Goal: Contribute content: Contribute content

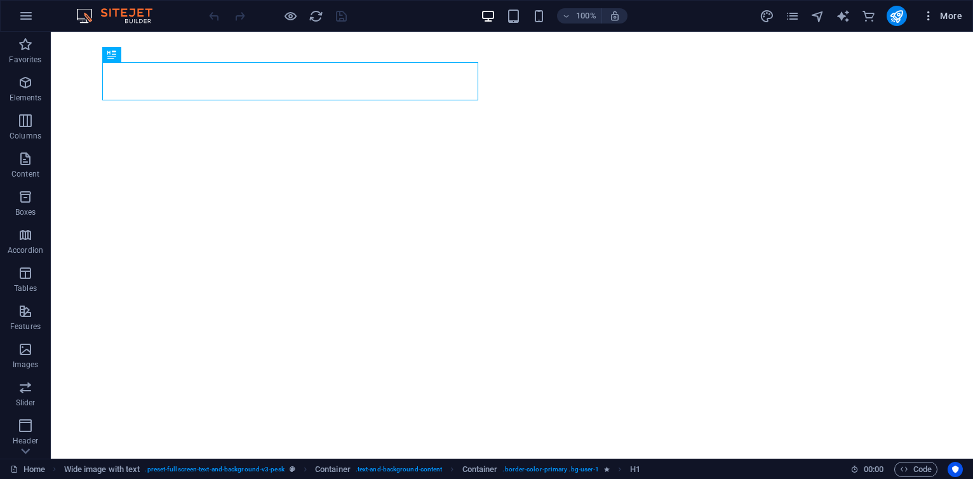
click at [944, 20] on span "More" at bounding box center [942, 16] width 40 height 13
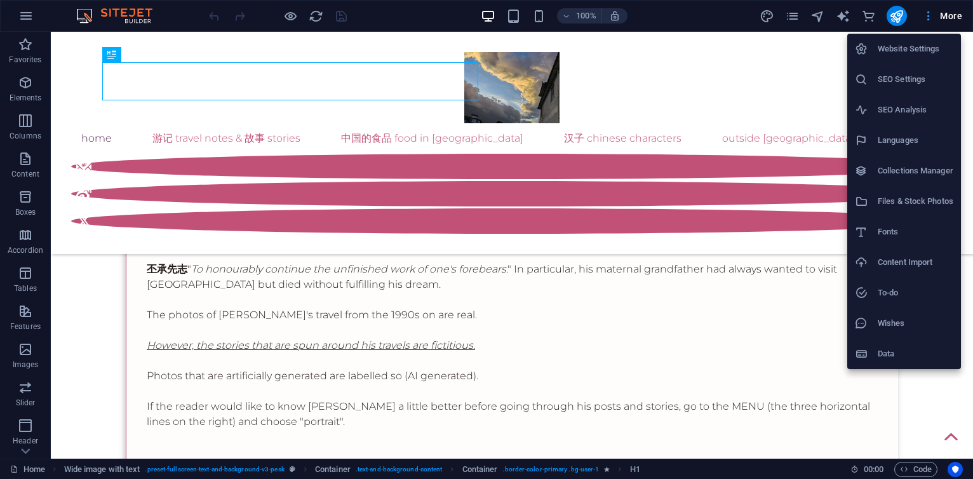
click at [944, 20] on div at bounding box center [486, 239] width 973 height 479
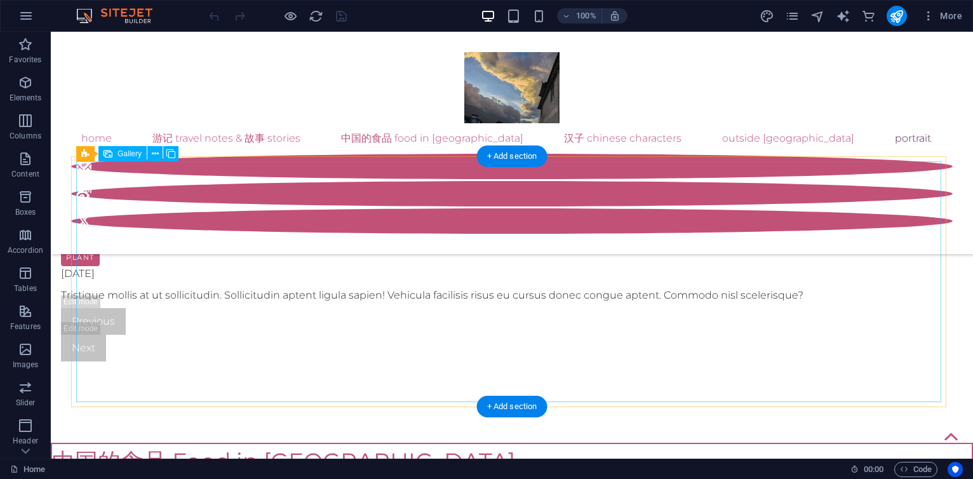
scroll to position [4434, 0]
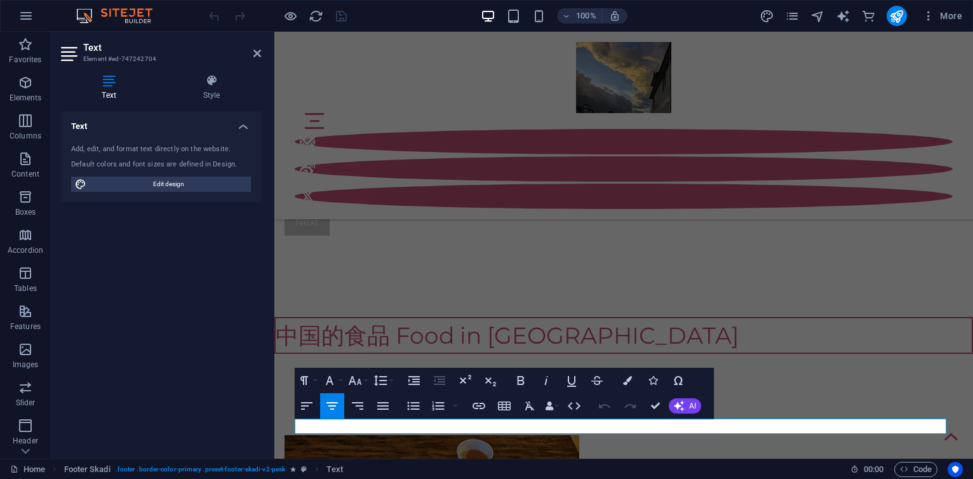
scroll to position [4692, 0]
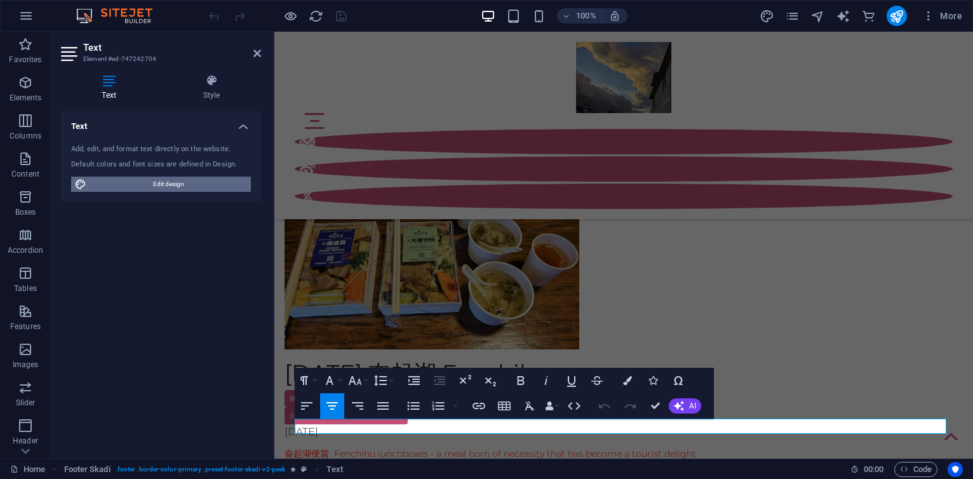
click at [168, 182] on span "Edit design" at bounding box center [168, 184] width 157 height 15
select select "px"
select select "300"
select select "px"
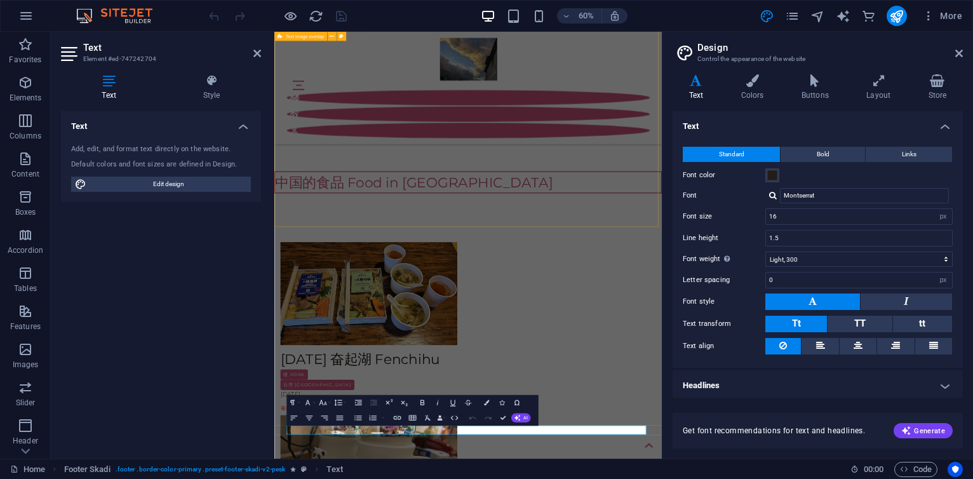
scroll to position [4485, 0]
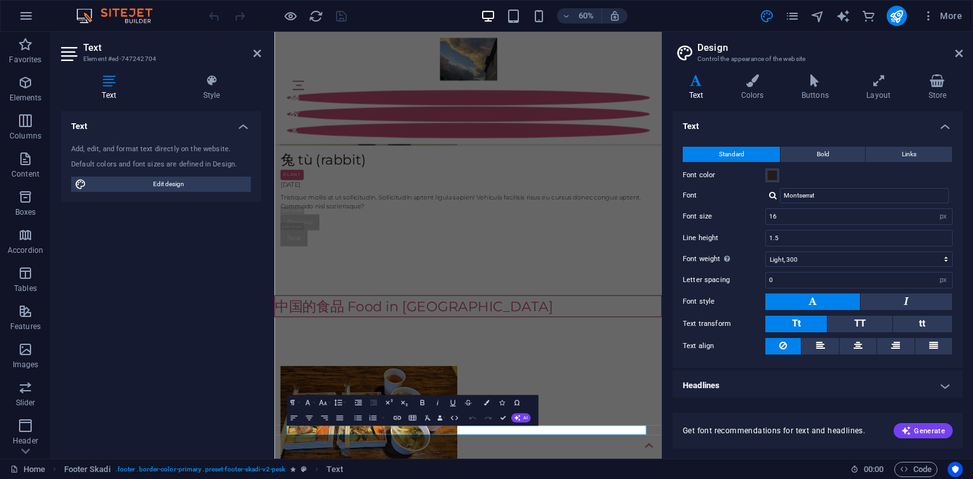
click at [963, 53] on aside "Design Control the appearance of the website Variants Text Colors Buttons Layou…" at bounding box center [817, 245] width 311 height 427
click at [961, 55] on icon at bounding box center [960, 53] width 8 height 10
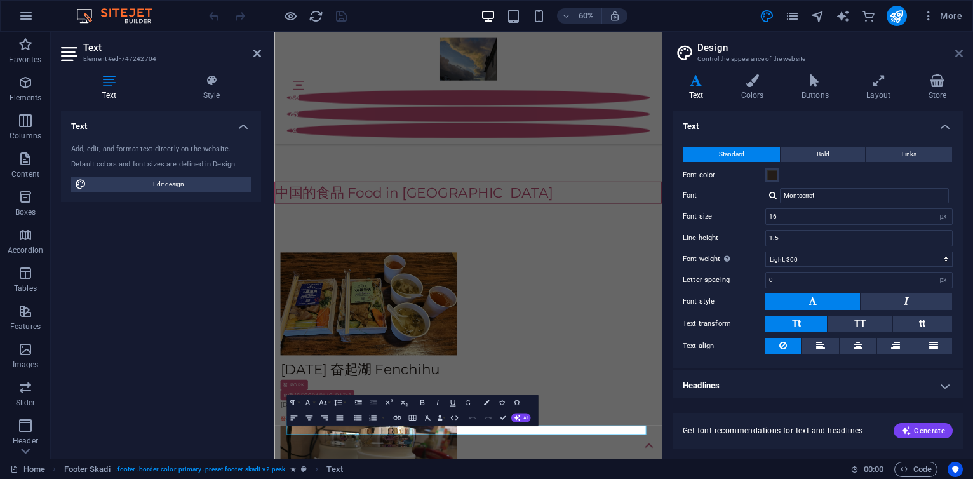
scroll to position [4692, 0]
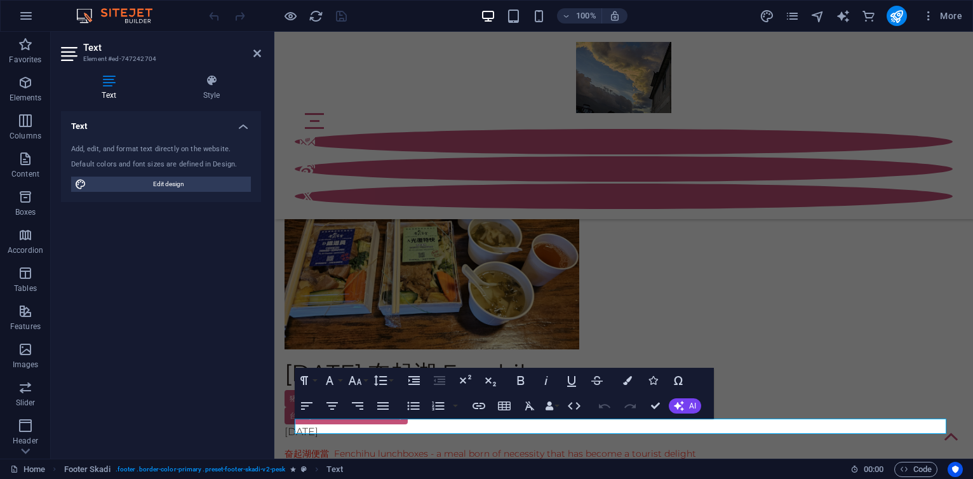
click at [256, 58] on header "Text Element #ed-747242704" at bounding box center [161, 48] width 200 height 33
click at [258, 50] on icon at bounding box center [257, 53] width 8 height 10
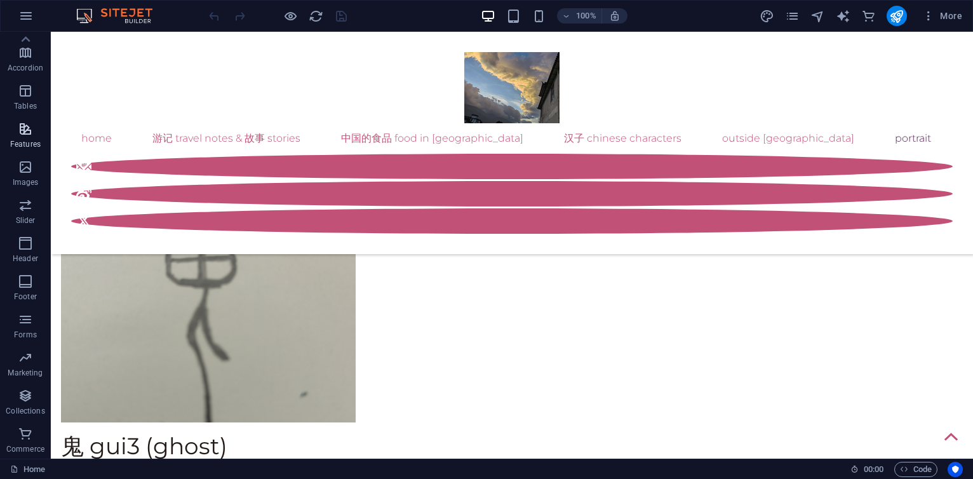
scroll to position [0, 0]
click at [954, 12] on span "More" at bounding box center [942, 16] width 40 height 13
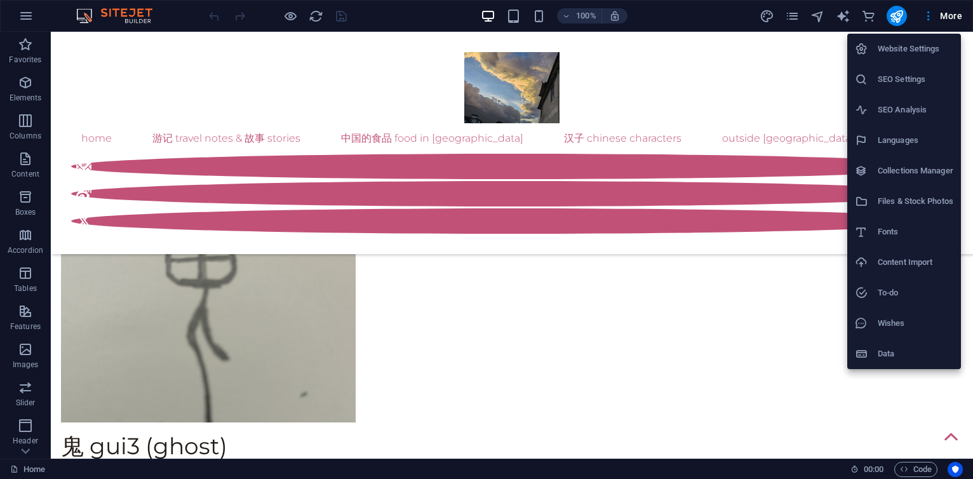
click at [25, 15] on div at bounding box center [486, 239] width 973 height 479
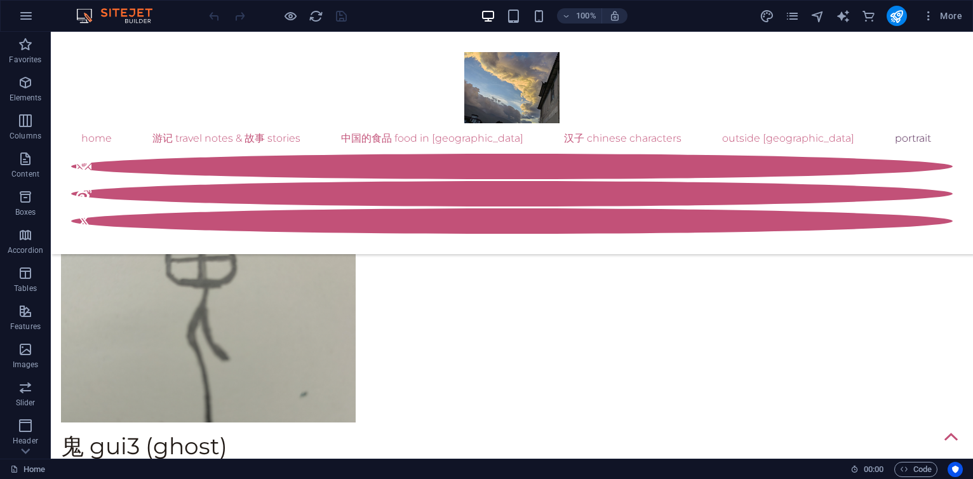
click at [25, 15] on icon "button" at bounding box center [25, 15] width 15 height 15
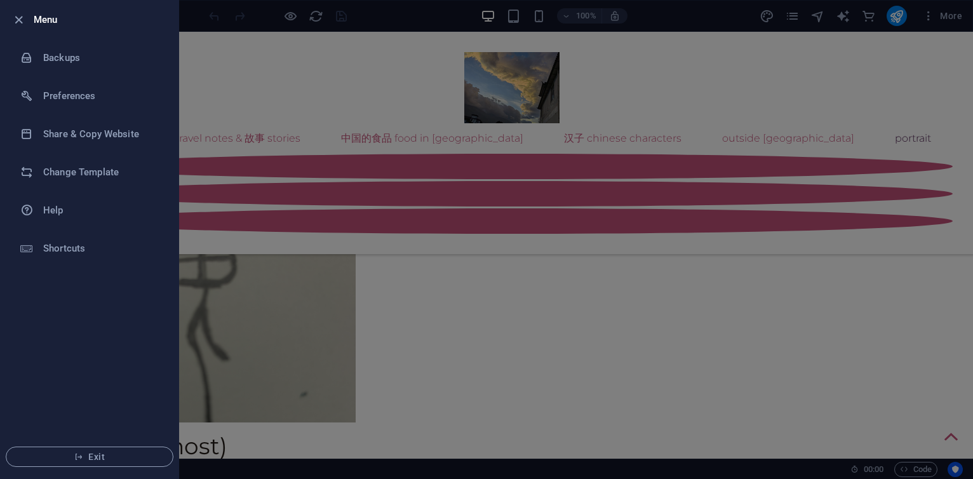
click at [633, 66] on div at bounding box center [486, 239] width 973 height 479
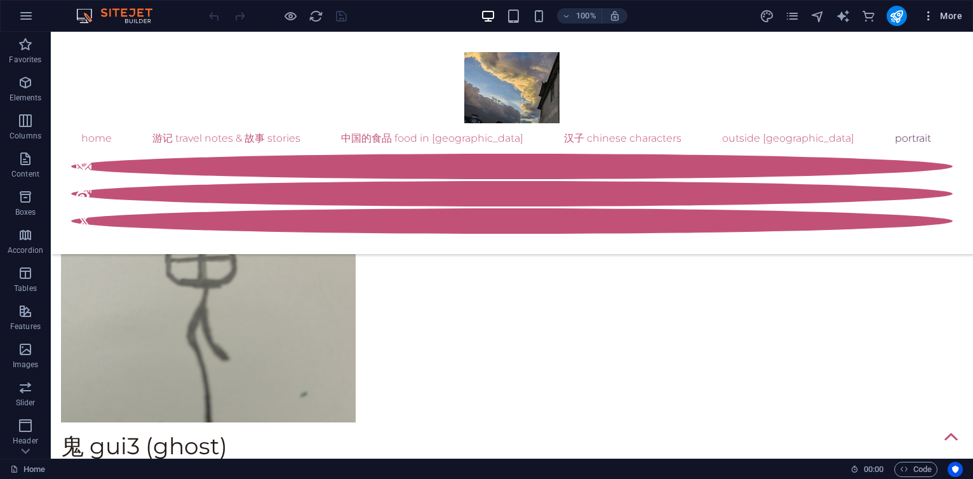
click at [948, 12] on span "More" at bounding box center [942, 16] width 40 height 13
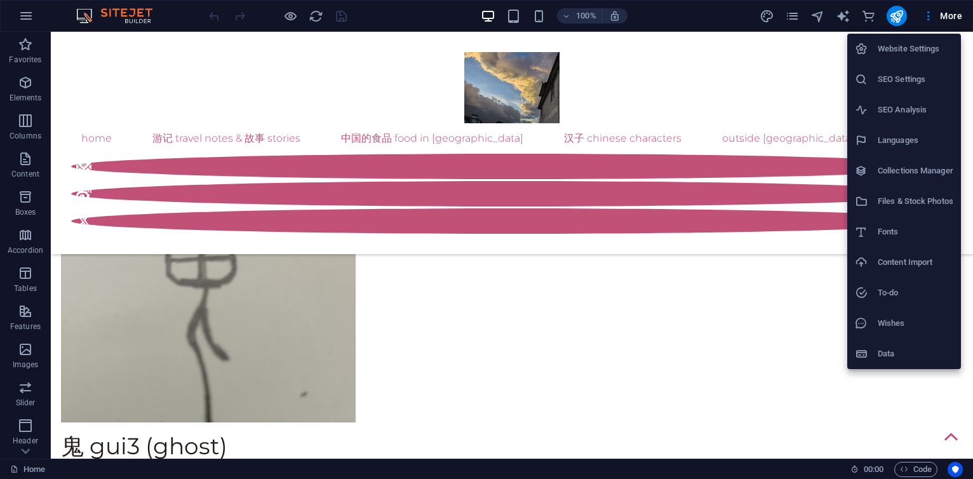
click at [910, 170] on h6 "Collections Manager" at bounding box center [916, 170] width 76 height 15
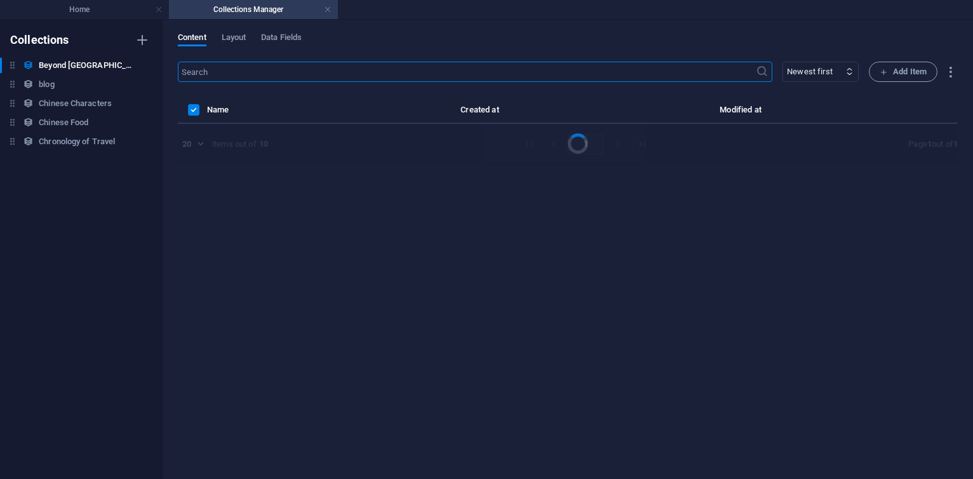
select select "columns.publishing_date_DESC"
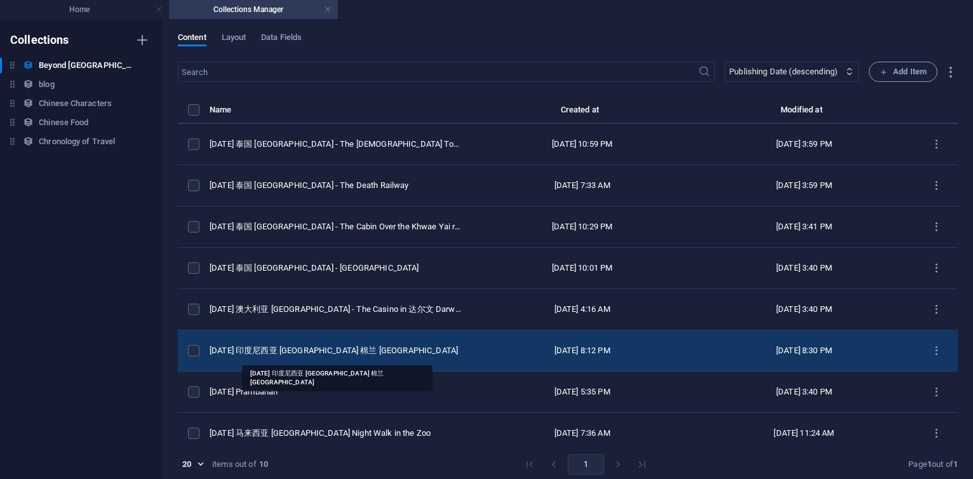
click at [345, 349] on div "[DATE] 印度尼西亚 [GEOGRAPHIC_DATA] 棉兰 [GEOGRAPHIC_DATA]" at bounding box center [336, 350] width 252 height 11
select select "original photos"
select select "[GEOGRAPHIC_DATA]"
select select "2016"
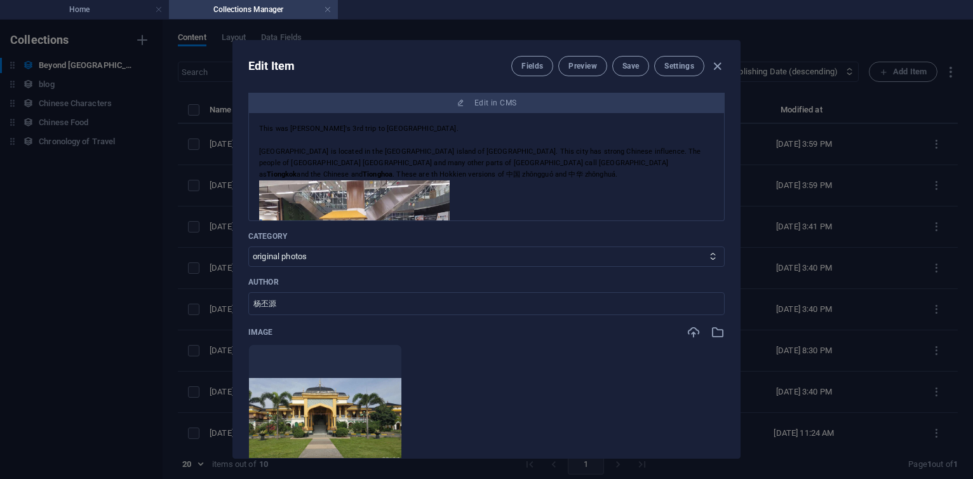
scroll to position [140, 0]
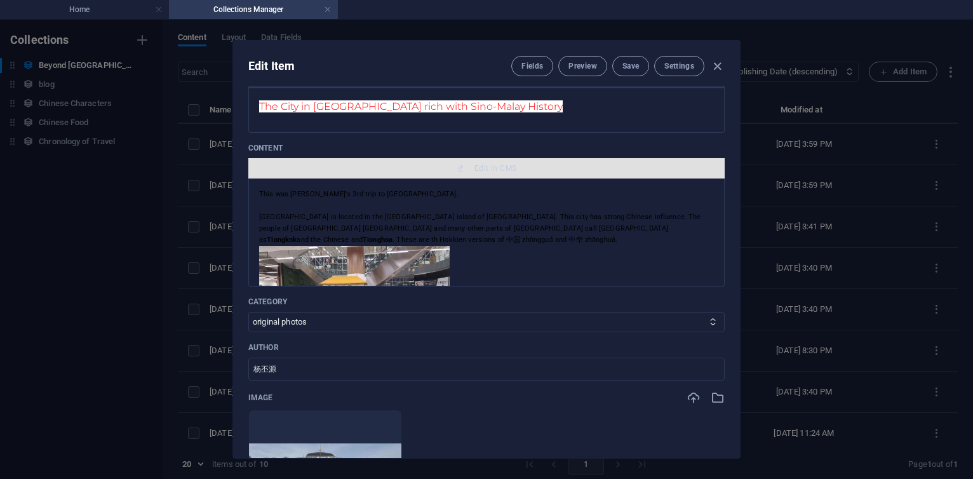
click at [494, 168] on span "Edit in CMS" at bounding box center [496, 168] width 42 height 10
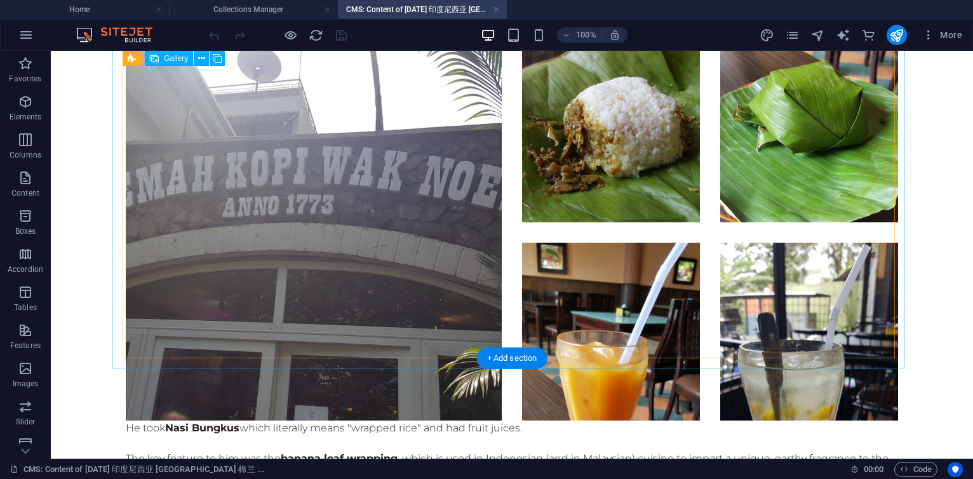
scroll to position [3583, 0]
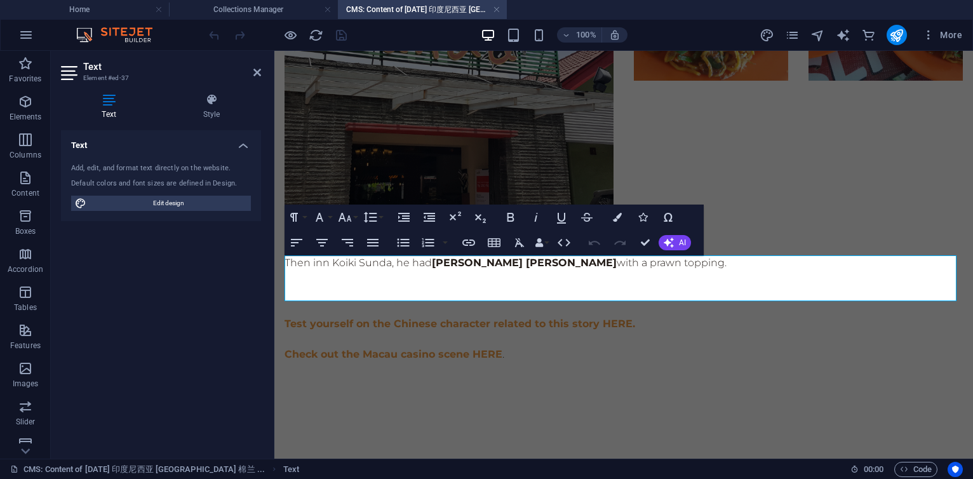
click at [682, 262] on p "Then inn Koiki Sunda, he had Mie Goreng Kang Cepot with a prawn topping." at bounding box center [624, 262] width 679 height 15
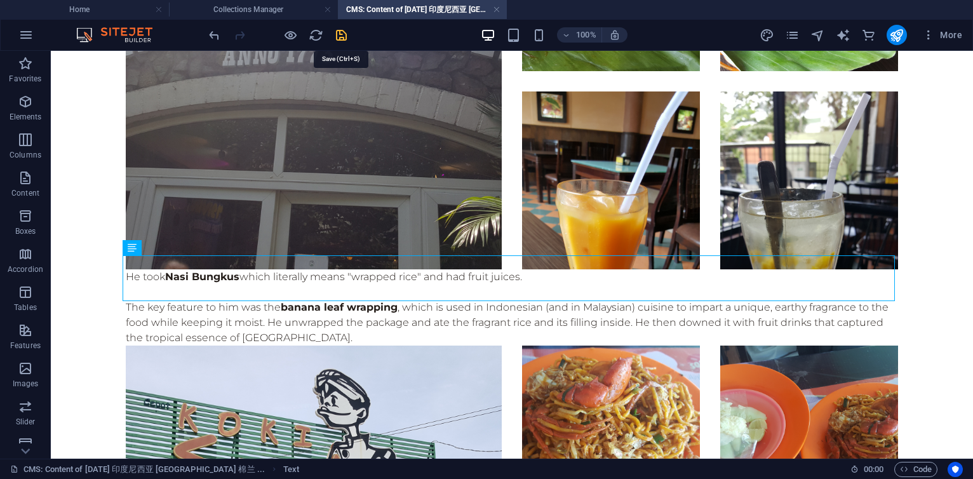
click at [342, 32] on icon "save" at bounding box center [341, 35] width 15 height 15
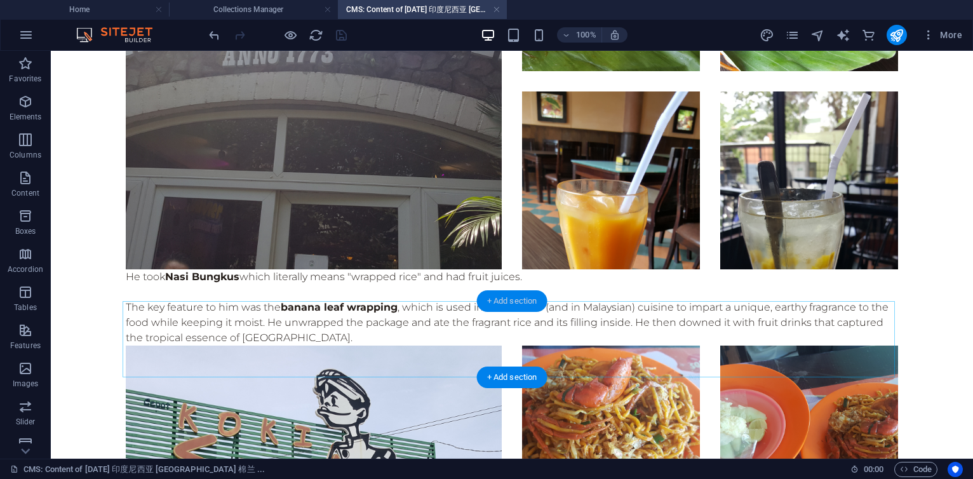
click at [514, 296] on div "+ Add section" at bounding box center [512, 301] width 71 height 22
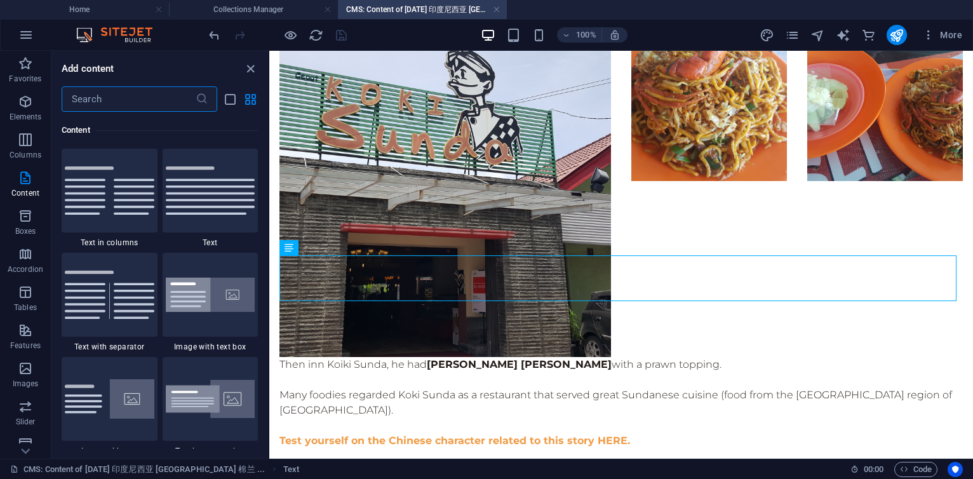
scroll to position [2222, 0]
type input "image"
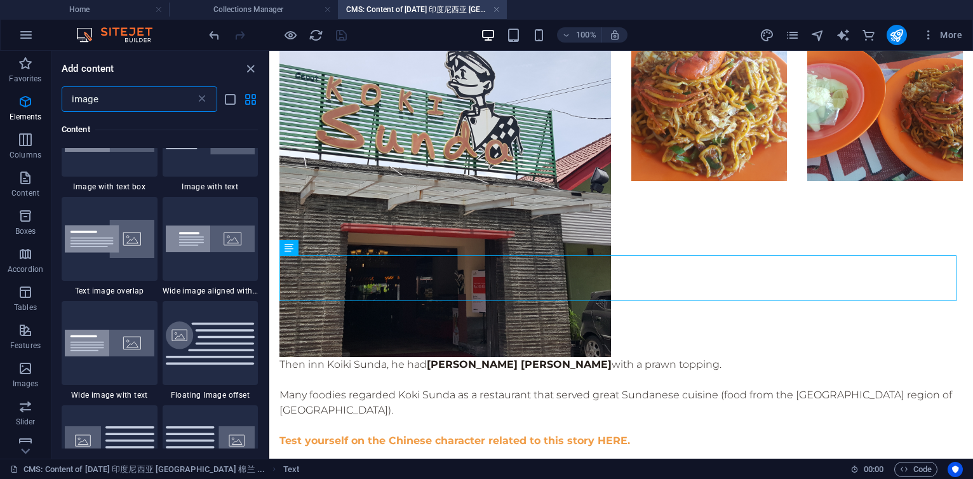
scroll to position [0, 0]
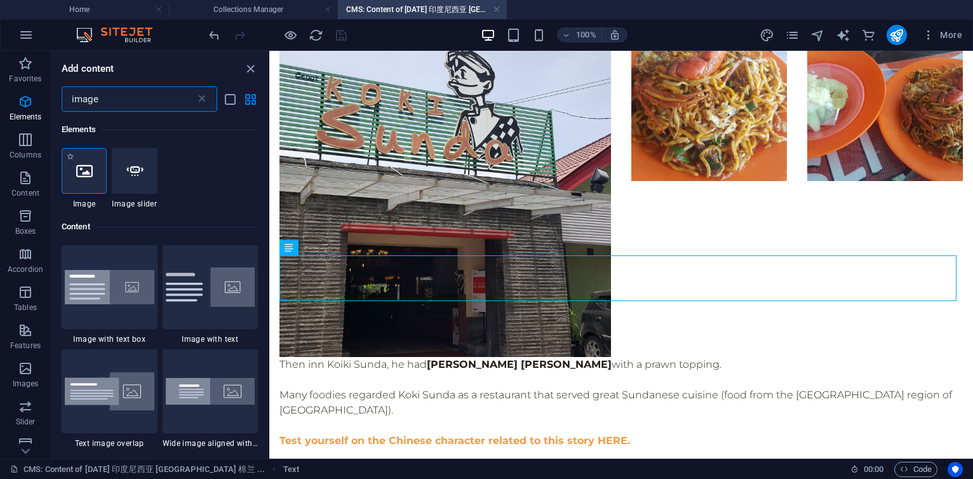
click at [88, 165] on icon at bounding box center [84, 171] width 17 height 17
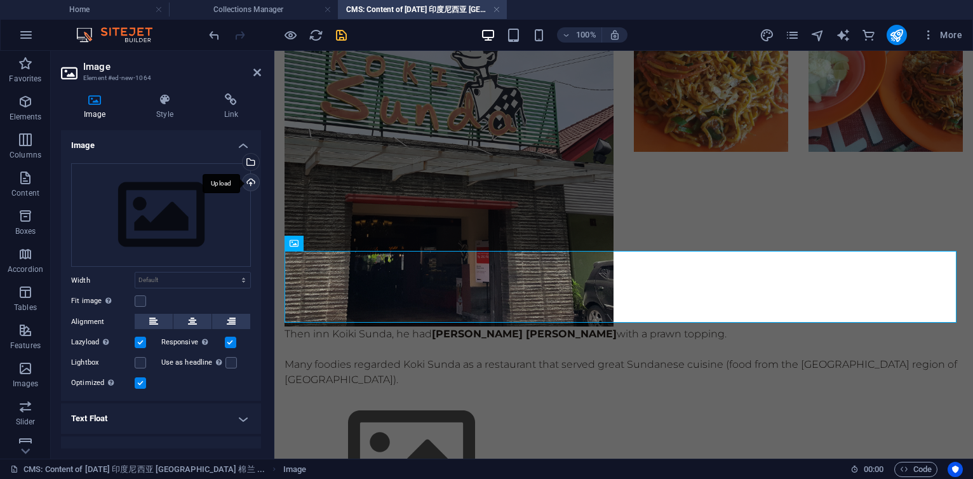
scroll to position [3223, 0]
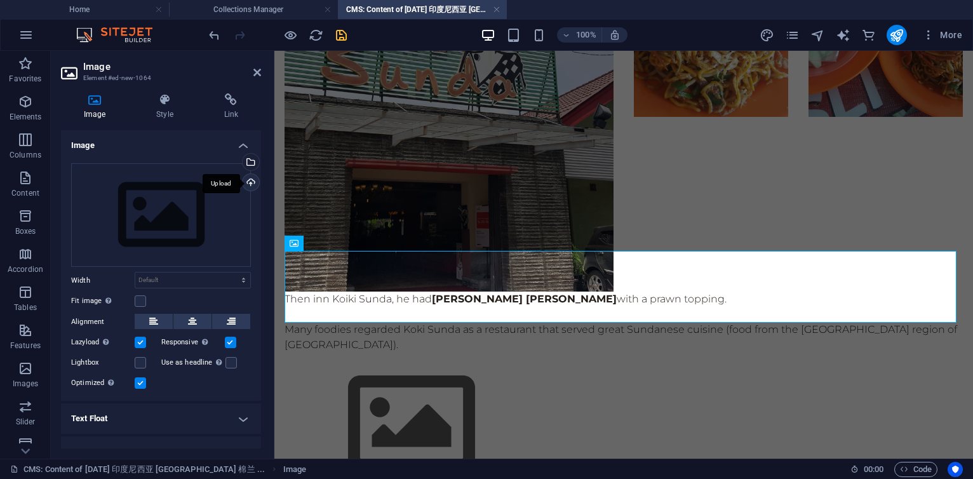
click at [248, 184] on div "Upload" at bounding box center [249, 183] width 19 height 19
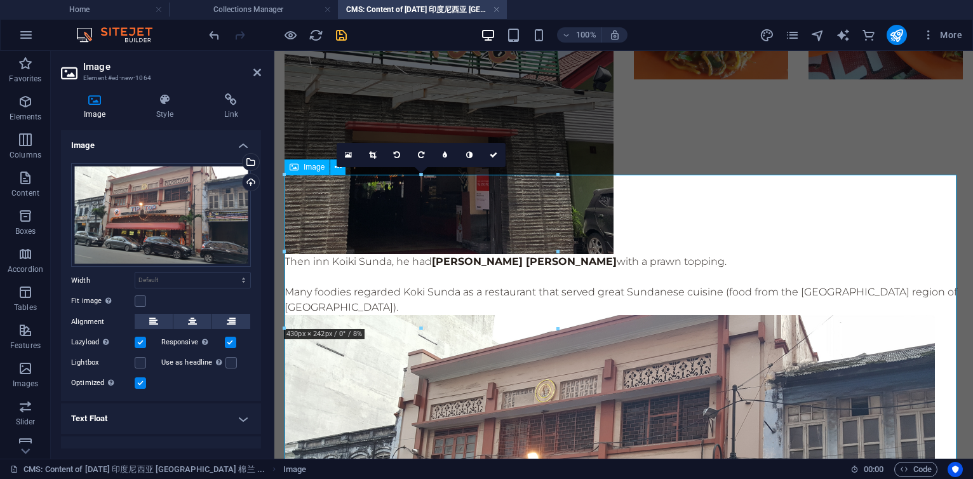
scroll to position [3299, 0]
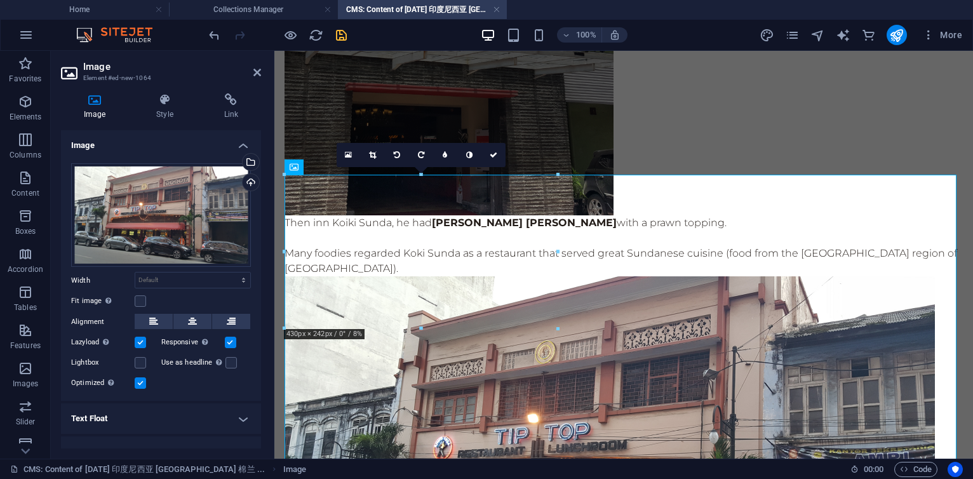
click at [340, 38] on icon "save" at bounding box center [341, 35] width 15 height 15
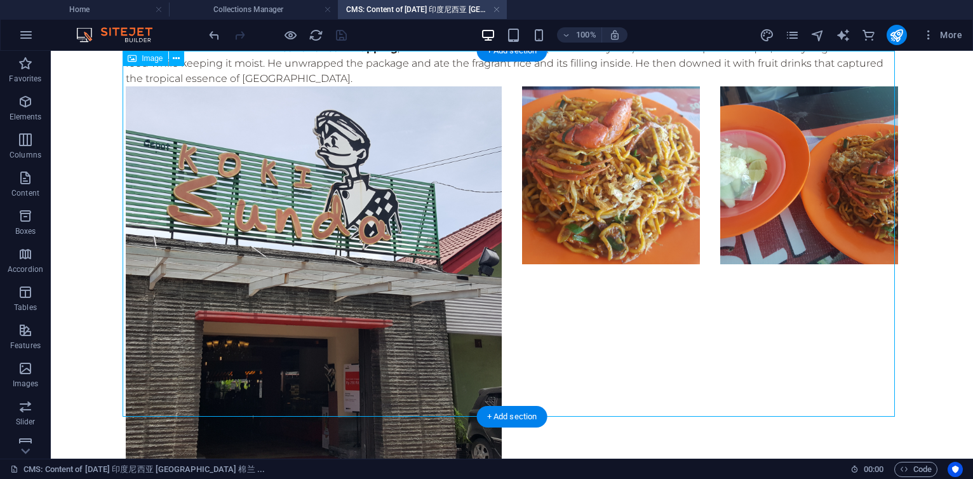
scroll to position [3690, 0]
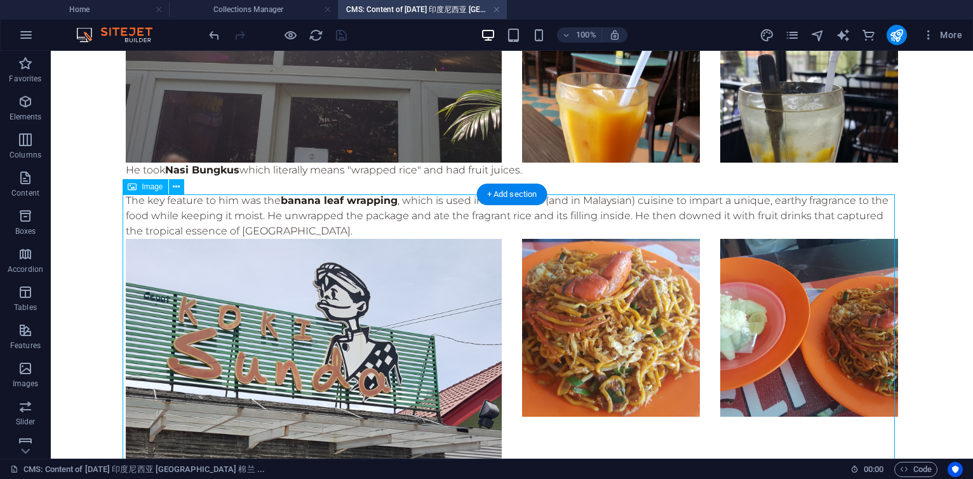
click at [142, 184] on span "Image" at bounding box center [152, 187] width 21 height 8
click at [175, 188] on icon at bounding box center [176, 186] width 7 height 13
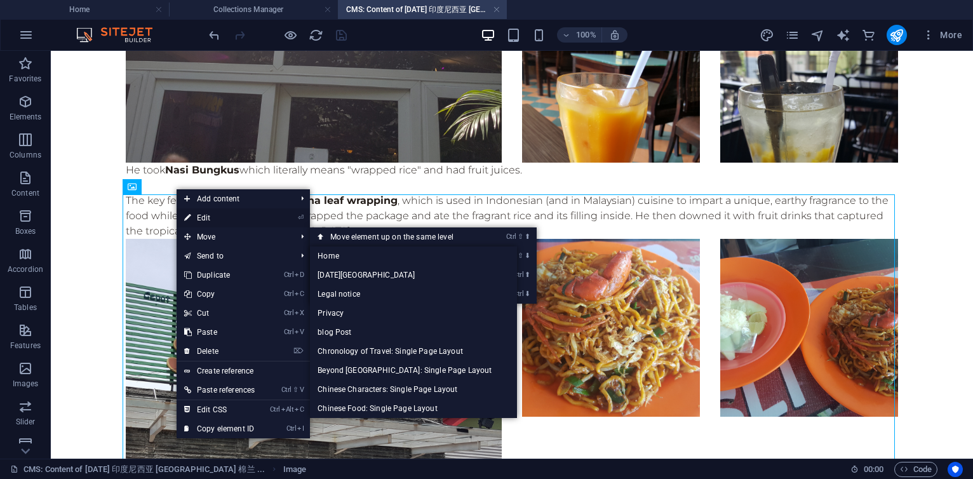
click at [210, 213] on link "⏎ Edit" at bounding box center [220, 217] width 86 height 19
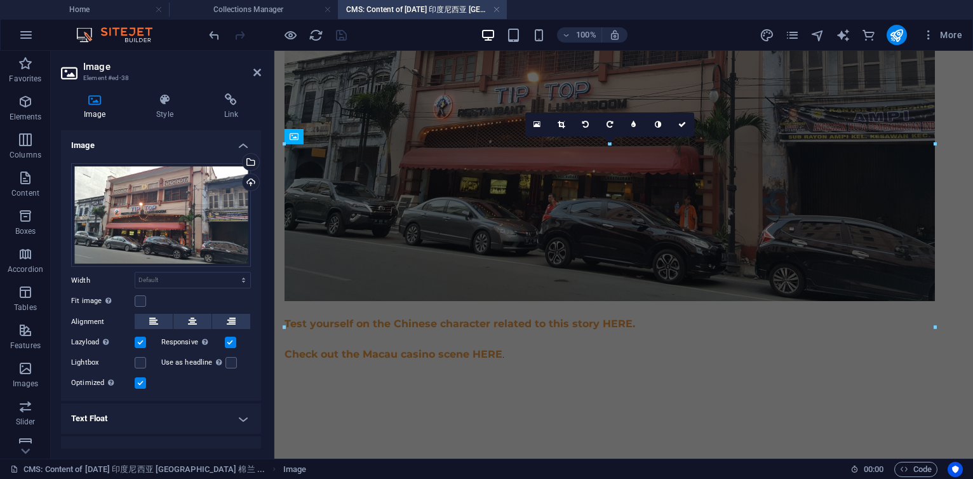
scroll to position [3330, 0]
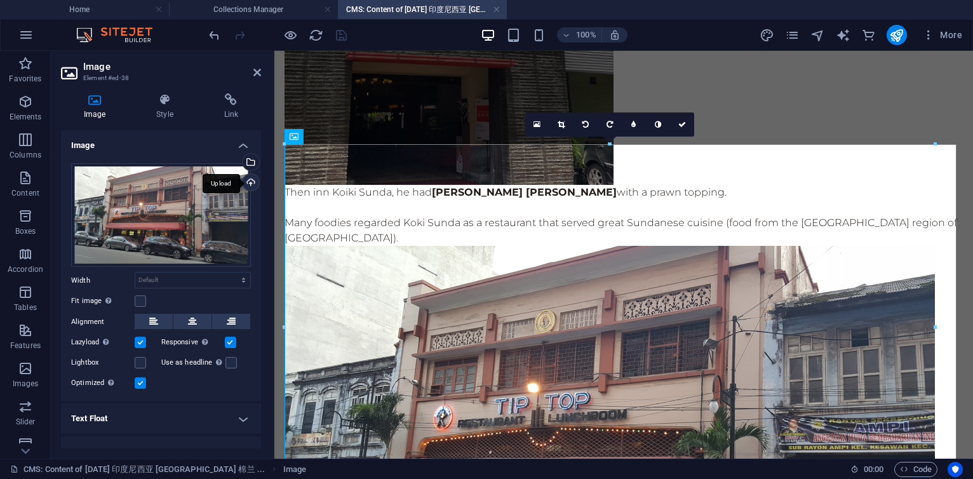
click at [248, 184] on div "Upload" at bounding box center [249, 183] width 19 height 19
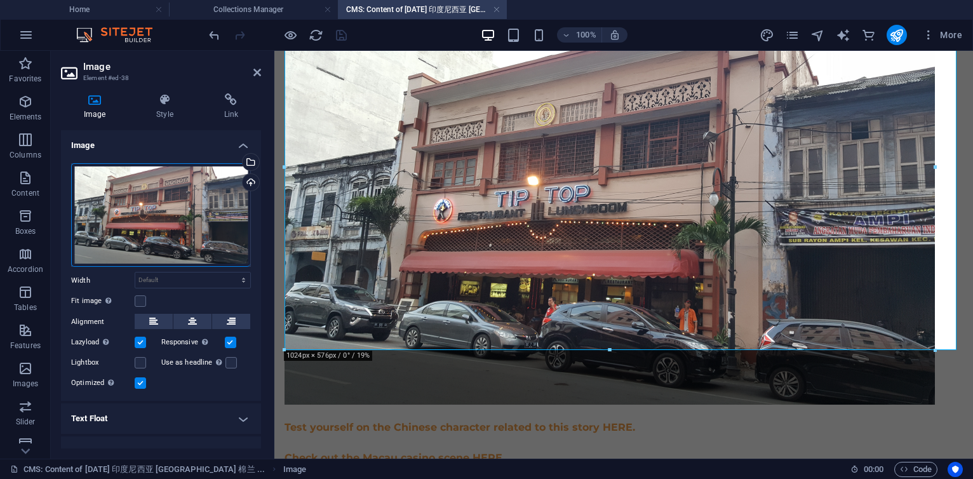
scroll to position [3539, 0]
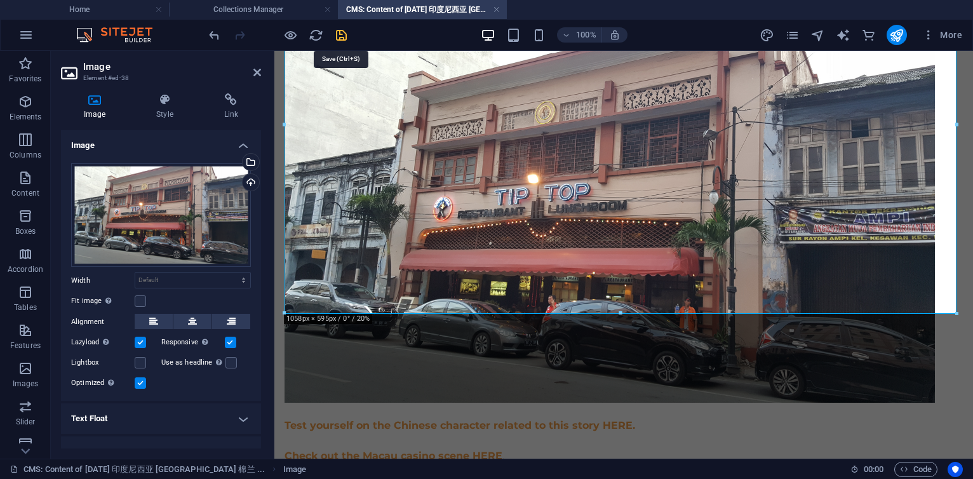
click at [345, 35] on icon "save" at bounding box center [341, 35] width 15 height 15
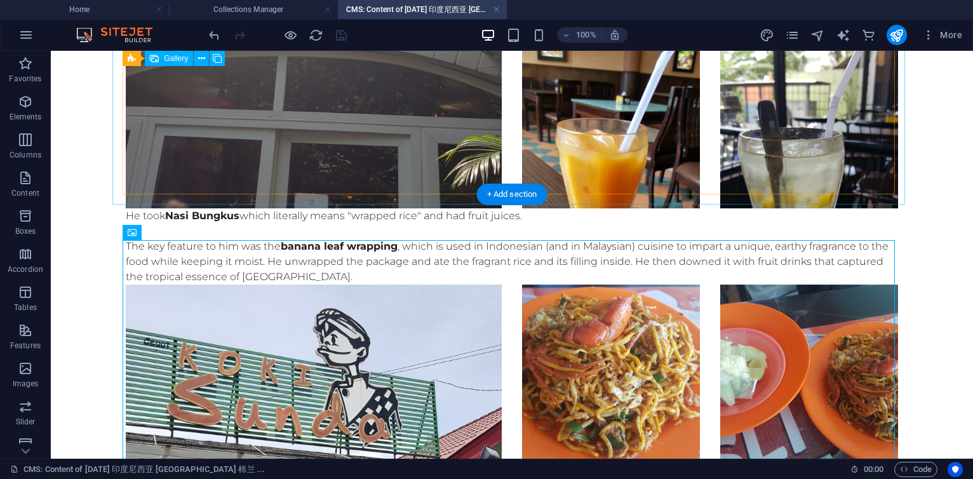
scroll to position [3797, 0]
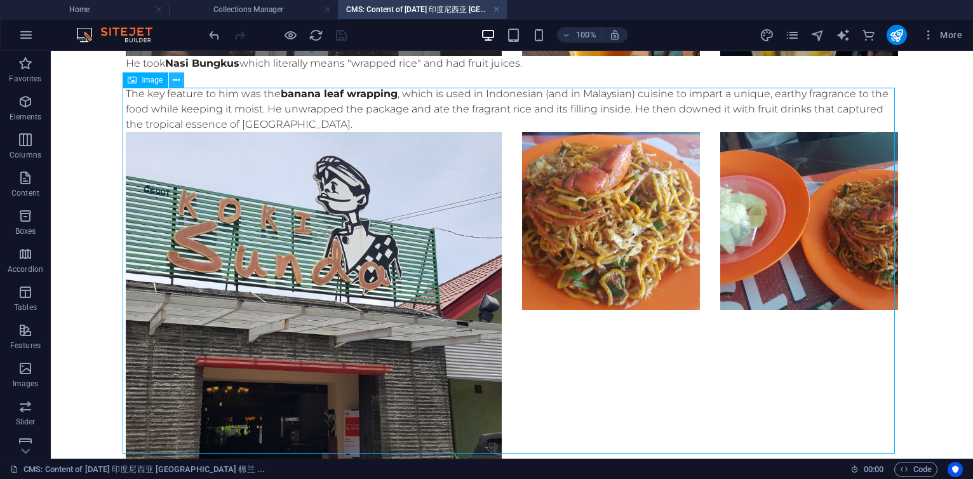
click at [177, 81] on icon at bounding box center [176, 80] width 7 height 13
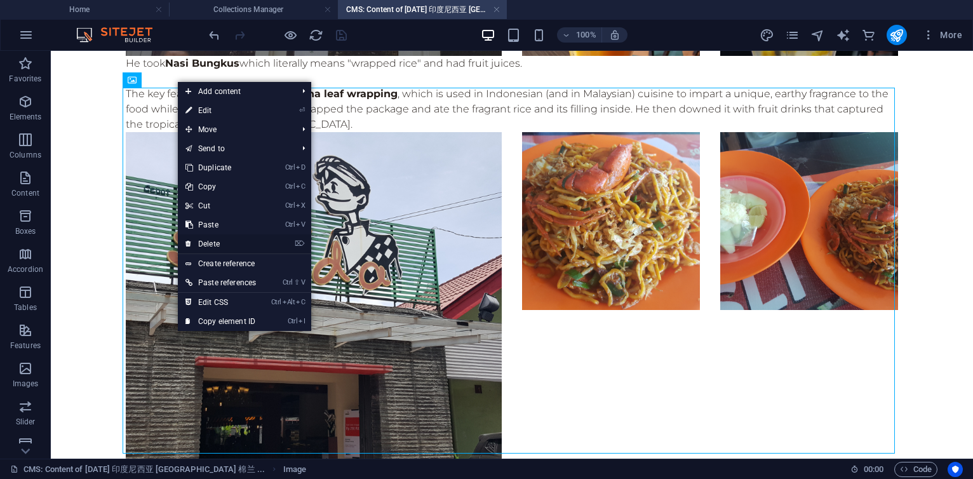
click at [218, 241] on link "⌦ Delete" at bounding box center [221, 243] width 86 height 19
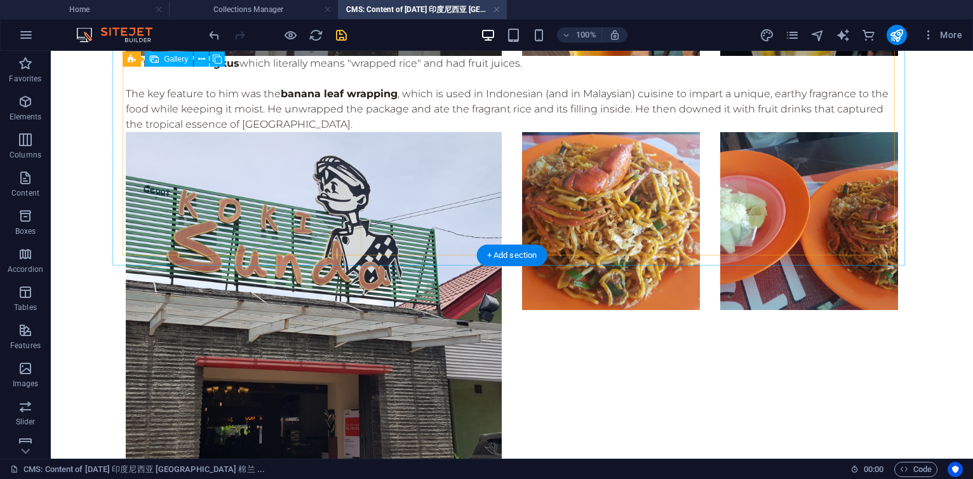
scroll to position [3583, 0]
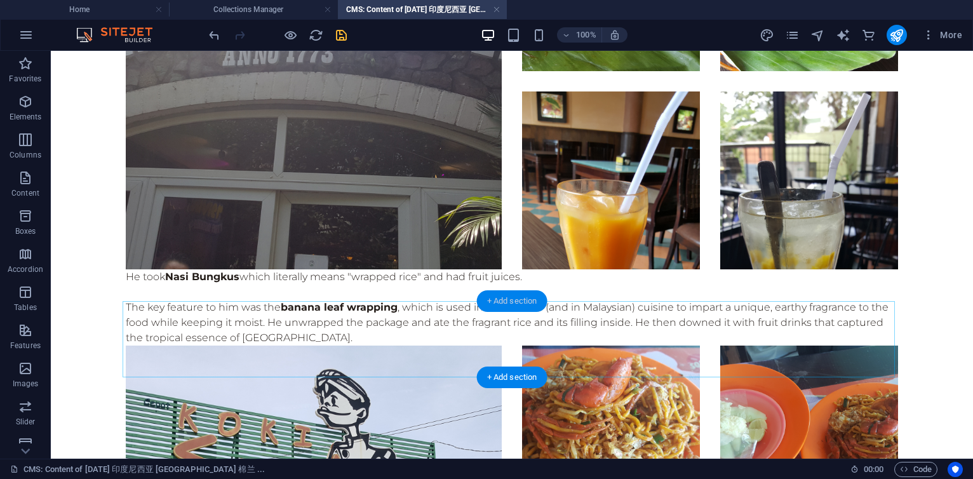
click at [500, 300] on div "+ Add section" at bounding box center [512, 301] width 71 height 22
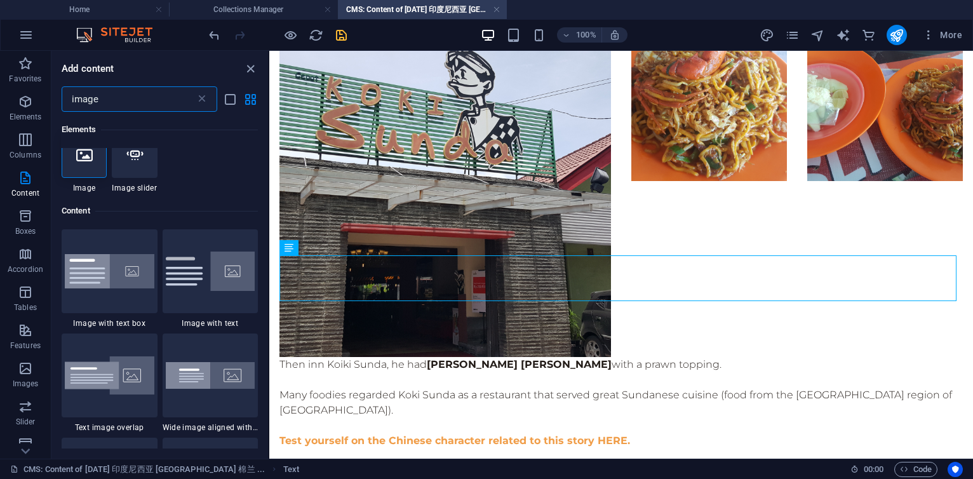
scroll to position [0, 0]
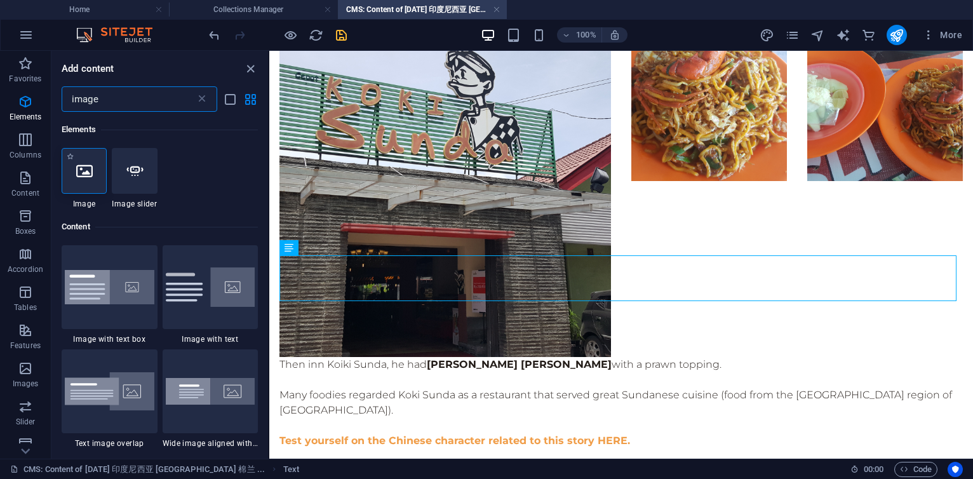
click at [89, 168] on icon at bounding box center [84, 171] width 17 height 17
click at [269, 168] on div "Drag here to replace the existing content. Press “Ctrl” if you want to create a…" at bounding box center [621, 255] width 704 height 408
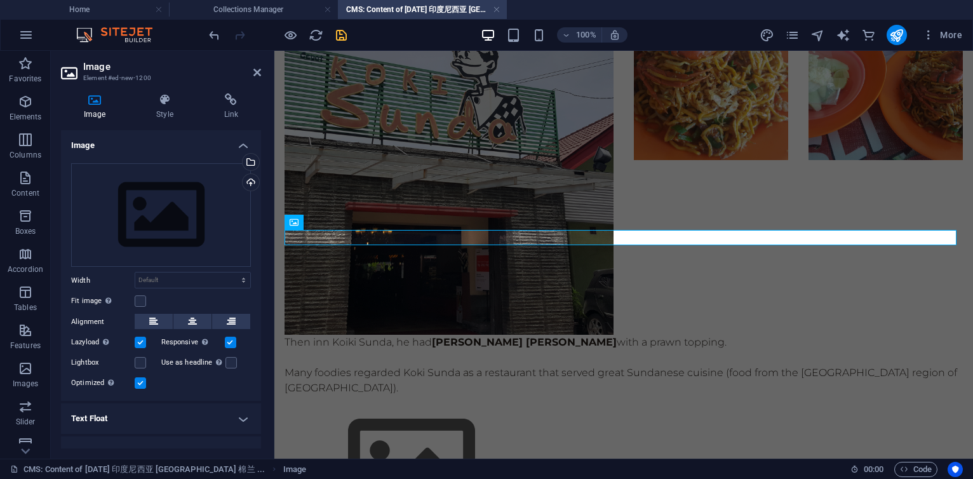
scroll to position [3245, 0]
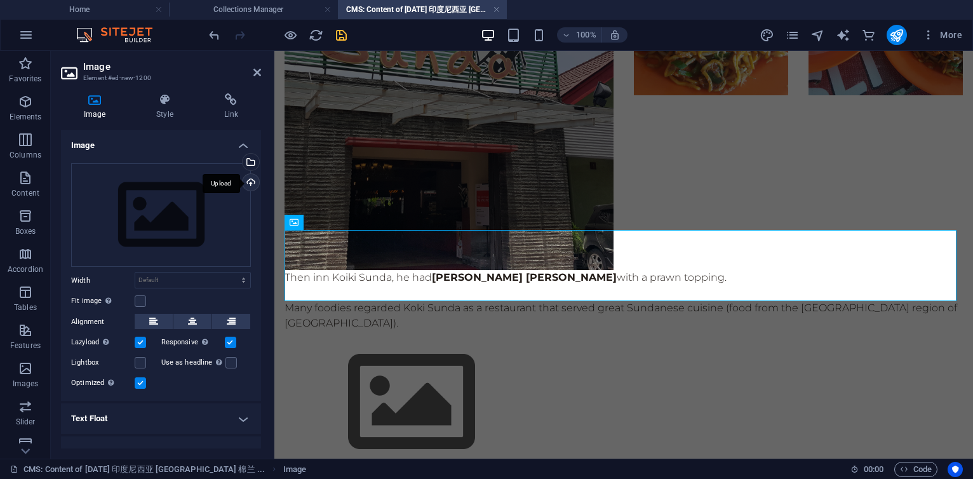
click at [250, 179] on div "Upload" at bounding box center [249, 183] width 19 height 19
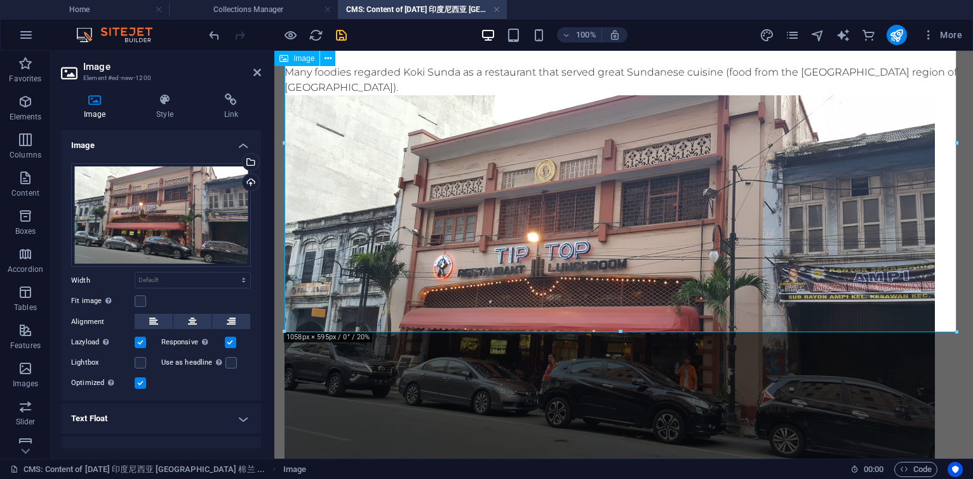
scroll to position [3539, 0]
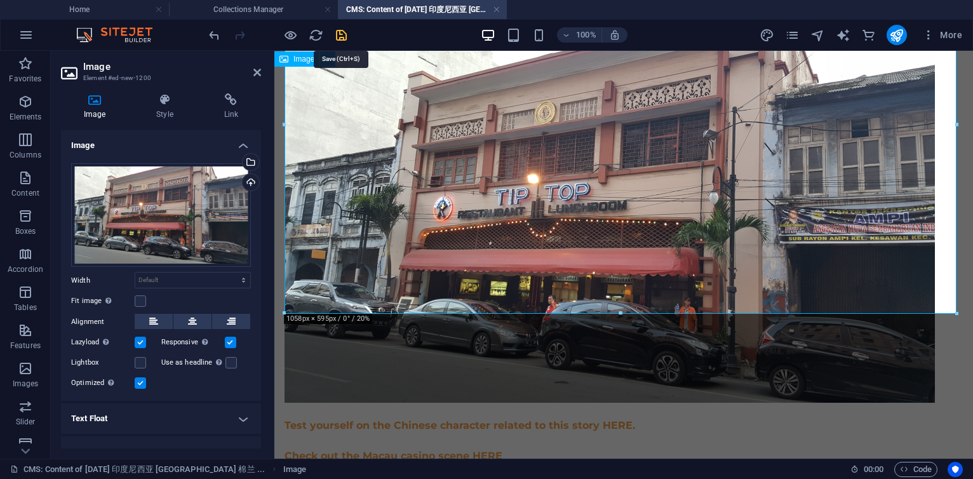
click at [339, 39] on icon "save" at bounding box center [341, 35] width 15 height 15
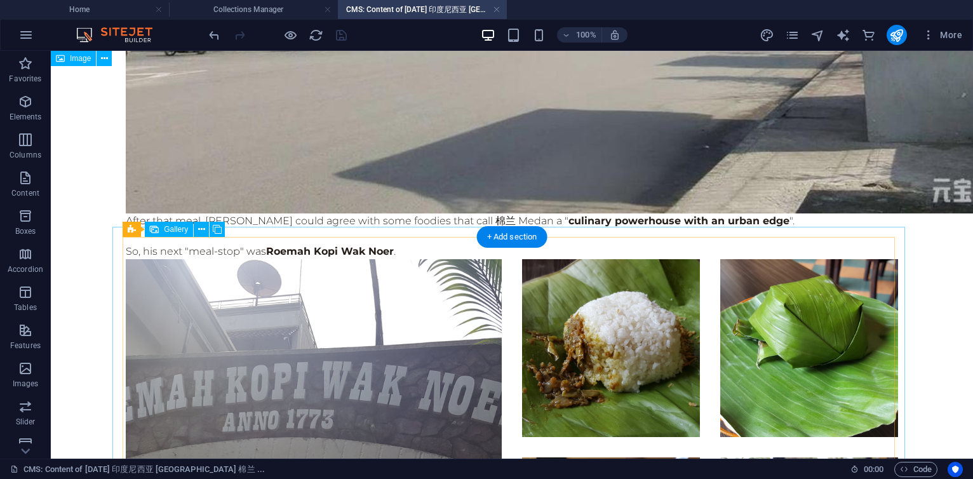
scroll to position [3598, 0]
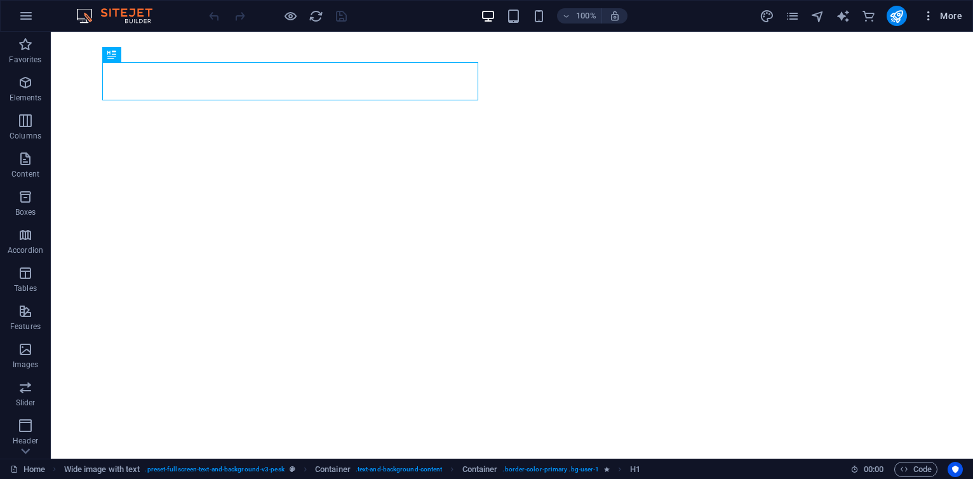
click at [954, 15] on span "More" at bounding box center [942, 16] width 40 height 13
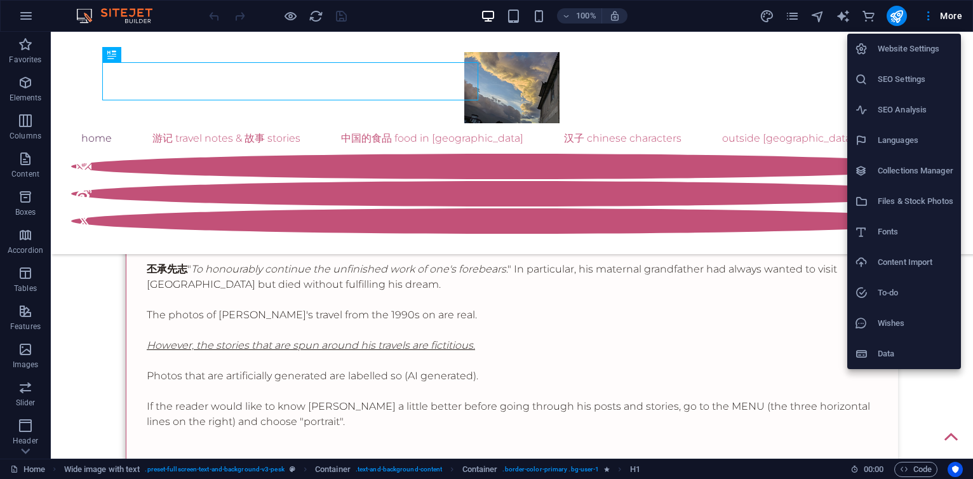
click at [891, 173] on h6 "Collections Manager" at bounding box center [916, 170] width 76 height 15
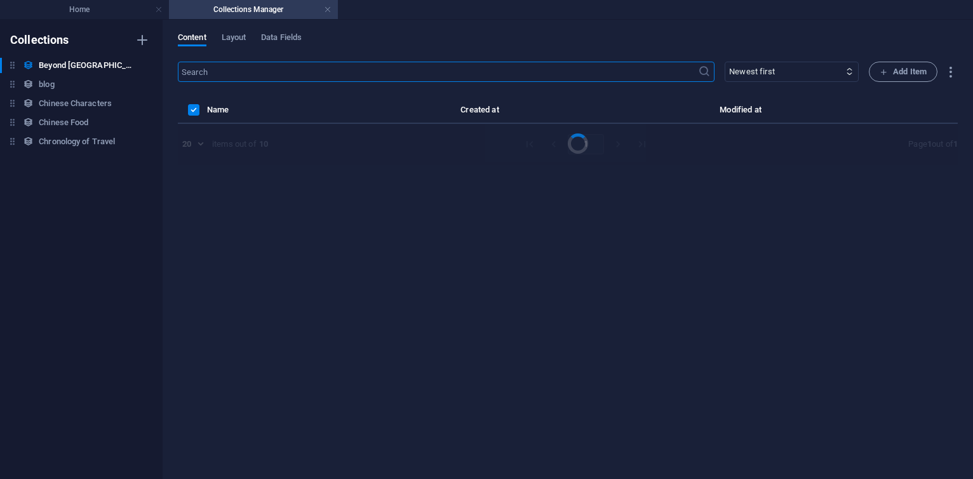
select select "columns.publishing_date_DESC"
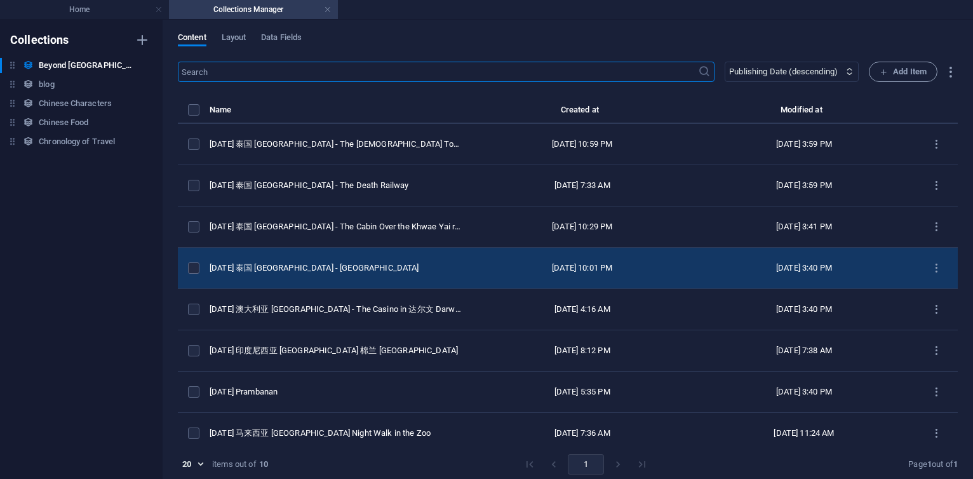
scroll to position [92, 0]
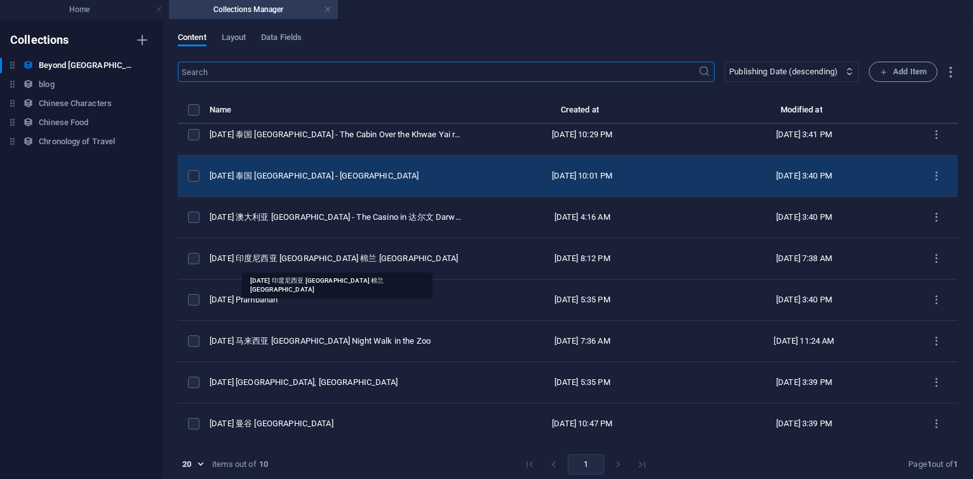
click at [360, 257] on div "[DATE] 印度尼西亚 [GEOGRAPHIC_DATA] 棉兰 [GEOGRAPHIC_DATA]" at bounding box center [336, 258] width 252 height 11
select select "original photos"
select select "[GEOGRAPHIC_DATA]"
select select "2016"
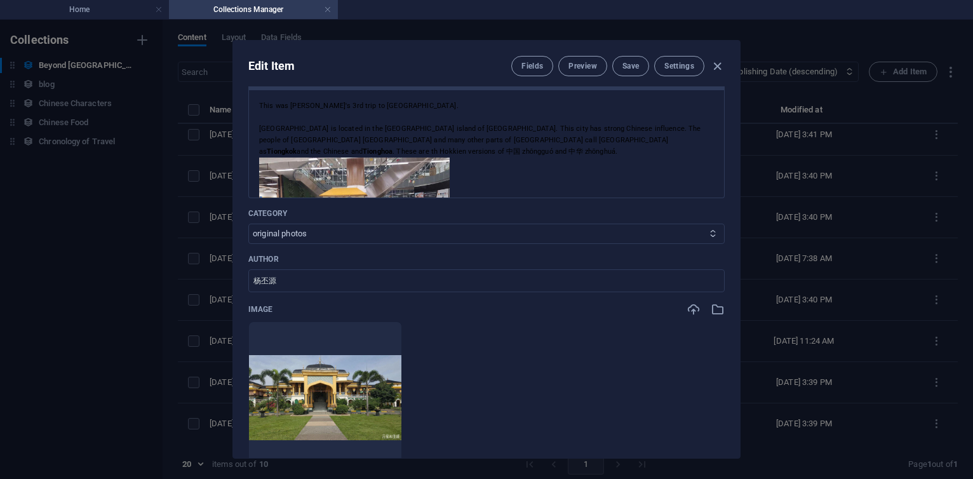
scroll to position [76, 0]
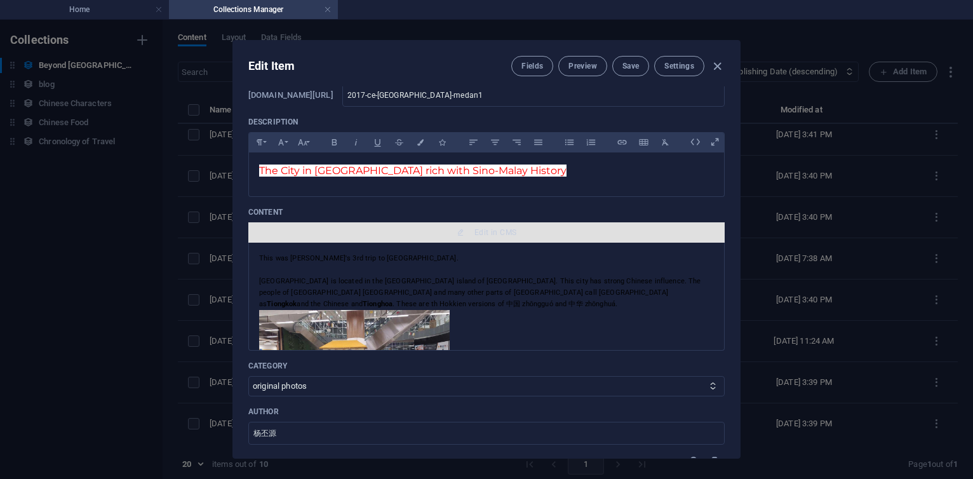
click at [484, 233] on span "Edit in CMS" at bounding box center [496, 232] width 42 height 10
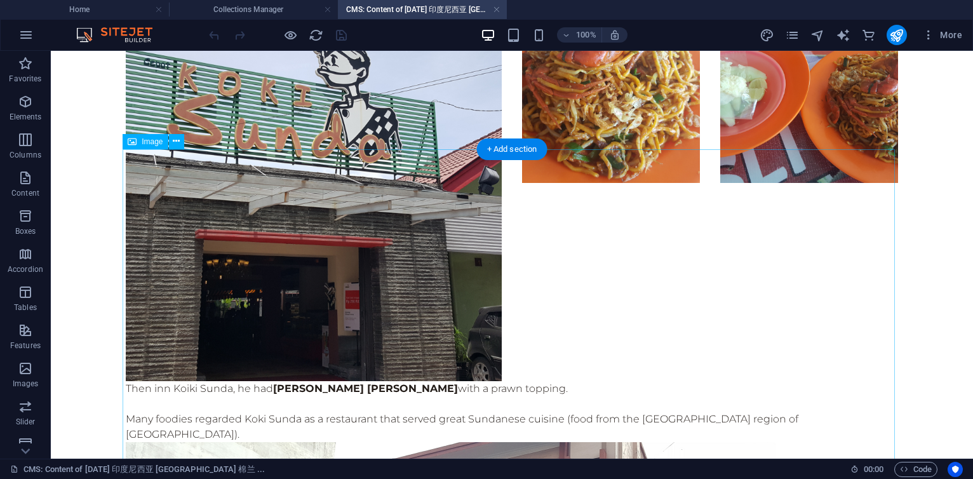
scroll to position [3949, 0]
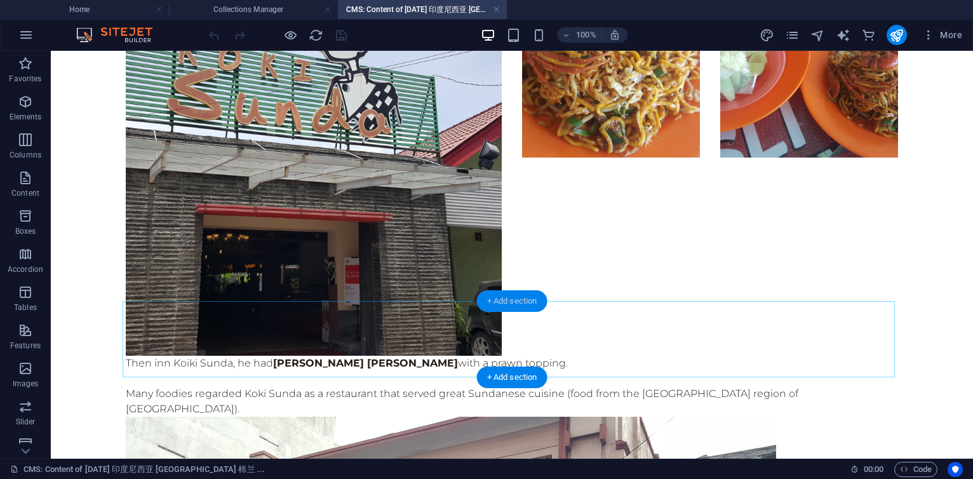
click at [515, 302] on div "+ Add section" at bounding box center [512, 301] width 71 height 22
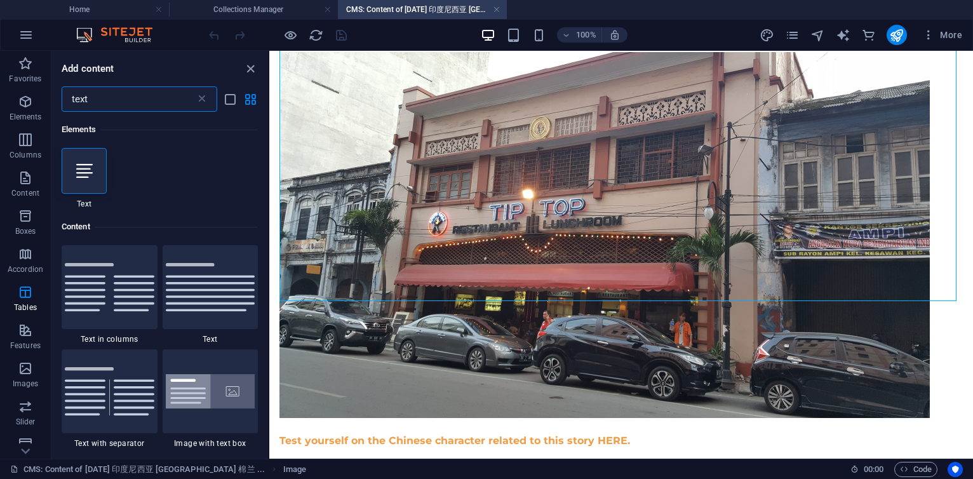
scroll to position [0, 0]
type input "text"
click at [88, 160] on div at bounding box center [84, 171] width 45 height 46
click at [269, 160] on div "Drag here to replace the existing content. Press “Ctrl” if you want to create a…" at bounding box center [621, 255] width 704 height 408
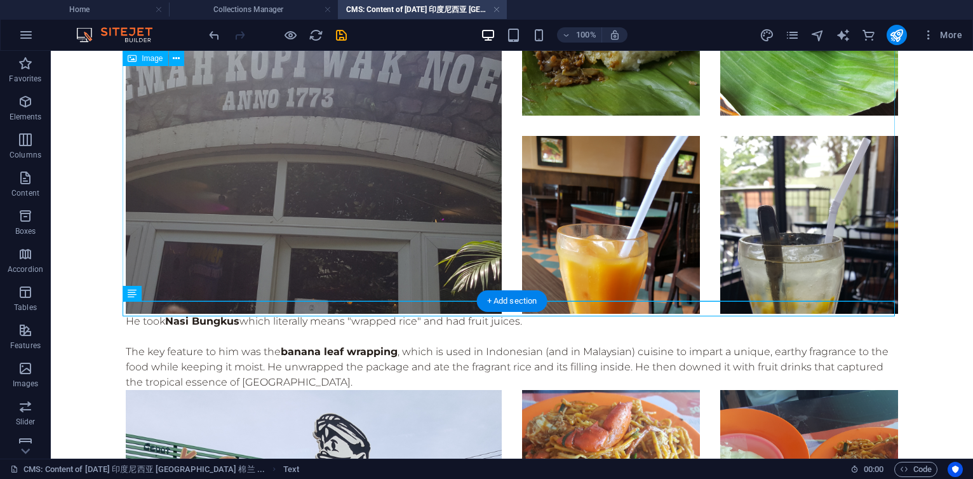
scroll to position [3949, 0]
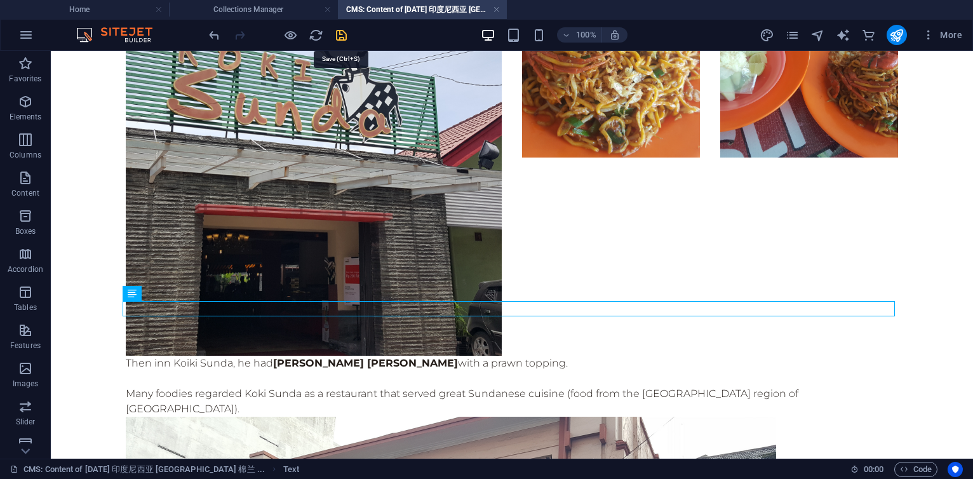
click at [341, 34] on icon "save" at bounding box center [341, 35] width 15 height 15
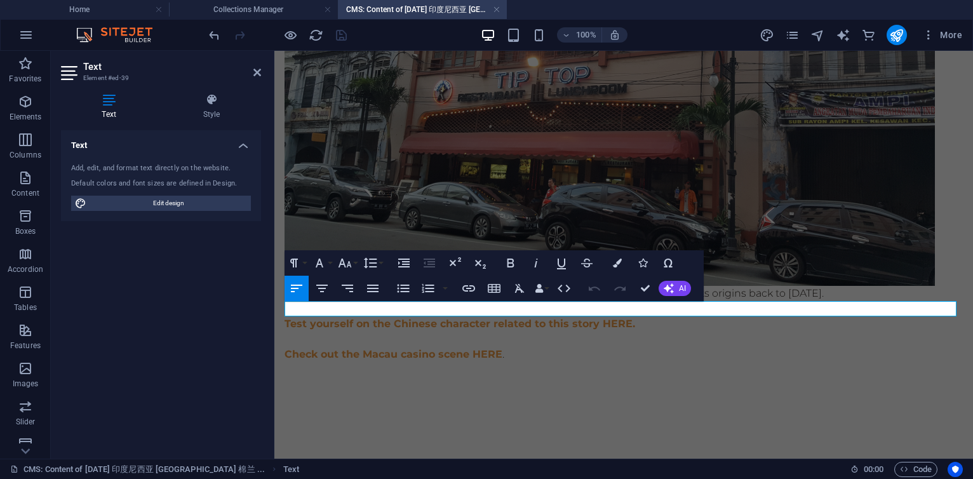
scroll to position [3539, 0]
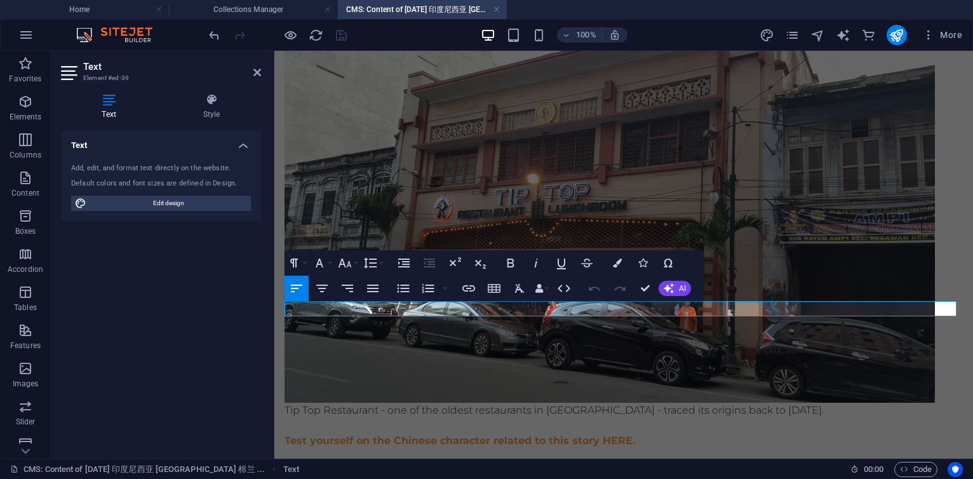
click at [541, 403] on p "Tip Top Restaurant - one of the oldest restaurants in [GEOGRAPHIC_DATA] - trace…" at bounding box center [624, 410] width 679 height 15
click at [806, 403] on p "Tip Top Restaurant - one of the oldest restaurants in [GEOGRAPHIC_DATA] - trace…" at bounding box center [624, 410] width 679 height 15
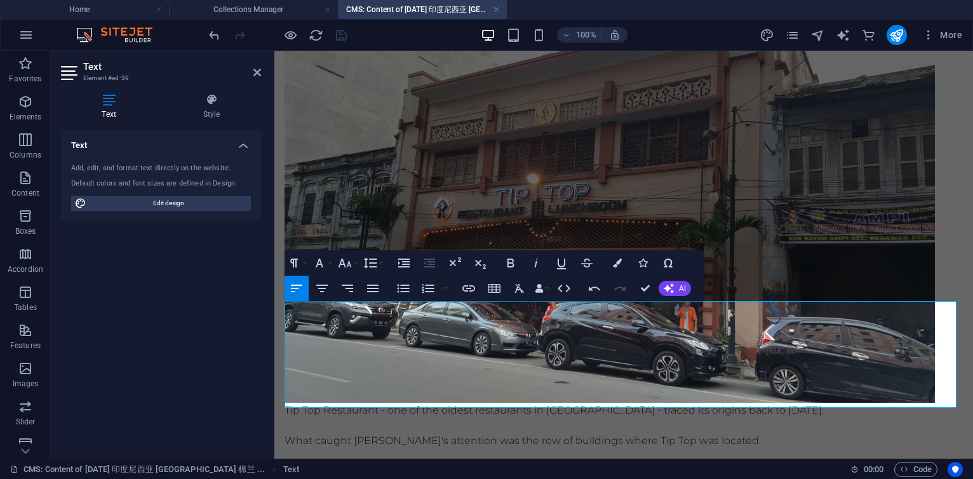
scroll to position [0, 2]
drag, startPoint x: 769, startPoint y: 400, endPoint x: 777, endPoint y: 396, distance: 9.1
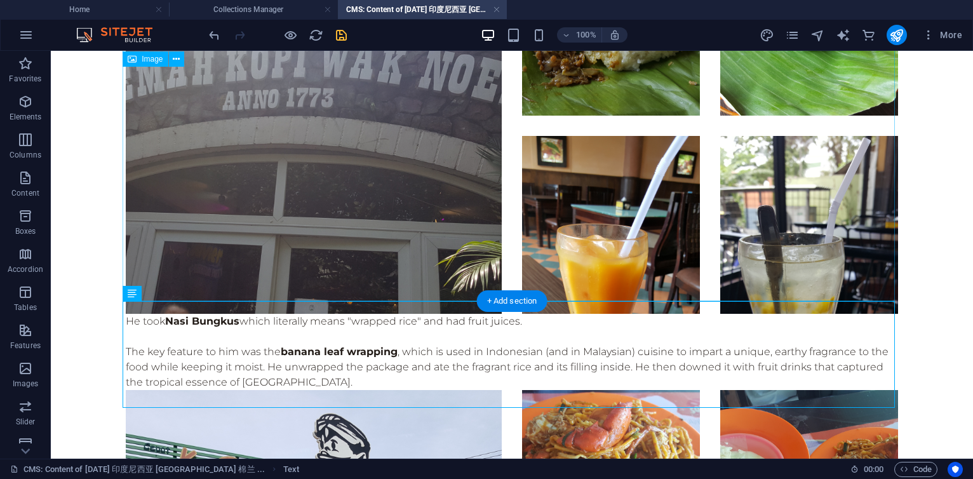
scroll to position [3949, 0]
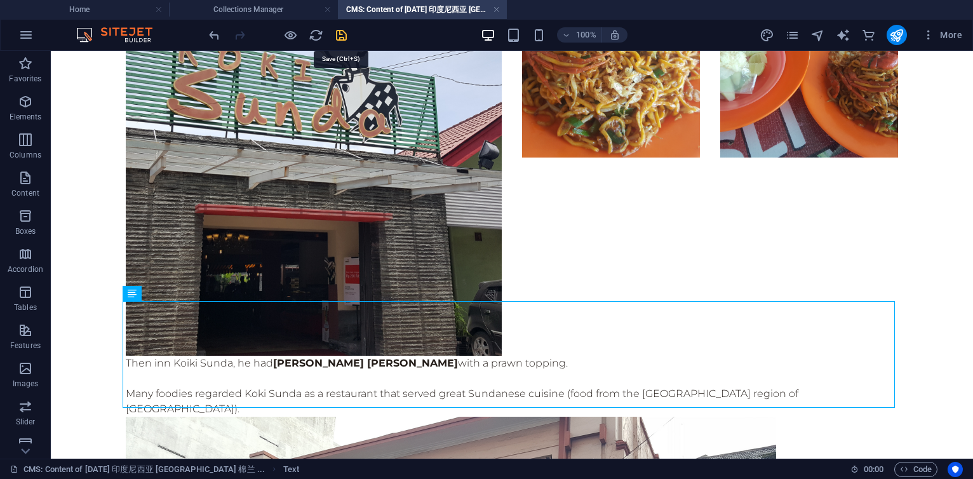
click at [344, 33] on icon "save" at bounding box center [341, 35] width 15 height 15
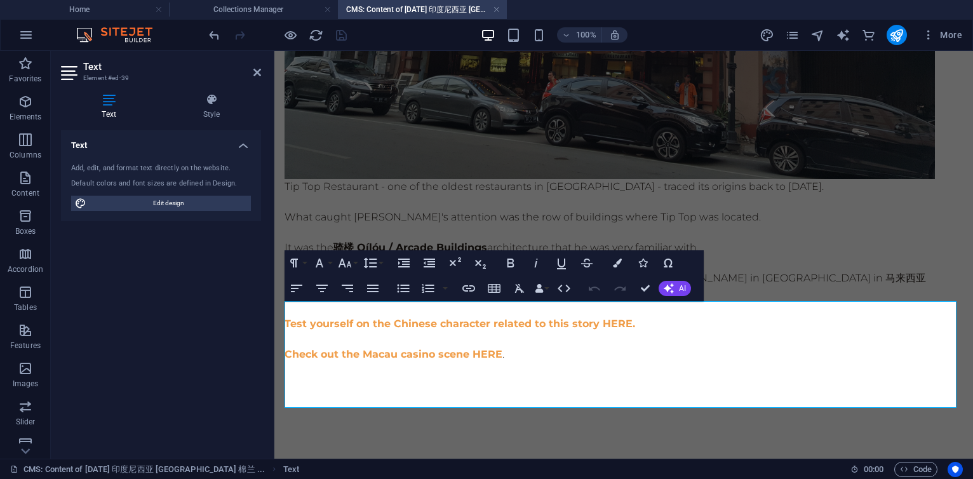
scroll to position [3539, 0]
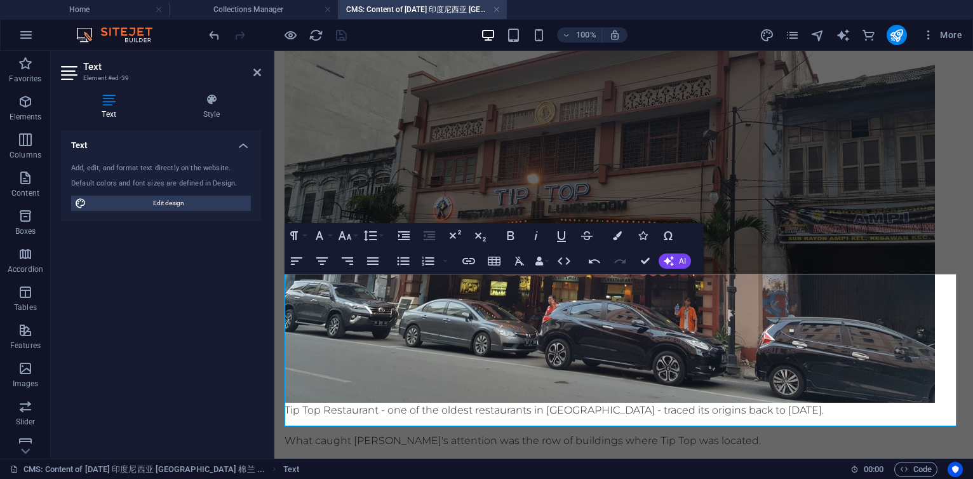
scroll to position [3691, 0]
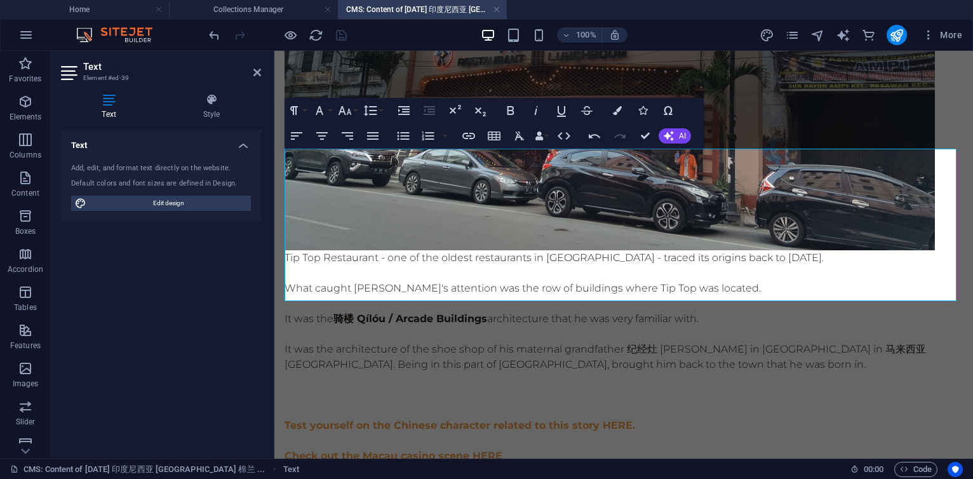
click at [609, 372] on p at bounding box center [624, 379] width 679 height 15
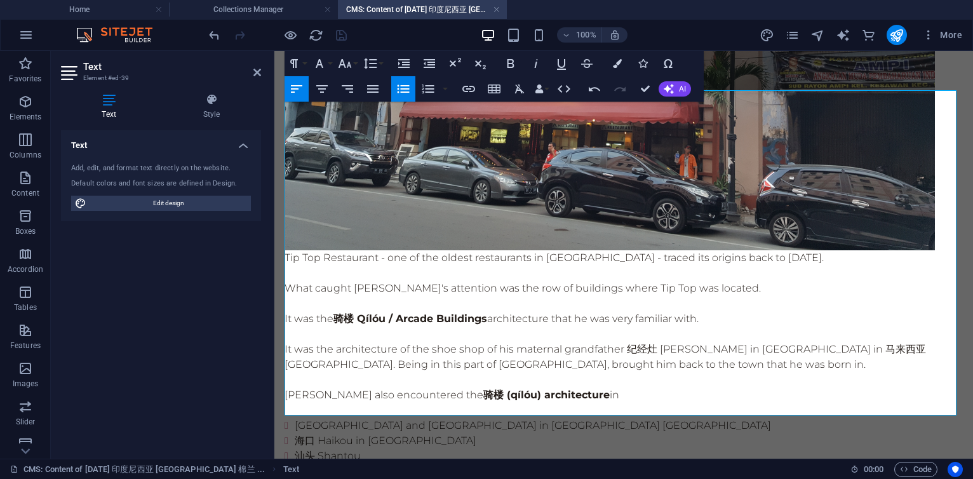
scroll to position [3767, 0]
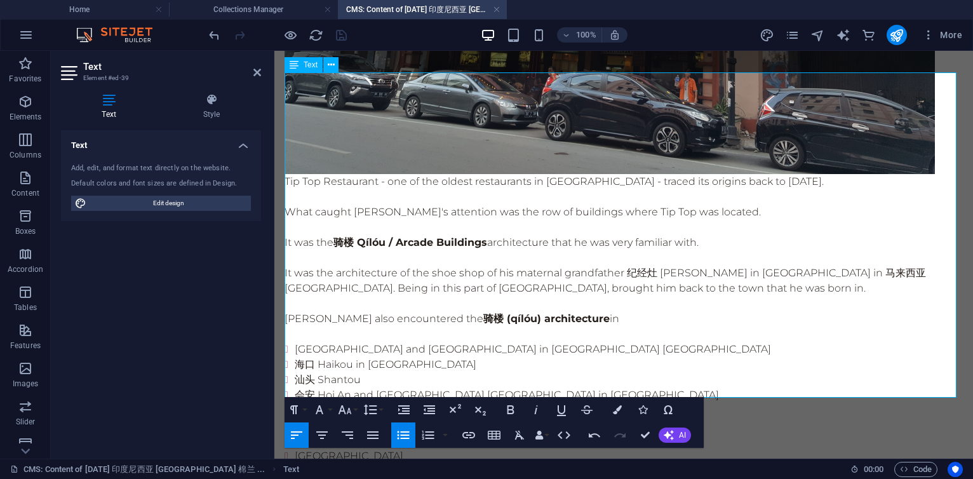
drag, startPoint x: 295, startPoint y: 327, endPoint x: 489, endPoint y: 327, distance: 193.8
click at [489, 418] on li "棉兰 [GEOGRAPHIC_DATA] in [GEOGRAPHIC_DATA]" at bounding box center [629, 425] width 668 height 15
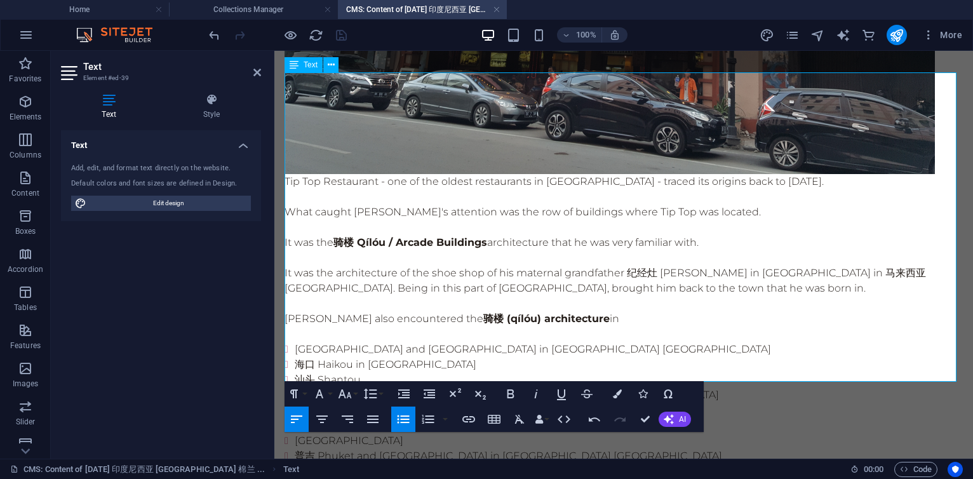
click at [295, 342] on li "[GEOGRAPHIC_DATA] and [GEOGRAPHIC_DATA] in [GEOGRAPHIC_DATA] [GEOGRAPHIC_DATA]" at bounding box center [629, 349] width 668 height 15
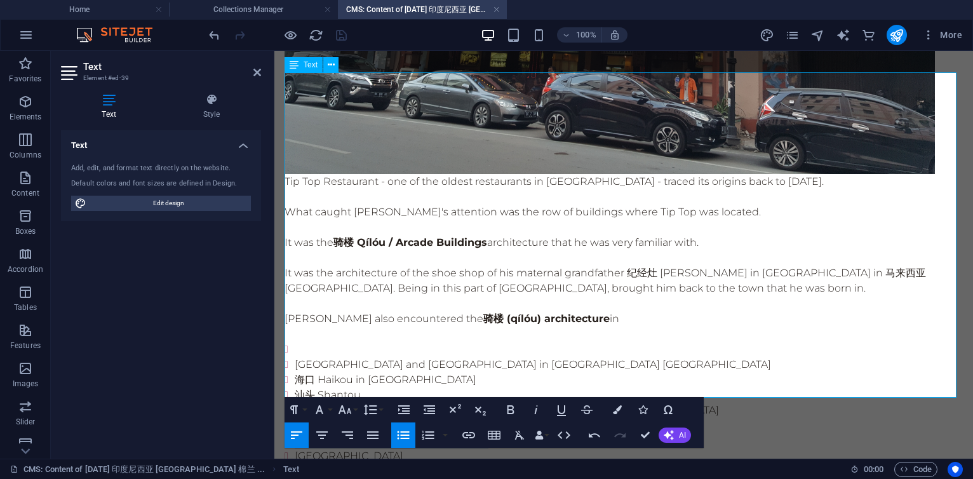
drag, startPoint x: 296, startPoint y: 344, endPoint x: 496, endPoint y: 344, distance: 199.5
click at [496, 433] on li "many other towns in [GEOGRAPHIC_DATA] [GEOGRAPHIC_DATA]" at bounding box center [629, 440] width 668 height 15
click at [330, 342] on li at bounding box center [629, 349] width 668 height 15
click at [311, 433] on li at bounding box center [629, 440] width 668 height 15
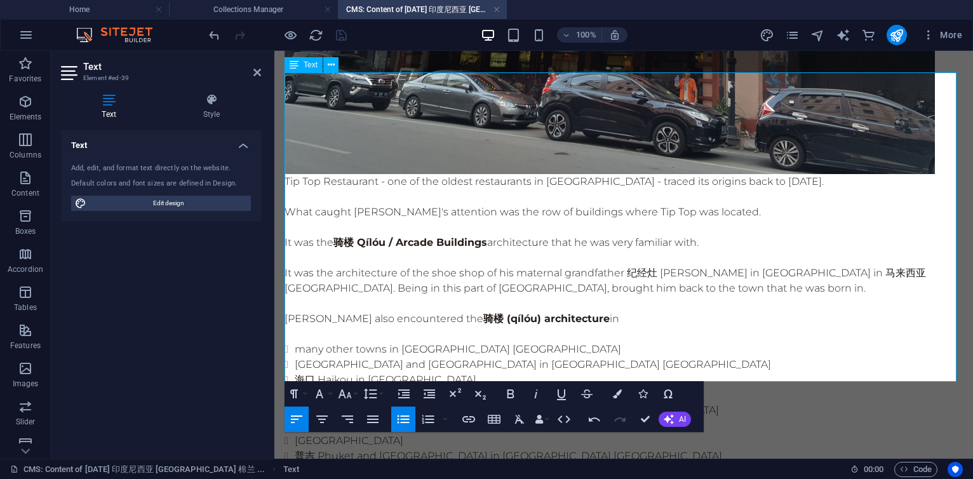
click at [523, 342] on li "many other towns in [GEOGRAPHIC_DATA] [GEOGRAPHIC_DATA]" at bounding box center [629, 349] width 668 height 15
click at [295, 342] on li "many other towns in [GEOGRAPHIC_DATA] [GEOGRAPHIC_DATA]" at bounding box center [629, 349] width 668 height 15
click at [496, 342] on li "many other towns in [GEOGRAPHIC_DATA] [GEOGRAPHIC_DATA]" at bounding box center [629, 349] width 668 height 15
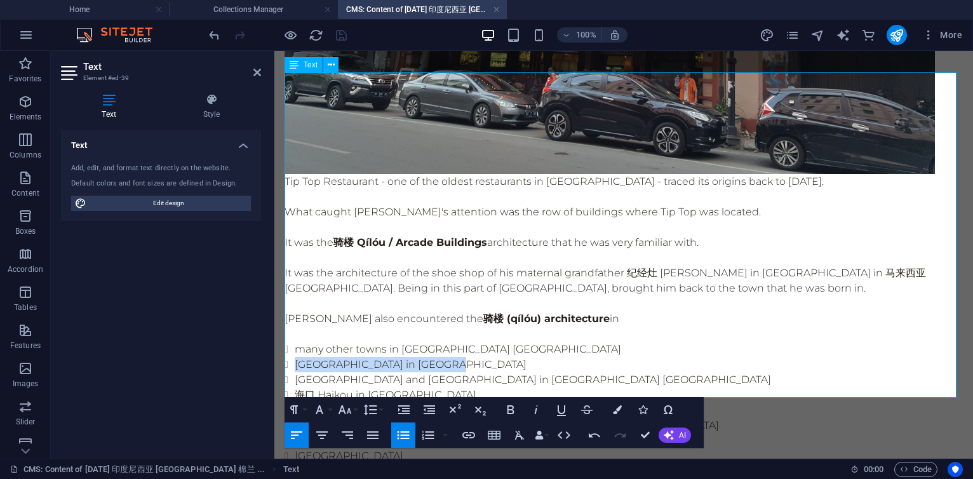
click at [295, 357] on li "[GEOGRAPHIC_DATA] in [GEOGRAPHIC_DATA]" at bounding box center [629, 364] width 668 height 15
click at [471, 431] on icon "button" at bounding box center [468, 435] width 15 height 15
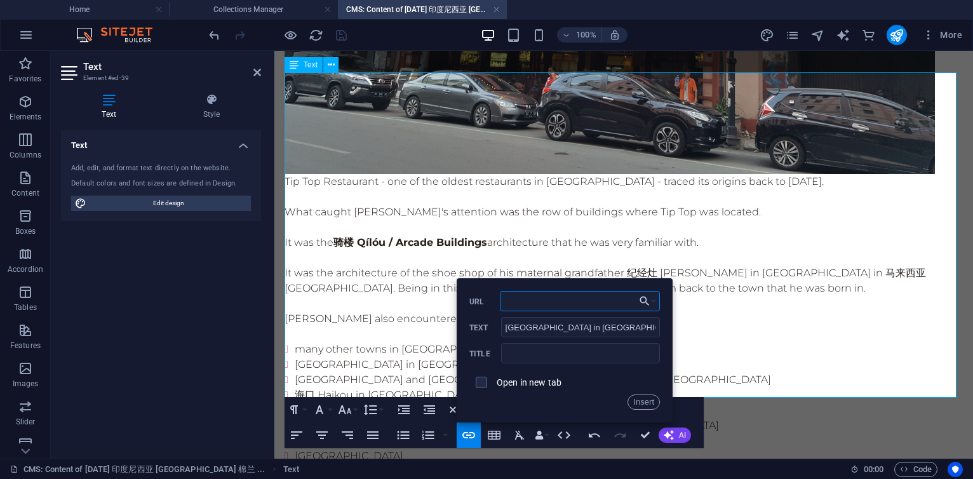
paste input "[URL][DOMAIN_NAME]"
type input "[URL][DOMAIN_NAME]"
click at [553, 357] on input "text" at bounding box center [580, 353] width 159 height 20
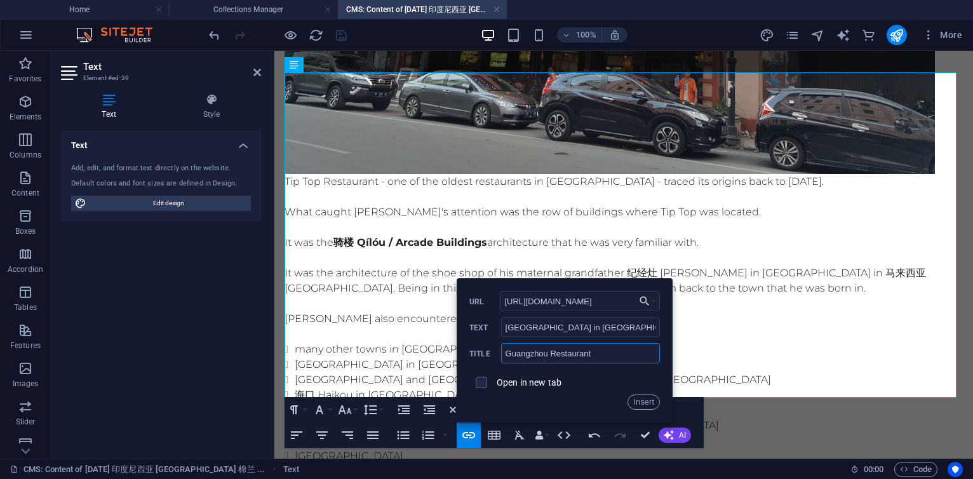
click at [603, 352] on input "Guangzhou Restaurant" at bounding box center [580, 353] width 159 height 20
type input "[GEOGRAPHIC_DATA]"
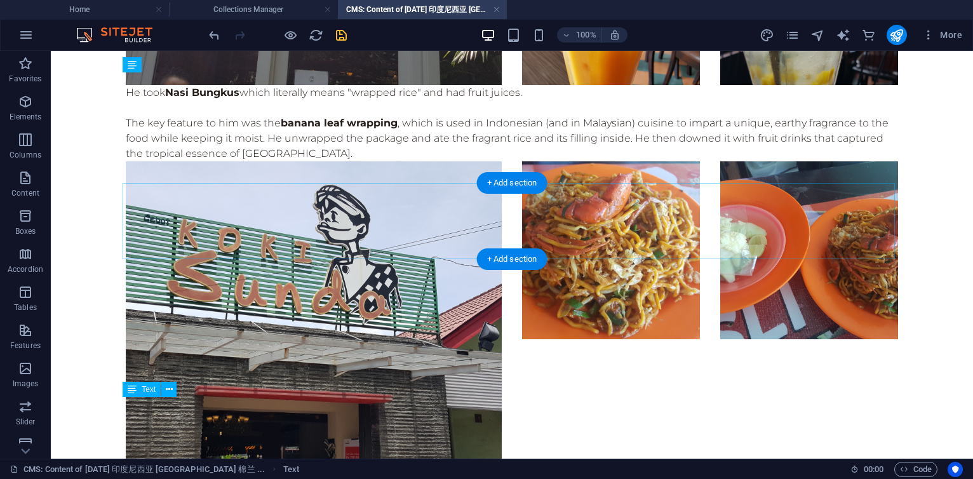
scroll to position [4178, 0]
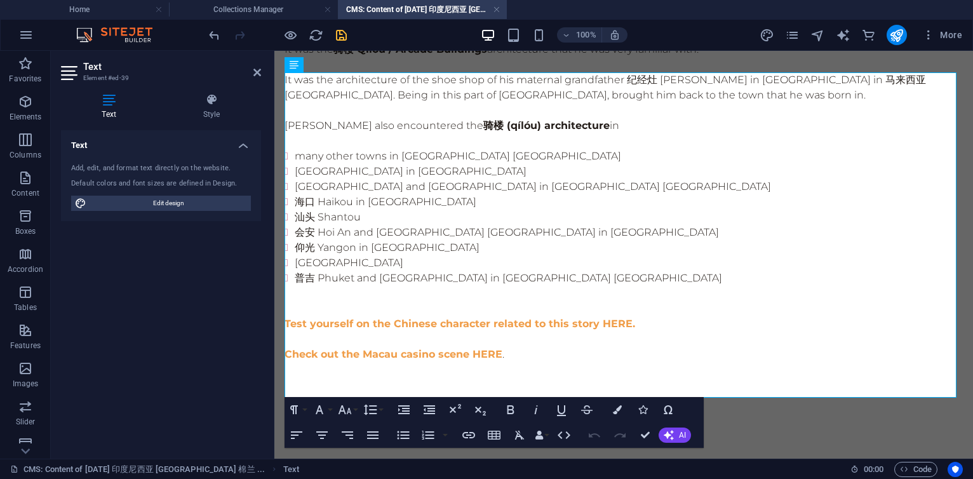
scroll to position [3767, 0]
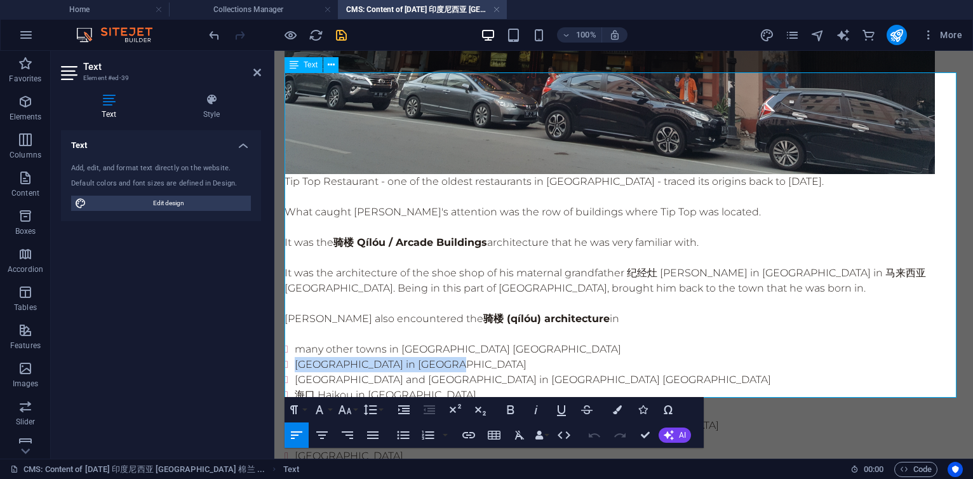
drag, startPoint x: 297, startPoint y: 265, endPoint x: 482, endPoint y: 267, distance: 185.5
click at [482, 357] on li "[GEOGRAPHIC_DATA] in [GEOGRAPHIC_DATA]" at bounding box center [629, 364] width 668 height 15
click at [475, 437] on icon "button" at bounding box center [468, 435] width 15 height 15
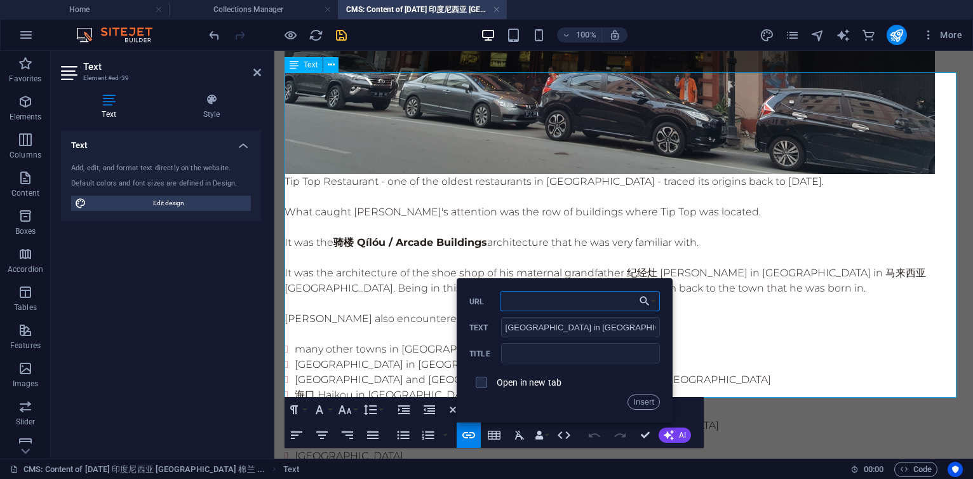
paste input "[URL][DOMAIN_NAME]"
type input "[URL][DOMAIN_NAME]"
click at [551, 362] on input "text" at bounding box center [580, 353] width 159 height 20
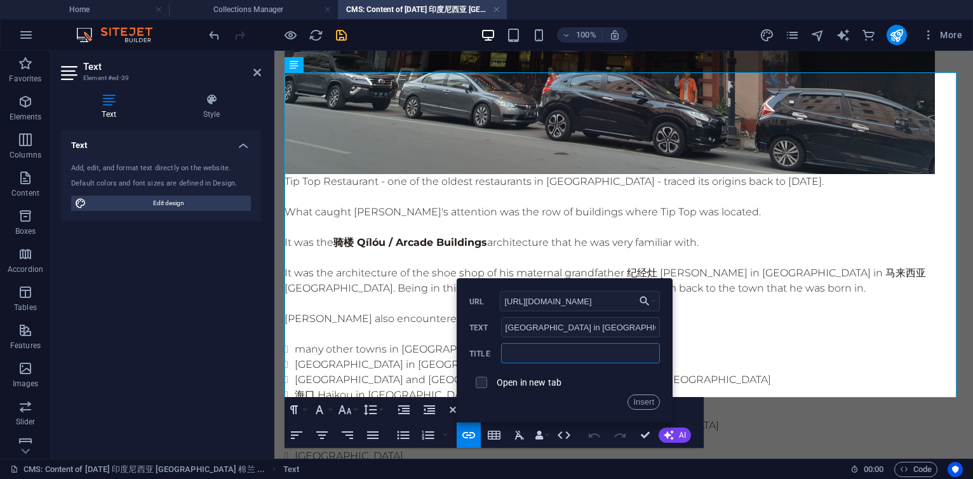
type input "[GEOGRAPHIC_DATA]"
click at [646, 405] on button "Insert" at bounding box center [644, 402] width 32 height 15
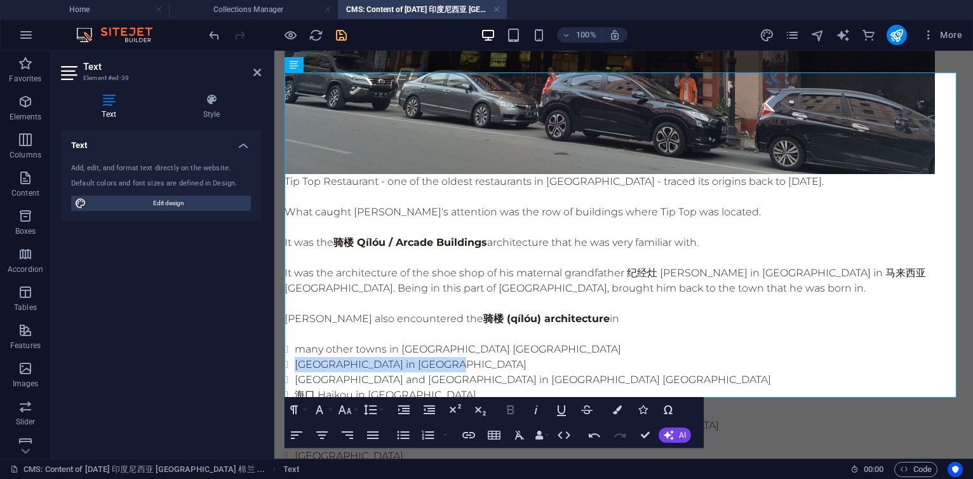
click at [513, 410] on icon "button" at bounding box center [511, 409] width 7 height 9
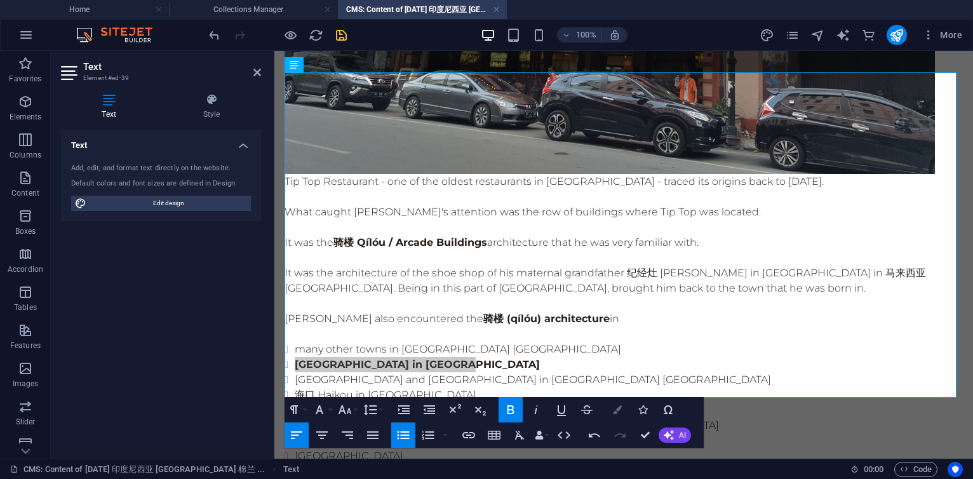
click at [616, 409] on icon "button" at bounding box center [617, 409] width 9 height 9
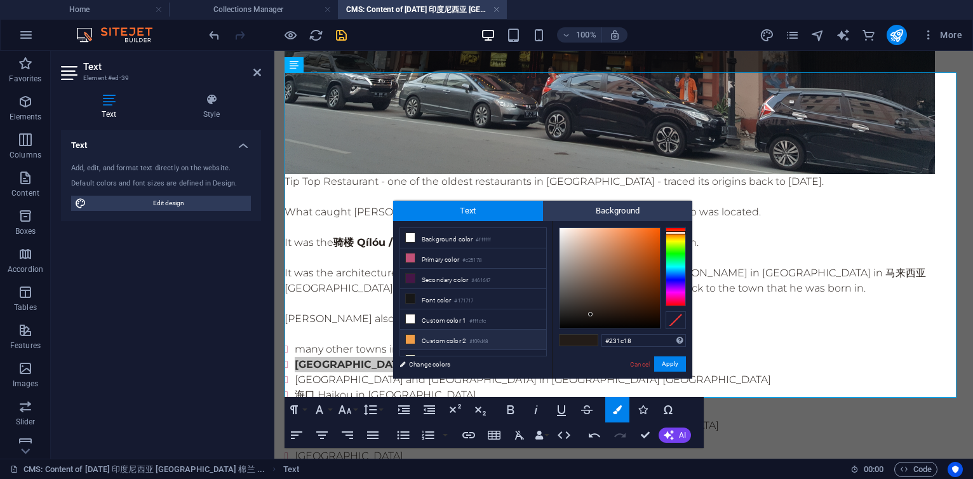
click at [475, 342] on small "#f09d48" at bounding box center [478, 341] width 18 height 9
type input "#f09d48"
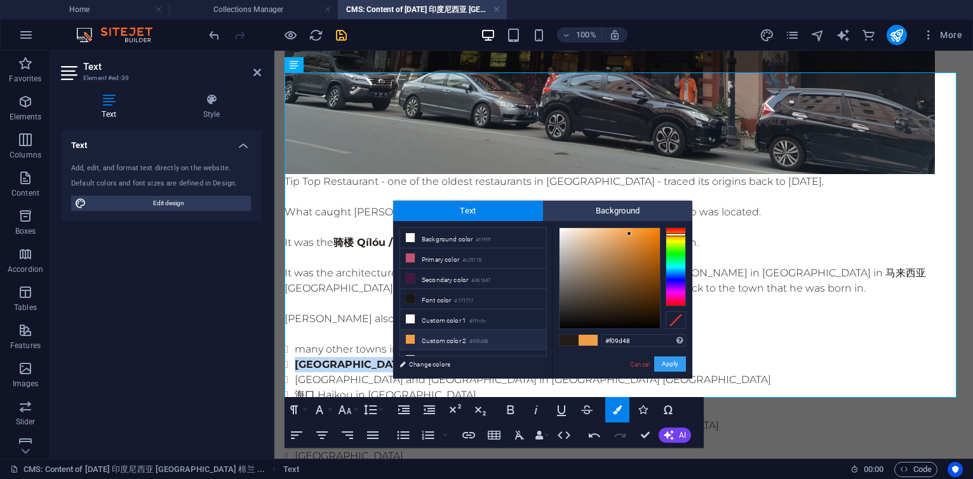
click at [678, 367] on button "Apply" at bounding box center [670, 363] width 32 height 15
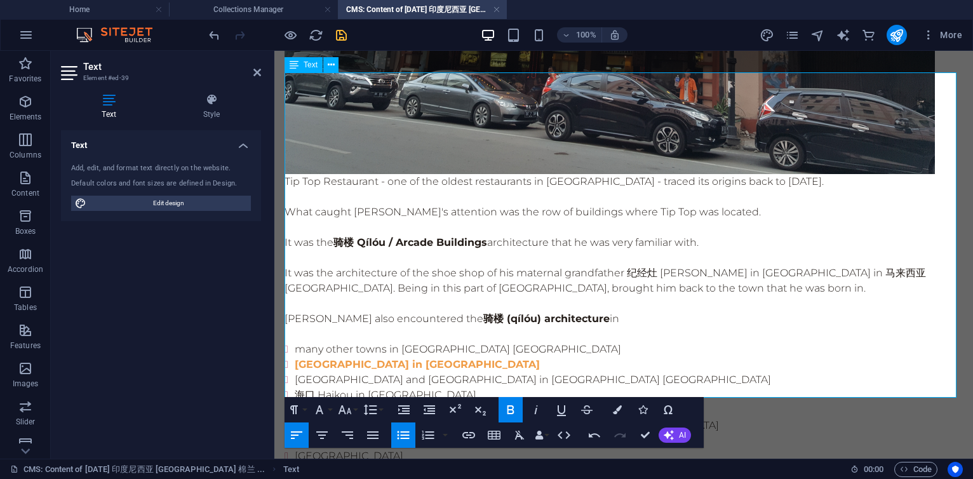
click at [718, 388] on li "海口 Haikou in [GEOGRAPHIC_DATA]" at bounding box center [629, 395] width 668 height 15
click at [345, 34] on icon "save" at bounding box center [341, 35] width 15 height 15
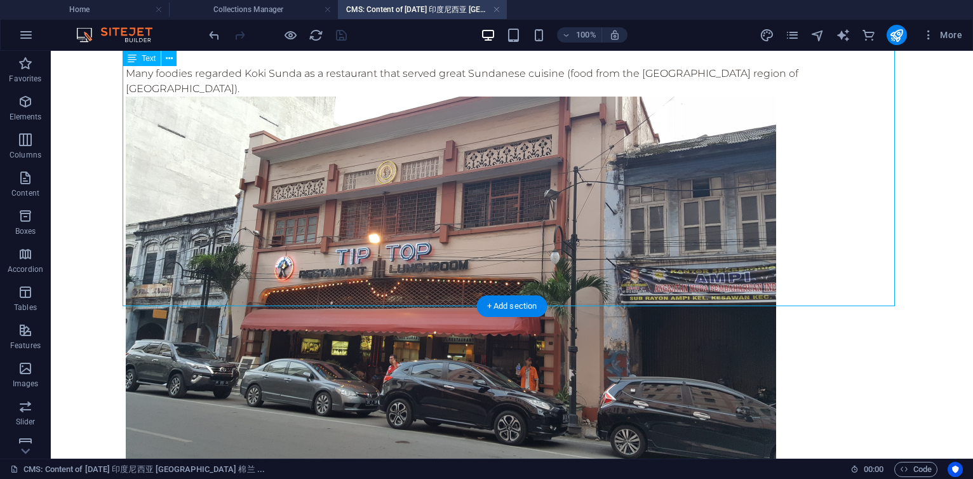
scroll to position [4117, 0]
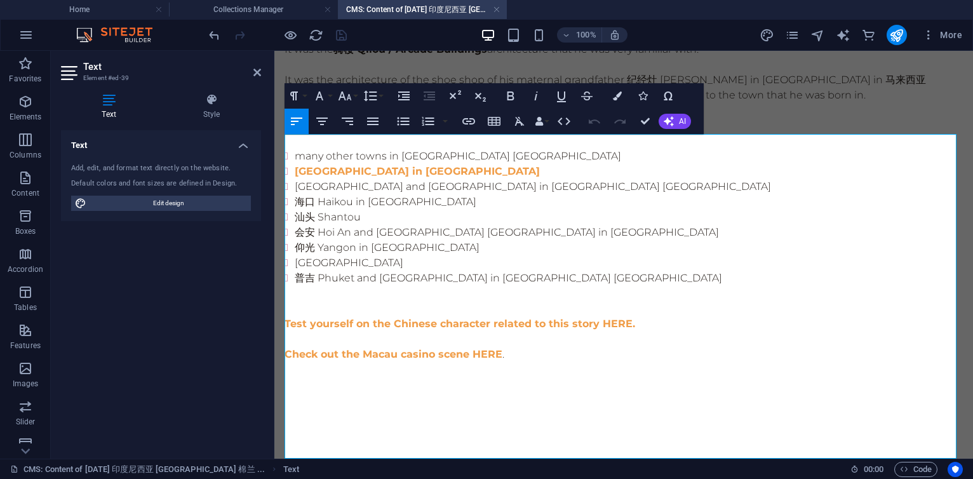
scroll to position [3706, 0]
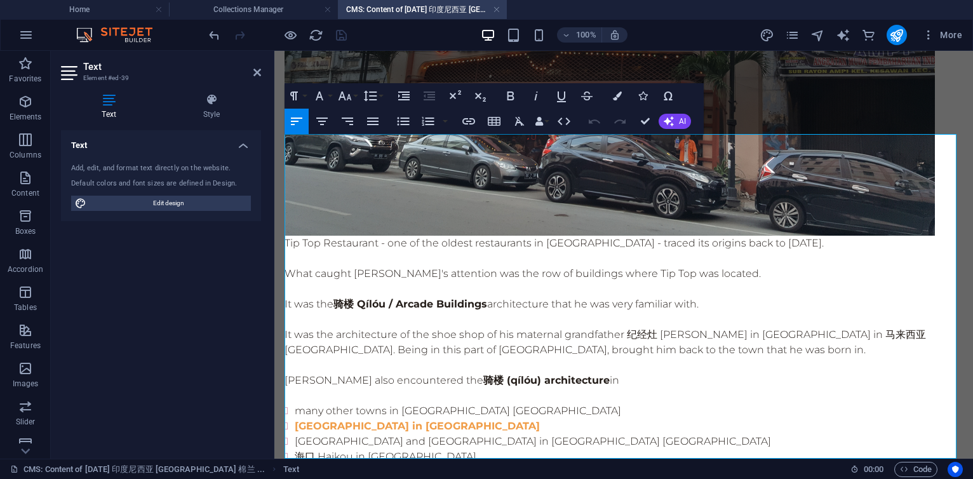
click at [797, 236] on p "Tip Top Restaurant - one of the oldest restaurants in [GEOGRAPHIC_DATA] - trace…" at bounding box center [624, 243] width 679 height 15
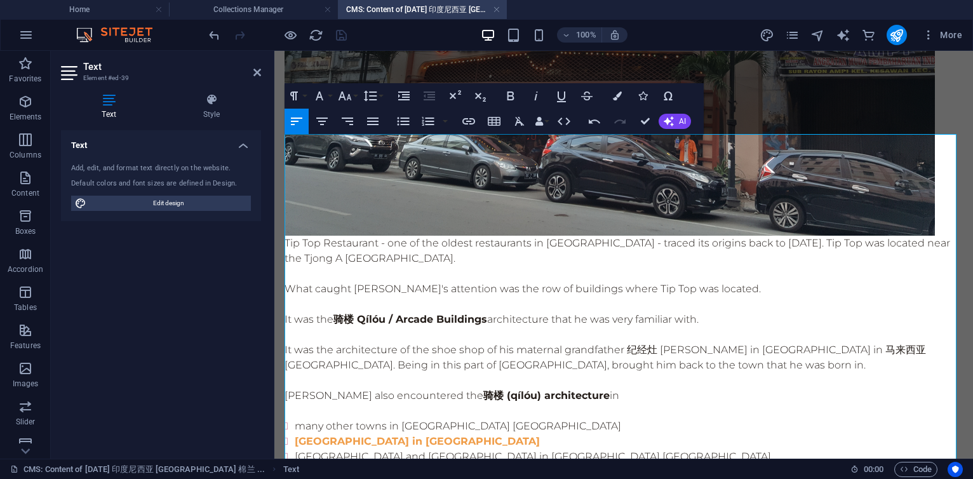
scroll to position [160, 1]
drag, startPoint x: 926, startPoint y: 143, endPoint x: 309, endPoint y: 158, distance: 617.7
click at [309, 236] on p "Tip Top Restaurant - one of the oldest restaurants in [GEOGRAPHIC_DATA] - trace…" at bounding box center [624, 251] width 679 height 30
copy p "Tjong A Fie"
click at [457, 236] on p "Tip Top Restaurant - one of the oldest restaurants in [GEOGRAPHIC_DATA] - trace…" at bounding box center [624, 251] width 679 height 30
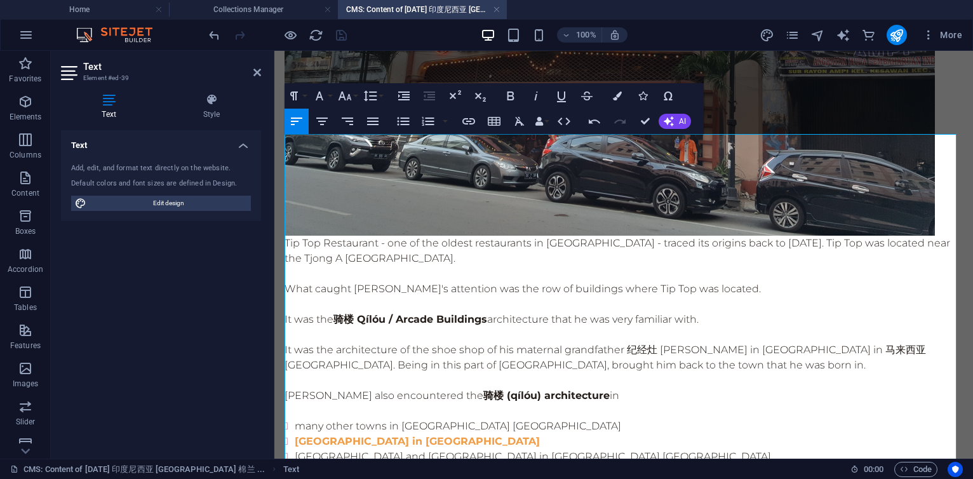
click at [924, 236] on p "Tip Top Restaurant - one of the oldest restaurants in [GEOGRAPHIC_DATA] - trace…" at bounding box center [624, 251] width 679 height 30
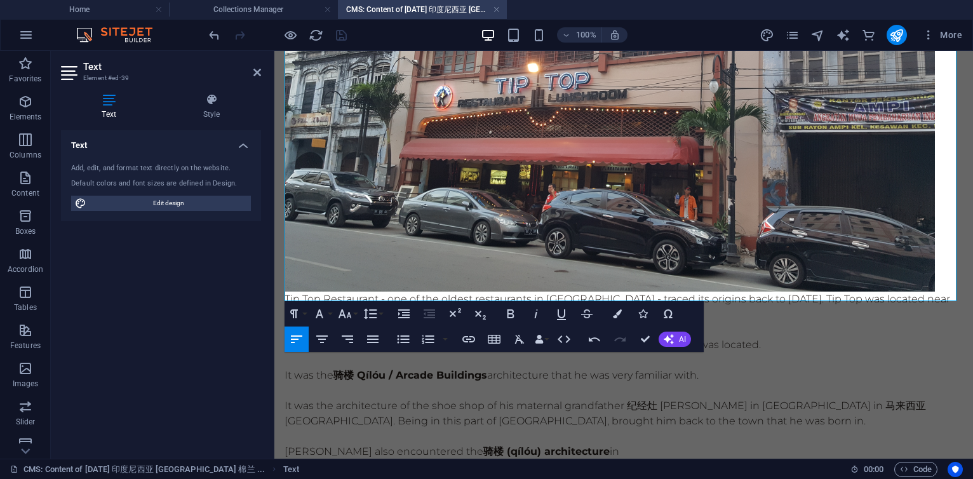
scroll to position [3879, 0]
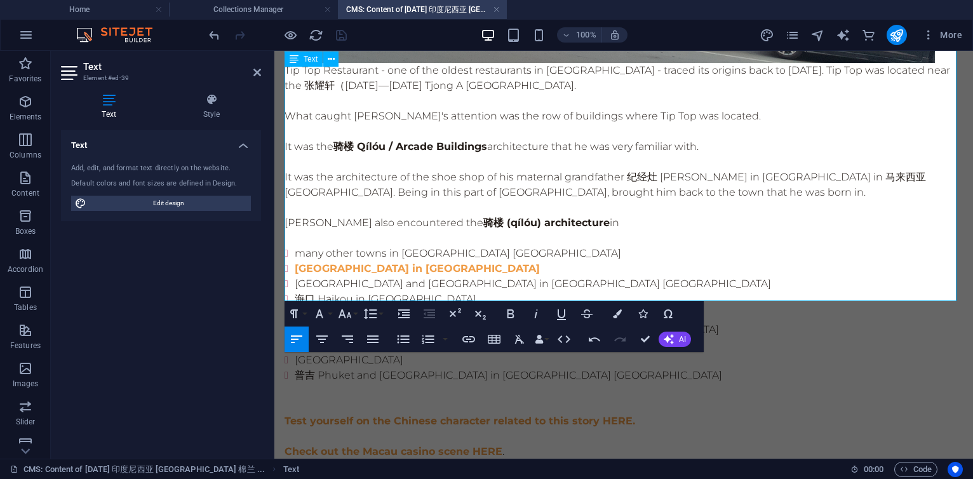
click at [670, 170] on p "It was the architecture of the shoe shop of his maternal grandfather 纪经灶 [PERSO…" at bounding box center [624, 185] width 679 height 30
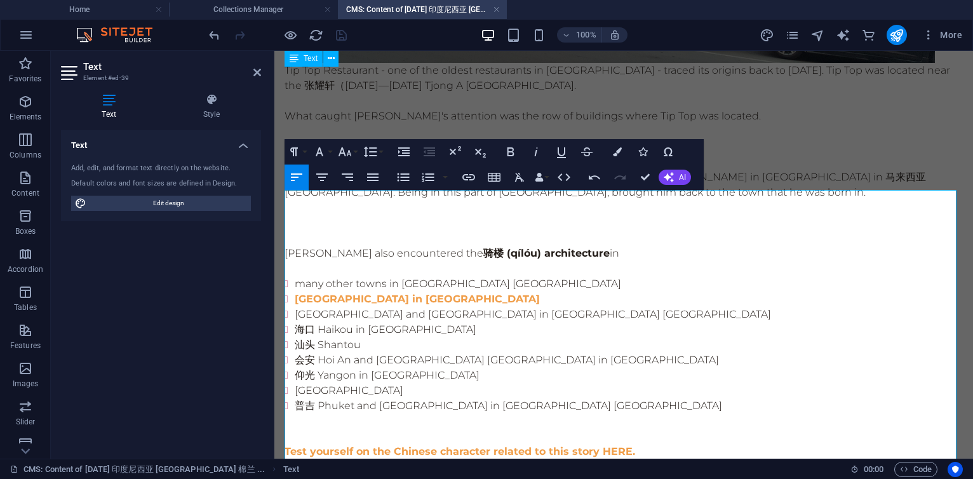
scroll to position [3650, 0]
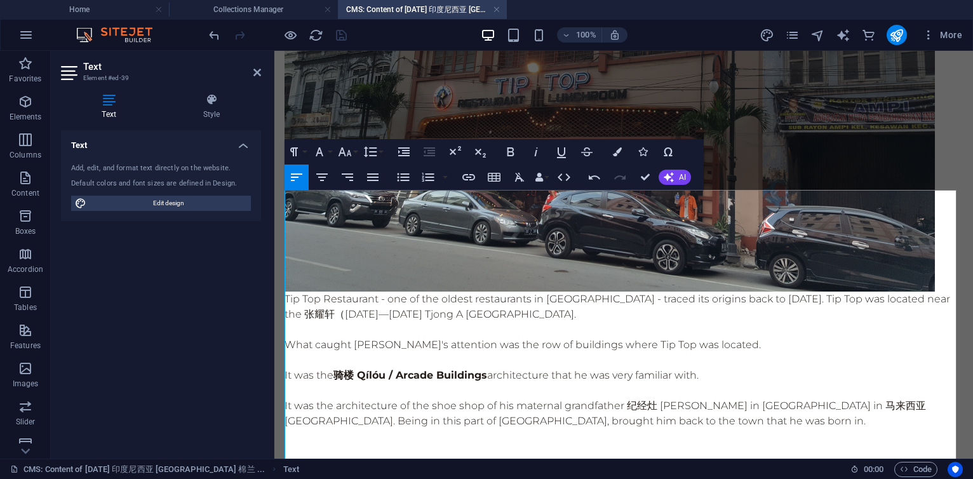
click at [357, 292] on p "Tip Top Restaurant - one of the oldest restaurants in [GEOGRAPHIC_DATA] - trace…" at bounding box center [624, 307] width 679 height 30
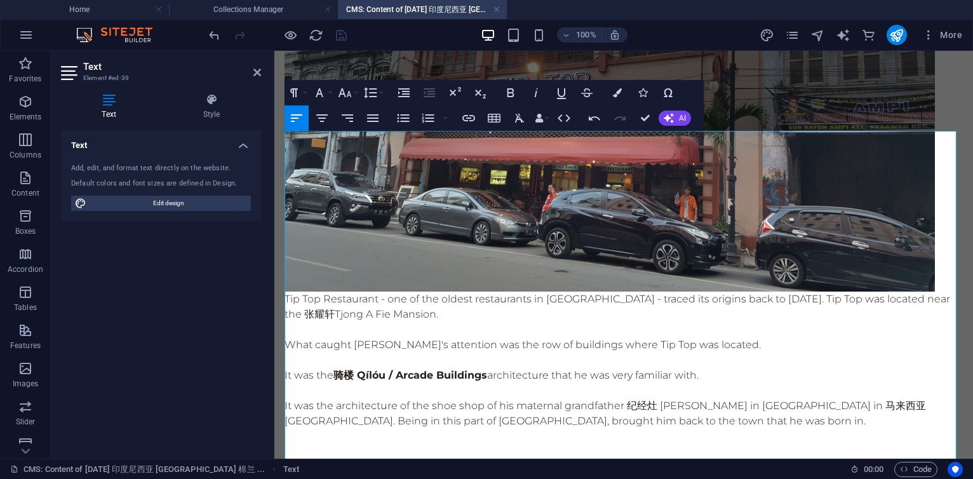
scroll to position [3726, 0]
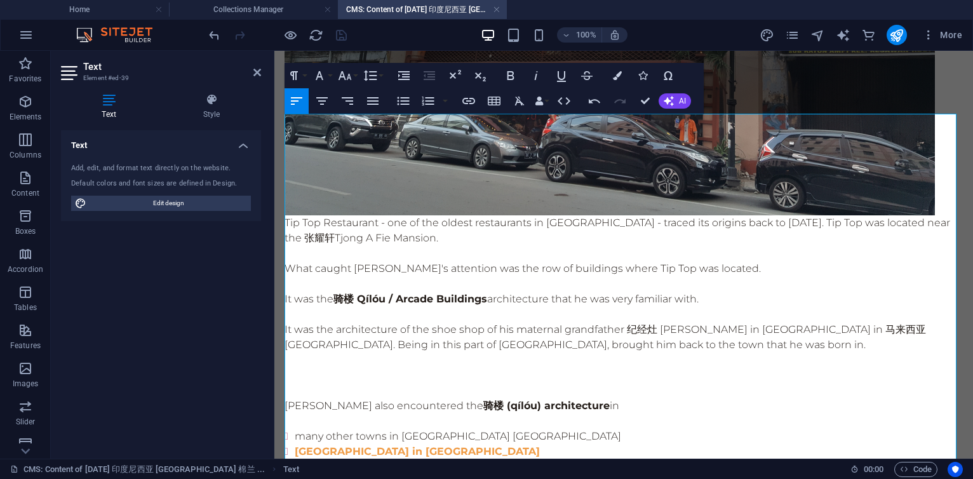
click at [701, 322] on p "It was the architecture of the shoe shop of his maternal grandfather 纪经灶 [PERSO…" at bounding box center [624, 337] width 679 height 30
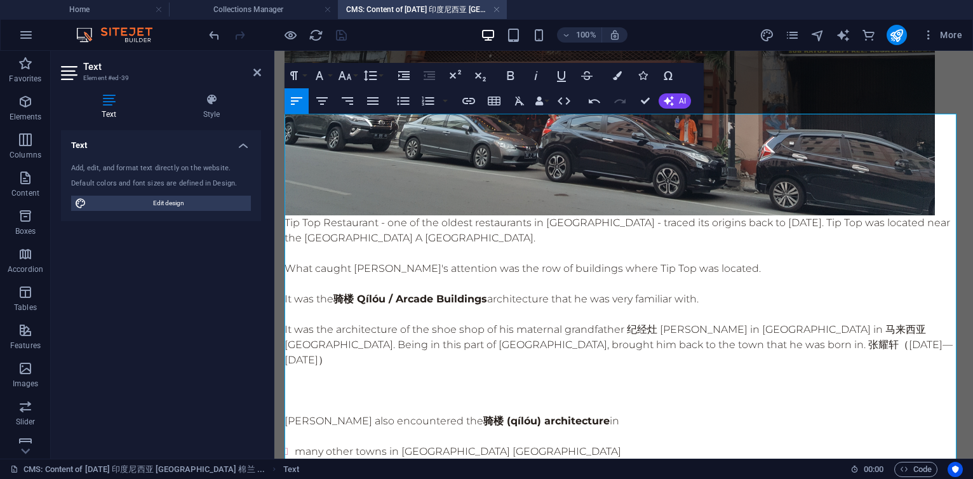
click at [691, 322] on p "It was the architecture of the shoe shop of his maternal grandfather 纪经灶 [PERSO…" at bounding box center [624, 345] width 679 height 46
click at [778, 322] on p "It was the architecture of the shoe shop of his maternal grandfather 纪经灶 [PERSO…" at bounding box center [624, 345] width 679 height 46
drag, startPoint x: 861, startPoint y: 241, endPoint x: 764, endPoint y: 243, distance: 97.2
click at [764, 322] on p "It was the architecture of the shoe shop of his maternal grandfather 纪经灶 [PERSO…" at bounding box center [624, 345] width 679 height 46
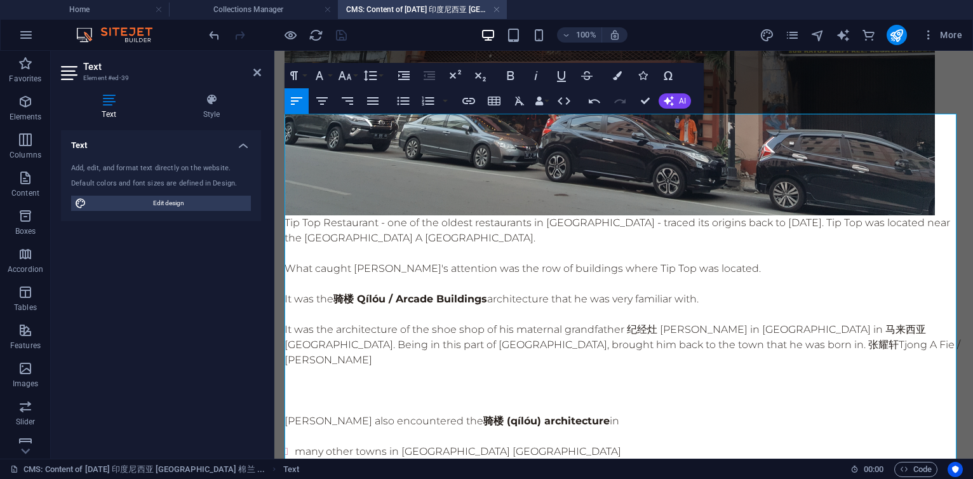
click at [846, 322] on p "It was the architecture of the shoe shop of his maternal grandfather 纪经灶 [PERSO…" at bounding box center [624, 345] width 679 height 46
click at [867, 322] on p "It was the architecture of the shoe shop of his maternal grandfather 纪经灶 [PERSO…" at bounding box center [624, 345] width 679 height 46
click at [940, 322] on p "It was the architecture of the shoe shop of his maternal grandfather 纪经灶 [PERSO…" at bounding box center [624, 345] width 679 height 46
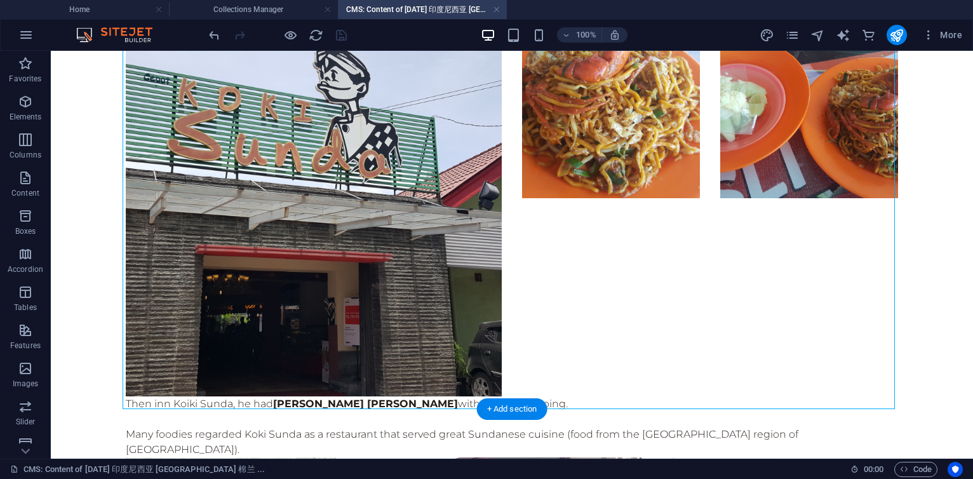
scroll to position [4213, 0]
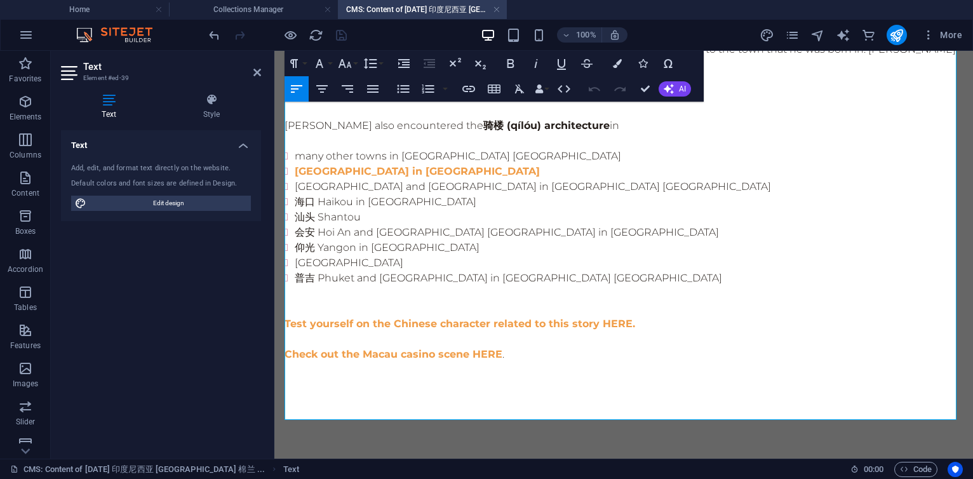
scroll to position [3791, 0]
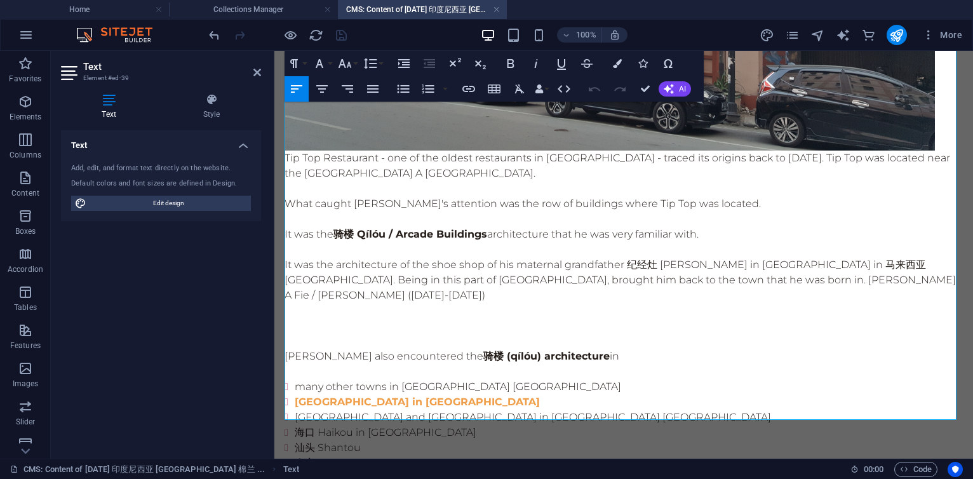
click at [933, 303] on p at bounding box center [624, 310] width 679 height 15
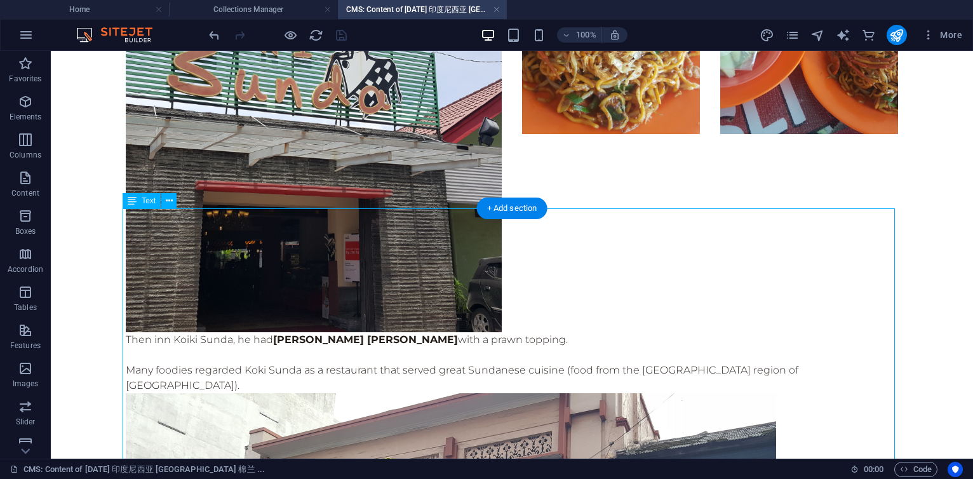
scroll to position [4125, 0]
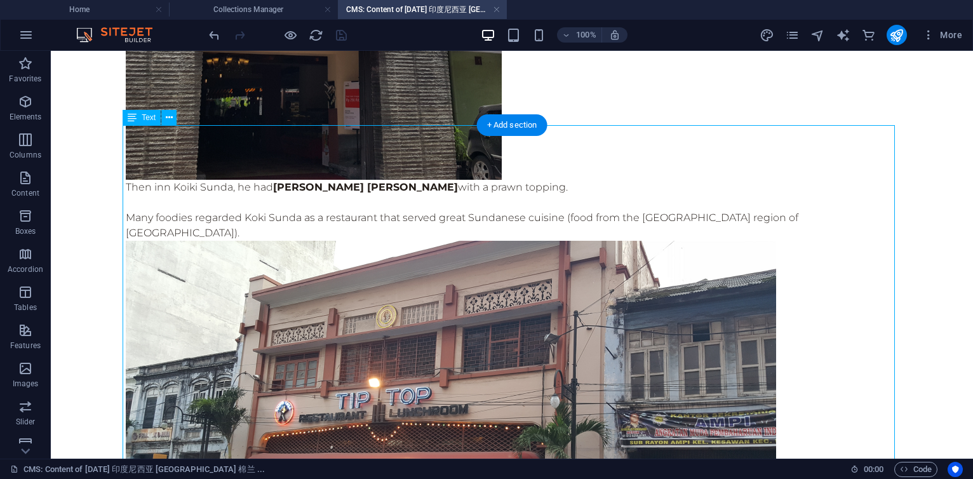
click at [303, 274] on figure at bounding box center [512, 424] width 773 height 366
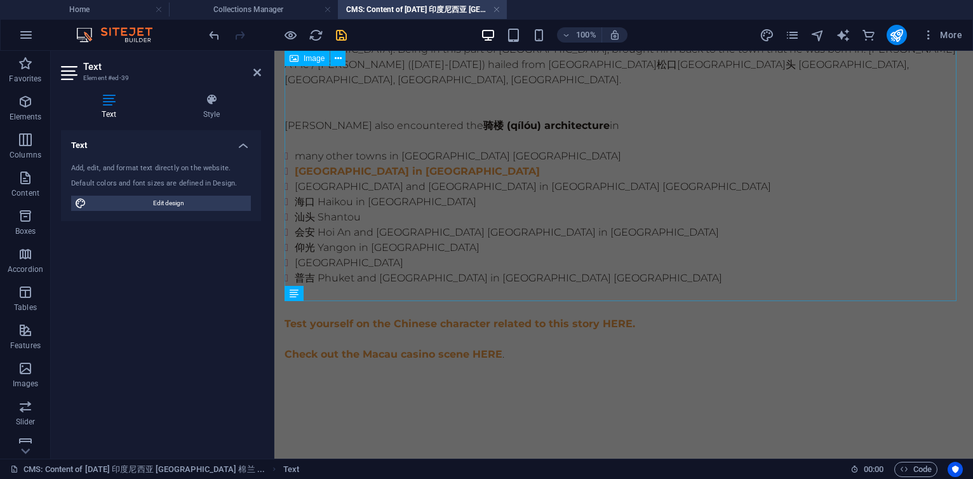
scroll to position [3715, 0]
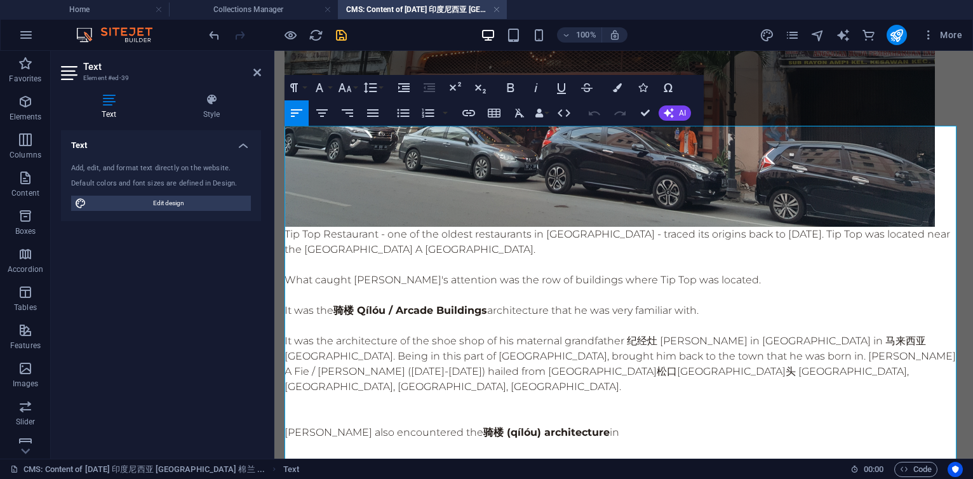
click at [710, 303] on p "It was the 骑楼 Qílóu / Arcade Buildings architecture that he was very familiar w…" at bounding box center [624, 310] width 679 height 15
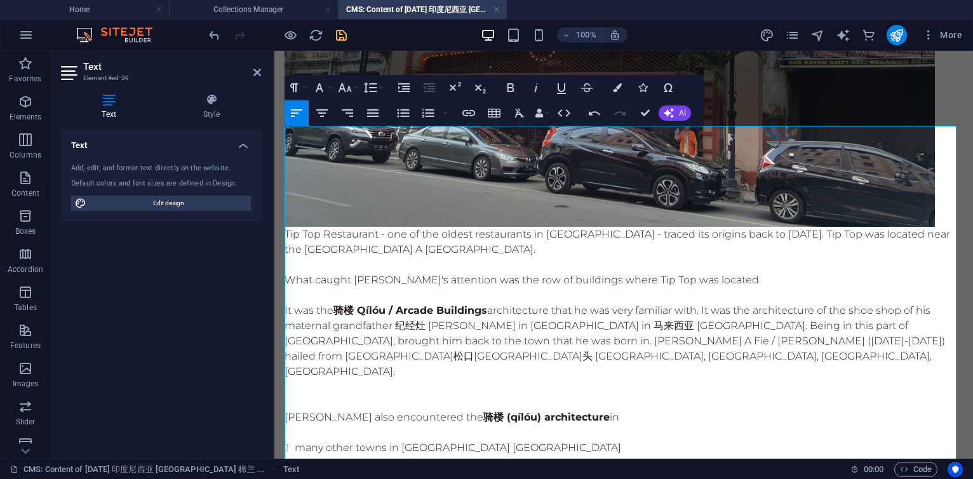
click at [436, 303] on p "It was the 骑楼 Qílóu / Arcade Buildings architecture that he was very familiar w…" at bounding box center [624, 341] width 679 height 76
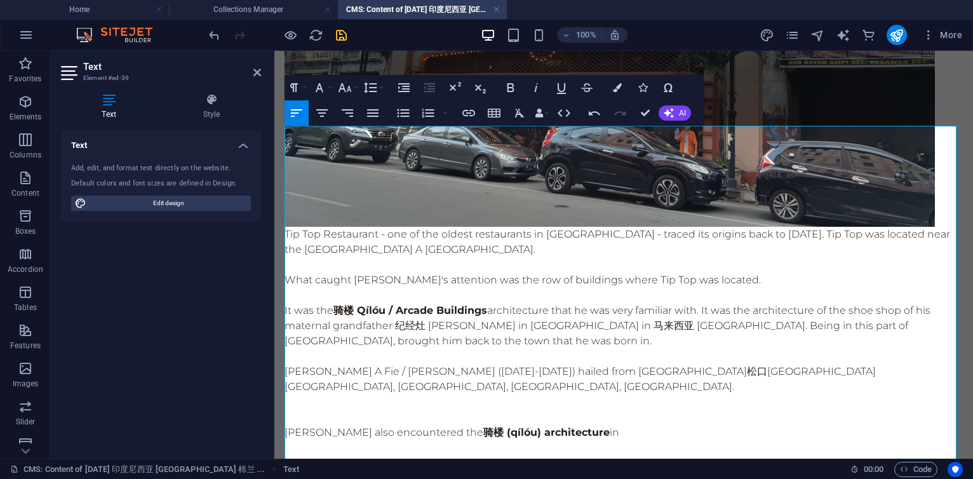
click at [562, 303] on p "It was the 骑楼 Qílóu / Arcade Buildings architecture that he was very familiar w…" at bounding box center [624, 326] width 679 height 46
drag, startPoint x: 926, startPoint y: 133, endPoint x: 938, endPoint y: 143, distance: 16.3
click at [938, 227] on p "Tip Top Restaurant - one of the oldest restaurants in [GEOGRAPHIC_DATA] - trace…" at bounding box center [624, 242] width 679 height 30
click at [621, 349] on p at bounding box center [624, 356] width 679 height 15
click at [478, 303] on p "It was the 骑楼 Qílóu / Arcade Buildings architecture that he was very familiar w…" at bounding box center [624, 326] width 679 height 46
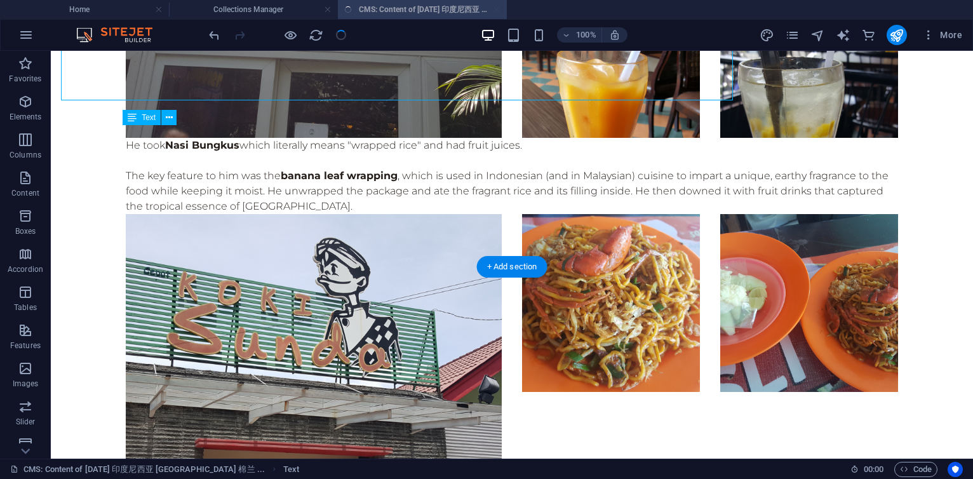
scroll to position [4125, 0]
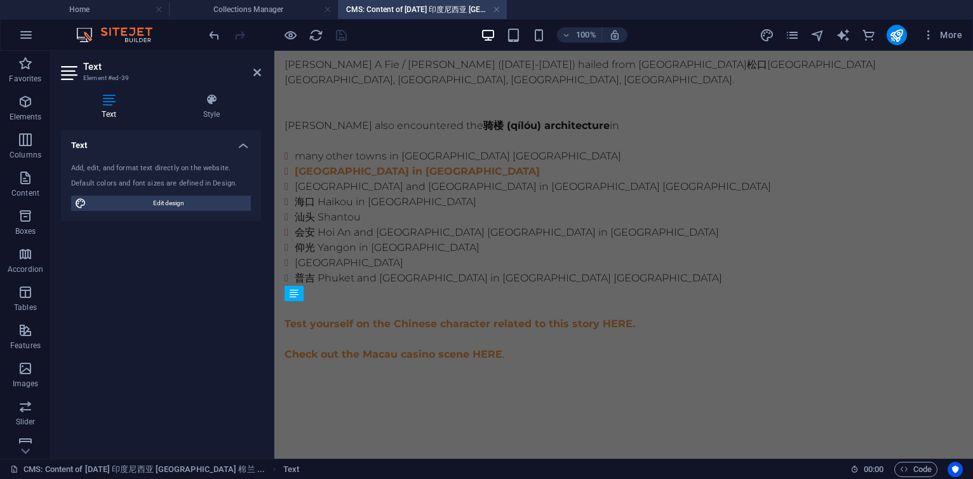
scroll to position [3715, 0]
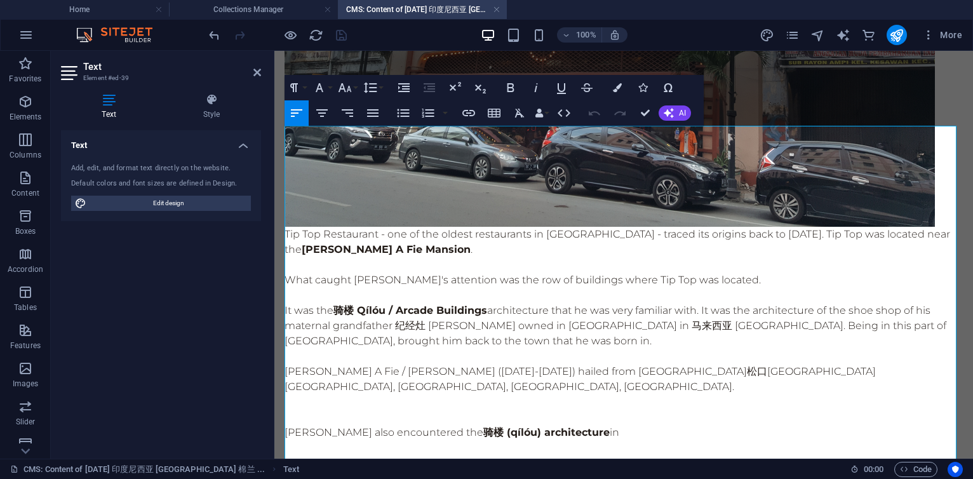
click at [293, 364] on p "[PERSON_NAME] A Fie / [PERSON_NAME] ([DATE]-[DATE]) hailed from [GEOGRAPHIC_DAT…" at bounding box center [624, 379] width 679 height 30
drag, startPoint x: 398, startPoint y: 226, endPoint x: 478, endPoint y: 224, distance: 80.1
click at [478, 303] on p "It was the 骑楼 Qílóu / Arcade Buildings architecture that he was very familiar w…" at bounding box center [624, 326] width 679 height 46
copy p "纪经灶 [PERSON_NAME]"
click at [316, 364] on p "Unlike [PERSON_NAME] A Fie / [PERSON_NAME] ([DATE]-[DATE]) hailed from [GEOGRAP…" at bounding box center [624, 379] width 679 height 30
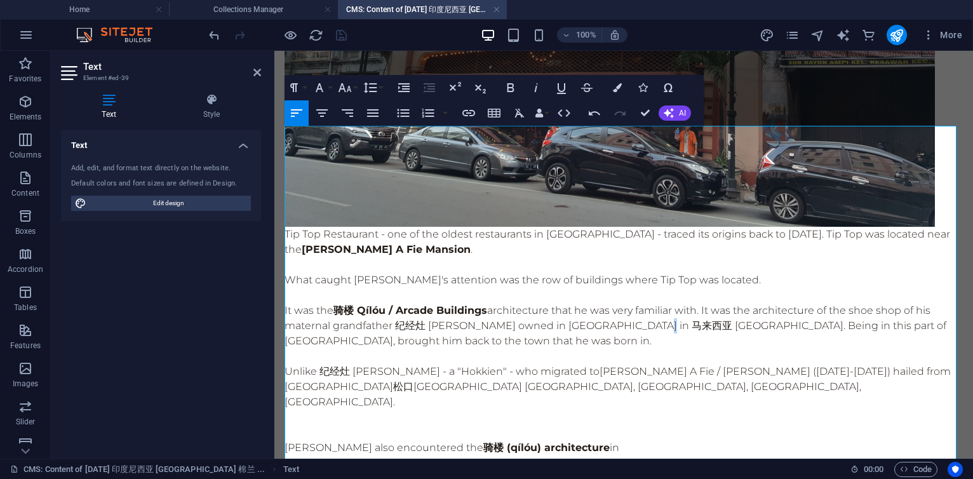
drag, startPoint x: 625, startPoint y: 221, endPoint x: 632, endPoint y: 220, distance: 7.7
click at [632, 303] on p "It was the 骑楼 Qílóu / Arcade Buildings architecture that he was very familiar w…" at bounding box center [624, 326] width 679 height 46
drag, startPoint x: 531, startPoint y: 224, endPoint x: 607, endPoint y: 222, distance: 76.3
click at [607, 303] on p "It was the 骑楼 Qílóu / Arcade Buildings architecture that he was very familiar w…" at bounding box center [624, 326] width 679 height 46
copy p "安顺 [GEOGRAPHIC_DATA]"
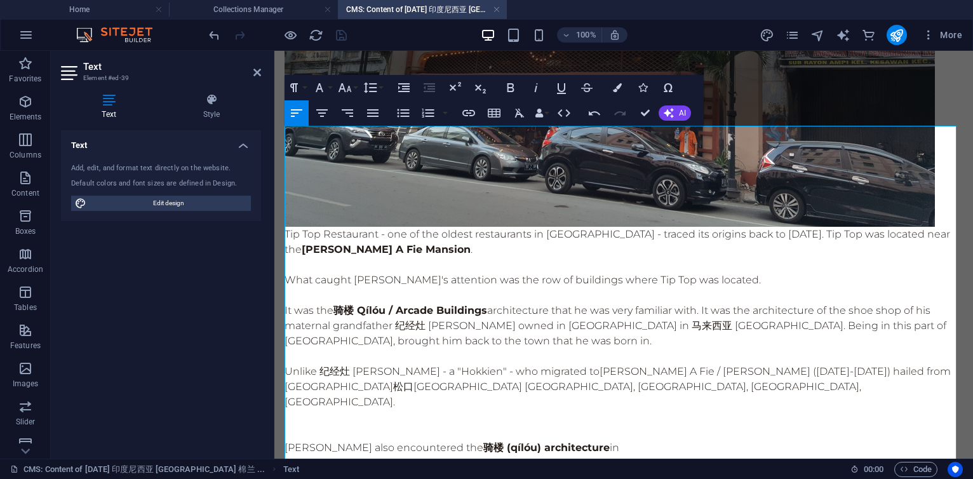
click at [562, 364] on p "Unlike 纪经灶 [PERSON_NAME] - a "Hokkien" - who migrated to [PERSON_NAME] A Fie / …" at bounding box center [624, 387] width 679 height 46
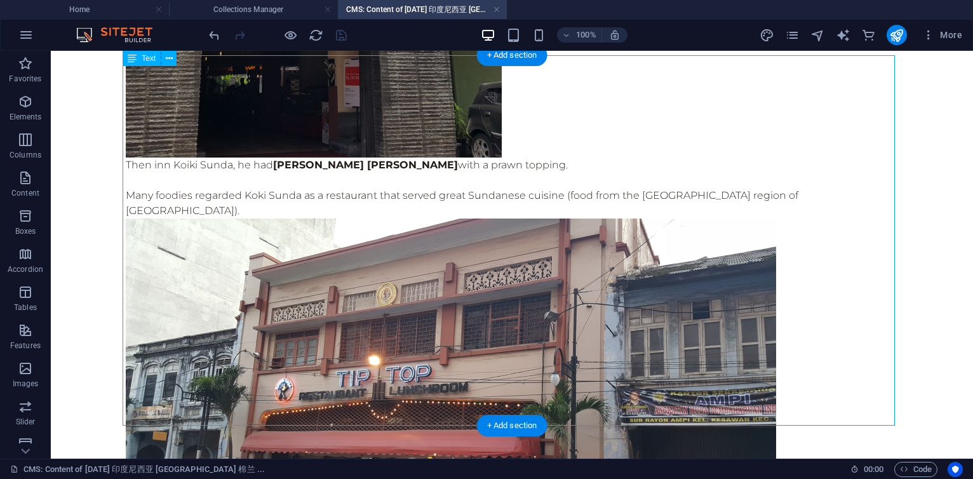
scroll to position [4125, 0]
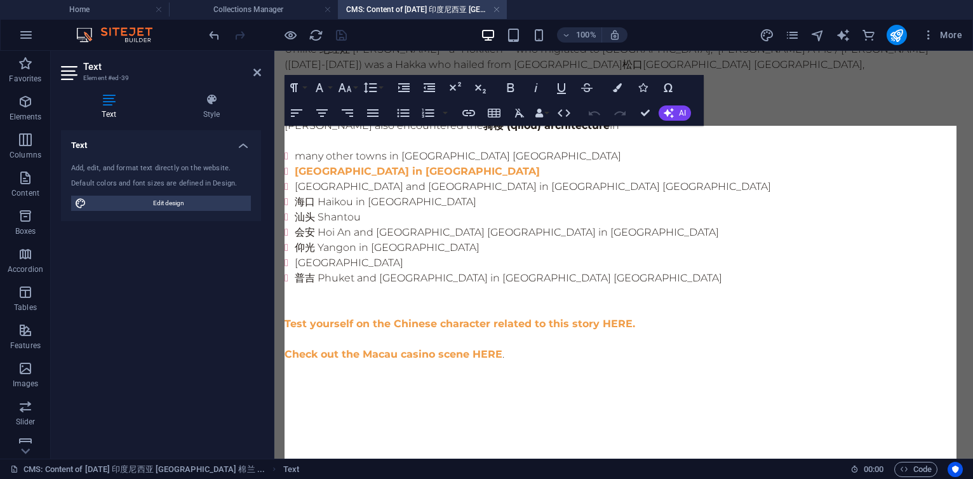
scroll to position [3715, 0]
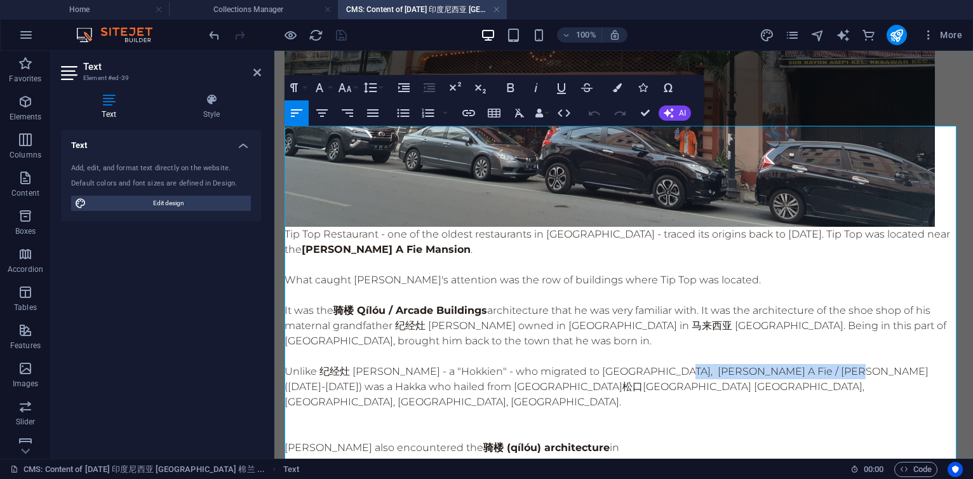
drag, startPoint x: 652, startPoint y: 269, endPoint x: 827, endPoint y: 272, distance: 174.1
click at [827, 364] on p "Unlike 纪经灶 [PERSON_NAME] - a "Hokkien" - who migrated to [GEOGRAPHIC_DATA], [PE…" at bounding box center [624, 387] width 679 height 46
copy p "[PERSON_NAME] A Fie / [PERSON_NAME]"
click at [761, 364] on p "Unlike 纪经灶 [PERSON_NAME] - a "Hokkien" - who migrated to [GEOGRAPHIC_DATA], [PE…" at bounding box center [624, 387] width 679 height 46
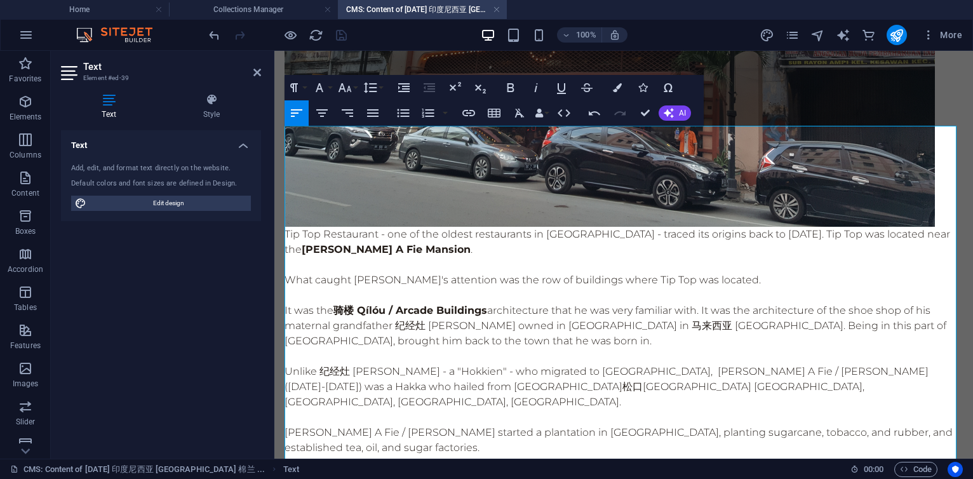
scroll to position [246, 4]
click at [746, 425] on p "[PERSON_NAME] A Fie / [PERSON_NAME] started a plantation in [GEOGRAPHIC_DATA], …" at bounding box center [624, 440] width 679 height 30
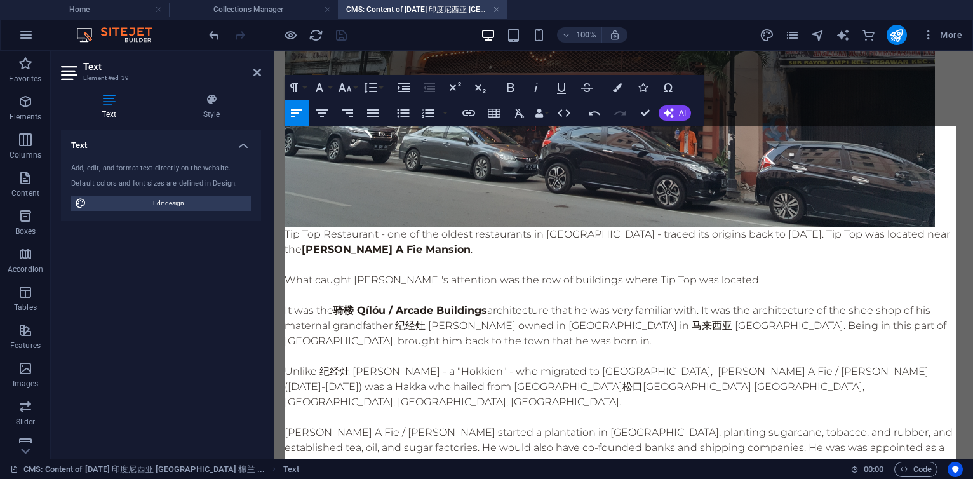
scroll to position [758, 1]
click at [762, 425] on p "[PERSON_NAME] A Fie / [PERSON_NAME] started a plantation in [GEOGRAPHIC_DATA], …" at bounding box center [624, 448] width 679 height 46
click at [603, 425] on p "[PERSON_NAME] A Fie / [PERSON_NAME] started a plantation in [GEOGRAPHIC_DATA], …" at bounding box center [624, 448] width 679 height 46
drag, startPoint x: 579, startPoint y: 315, endPoint x: 603, endPoint y: 317, distance: 23.6
click at [603, 425] on p "[PERSON_NAME] A Fie / [PERSON_NAME] started a plantation in [GEOGRAPHIC_DATA], …" at bounding box center [624, 448] width 679 height 46
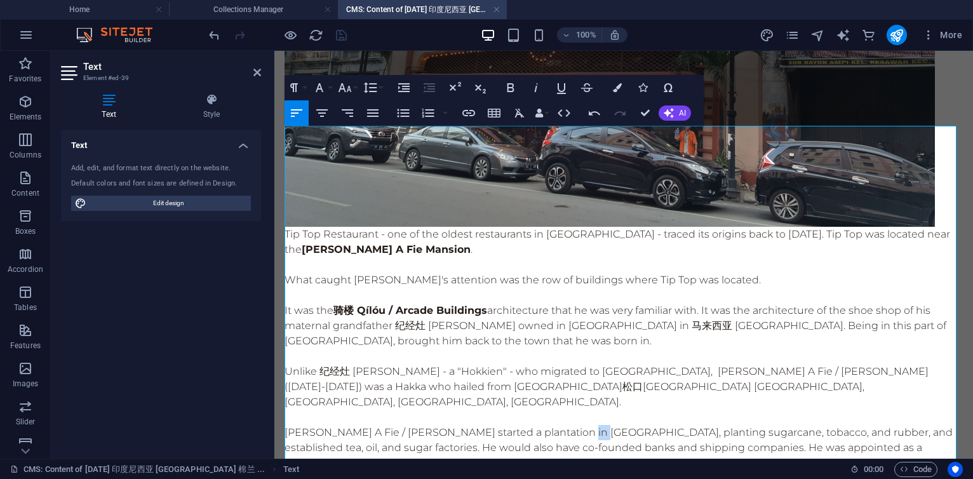
copy p "棉兰"
click at [557, 425] on p "[PERSON_NAME] A Fie / [PERSON_NAME] started a plantation in [GEOGRAPHIC_DATA], …" at bounding box center [624, 448] width 679 height 46
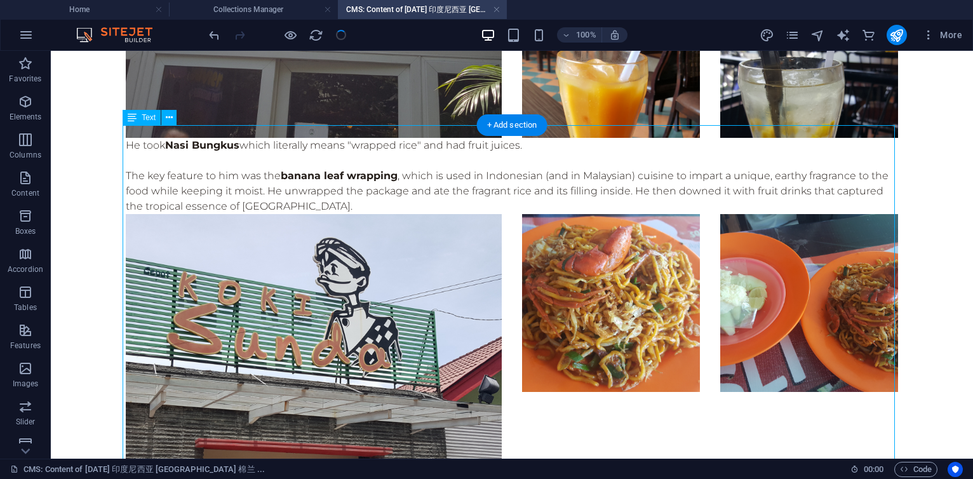
scroll to position [4125, 0]
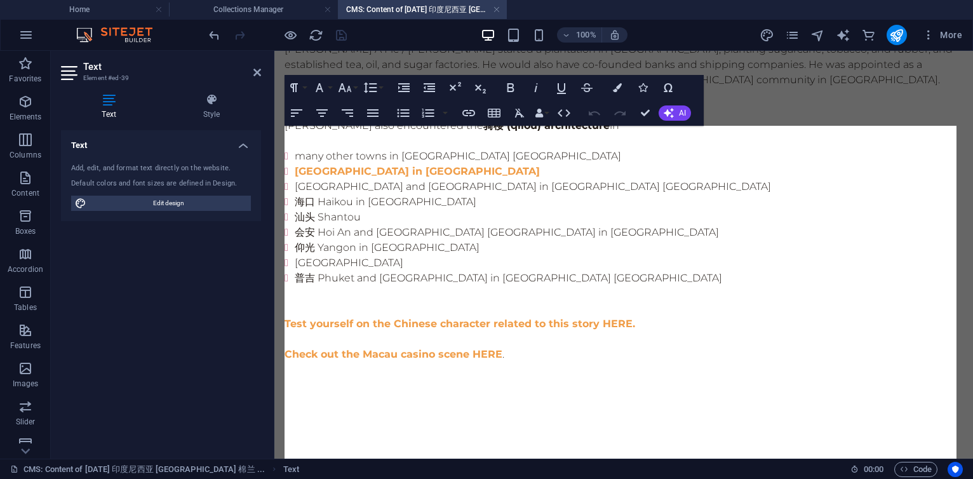
scroll to position [3715, 0]
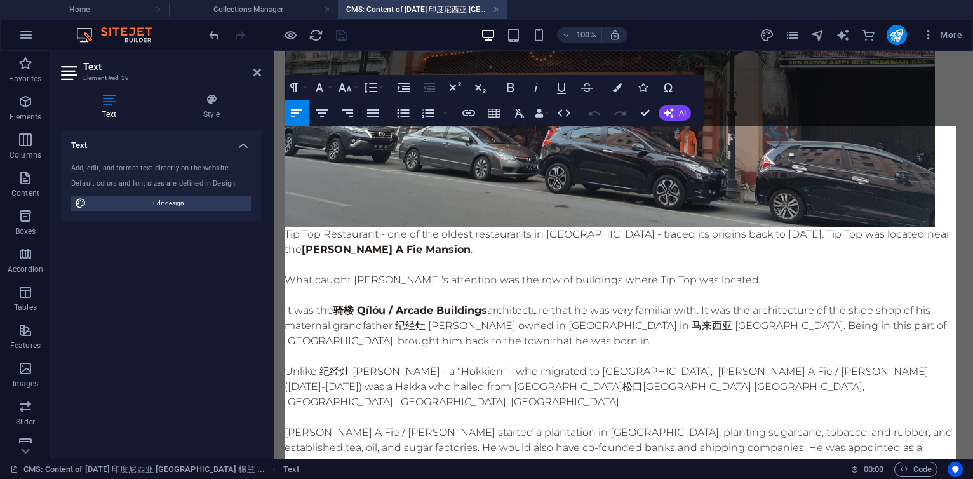
click at [792, 425] on p "[PERSON_NAME] A Fie / [PERSON_NAME] started a plantation in [GEOGRAPHIC_DATA], …" at bounding box center [624, 448] width 679 height 46
click at [301, 425] on p "[PERSON_NAME] A Fie / [PERSON_NAME] started a plantation in [GEOGRAPHIC_DATA], …" at bounding box center [624, 448] width 679 height 46
click at [723, 425] on p "[PERSON_NAME] A Fie / [PERSON_NAME] started a plantation in [GEOGRAPHIC_DATA], …" at bounding box center [624, 448] width 679 height 46
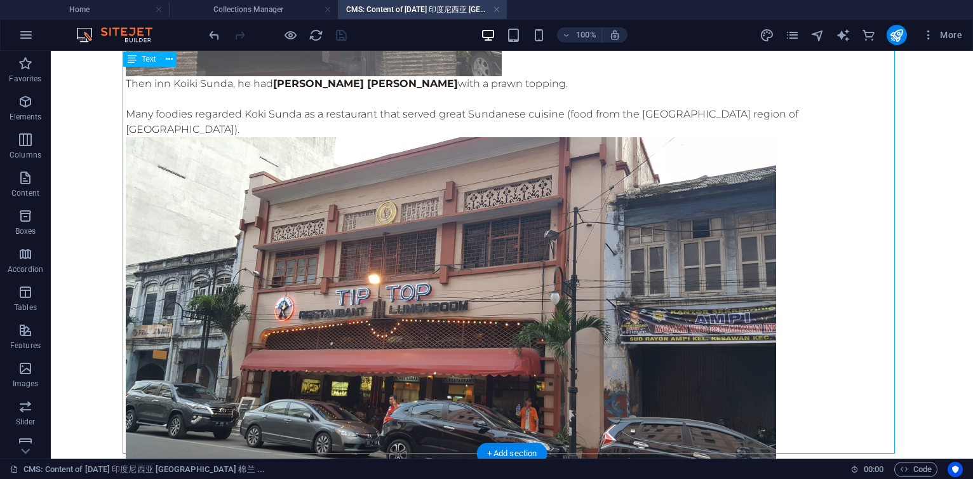
scroll to position [4305, 0]
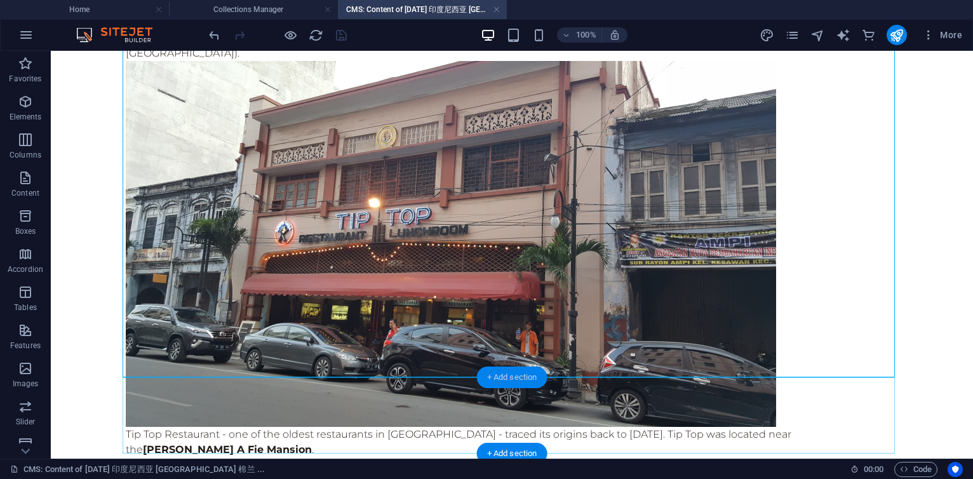
click at [522, 373] on div "+ Add section" at bounding box center [512, 378] width 71 height 22
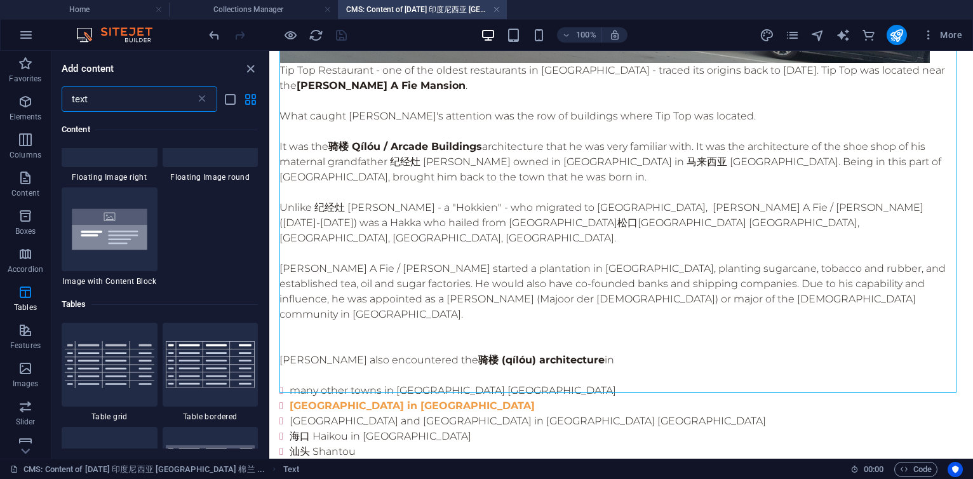
scroll to position [783, 0]
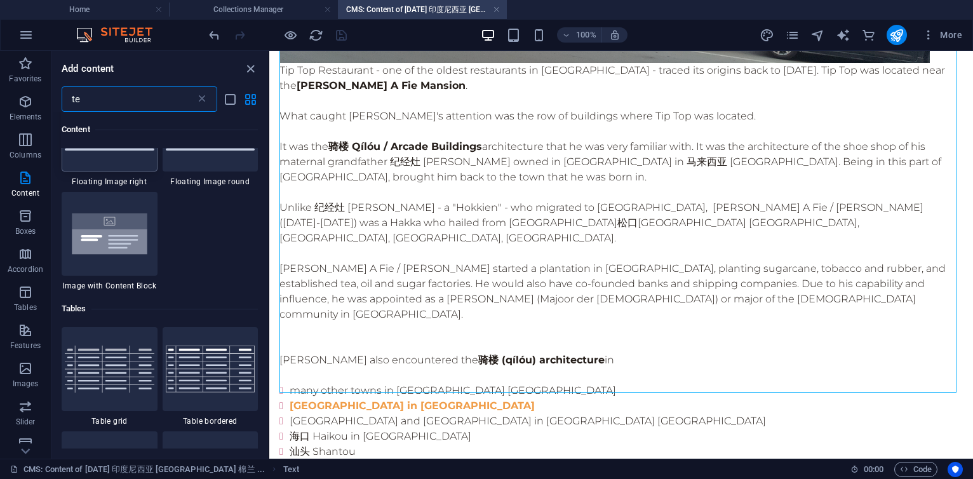
type input "t"
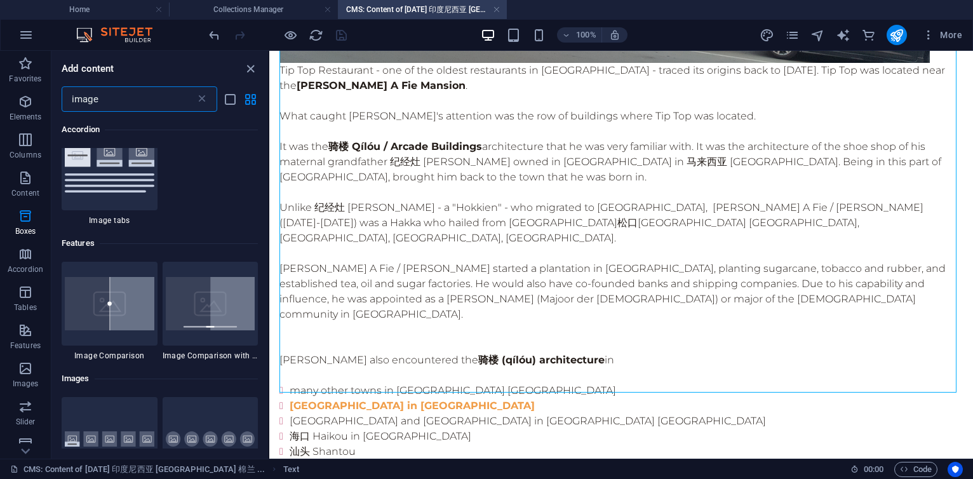
scroll to position [1035, 0]
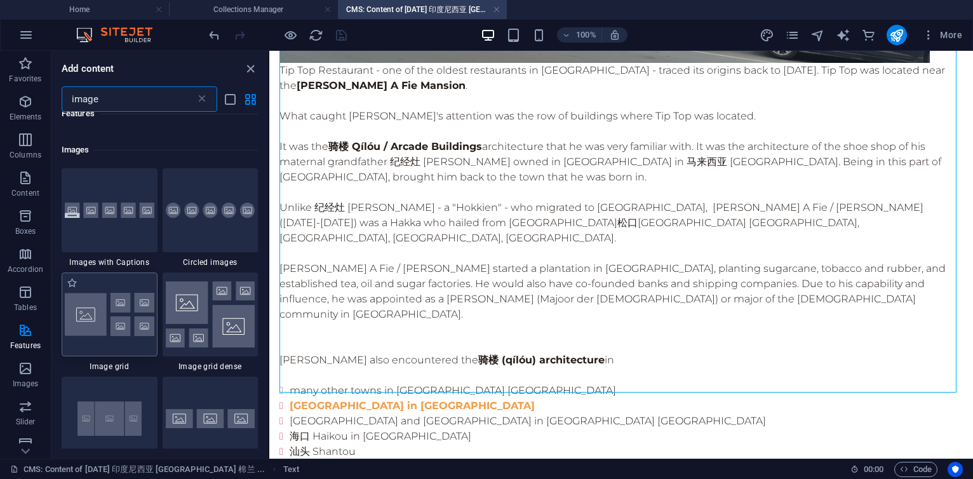
type input "image"
click at [138, 312] on img at bounding box center [110, 315] width 90 height 44
click at [269, 312] on div "Drag here to replace the existing content. Press “Ctrl” if you want to create a…" at bounding box center [621, 255] width 704 height 408
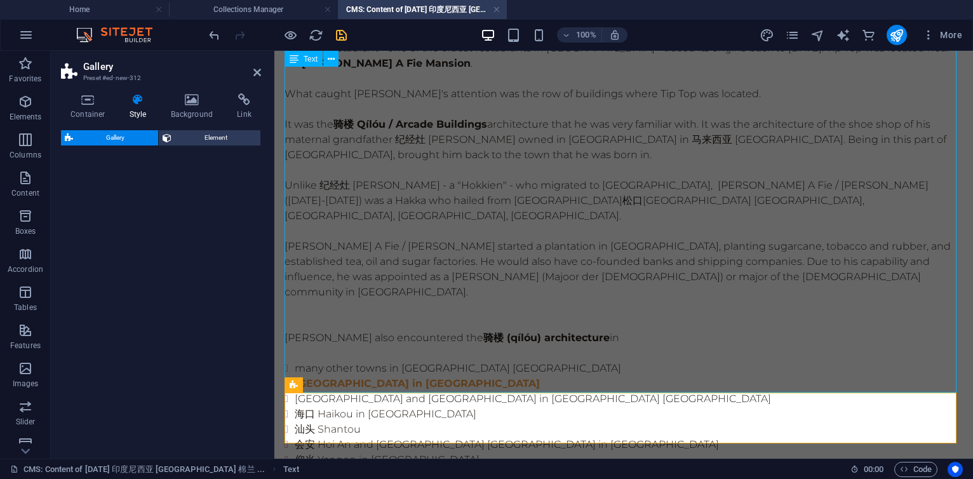
select select "rem"
select select "preset-gallery-v3-grid"
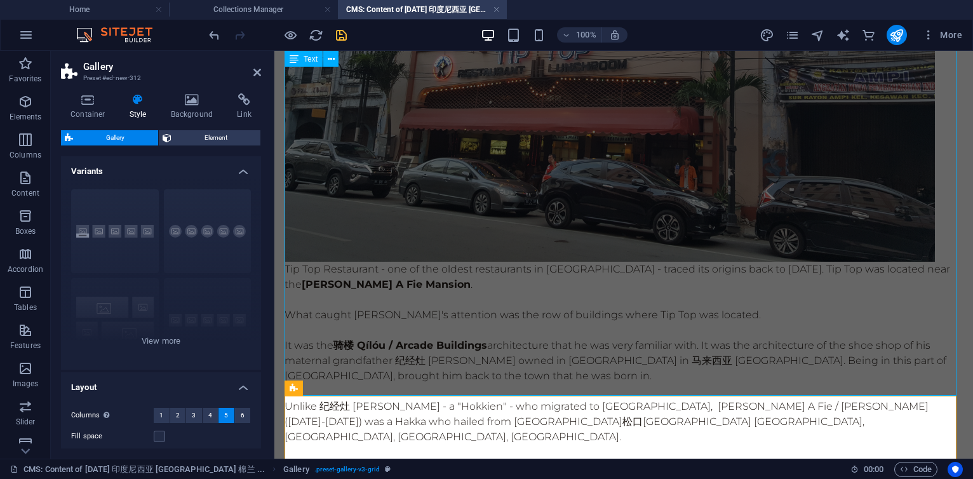
scroll to position [3665, 0]
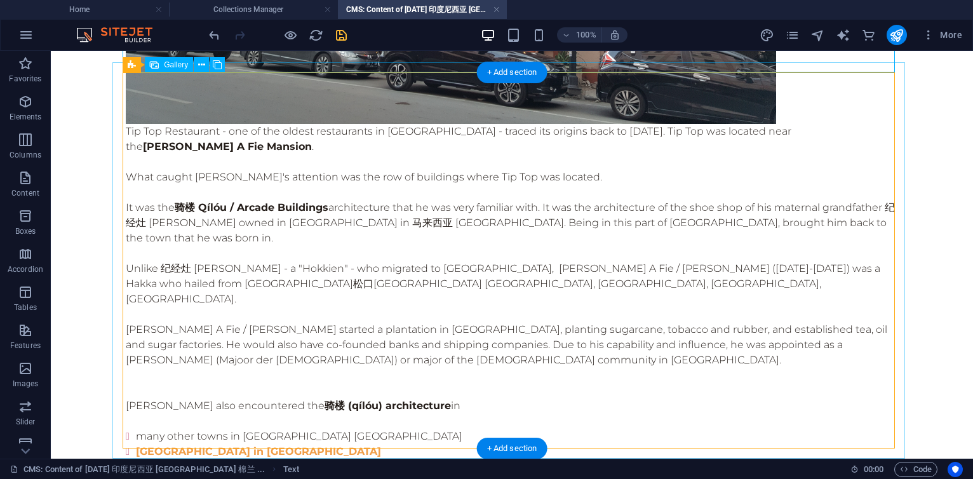
scroll to position [4610, 0]
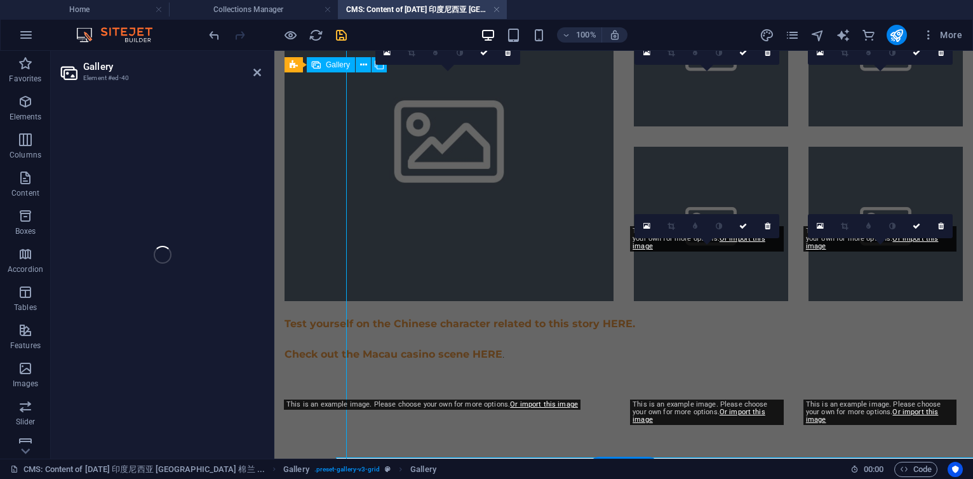
scroll to position [4214, 0]
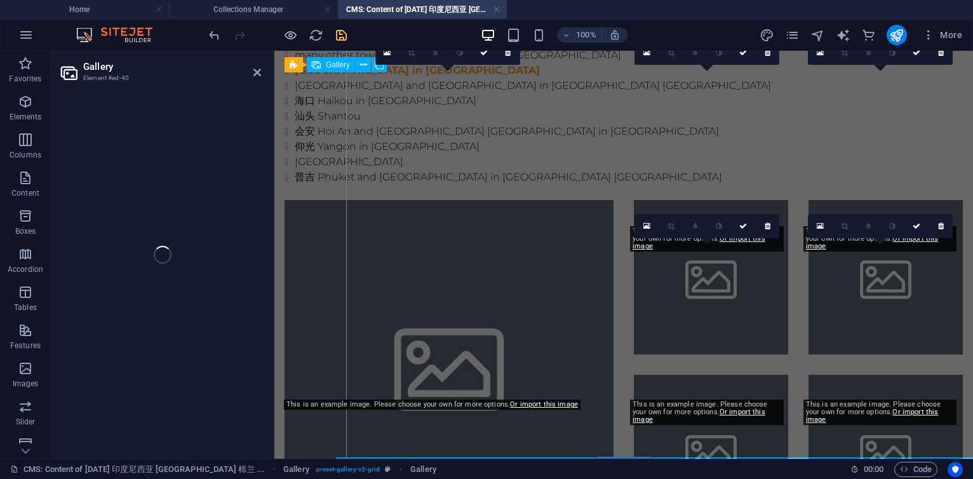
select select "4"
select select "px"
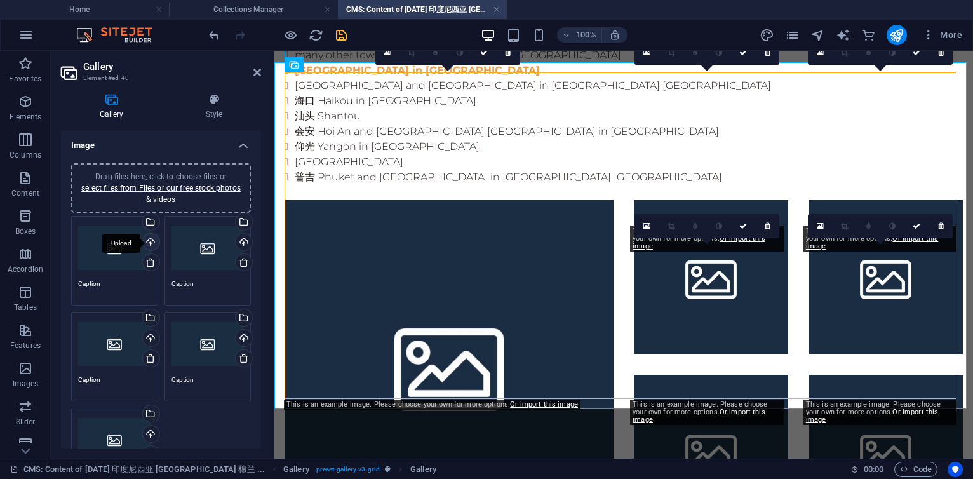
click at [147, 239] on div "Upload" at bounding box center [149, 243] width 19 height 19
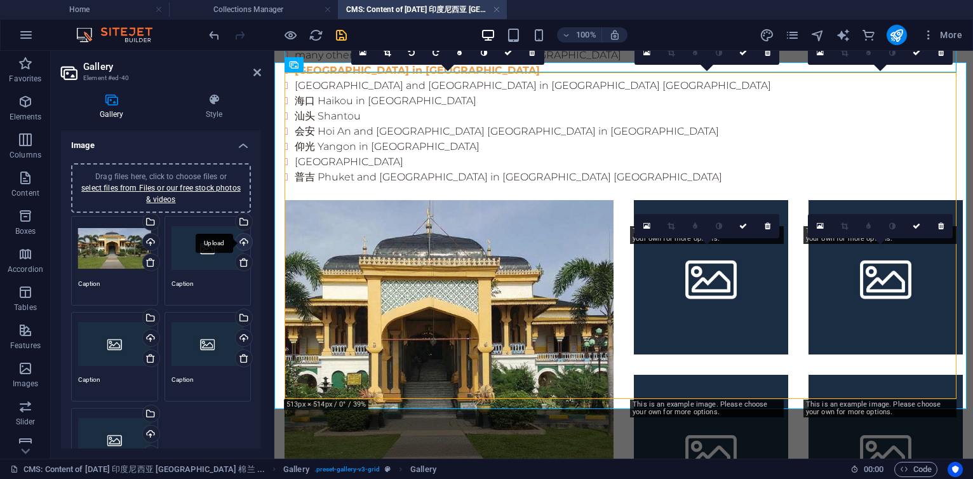
click at [243, 244] on div "Upload" at bounding box center [242, 243] width 19 height 19
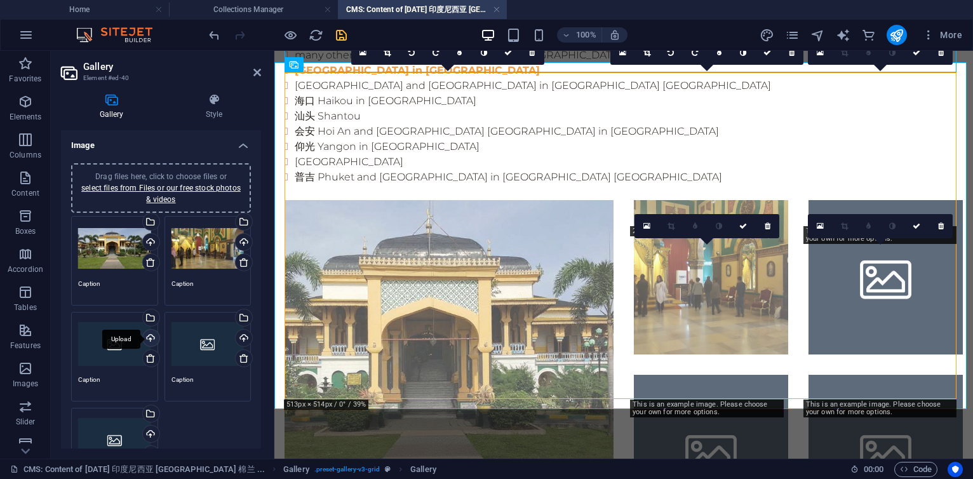
click at [150, 335] on div "Upload" at bounding box center [149, 339] width 19 height 19
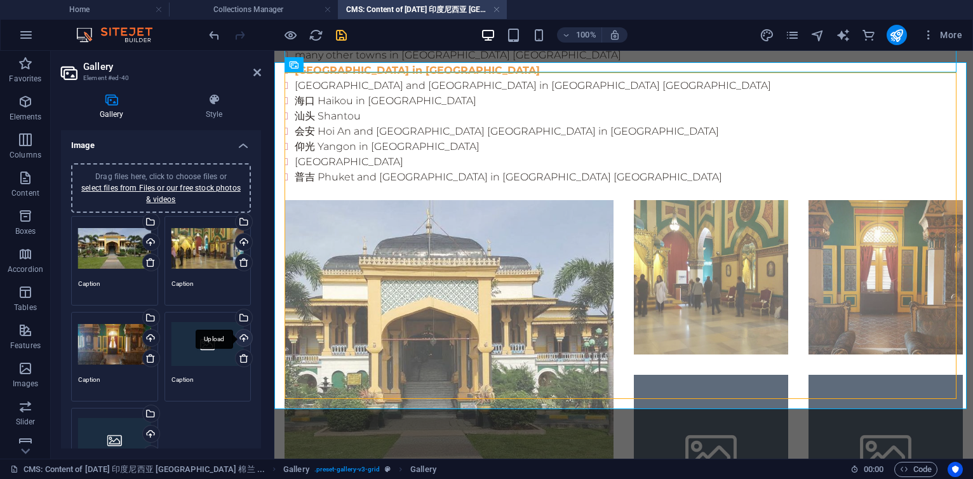
click at [243, 337] on div "Upload" at bounding box center [242, 339] width 19 height 19
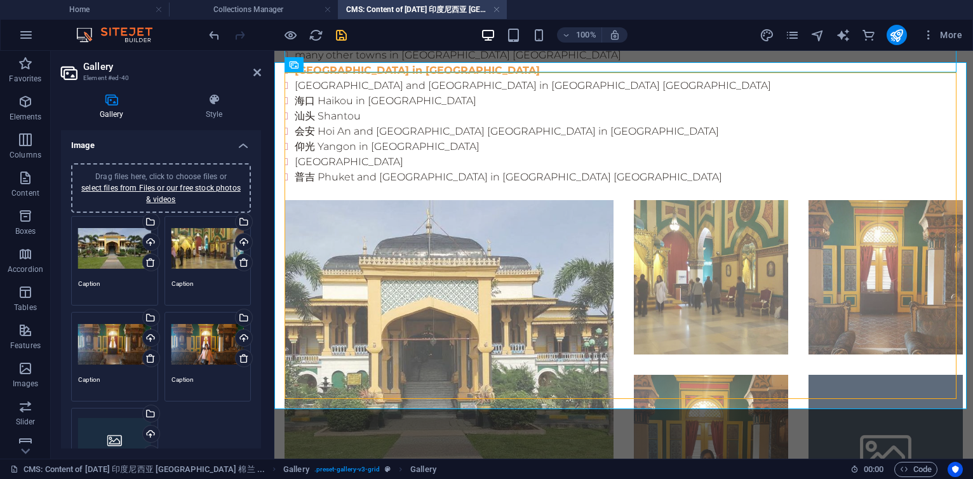
click at [342, 36] on icon "save" at bounding box center [341, 35] width 15 height 15
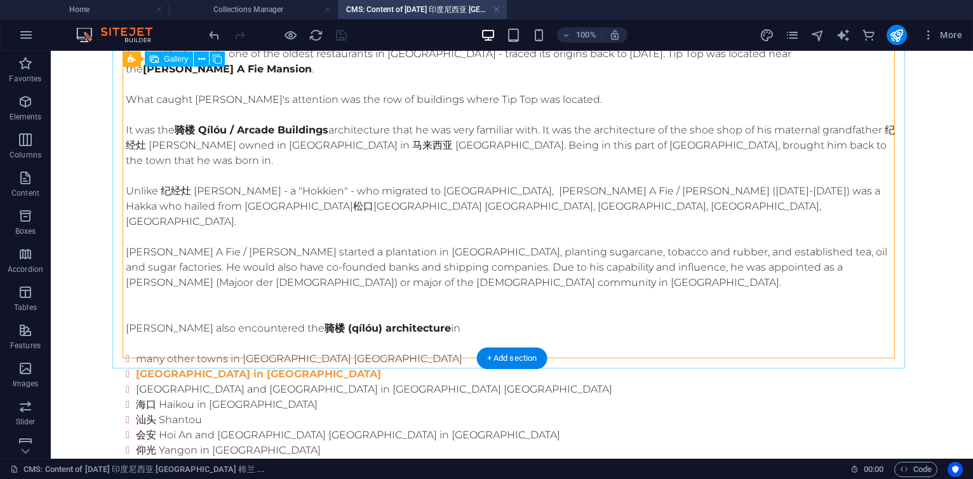
scroll to position [4681, 0]
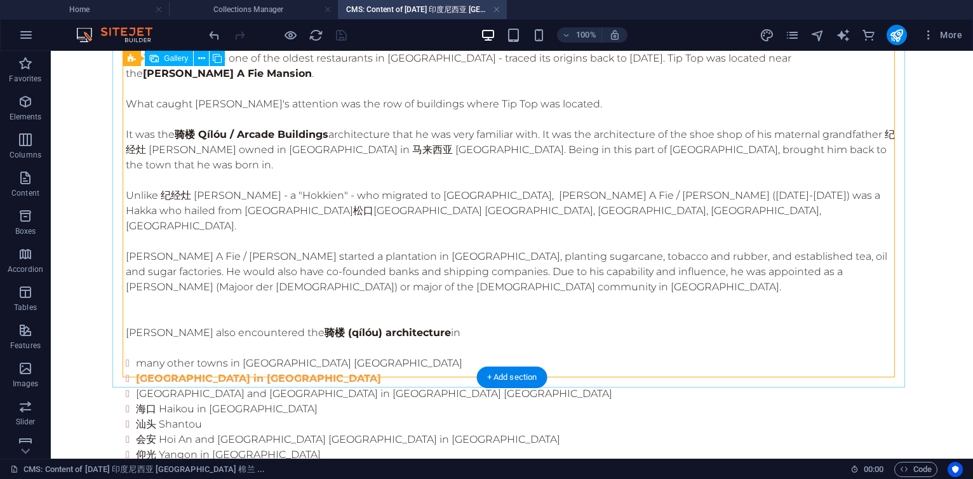
select select "4"
select select "px"
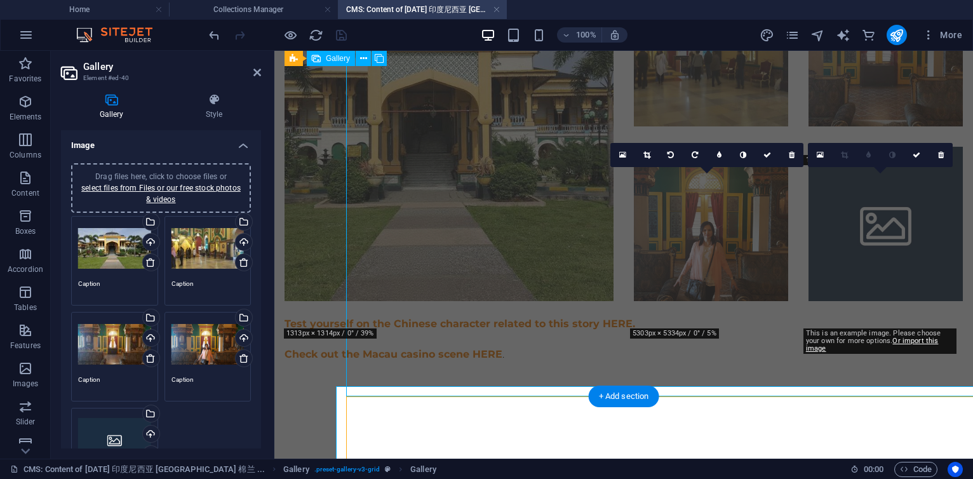
scroll to position [4285, 0]
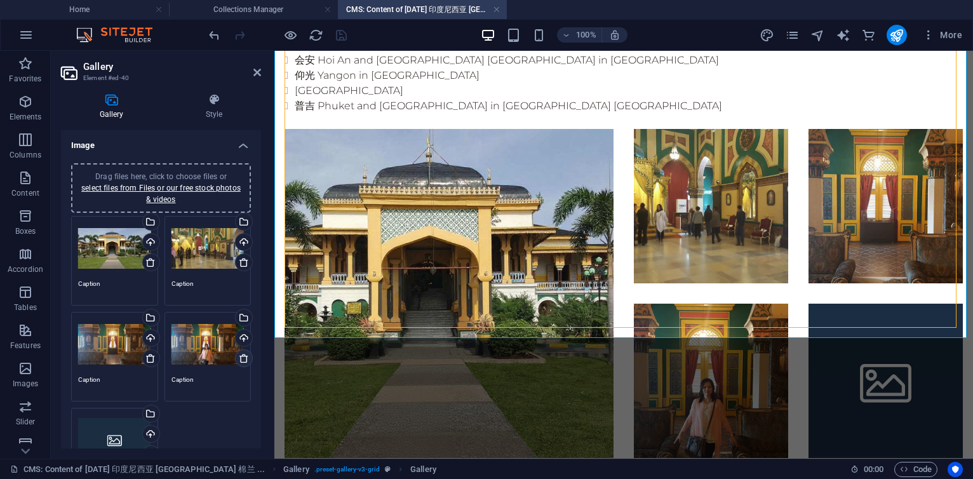
click at [241, 358] on icon at bounding box center [244, 358] width 10 height 10
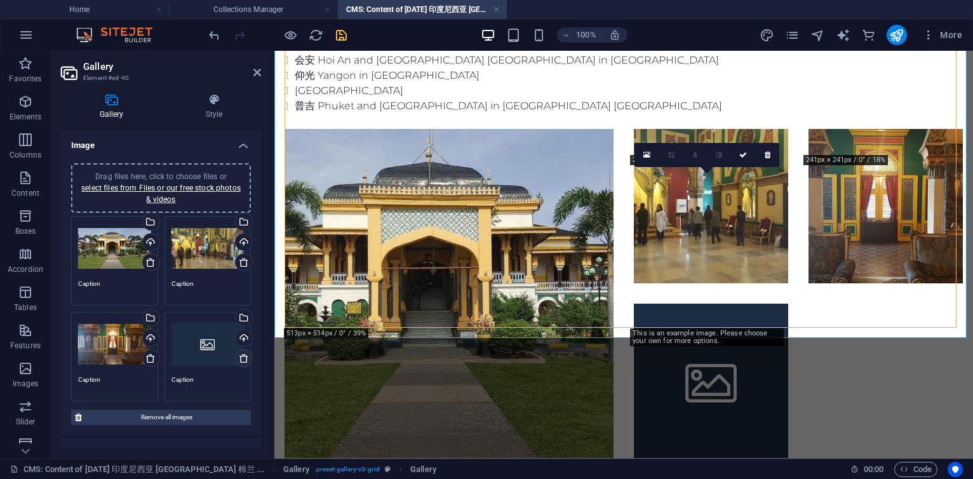
click at [242, 357] on icon at bounding box center [244, 358] width 10 height 10
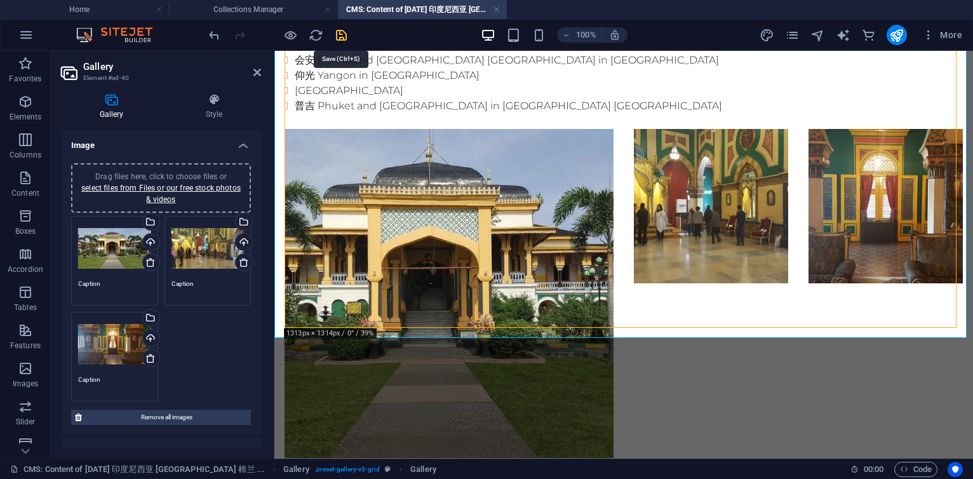
click at [342, 31] on icon "save" at bounding box center [341, 35] width 15 height 15
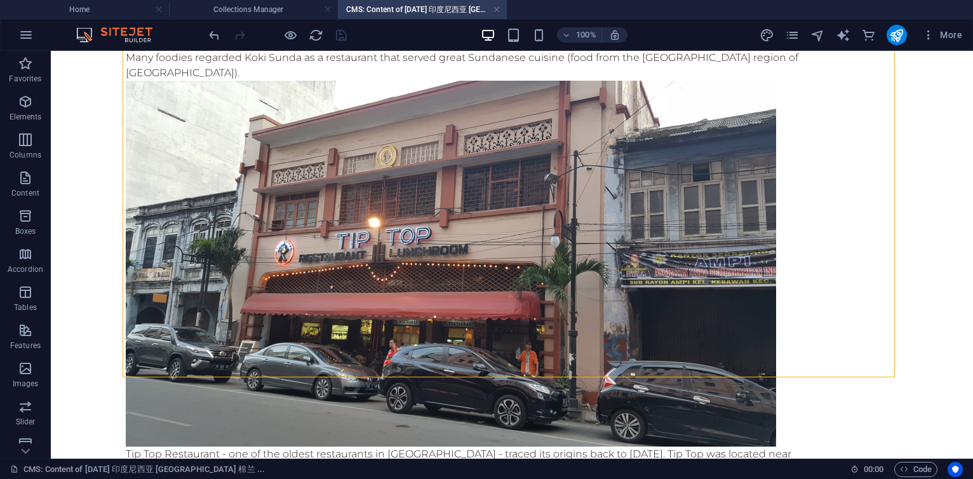
scroll to position [4681, 0]
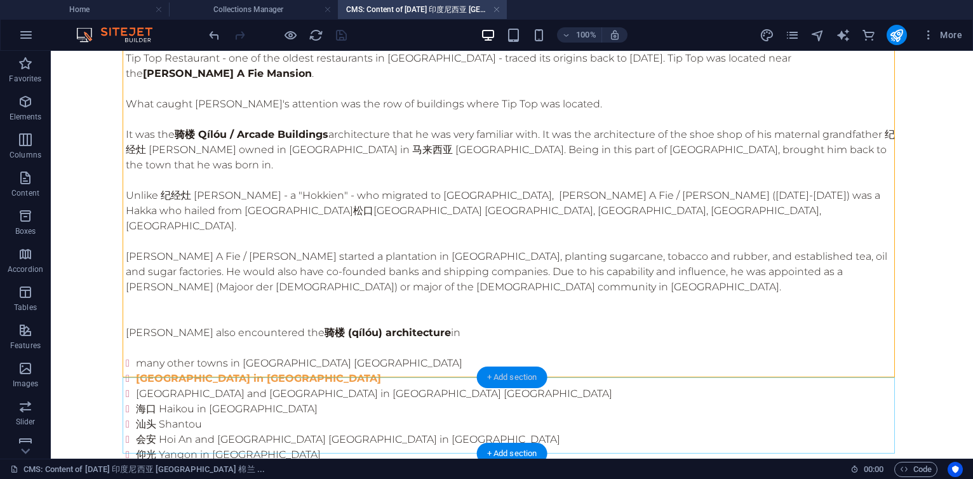
click at [515, 374] on div "+ Add section" at bounding box center [512, 378] width 71 height 22
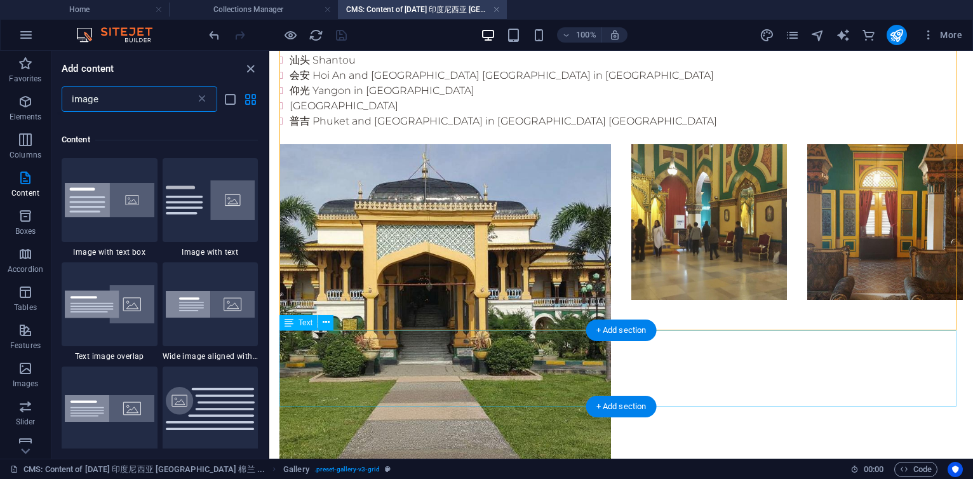
scroll to position [97, 0]
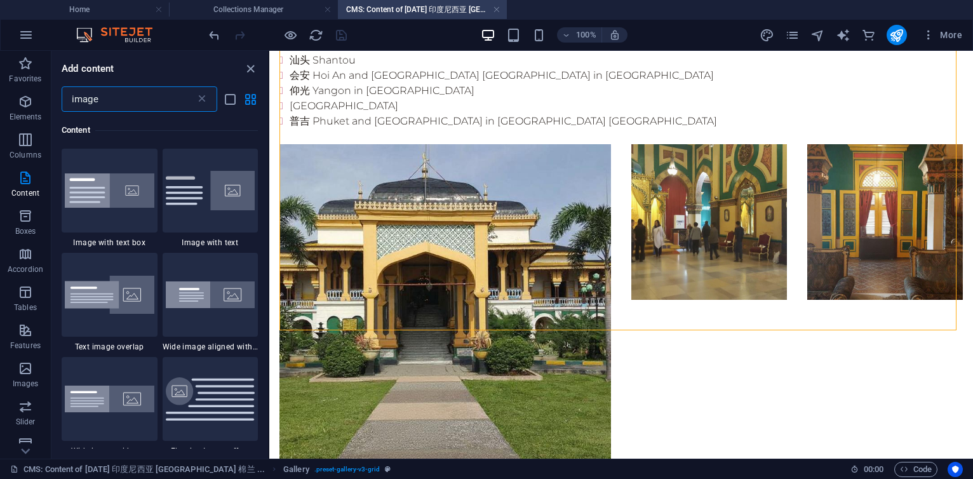
drag, startPoint x: 121, startPoint y: 98, endPoint x: -1, endPoint y: 98, distance: 122.0
click at [0, 98] on html "[DOMAIN_NAME] Home Collections Manager CMS: Content of [DATE] 印度尼西亚 [GEOGRAPHIC…" at bounding box center [486, 239] width 973 height 479
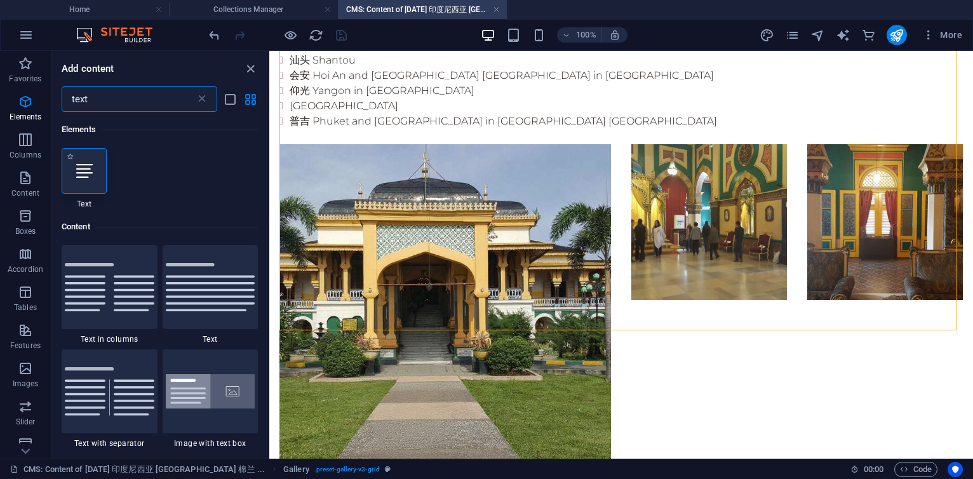
scroll to position [0, 0]
type input "text"
click at [93, 175] on div at bounding box center [84, 171] width 45 height 46
click at [269, 175] on div "Drag and drop a file to add it Text Image Image Gallery Gallery Gallery Image G…" at bounding box center [621, 255] width 704 height 408
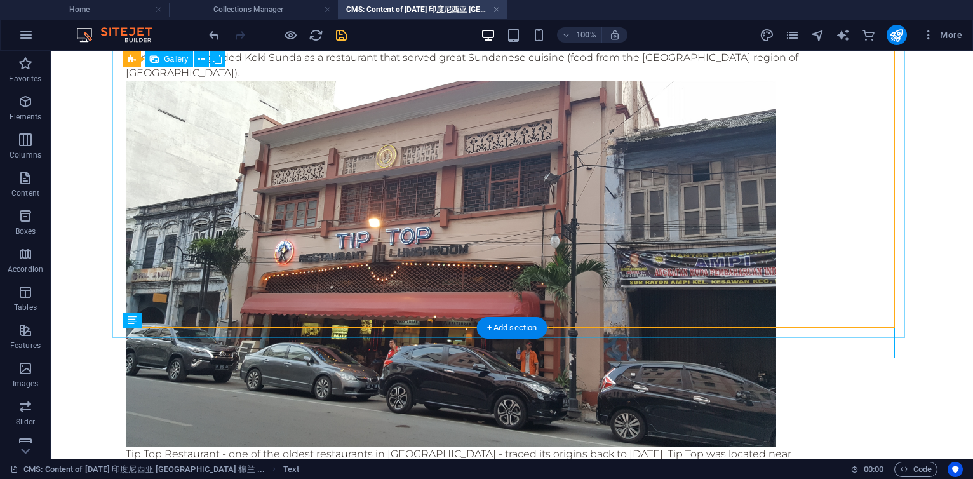
scroll to position [4731, 0]
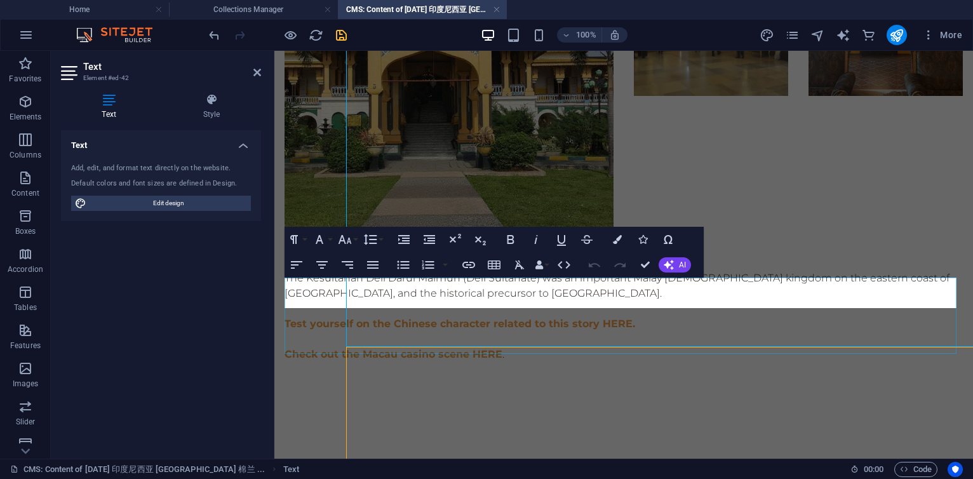
scroll to position [4335, 0]
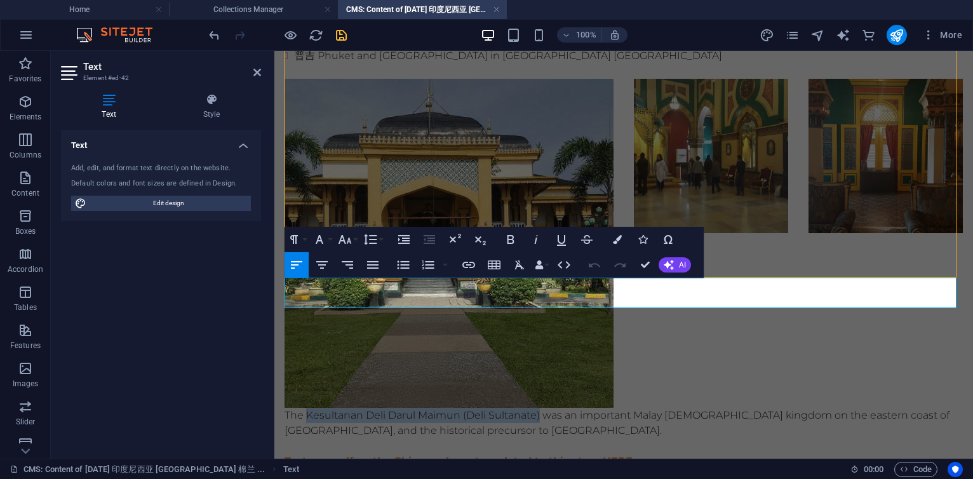
drag, startPoint x: 307, startPoint y: 287, endPoint x: 539, endPoint y: 290, distance: 231.9
click at [539, 408] on p "The Kesultanan Deli Darul Maimun (Deli Sultanate) was an important Malay [DEMOG…" at bounding box center [624, 423] width 679 height 30
click at [604, 408] on p "The Kesultanan Deli Darul Maimun (Deli Sultanate) was an important Malay [DEMOG…" at bounding box center [624, 423] width 679 height 30
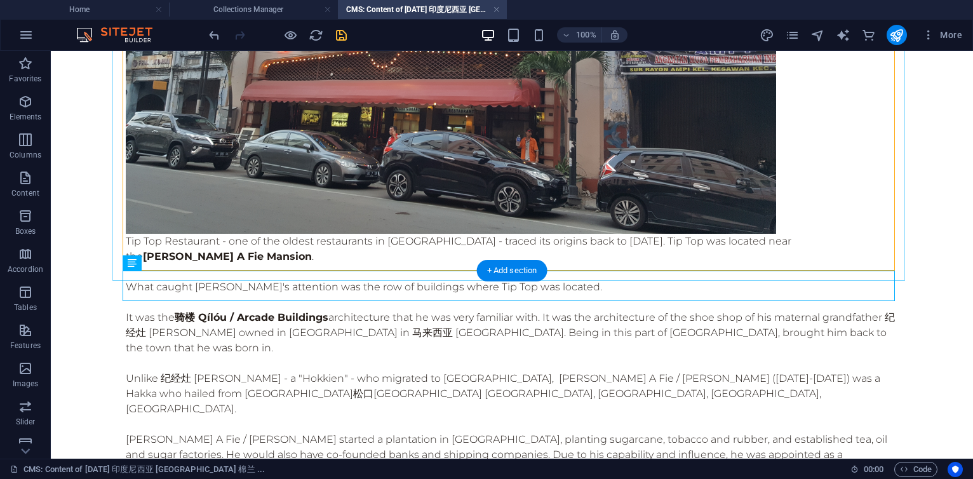
scroll to position [4788, 0]
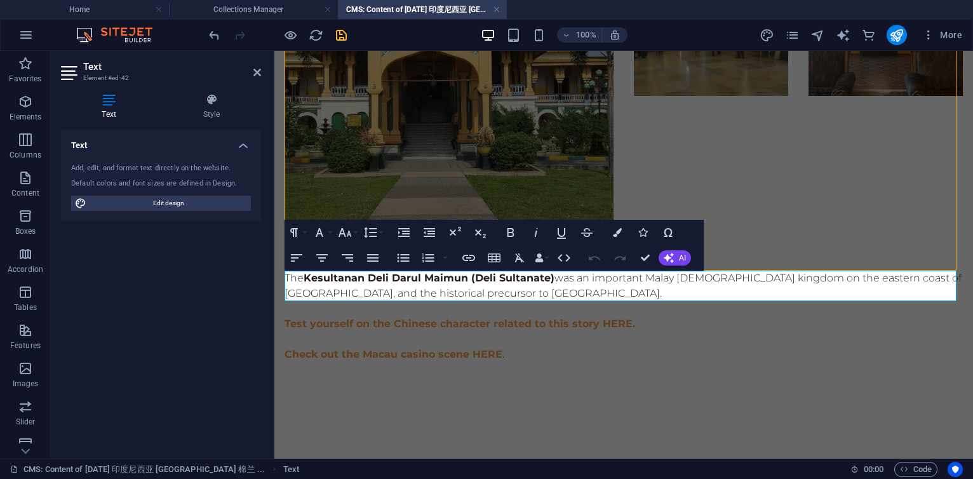
scroll to position [4342, 0]
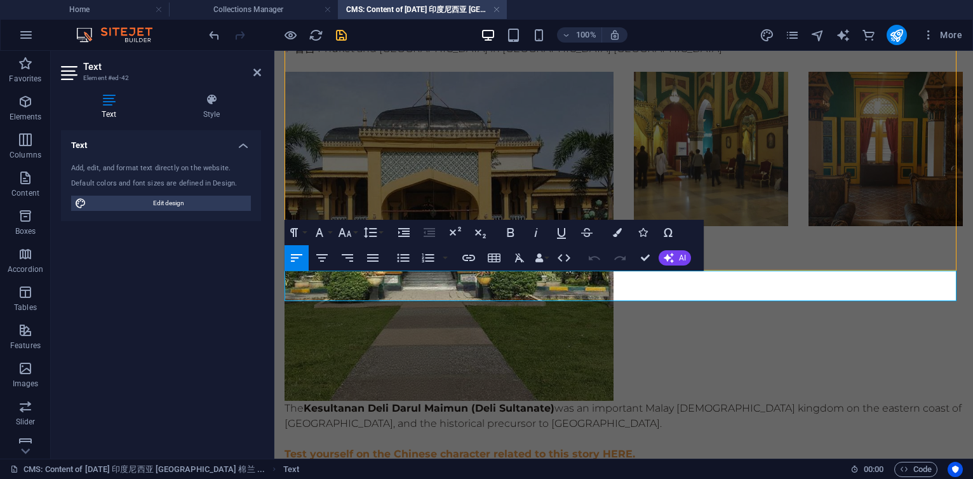
click at [679, 401] on p "The Kesultanan Deli Darul Maimun (Deli Sultanate) was an important Malay [DEMOG…" at bounding box center [624, 416] width 679 height 30
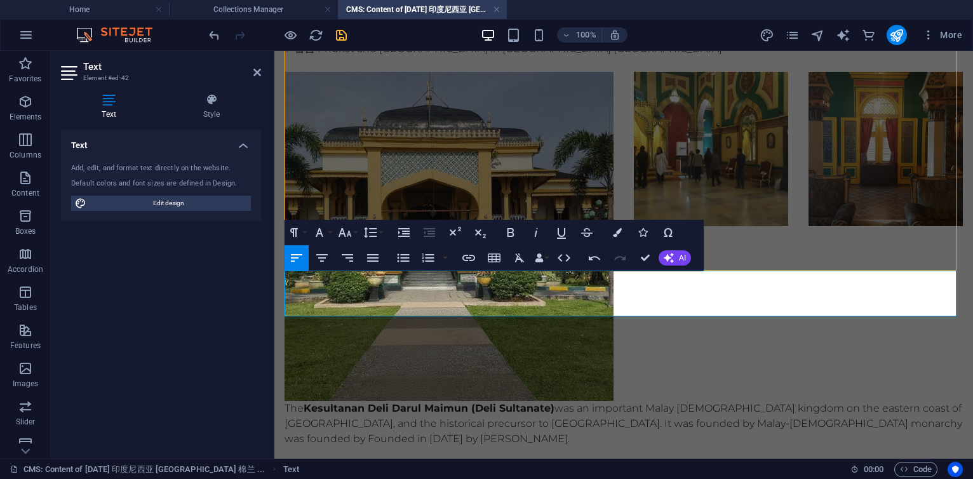
scroll to position [672, 1]
drag, startPoint x: 573, startPoint y: 290, endPoint x: 823, endPoint y: 288, distance: 250.3
click at [823, 401] on p "The Kesultanan Deli Darul Maimun (Deli Sultanate) was an important Malay [DEMOG…" at bounding box center [624, 424] width 679 height 46
drag, startPoint x: 557, startPoint y: 294, endPoint x: 824, endPoint y: 296, distance: 266.8
click at [824, 401] on p "The Kesultanan Deli Darul Maimun (Deli Sultanate) was an important Malay [DEMOG…" at bounding box center [624, 424] width 679 height 46
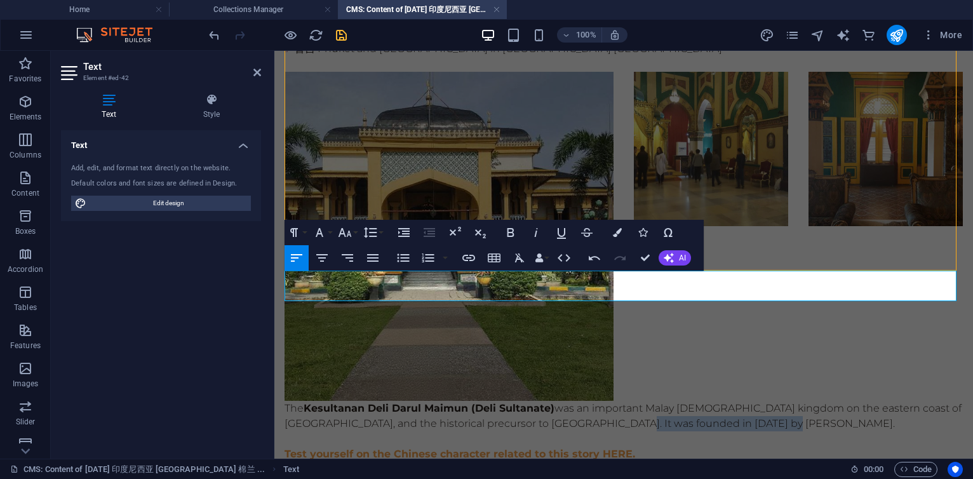
drag, startPoint x: 609, startPoint y: 294, endPoint x: 781, endPoint y: 288, distance: 172.9
click at [781, 401] on p "The Kesultanan Deli Darul Maimun (Deli Sultanate) was an important Malay [DEMOG…" at bounding box center [624, 416] width 679 height 30
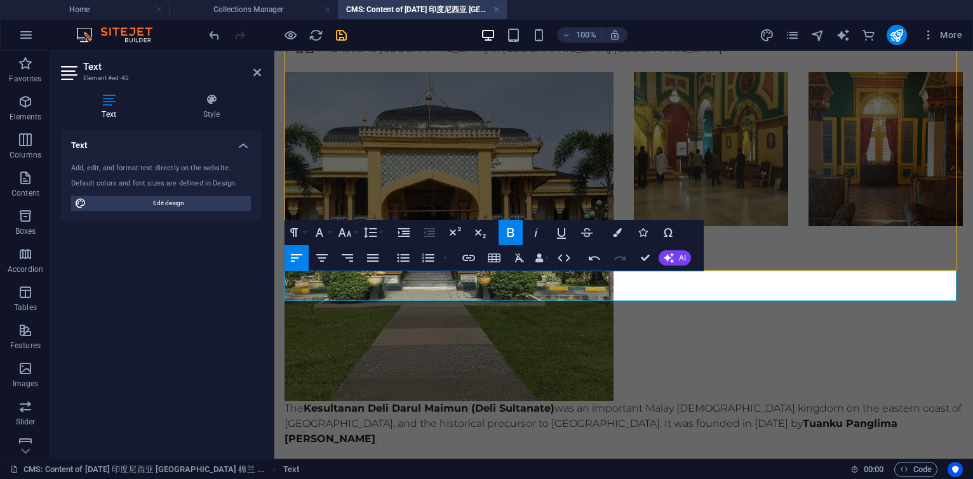
click at [827, 401] on p "The Kesultanan Deli Darul Maimun (Deli Sultanate) was an important Malay [DEMOG…" at bounding box center [624, 424] width 679 height 46
click at [337, 35] on icon "save" at bounding box center [341, 35] width 15 height 15
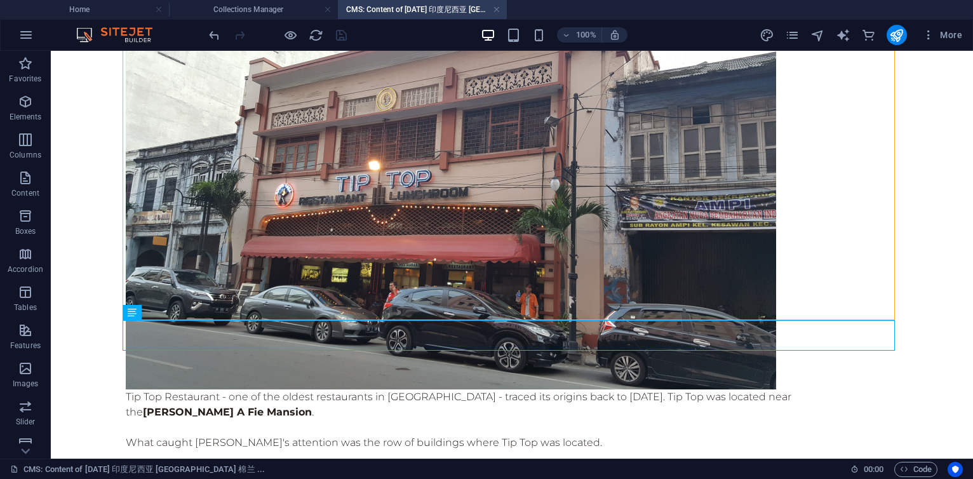
scroll to position [4738, 0]
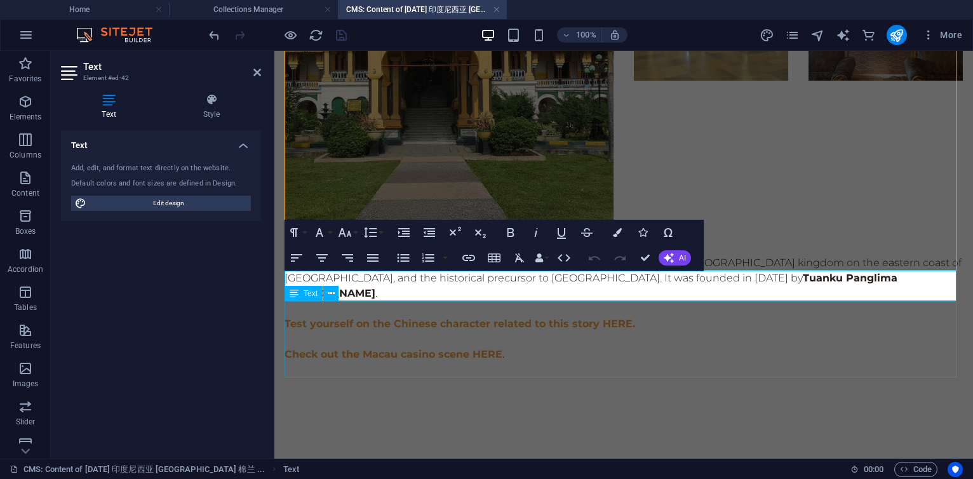
scroll to position [4342, 0]
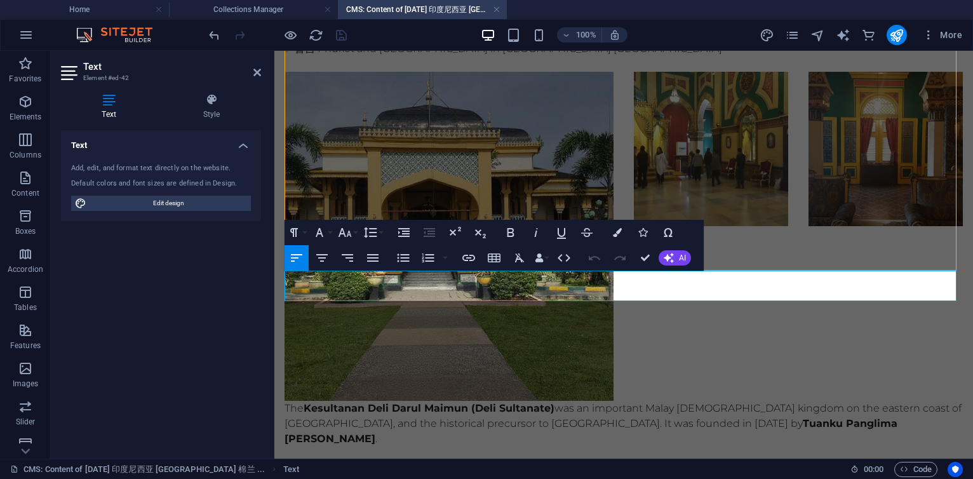
click at [873, 401] on p "The Kesultanan Deli Darul Maimun (Deli Sultanate) was an important Malay [DEMOG…" at bounding box center [624, 424] width 679 height 46
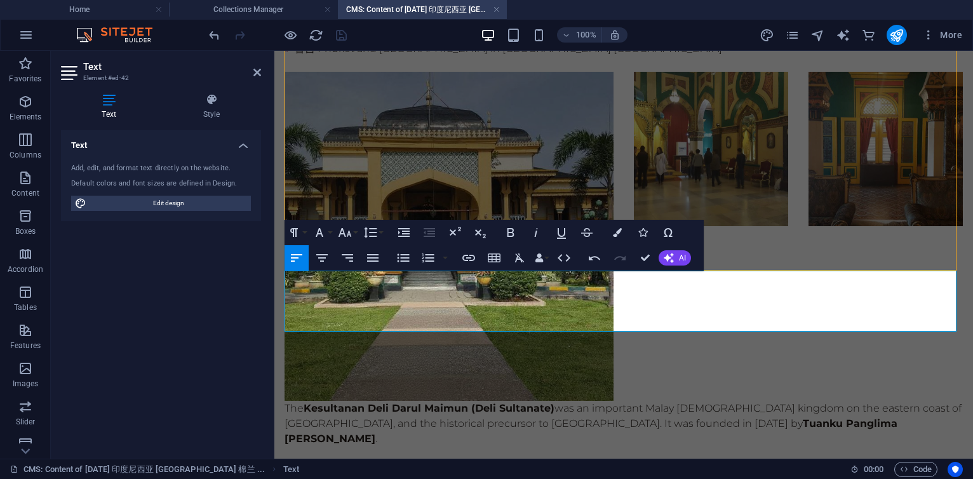
click at [774, 447] on p at bounding box center [624, 454] width 679 height 15
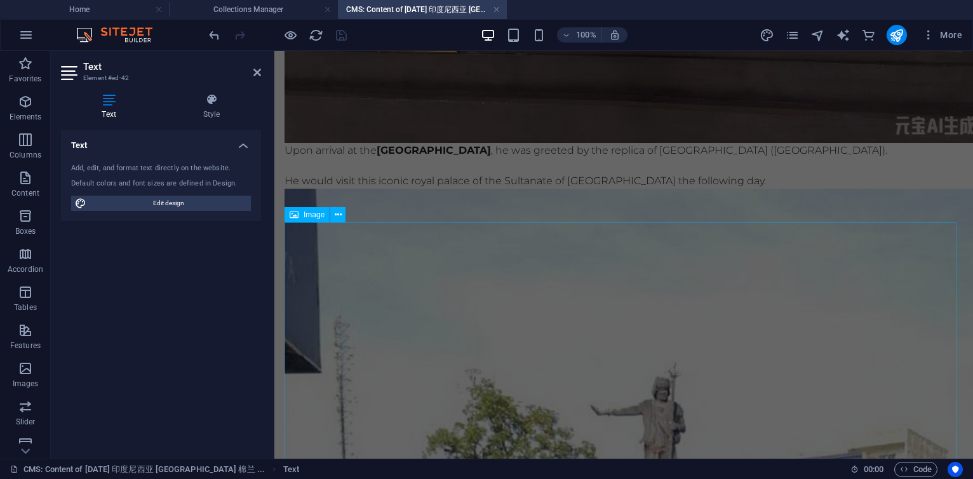
scroll to position [381, 0]
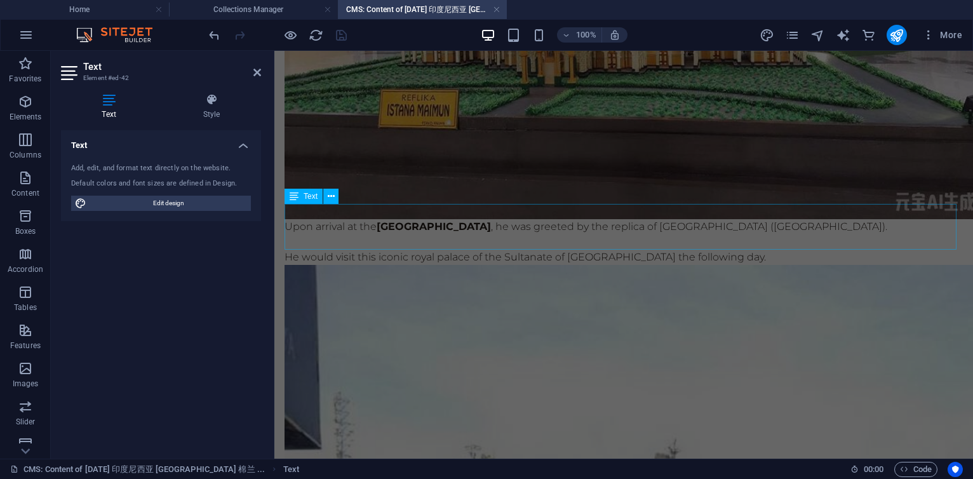
click at [691, 234] on div "Upon arrival at the [GEOGRAPHIC_DATA] , he was greeted by the replica of [GEOGR…" at bounding box center [624, 242] width 679 height 46
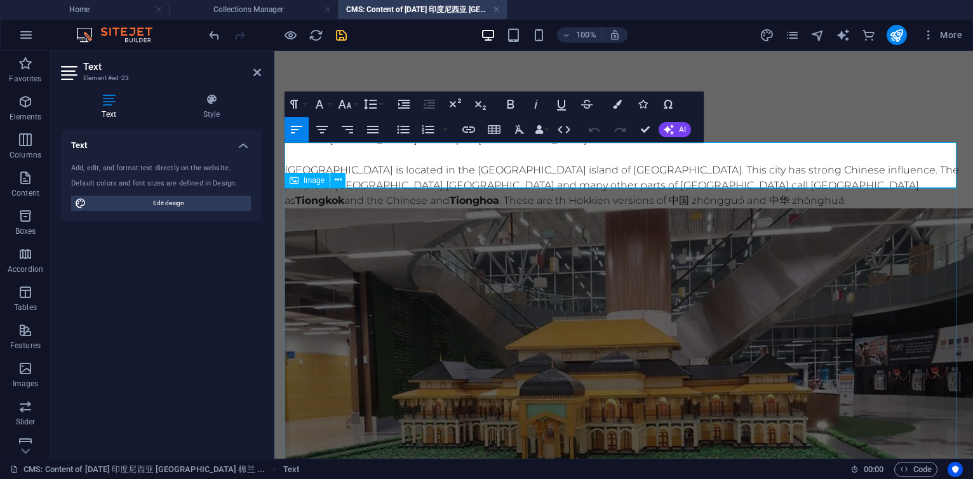
scroll to position [457, 0]
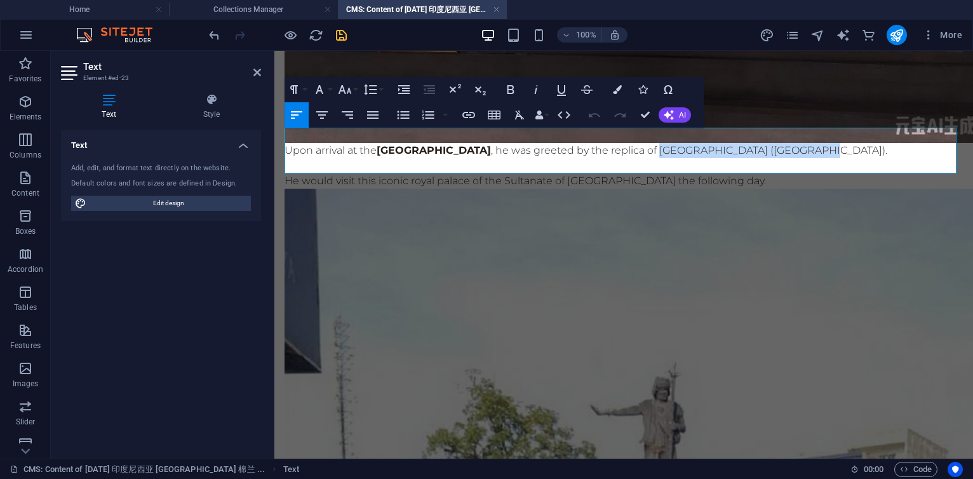
drag, startPoint x: 722, startPoint y: 137, endPoint x: 884, endPoint y: 138, distance: 162.6
click at [884, 143] on p "Upon arrival at the [GEOGRAPHIC_DATA] , he was greeted by the replica of [GEOGR…" at bounding box center [624, 150] width 679 height 15
copy p "[GEOGRAPHIC_DATA] ([GEOGRAPHIC_DATA])"
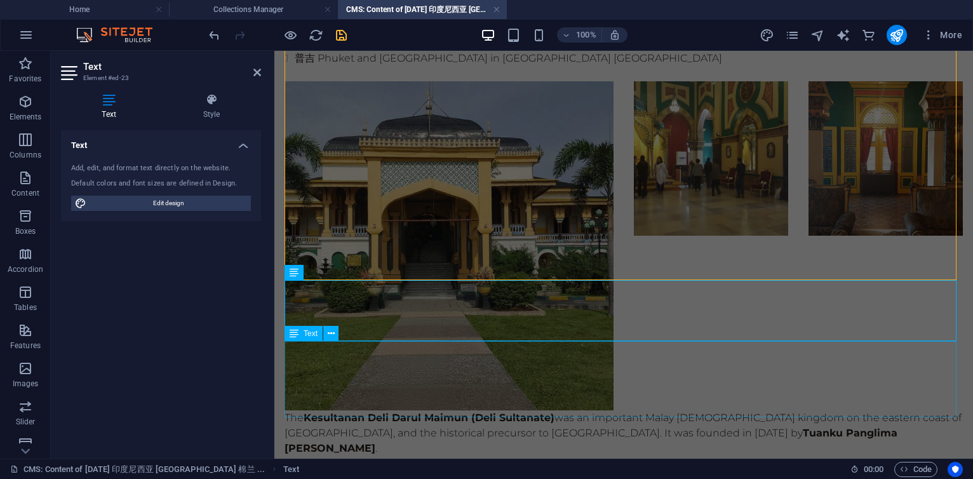
scroll to position [4373, 0]
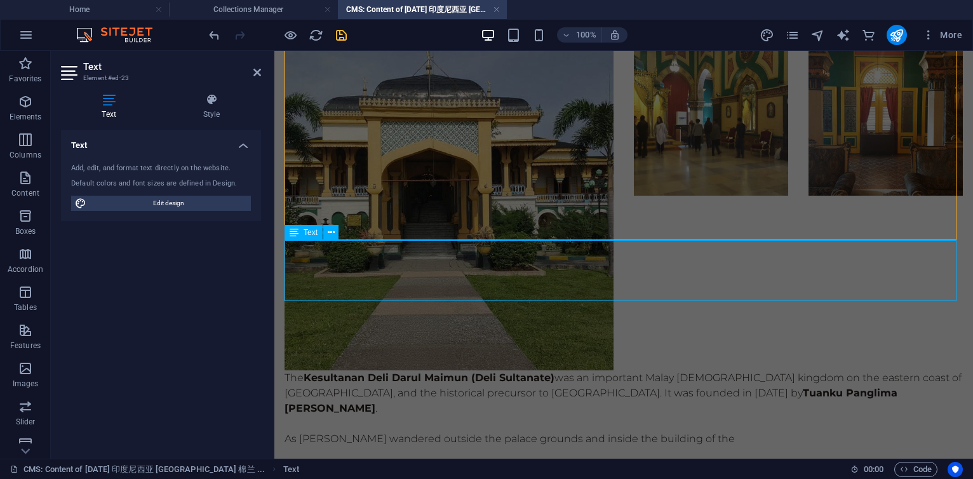
click at [774, 370] on div "The Kesultanan Deli Darul Maimun (Deli Sultanate) was an important Malay [DEMOG…" at bounding box center [624, 408] width 679 height 76
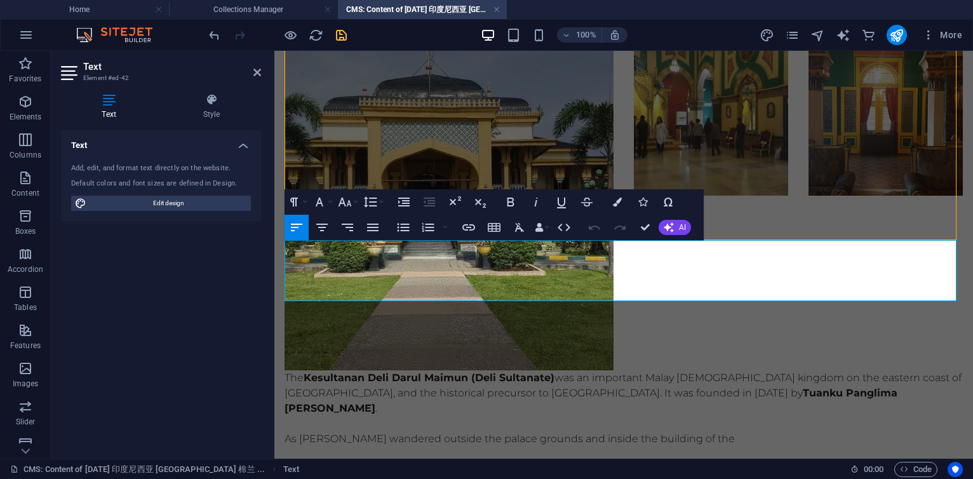
click at [778, 431] on p "As [PERSON_NAME] wandered outside the palace grounds and inside the building of…" at bounding box center [624, 438] width 679 height 15
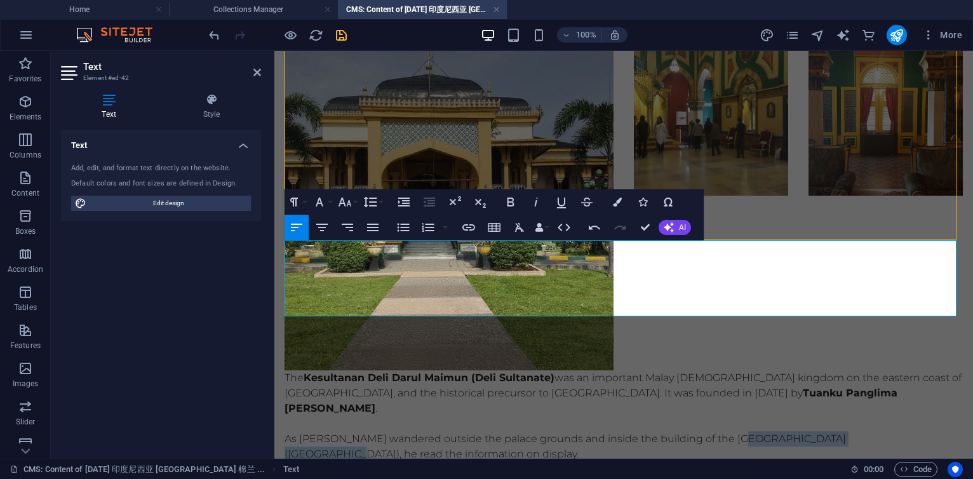
drag, startPoint x: 742, startPoint y: 292, endPoint x: 906, endPoint y: 292, distance: 163.9
click at [906, 431] on p "As [PERSON_NAME] wandered outside the palace grounds and inside the building of…" at bounding box center [624, 446] width 679 height 30
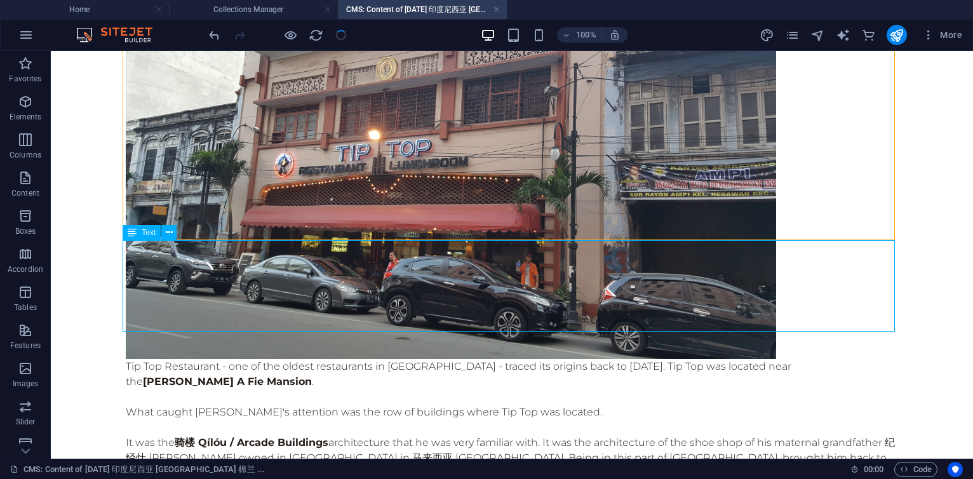
scroll to position [4818, 0]
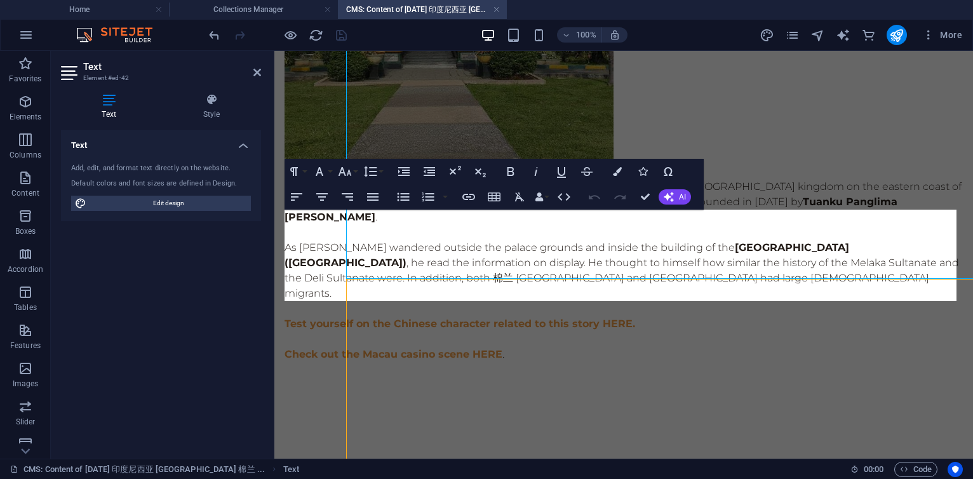
scroll to position [4403, 0]
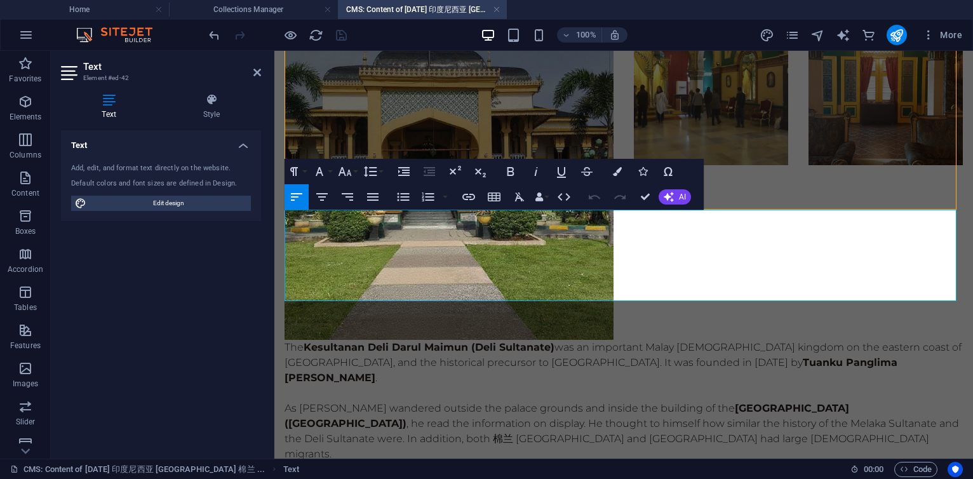
click at [363, 401] on p "As [PERSON_NAME] wandered outside the palace grounds and inside the building of…" at bounding box center [624, 431] width 679 height 61
drag, startPoint x: 728, startPoint y: 278, endPoint x: 813, endPoint y: 274, distance: 84.6
click at [813, 401] on p "As [PERSON_NAME] wandered outside the palace grounds and inside the building of…" at bounding box center [624, 431] width 679 height 61
drag, startPoint x: 868, startPoint y: 277, endPoint x: 934, endPoint y: 278, distance: 66.1
click at [934, 401] on p "As [PERSON_NAME] wandered outside the palace grounds and inside the building of…" at bounding box center [624, 431] width 679 height 61
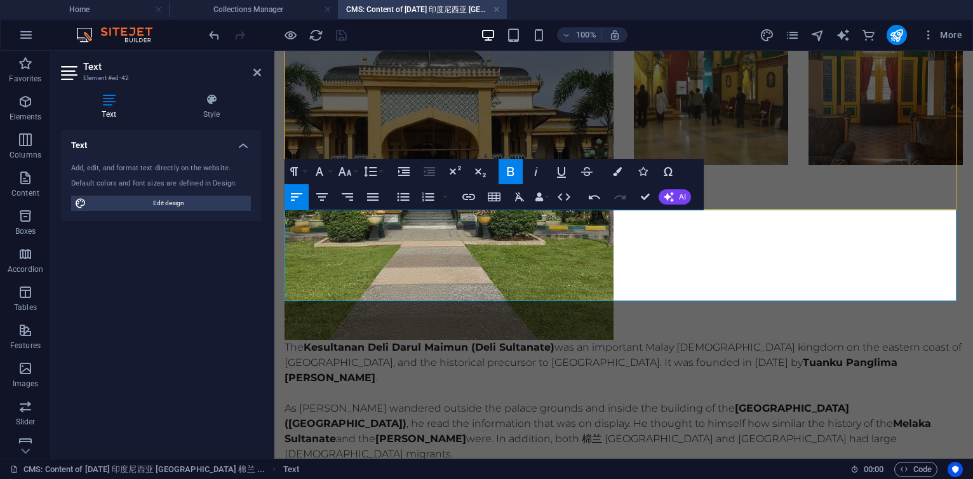
click at [733, 401] on p "As [PERSON_NAME] wandered outside the palace grounds and inside the building of…" at bounding box center [624, 431] width 679 height 61
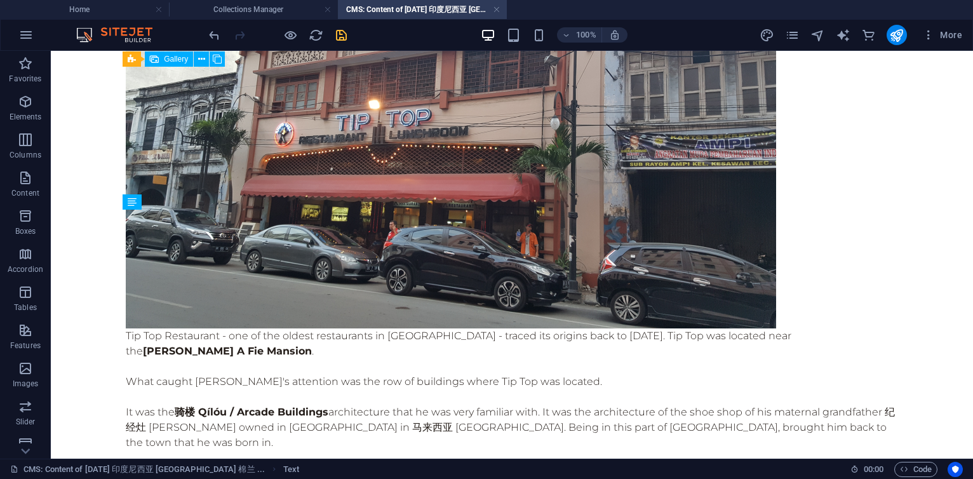
scroll to position [4849, 0]
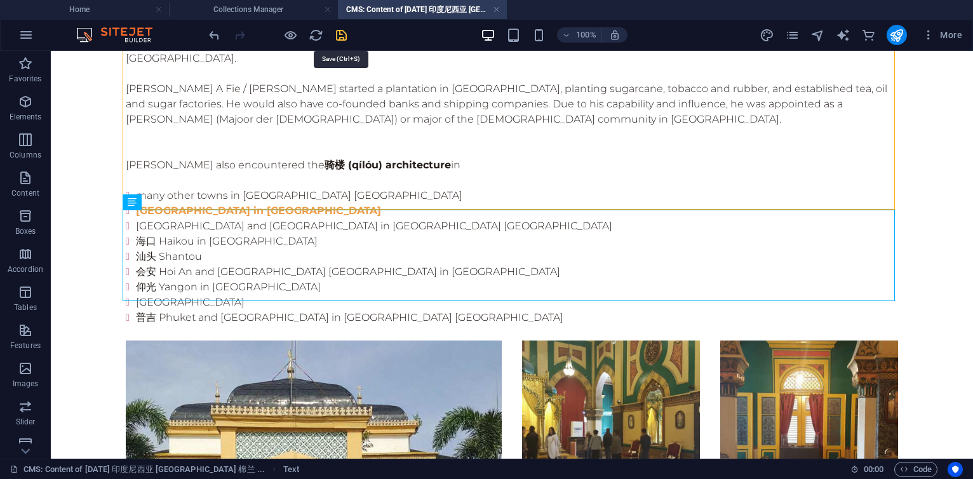
click at [342, 32] on icon "save" at bounding box center [341, 35] width 15 height 15
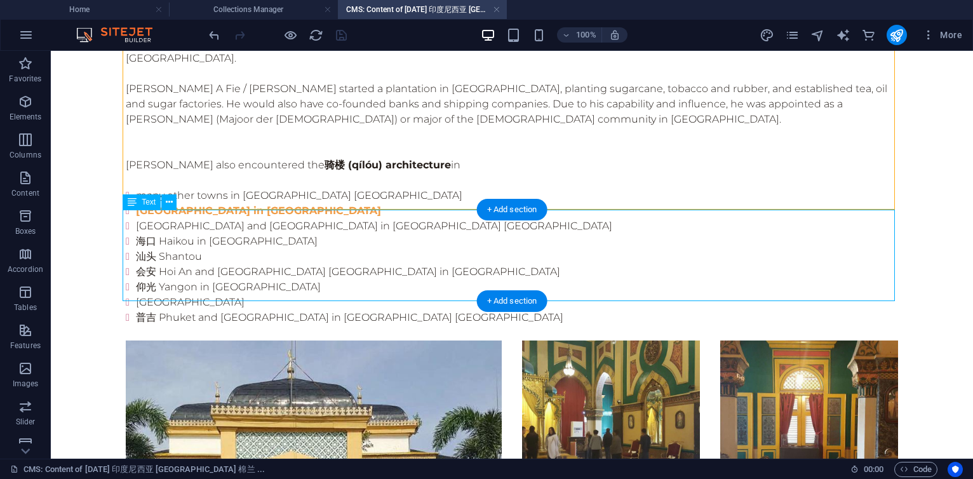
click at [169, 202] on icon at bounding box center [169, 202] width 7 height 13
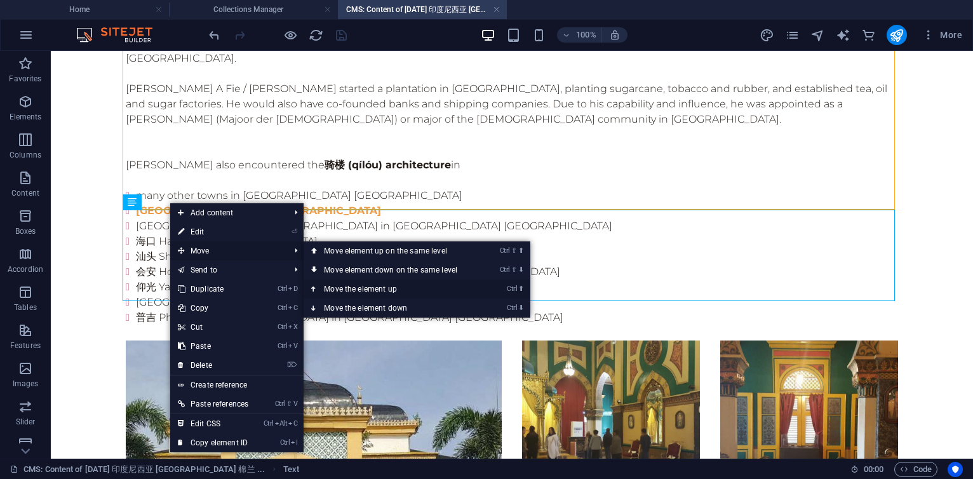
click at [367, 293] on link "Ctrl ⬆ Move the element up" at bounding box center [393, 289] width 179 height 19
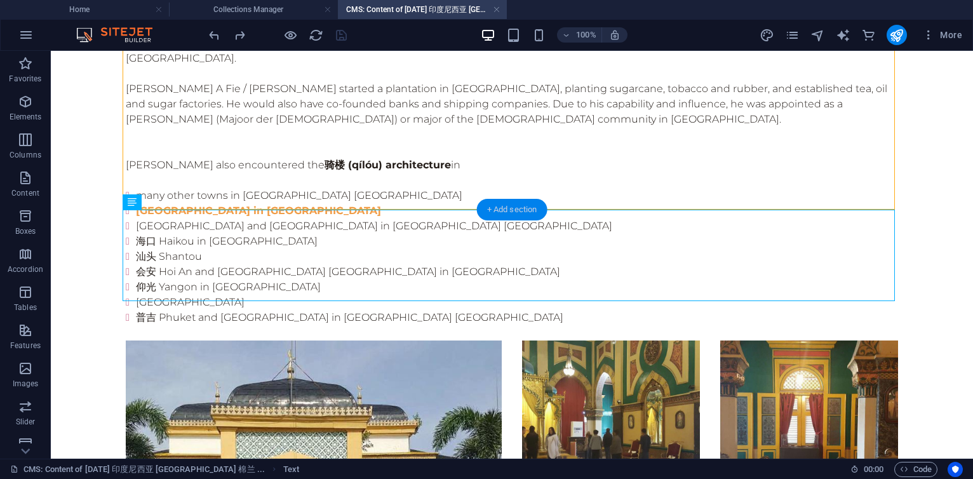
click at [523, 212] on div "+ Add section" at bounding box center [512, 210] width 71 height 22
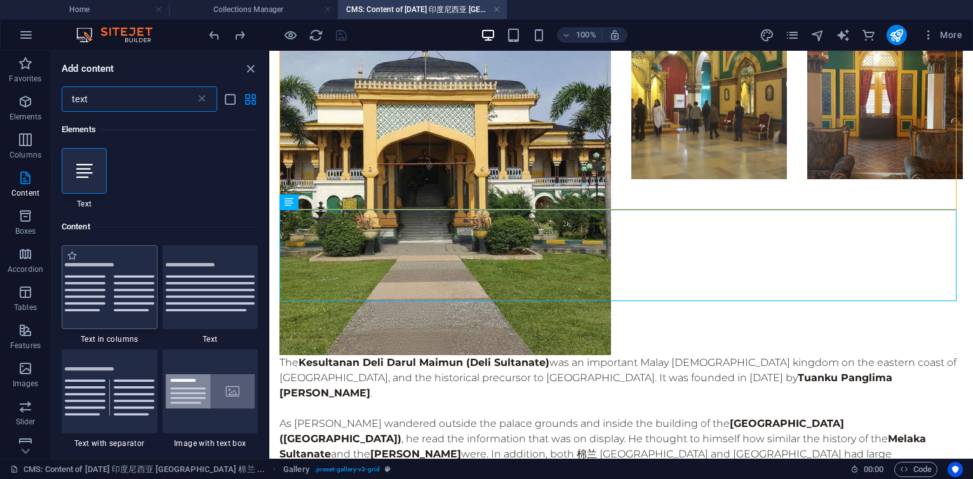
scroll to position [97, 0]
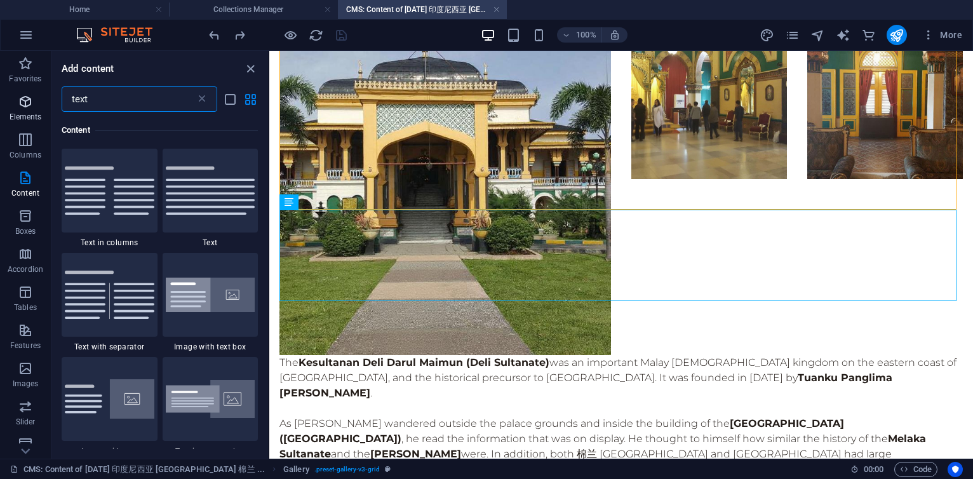
drag, startPoint x: 96, startPoint y: 102, endPoint x: 26, endPoint y: 96, distance: 70.1
click at [26, 96] on div "Favorites Elements Columns Content Boxes Accordion Tables Features Images Slide…" at bounding box center [134, 255] width 269 height 408
type input "image"
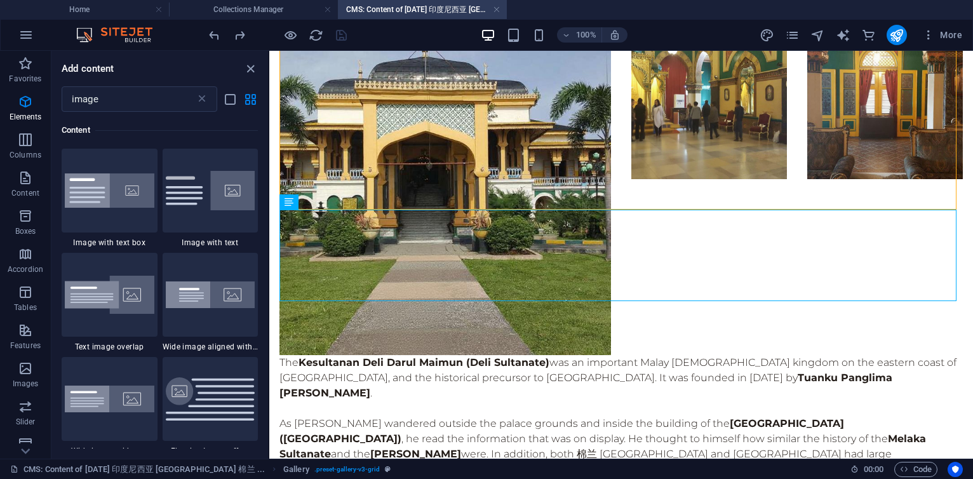
click at [69, 97] on div at bounding box center [84, 74] width 45 height 46
click at [269, 181] on div "Drag here to replace the existing content. Press “Ctrl” if you want to create a…" at bounding box center [621, 255] width 704 height 408
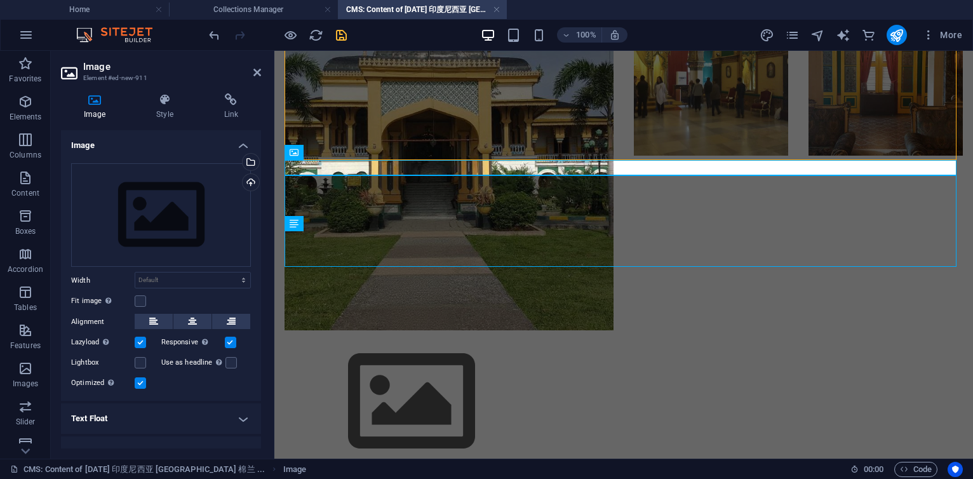
scroll to position [4453, 0]
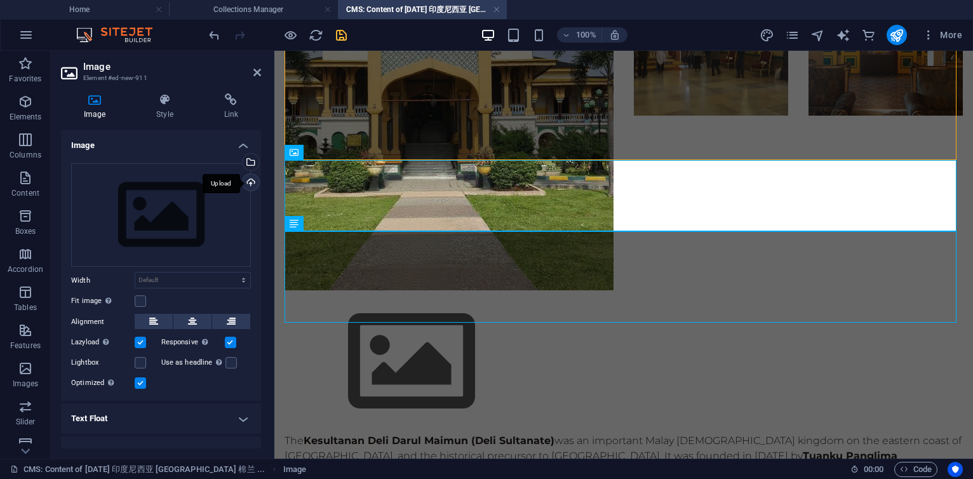
click at [251, 177] on div "Upload" at bounding box center [249, 183] width 19 height 19
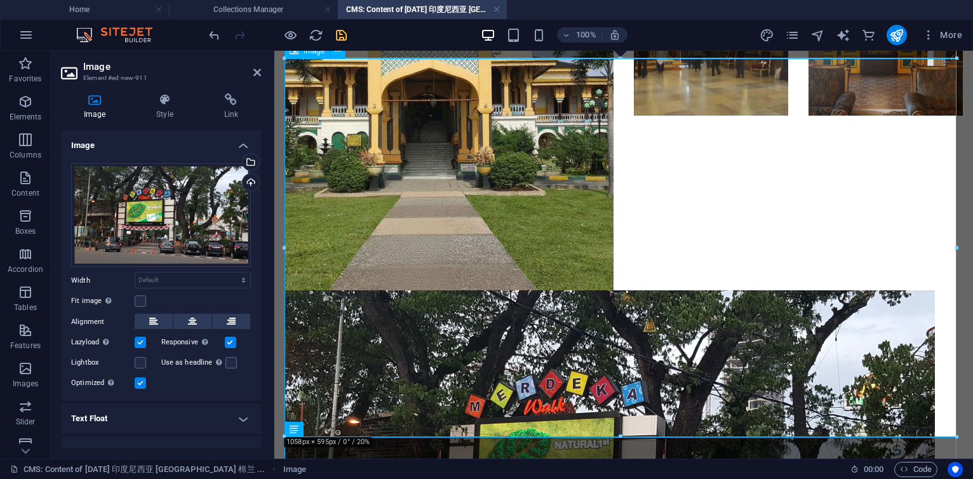
scroll to position [4682, 0]
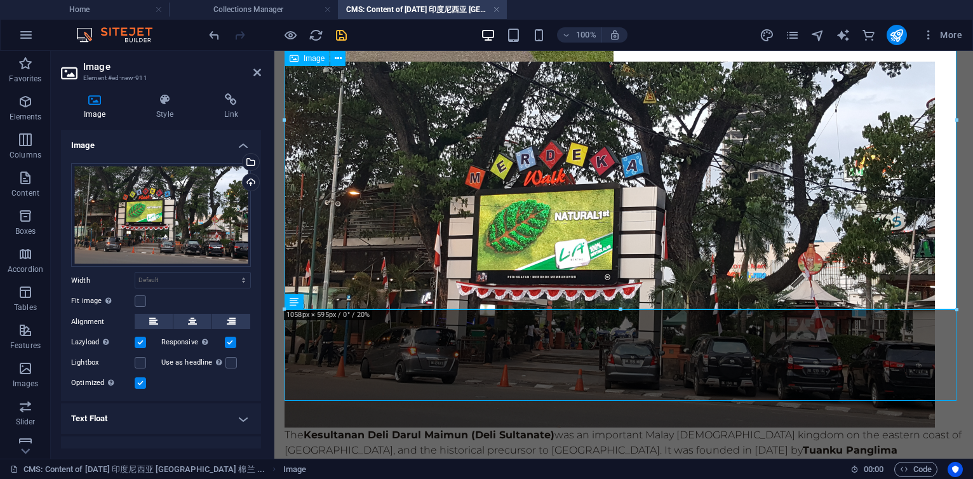
click at [533, 255] on figure at bounding box center [624, 245] width 679 height 366
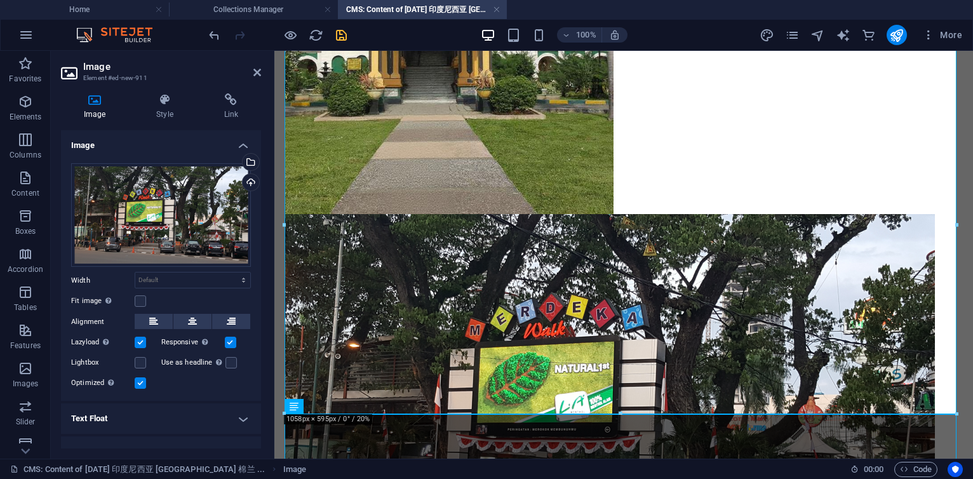
scroll to position [4605, 0]
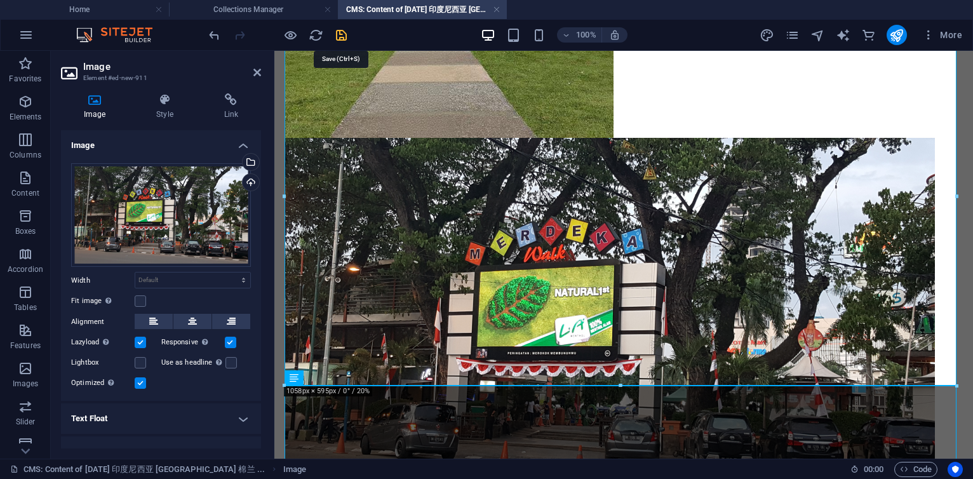
click at [343, 37] on icon "save" at bounding box center [341, 35] width 15 height 15
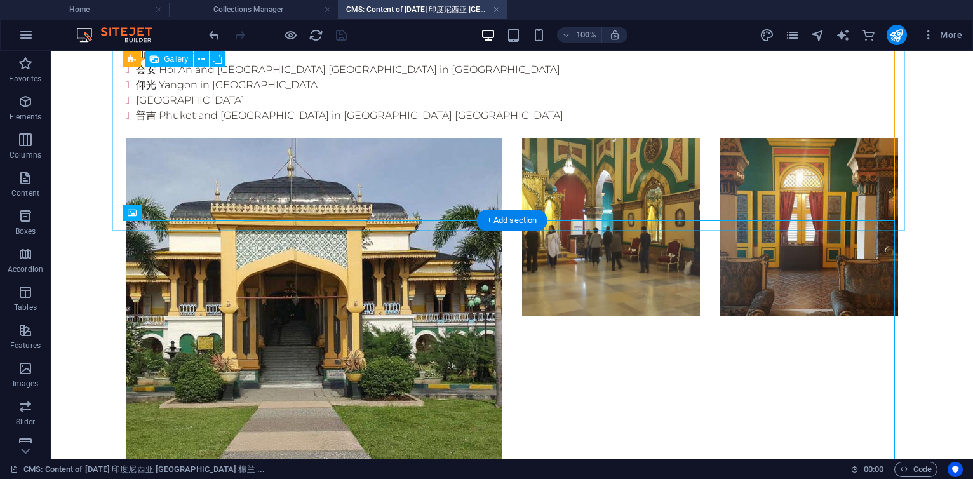
scroll to position [4822, 0]
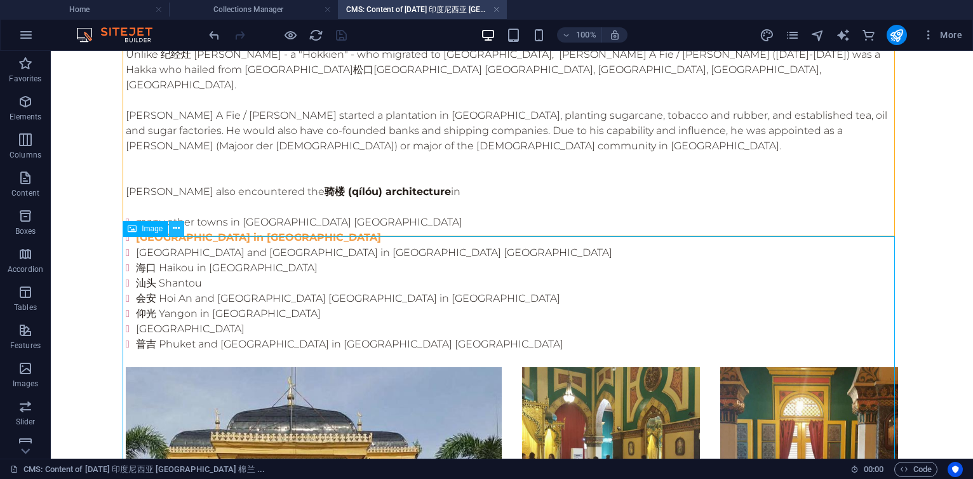
click at [180, 225] on button at bounding box center [176, 228] width 15 height 15
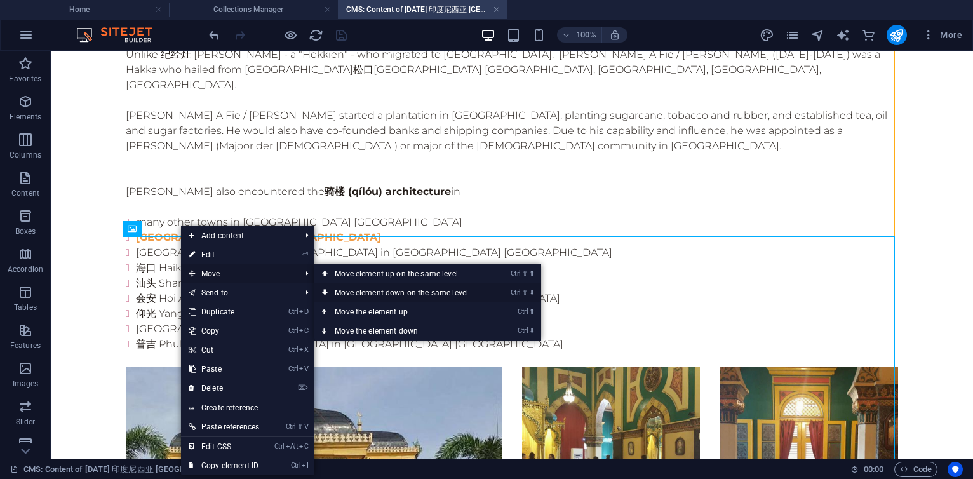
click at [461, 292] on link "Ctrl ⇧ ⬇ Move element down on the same level" at bounding box center [403, 292] width 179 height 19
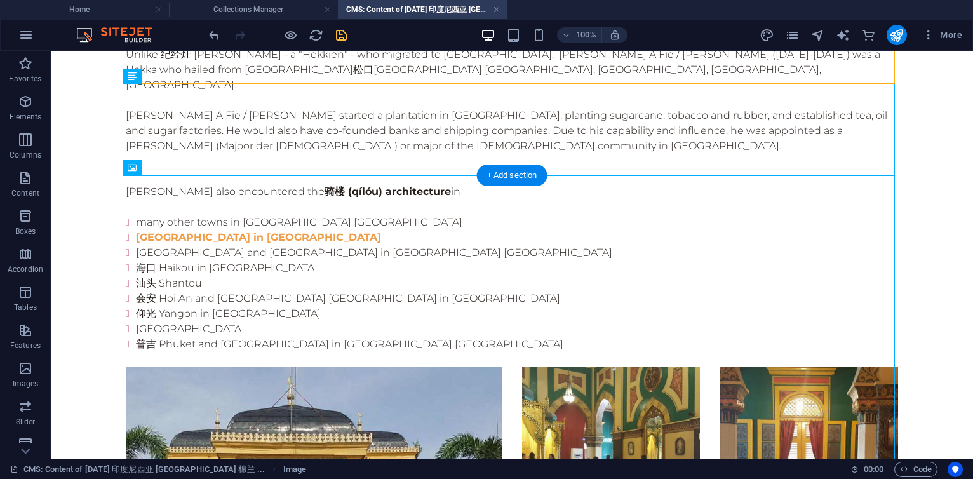
scroll to position [4975, 0]
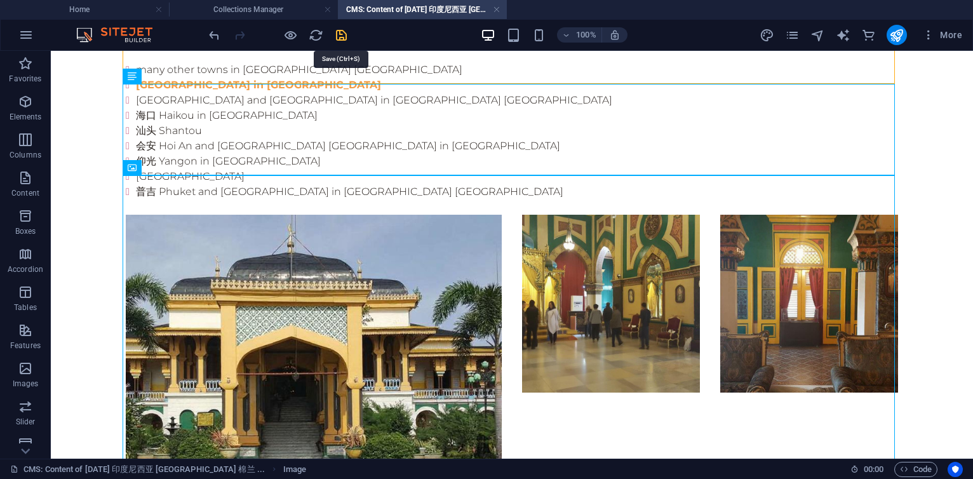
click at [339, 38] on icon "save" at bounding box center [341, 35] width 15 height 15
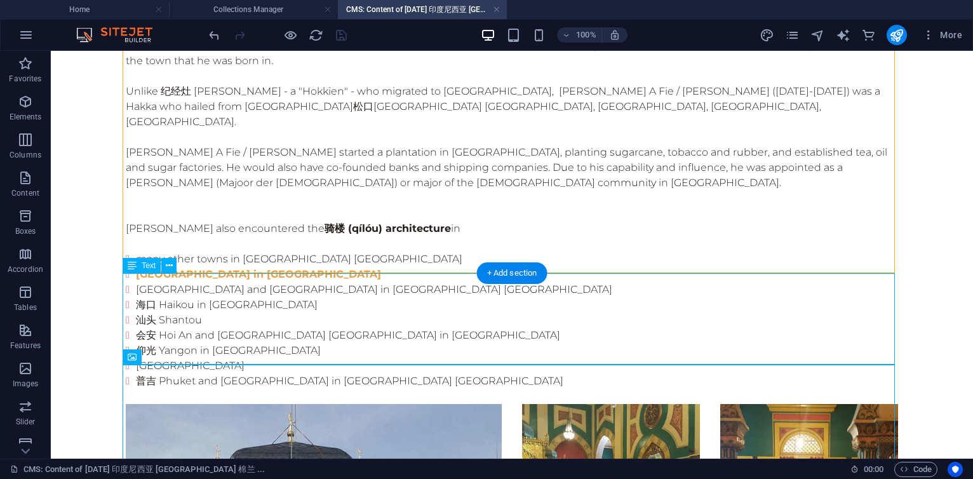
scroll to position [4898, 0]
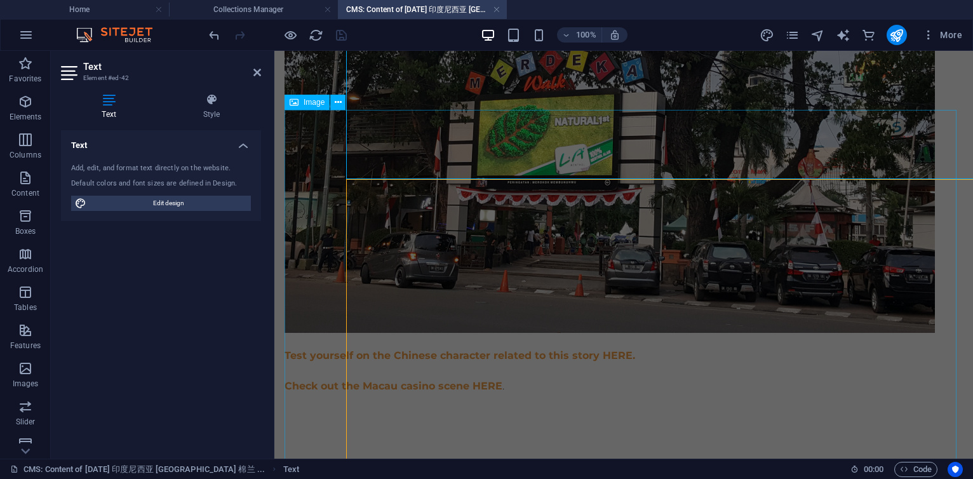
scroll to position [4503, 0]
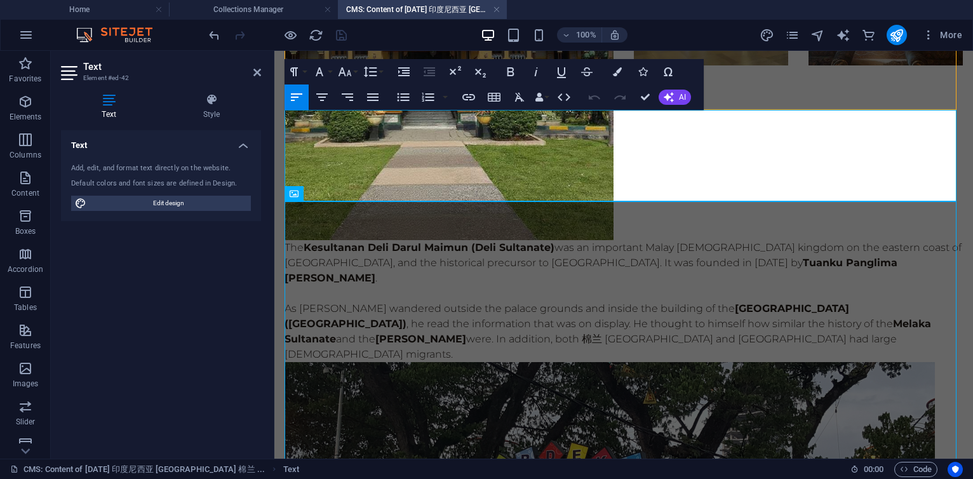
click at [708, 301] on p "As [PERSON_NAME] wandered outside the palace grounds and inside the building of…" at bounding box center [624, 331] width 679 height 61
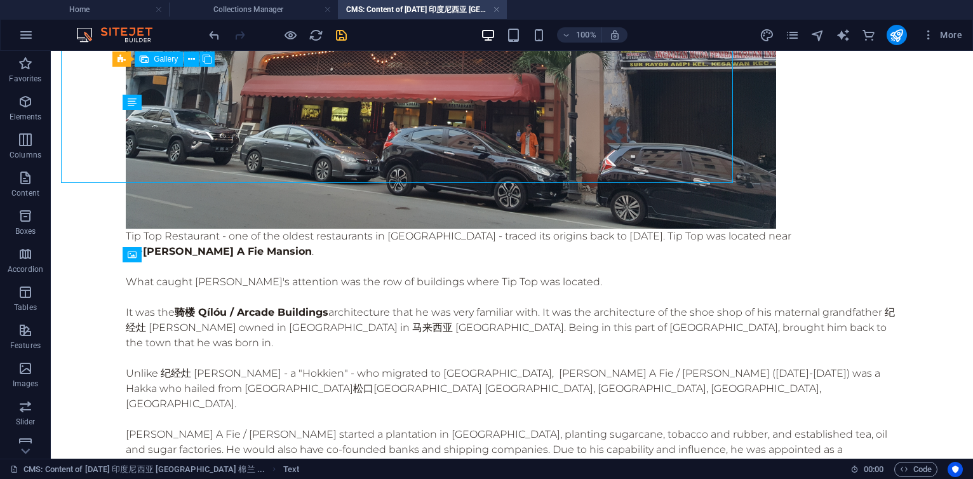
scroll to position [4948, 0]
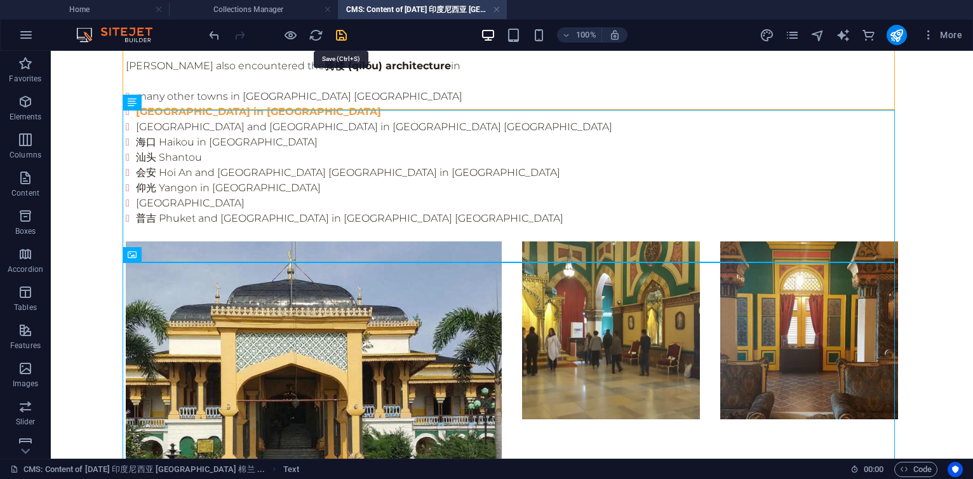
click at [336, 31] on icon "save" at bounding box center [341, 35] width 15 height 15
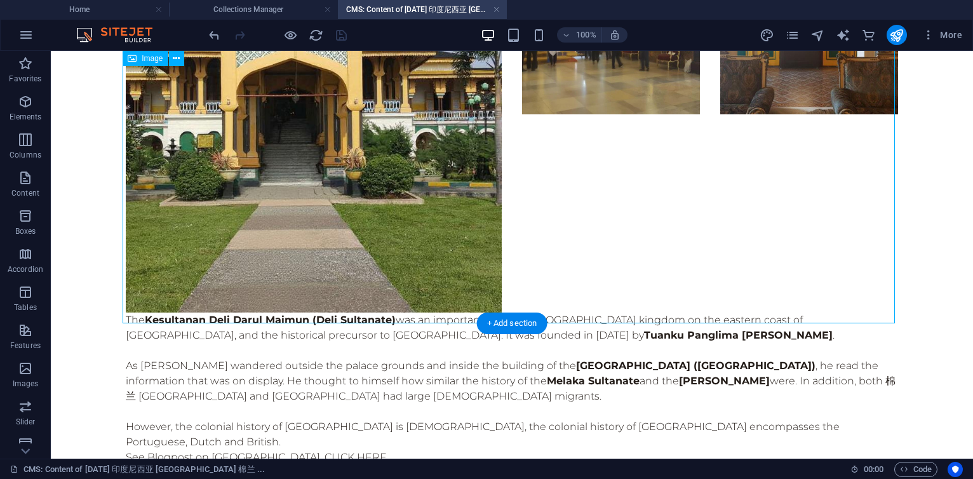
scroll to position [5024, 0]
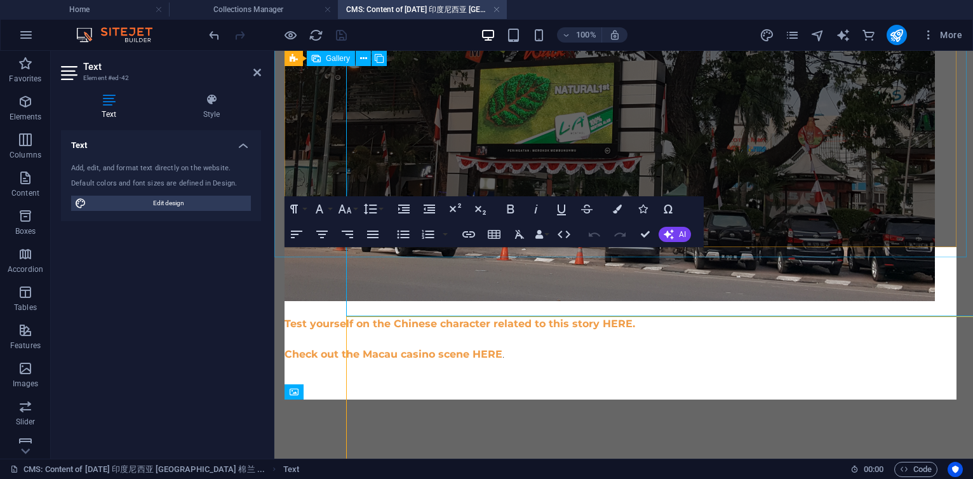
scroll to position [4366, 0]
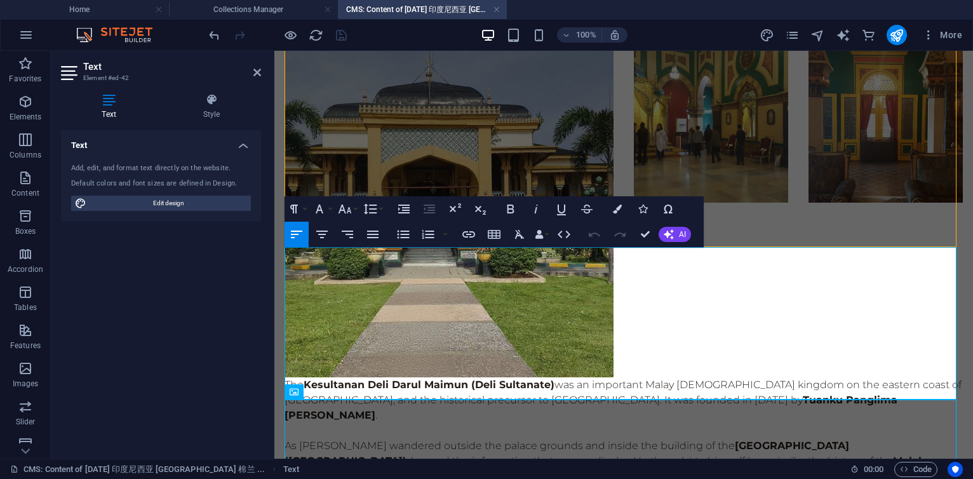
click at [710, 438] on p "As [PERSON_NAME] wandered outside the palace grounds and inside the building of…" at bounding box center [624, 468] width 679 height 61
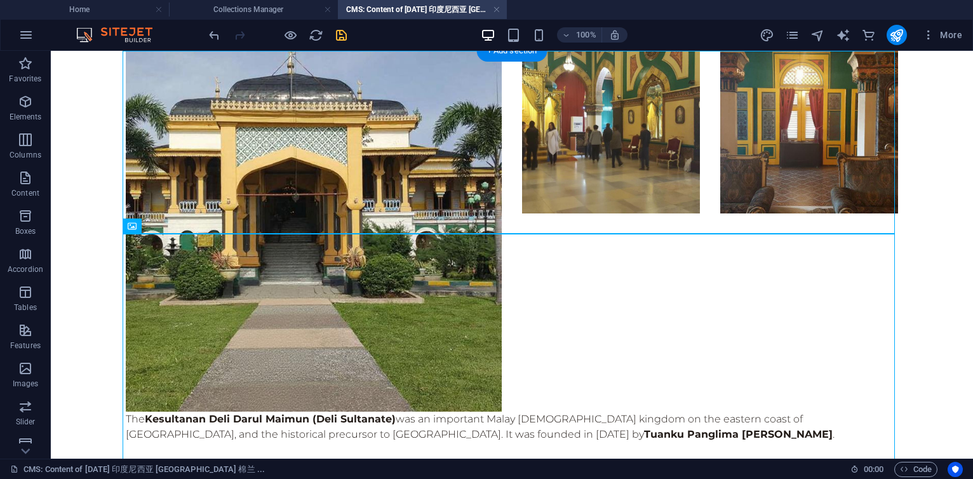
scroll to position [4925, 0]
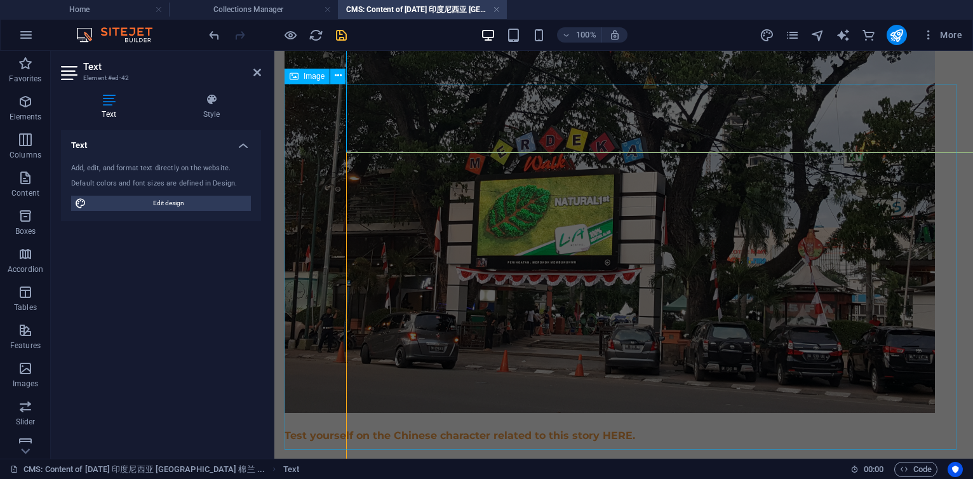
scroll to position [4529, 0]
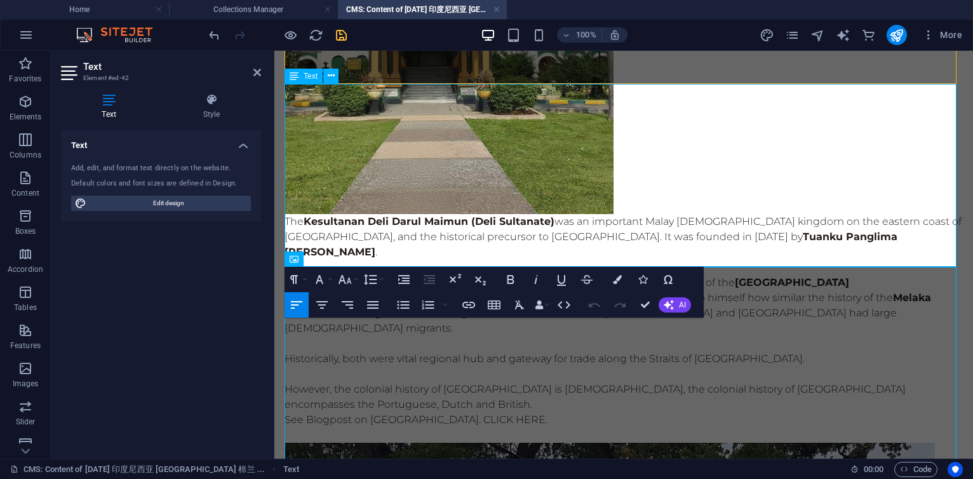
click at [745, 351] on p "Historically, both were vital regional hub and gateway for trade along the Stra…" at bounding box center [624, 358] width 679 height 15
drag, startPoint x: 483, startPoint y: 168, endPoint x: 511, endPoint y: 165, distance: 28.1
click at [511, 275] on p "As [PERSON_NAME] wandered outside the palace grounds and inside the building of…" at bounding box center [624, 305] width 679 height 61
copy p "马六甲"
click at [766, 351] on p "Historically, both were vital regional hub and gateway for trade along the Stra…" at bounding box center [624, 358] width 679 height 15
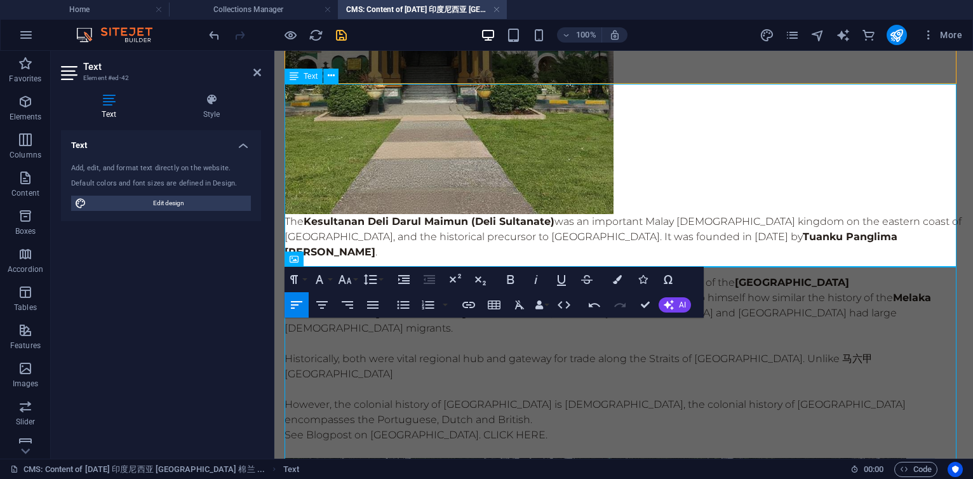
click at [851, 351] on p "Historically, both were vital regional hub and gateway for trade along the Stra…" at bounding box center [624, 366] width 679 height 30
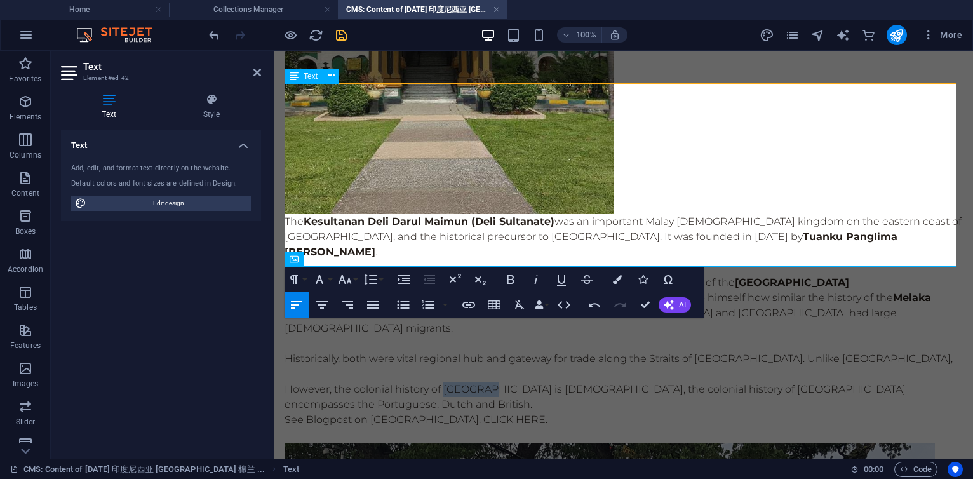
drag, startPoint x: 443, startPoint y: 229, endPoint x: 499, endPoint y: 226, distance: 55.3
click at [499, 382] on p "However, the colonial history of [GEOGRAPHIC_DATA] is [DEMOGRAPHIC_DATA], the c…" at bounding box center [624, 397] width 679 height 30
copy p "棉兰 [GEOGRAPHIC_DATA]"
click at [879, 351] on p "Historically, both were vital regional hub and gateway for trade along the Stra…" at bounding box center [624, 358] width 679 height 15
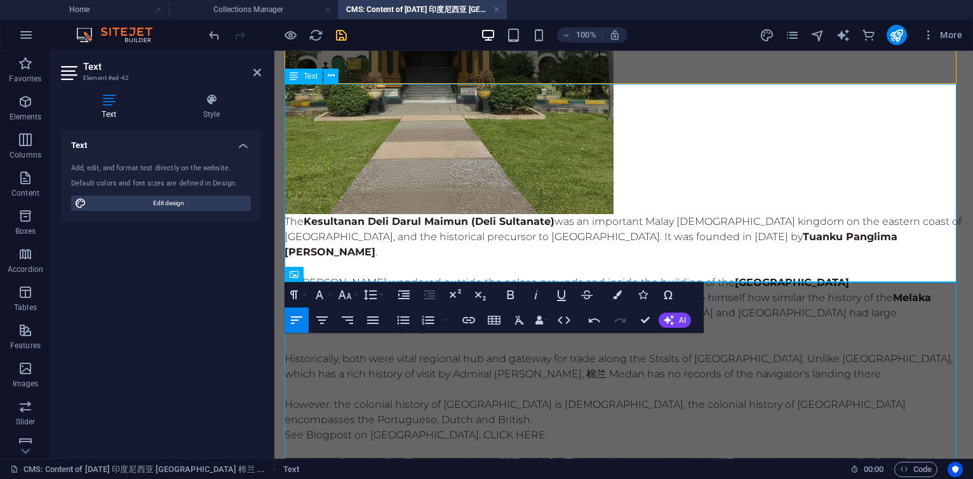
click at [335, 397] on p "However, the colonial history of [GEOGRAPHIC_DATA] is [DEMOGRAPHIC_DATA], the c…" at bounding box center [624, 412] width 679 height 30
click at [339, 397] on p "However, the colonial history of [GEOGRAPHIC_DATA] is [DEMOGRAPHIC_DATA], the c…" at bounding box center [624, 412] width 679 height 30
click at [504, 397] on p "The colonial history of [GEOGRAPHIC_DATA] is [DEMOGRAPHIC_DATA], the colonial h…" at bounding box center [624, 412] width 679 height 30
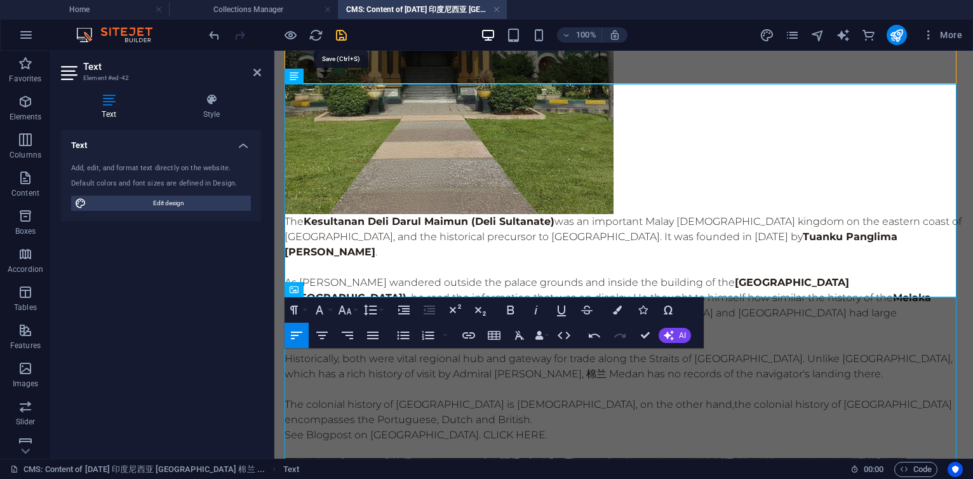
click at [342, 36] on icon "save" at bounding box center [341, 35] width 15 height 15
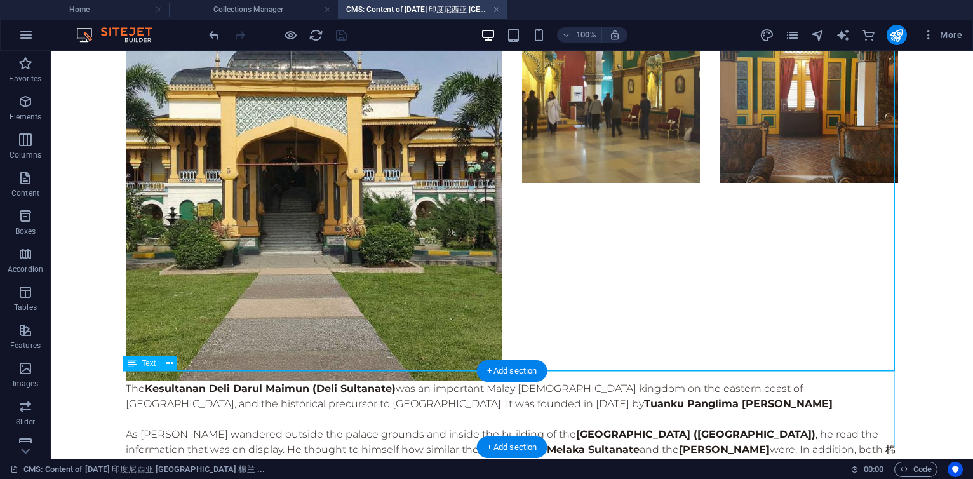
scroll to position [5321, 0]
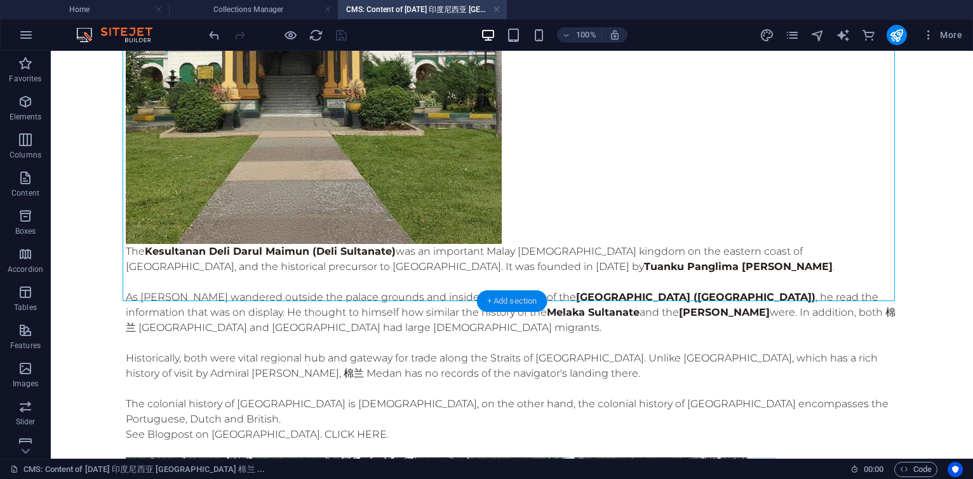
click at [507, 301] on div "+ Add section" at bounding box center [512, 301] width 71 height 22
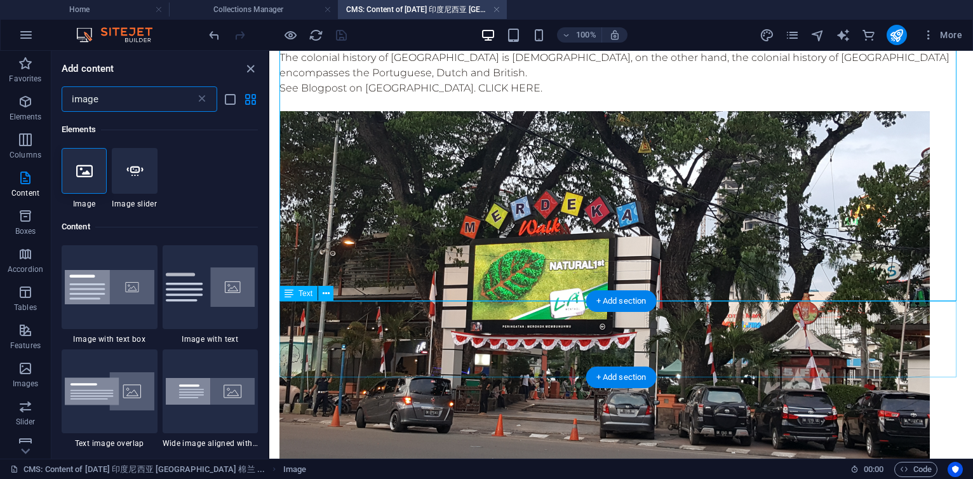
scroll to position [97, 0]
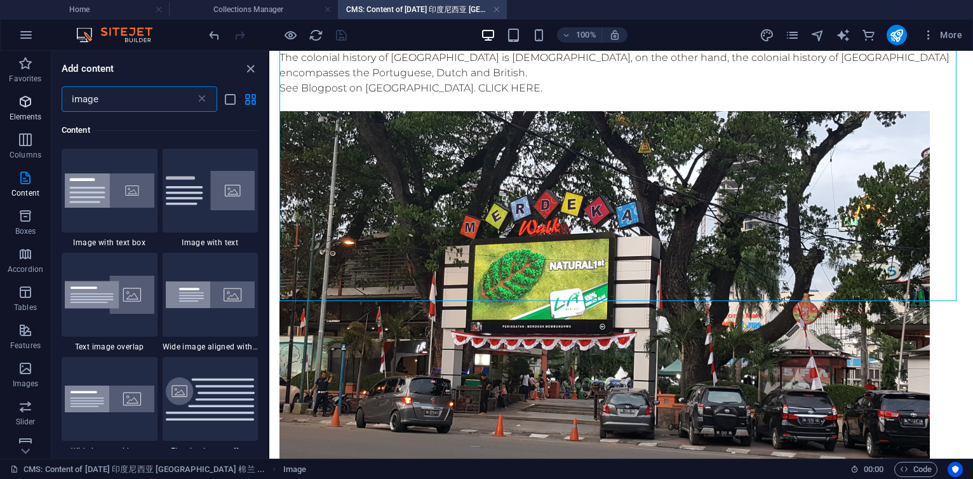
drag, startPoint x: 128, startPoint y: 101, endPoint x: 4, endPoint y: 95, distance: 124.0
click at [4, 95] on div "Favorites Elements Columns Content Boxes Accordion Tables Features Images Slide…" at bounding box center [134, 255] width 269 height 408
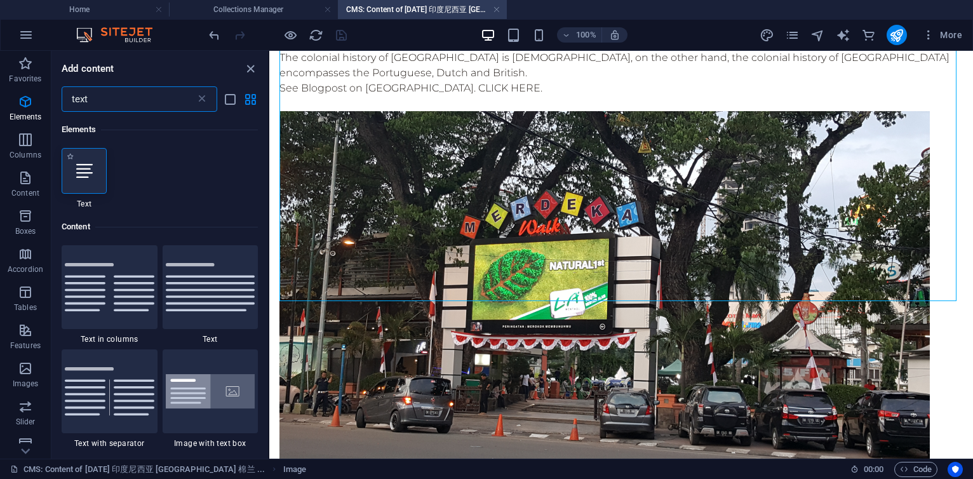
scroll to position [0, 0]
type input "text"
click at [72, 170] on div at bounding box center [84, 171] width 45 height 46
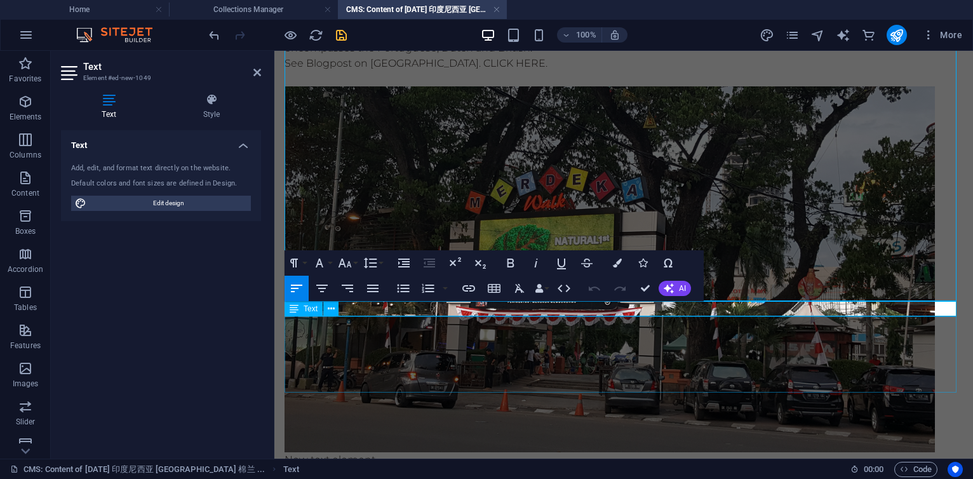
scroll to position [4891, 0]
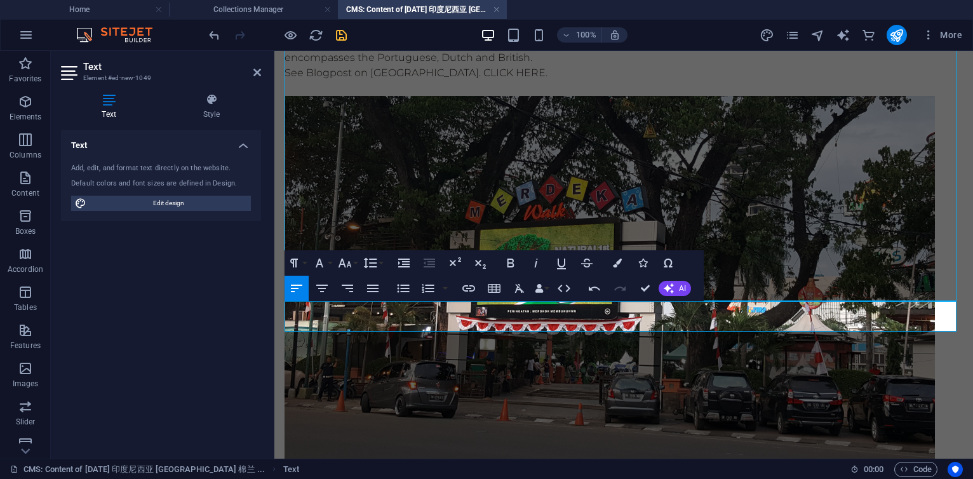
click at [308, 462] on p "Thsi was [PERSON_NAME]'s trip to the island of [GEOGRAPHIC_DATA] of 印度尼西亚 [GEOG…" at bounding box center [624, 469] width 679 height 15
click at [361, 477] on p at bounding box center [624, 484] width 679 height 15
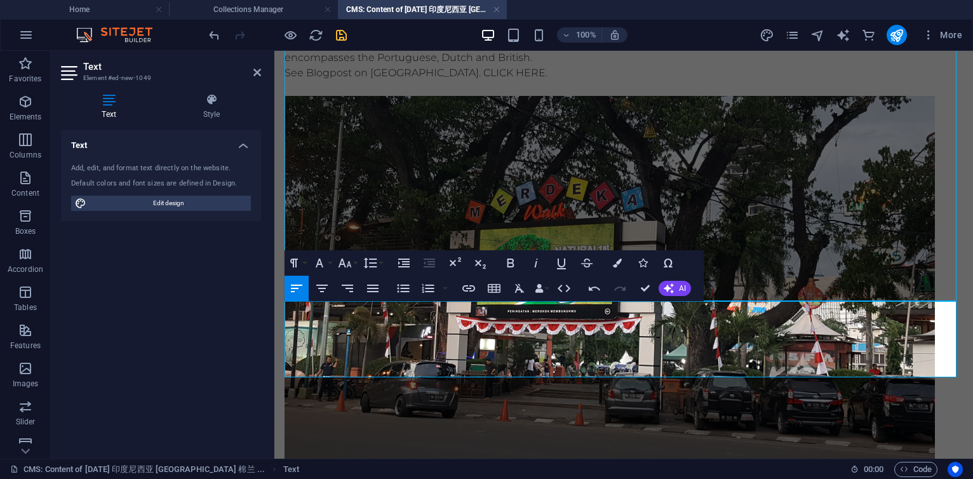
click at [405, 287] on icon "button" at bounding box center [403, 288] width 15 height 15
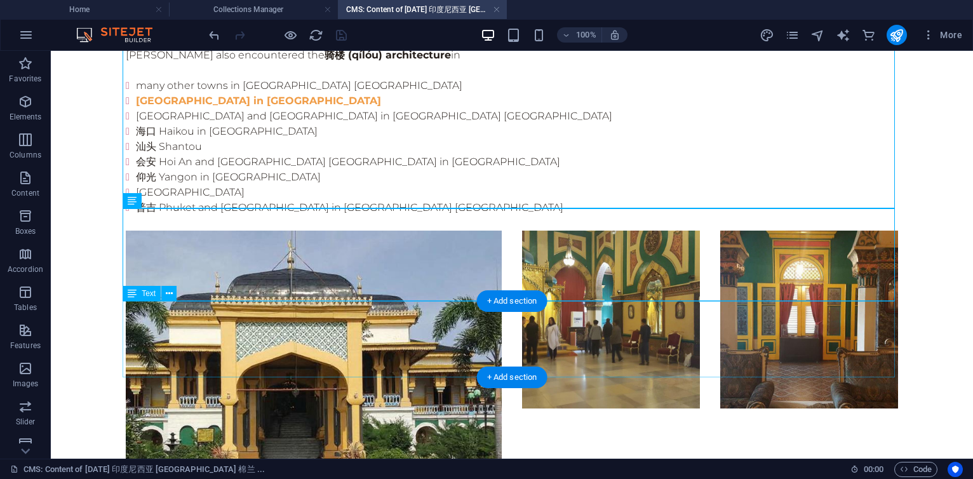
scroll to position [5414, 0]
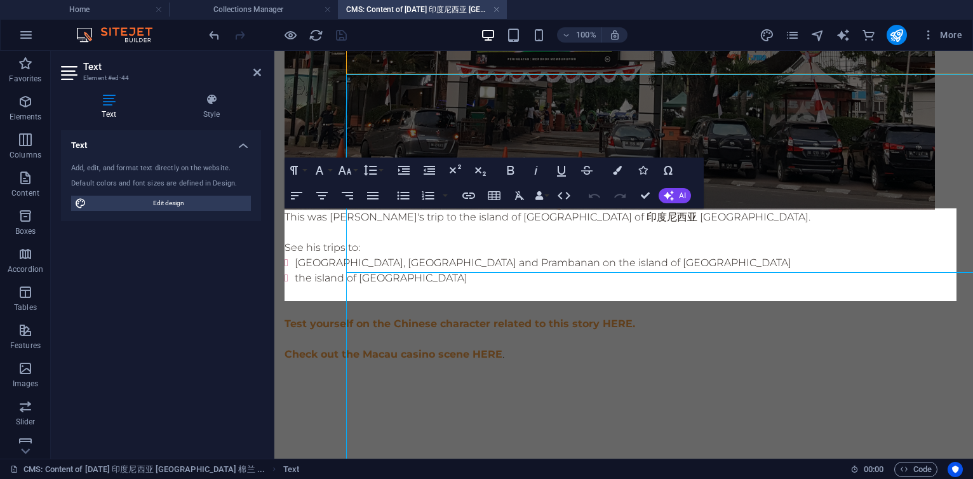
scroll to position [4983, 0]
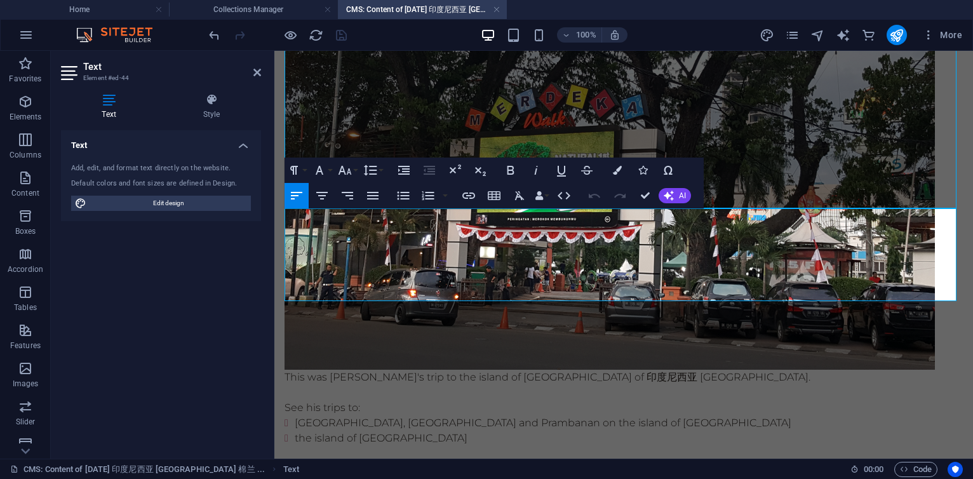
click at [605, 415] on li "[GEOGRAPHIC_DATA], [GEOGRAPHIC_DATA] and Prambanan on the island of [GEOGRAPHIC…" at bounding box center [629, 422] width 668 height 15
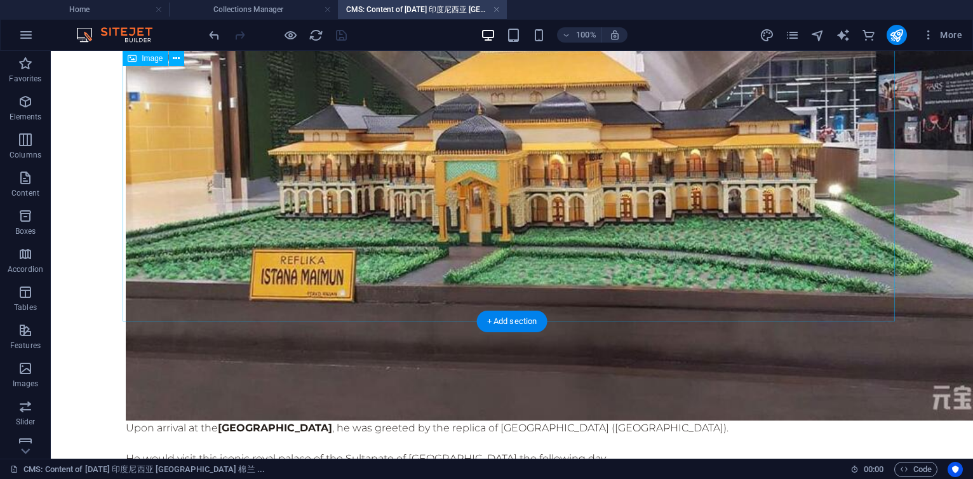
scroll to position [0, 0]
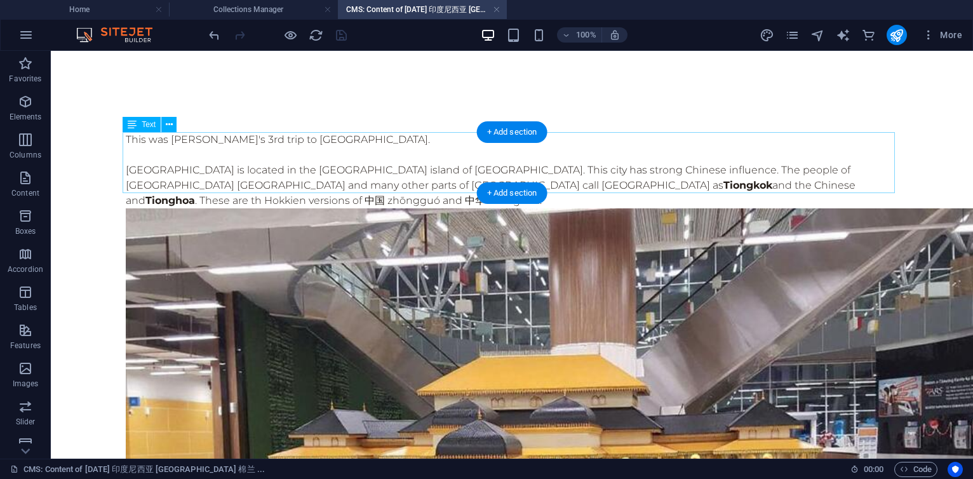
click at [245, 174] on div "This was [PERSON_NAME]'s 3rd trip to [GEOGRAPHIC_DATA]. [GEOGRAPHIC_DATA] is lo…" at bounding box center [512, 170] width 773 height 76
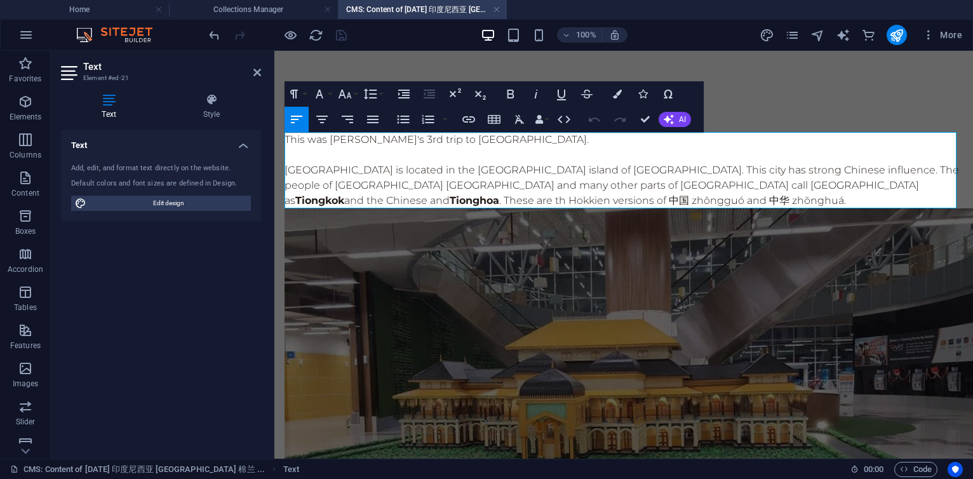
click at [400, 172] on p "[GEOGRAPHIC_DATA] is located in the [GEOGRAPHIC_DATA] island of [GEOGRAPHIC_DAT…" at bounding box center [624, 186] width 679 height 46
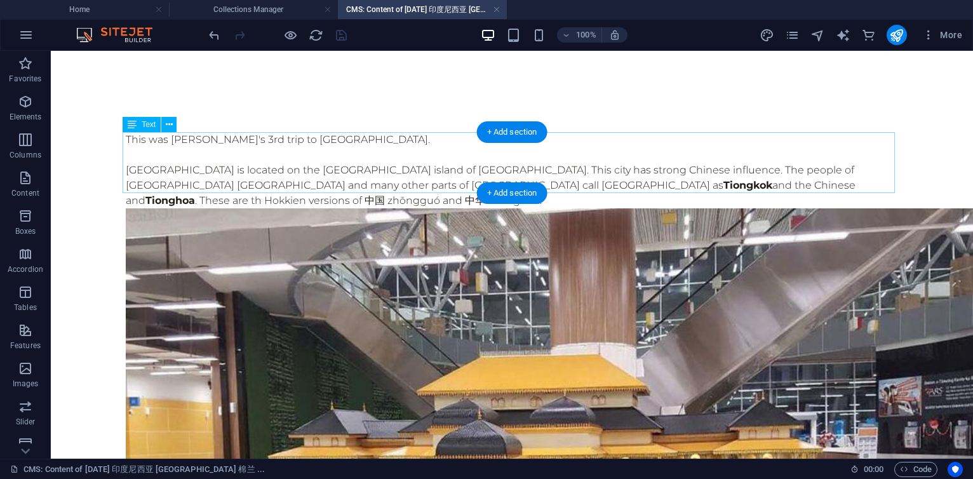
click at [373, 175] on div "This was [PERSON_NAME]'s 3rd trip to [GEOGRAPHIC_DATA]. [GEOGRAPHIC_DATA] is lo…" at bounding box center [512, 170] width 773 height 76
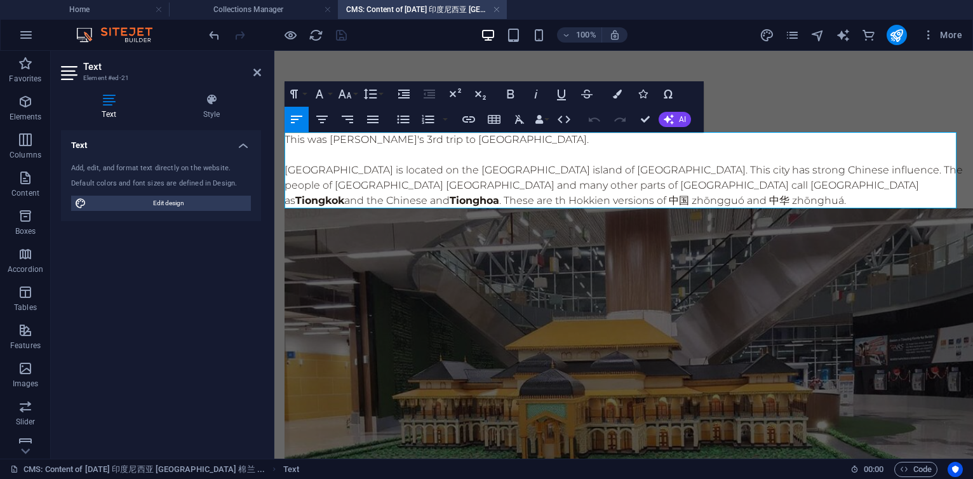
click at [571, 168] on p "[GEOGRAPHIC_DATA] is located on the [GEOGRAPHIC_DATA] island of [GEOGRAPHIC_DAT…" at bounding box center [624, 186] width 679 height 46
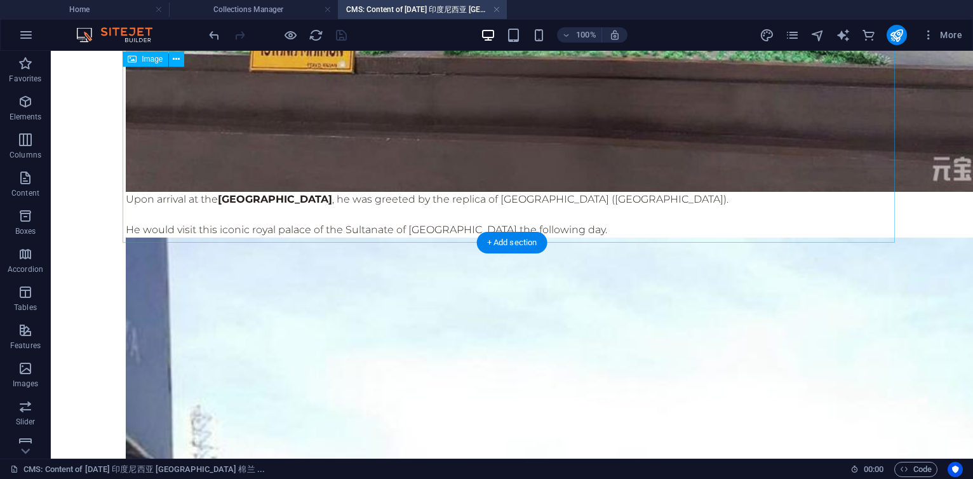
scroll to position [381, 0]
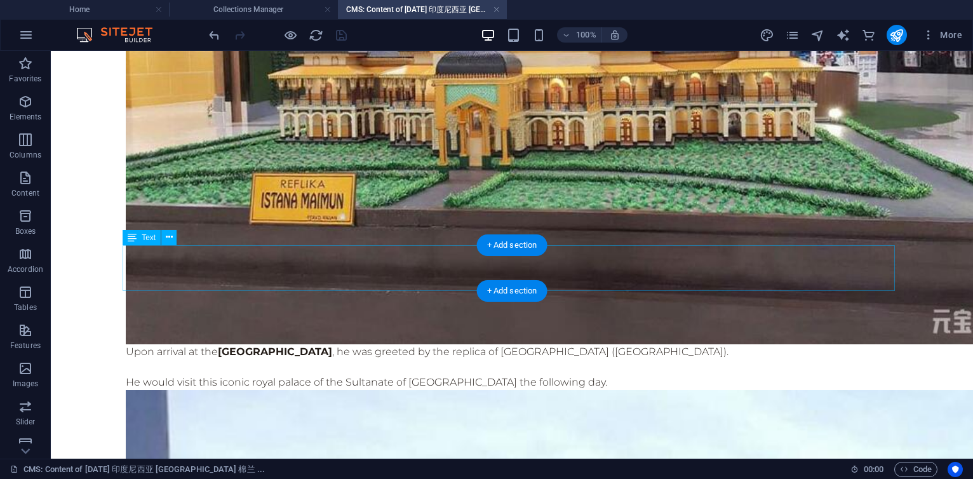
click at [633, 344] on div "Upon arrival at the [GEOGRAPHIC_DATA] , he was greeted by the replica of [GEOGR…" at bounding box center [512, 367] width 773 height 46
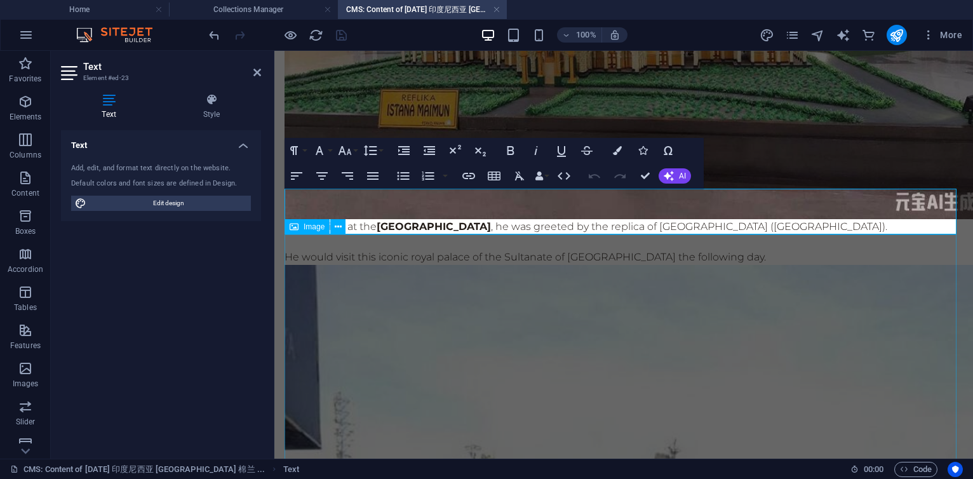
scroll to position [396, 0]
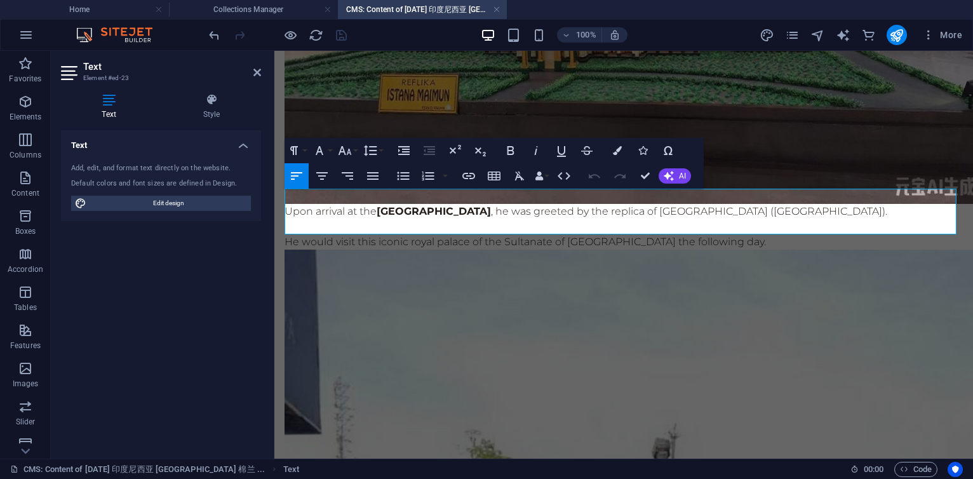
click at [900, 204] on p "Upon arrival at the [GEOGRAPHIC_DATA] , he was greeted by the replica of [GEOGR…" at bounding box center [624, 211] width 679 height 15
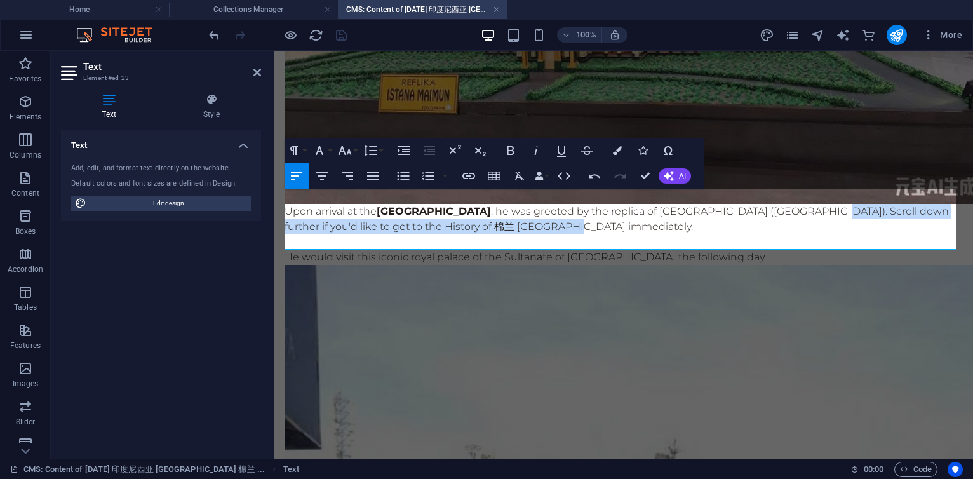
drag, startPoint x: 889, startPoint y: 195, endPoint x: 908, endPoint y: 211, distance: 24.8
click at [908, 211] on p "Upon arrival at the [GEOGRAPHIC_DATA] , he was greeted by the replica of [GEOGR…" at bounding box center [624, 219] width 679 height 30
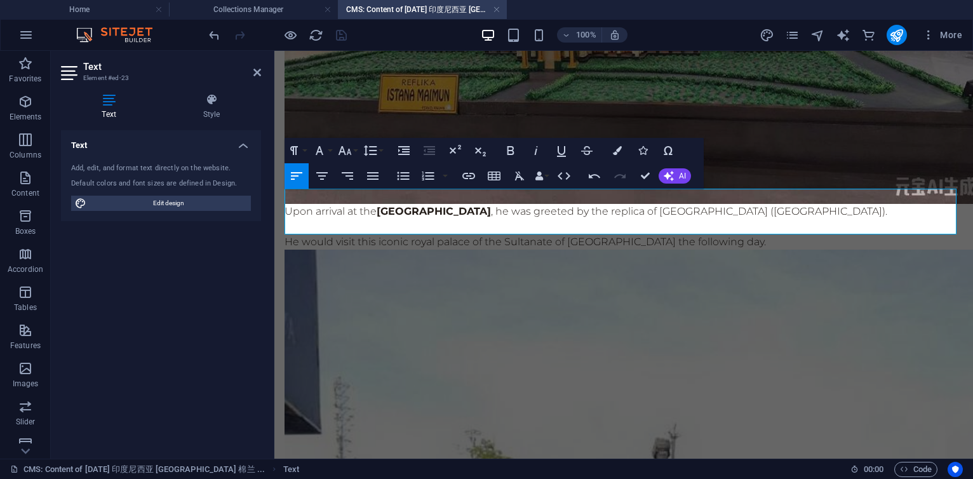
click at [743, 234] on p "He would visit this iconic royal palace of the Sultanate of [GEOGRAPHIC_DATA] t…" at bounding box center [624, 241] width 679 height 15
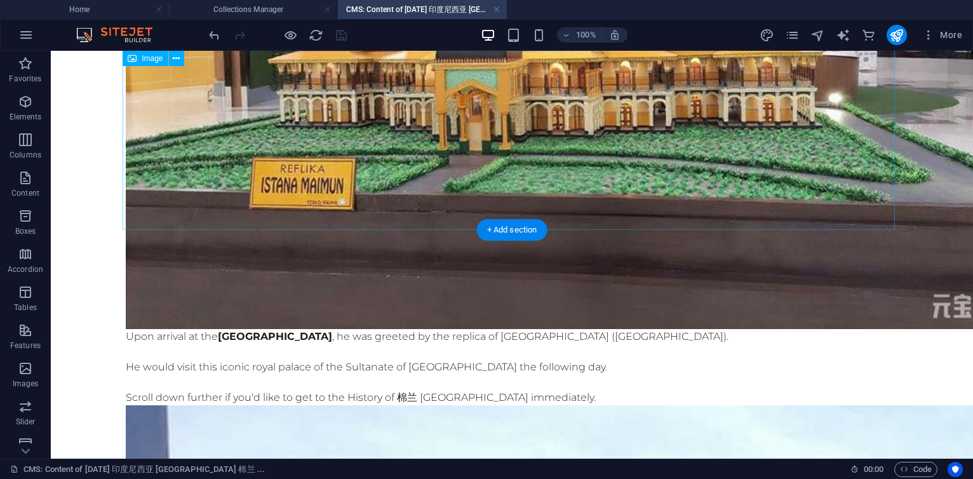
scroll to position [396, 0]
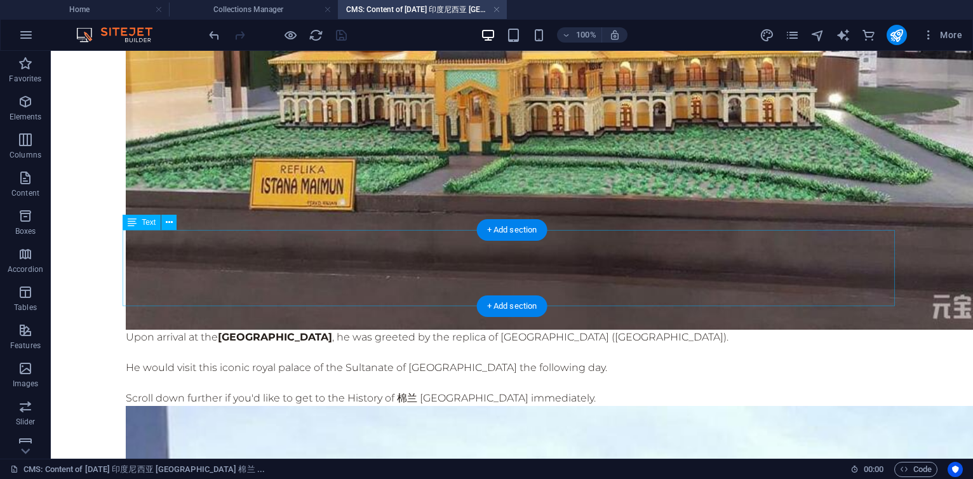
click at [372, 330] on div "Upon arrival at the [GEOGRAPHIC_DATA] , he was greeted by the replica of [GEOGR…" at bounding box center [512, 368] width 773 height 76
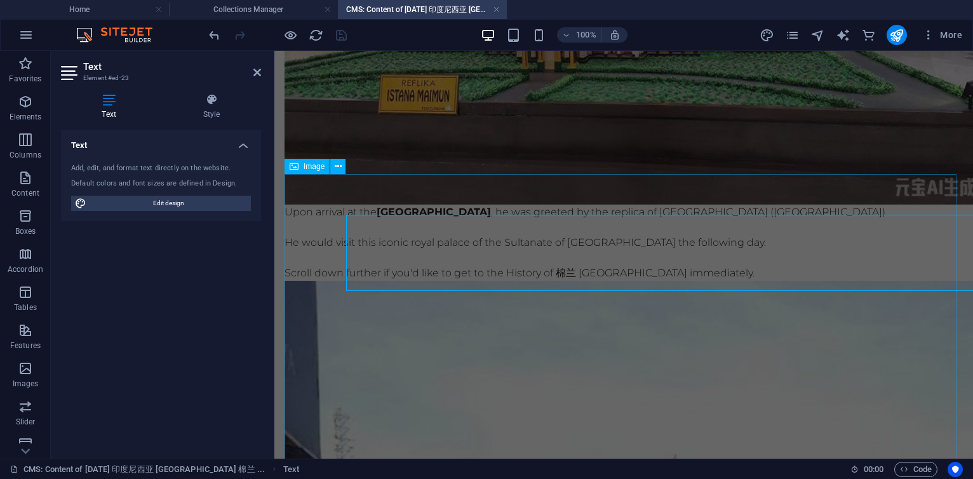
scroll to position [411, 0]
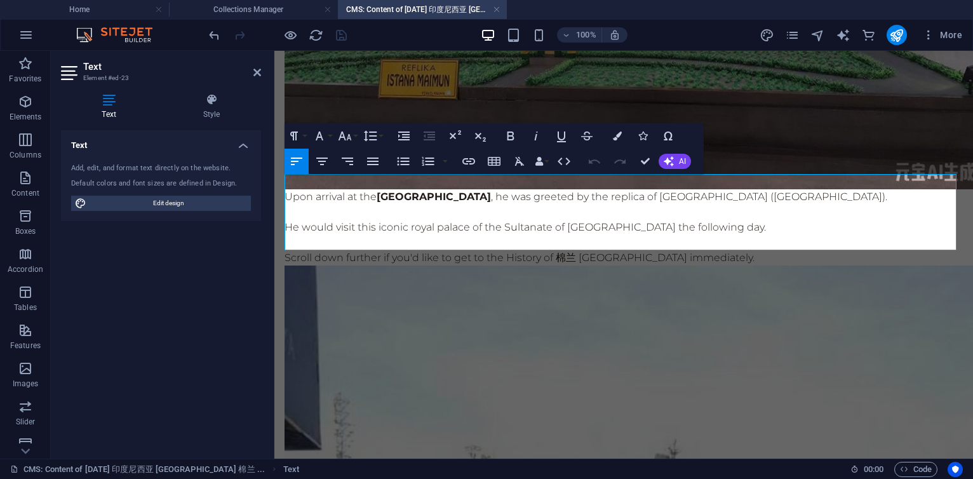
click at [501, 250] on p "Scroll down further if you'd like to get to the History of 棉兰 [GEOGRAPHIC_DATA]…" at bounding box center [624, 257] width 679 height 15
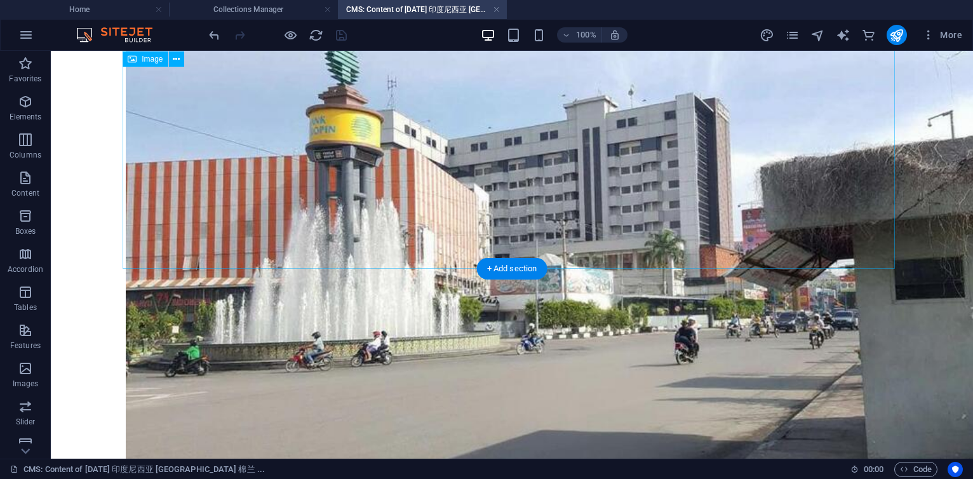
scroll to position [2698, 0]
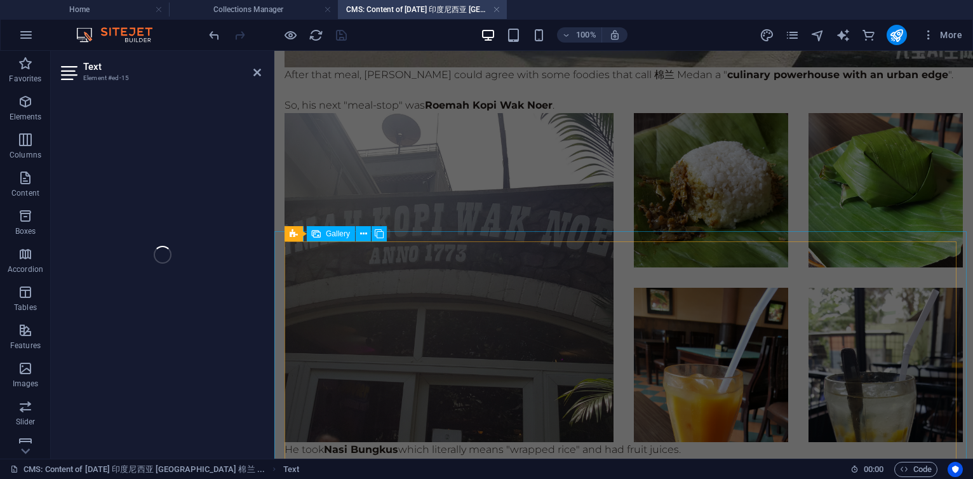
scroll to position [2428, 0]
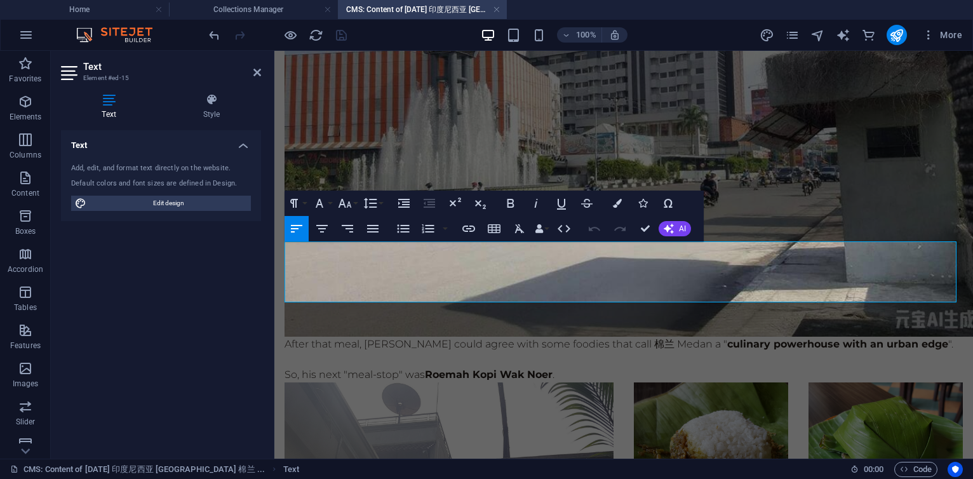
click at [328, 337] on p "After that meal, [PERSON_NAME] could agree with some foodies that call 棉兰 Medan…" at bounding box center [624, 344] width 679 height 15
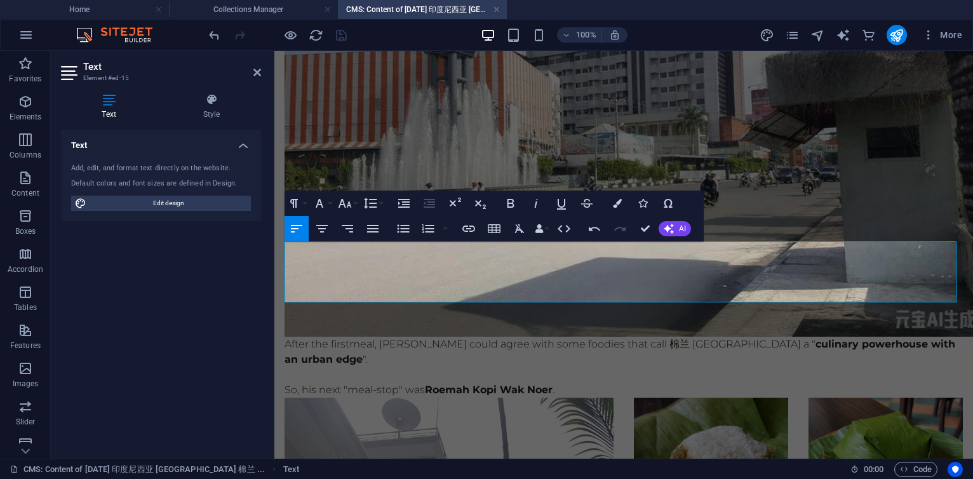
click at [485, 337] on p "After the first meal, [PERSON_NAME] could agree with some foodies that call 棉兰 …" at bounding box center [624, 352] width 679 height 30
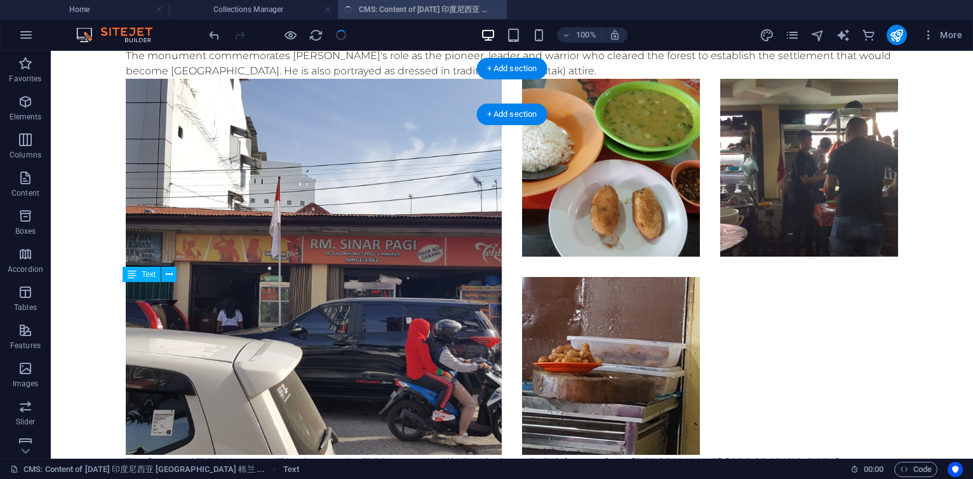
scroll to position [2713, 0]
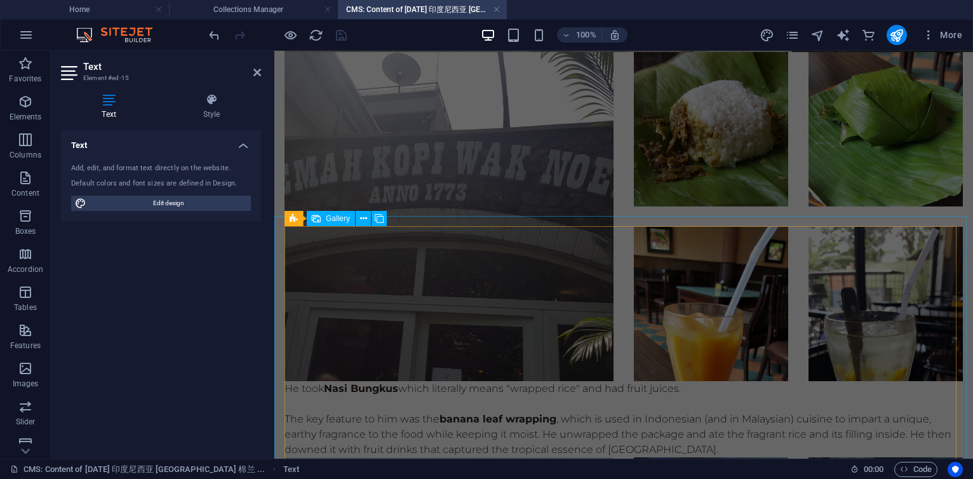
scroll to position [2443, 0]
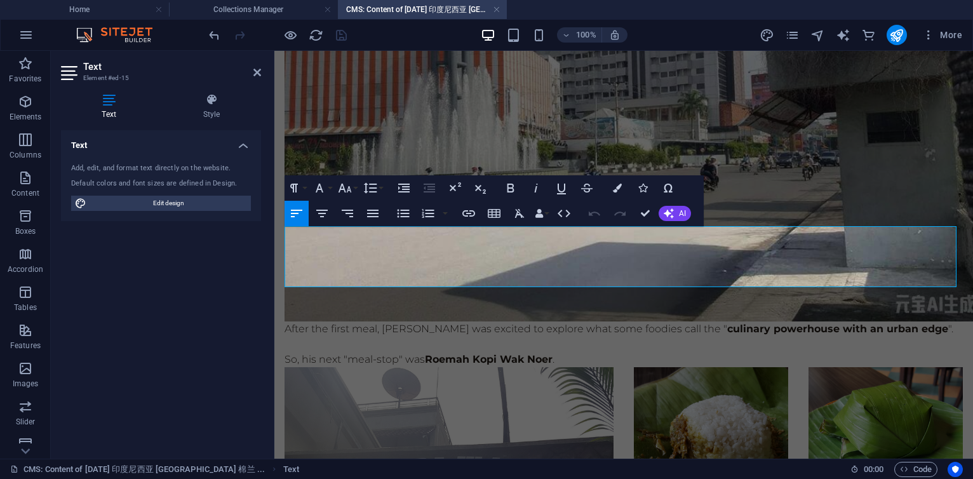
click at [619, 321] on p "After the first meal, [PERSON_NAME] was excited to explore what some foodies ca…" at bounding box center [624, 328] width 679 height 15
click at [715, 321] on p "After the first meal, [PERSON_NAME] was excited to explore what some foodies ca…" at bounding box center [624, 328] width 679 height 15
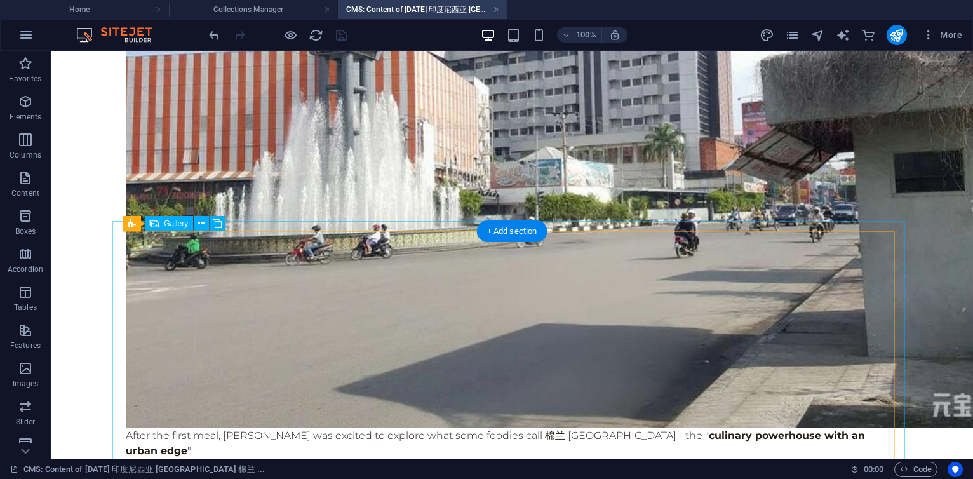
scroll to position [3262, 0]
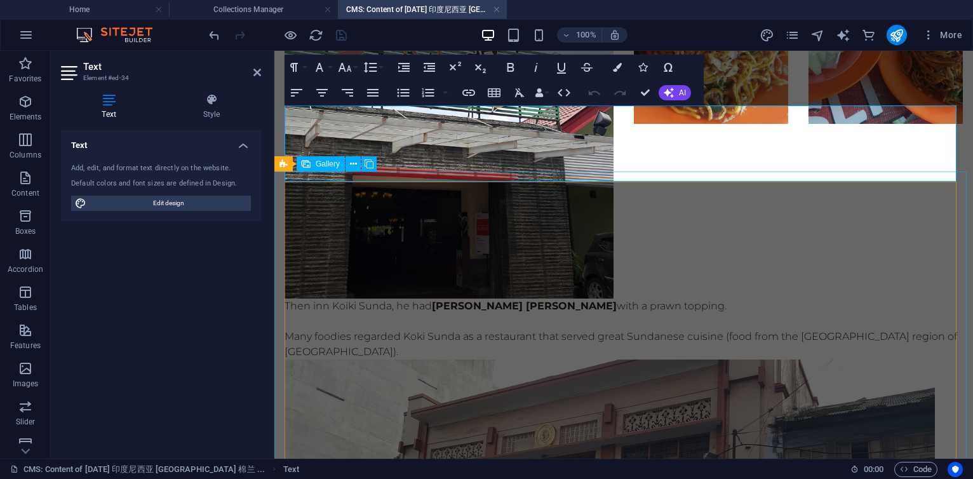
scroll to position [2951, 0]
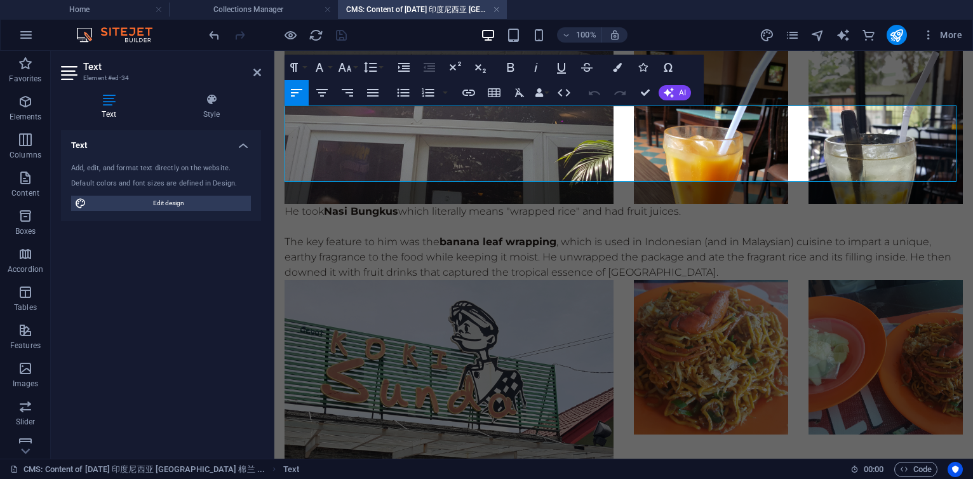
click at [624, 234] on p "The key feature to him was the banana leaf wrapping , which is used in Indonesi…" at bounding box center [624, 257] width 679 height 46
click at [597, 234] on p "The key feature to him was the banana leaf wrapping , which is used in Indonesi…" at bounding box center [624, 257] width 679 height 46
click at [918, 234] on p "The key feature to him was the banana leaf wrapping , which in Indonesian (and …" at bounding box center [624, 257] width 679 height 46
click at [418, 234] on p "The key feature to him was the banana leaf wrapping , which in Indonesian (and …" at bounding box center [624, 257] width 679 height 46
click at [673, 234] on p "The key feature to him was the banana leaf wrapping , which in Indonesian (and …" at bounding box center [624, 257] width 679 height 46
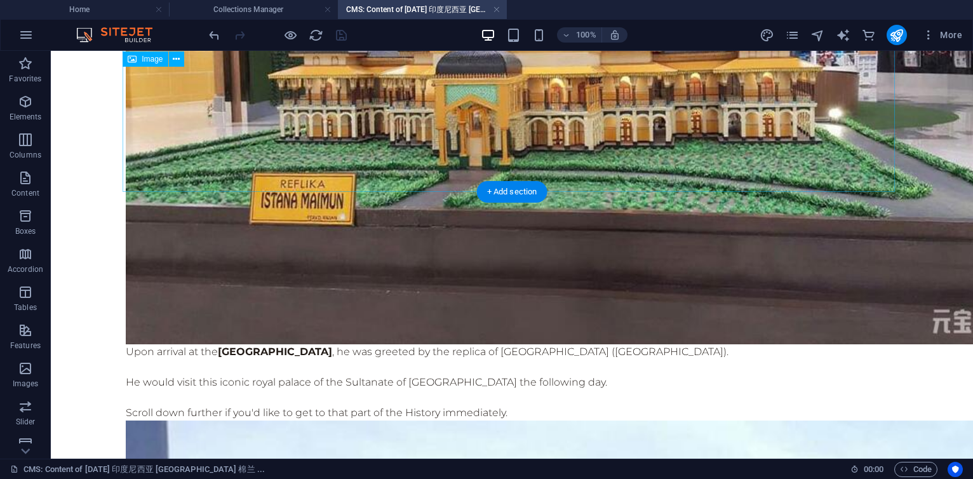
scroll to position [534, 0]
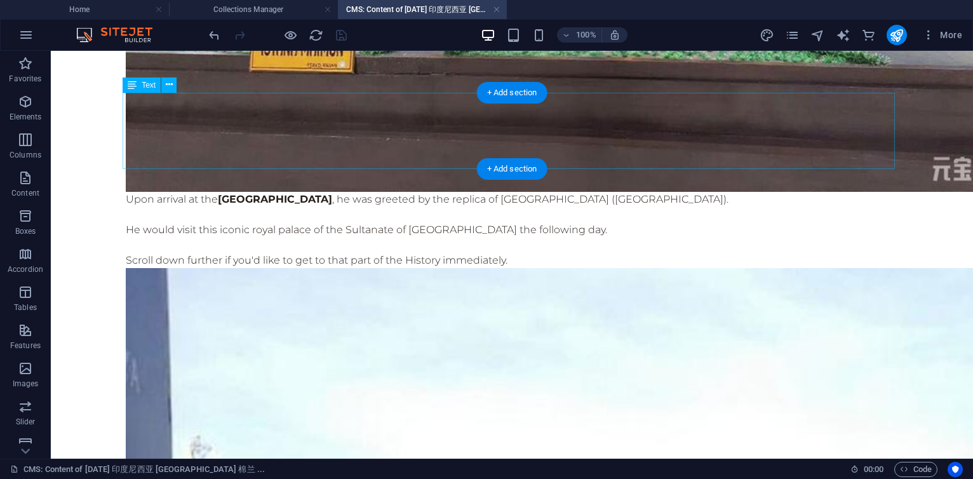
click at [467, 192] on div "Upon arrival at the [GEOGRAPHIC_DATA] , he was greeted by the replica of [GEOGR…" at bounding box center [512, 230] width 773 height 76
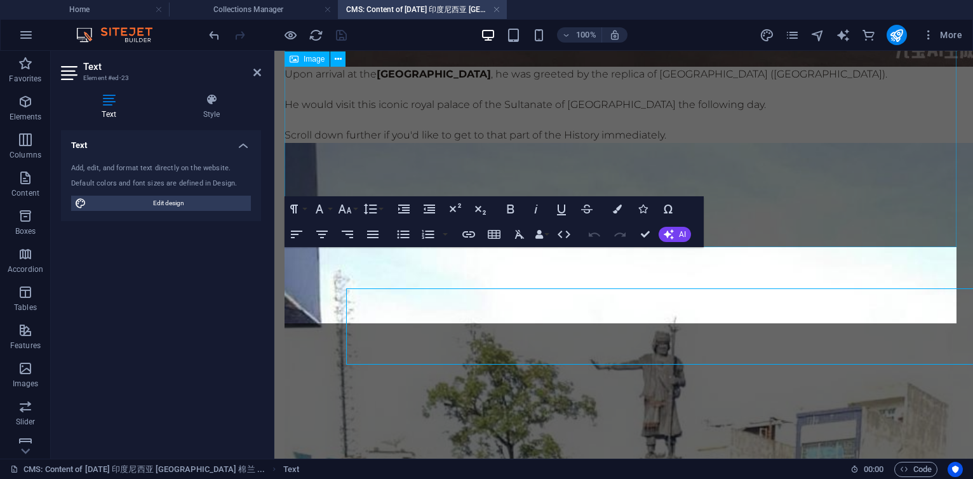
scroll to position [338, 0]
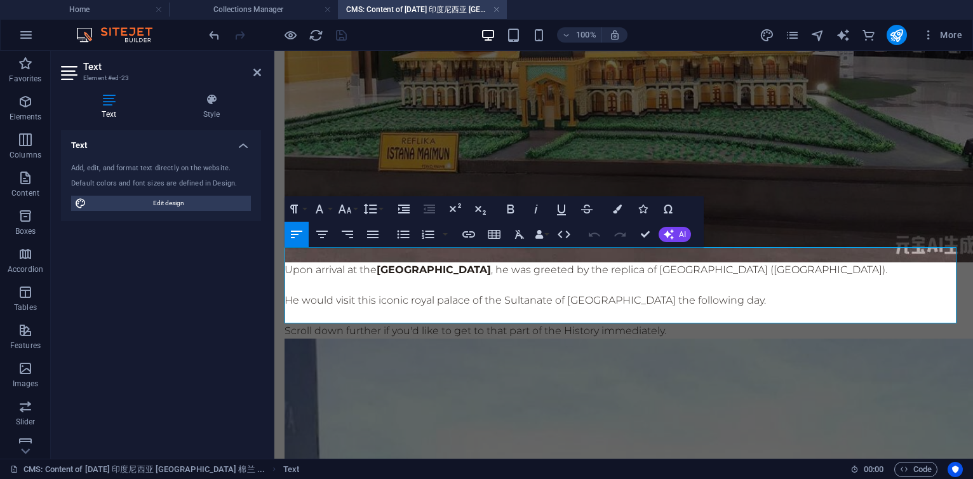
click at [679, 262] on p "Upon arrival at the [GEOGRAPHIC_DATA] , he was greeted by the replica of [GEOGR…" at bounding box center [624, 269] width 679 height 15
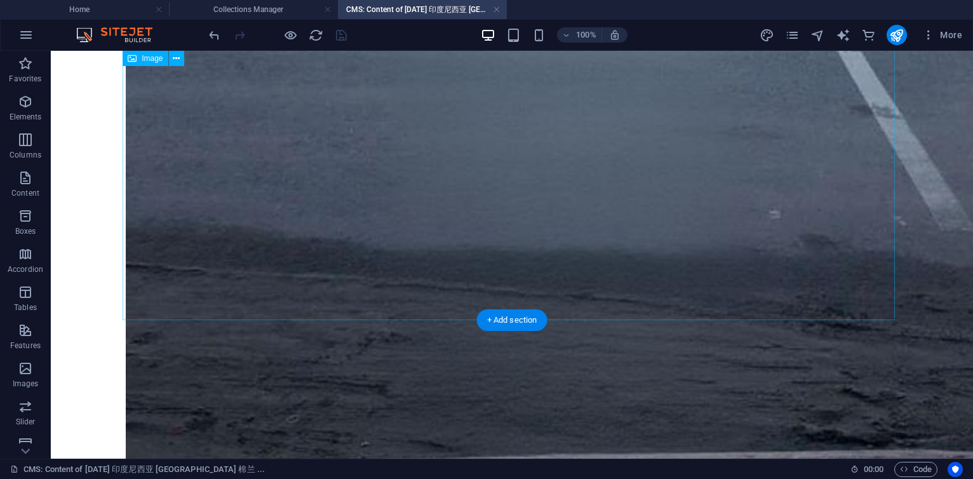
scroll to position [1862, 0]
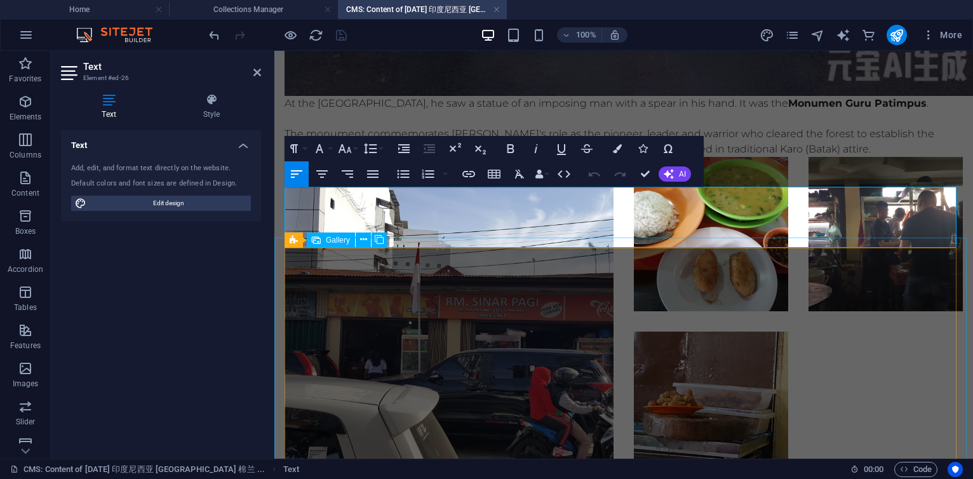
scroll to position [1673, 0]
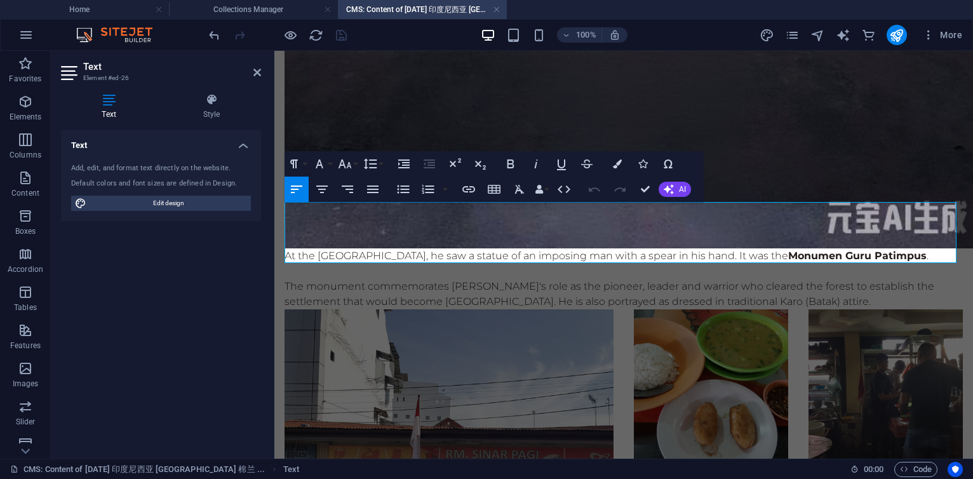
click at [840, 279] on p "The monument commemorates [PERSON_NAME]'s role as the pioneer, leader and warri…" at bounding box center [624, 294] width 679 height 30
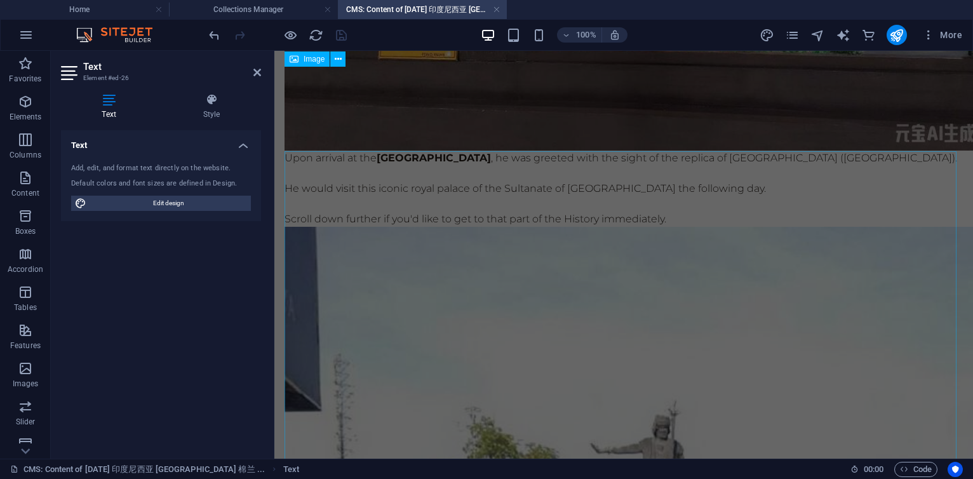
scroll to position [0, 0]
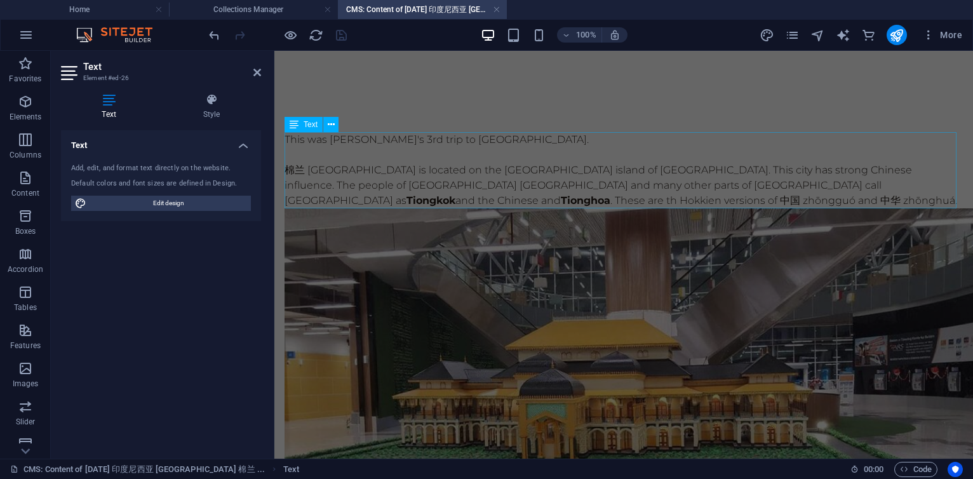
click at [515, 159] on div "This was [PERSON_NAME]'s 3rd trip to [GEOGRAPHIC_DATA]. [GEOGRAPHIC_DATA] is lo…" at bounding box center [624, 170] width 679 height 76
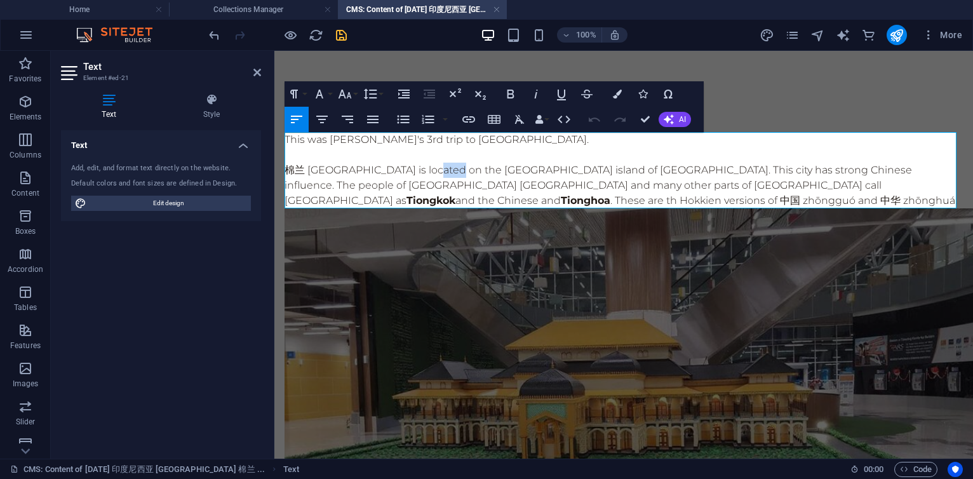
drag, startPoint x: 432, startPoint y: 170, endPoint x: 468, endPoint y: 168, distance: 35.7
click at [468, 168] on p "棉兰 [GEOGRAPHIC_DATA] is located on the [GEOGRAPHIC_DATA] island of [GEOGRAPHIC_…" at bounding box center [624, 186] width 679 height 46
copy p "苏门答腊"
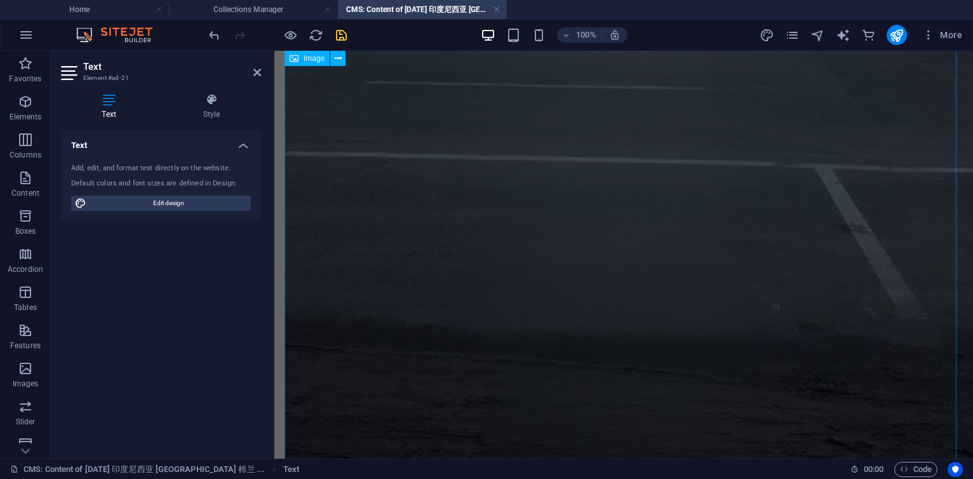
scroll to position [1601, 0]
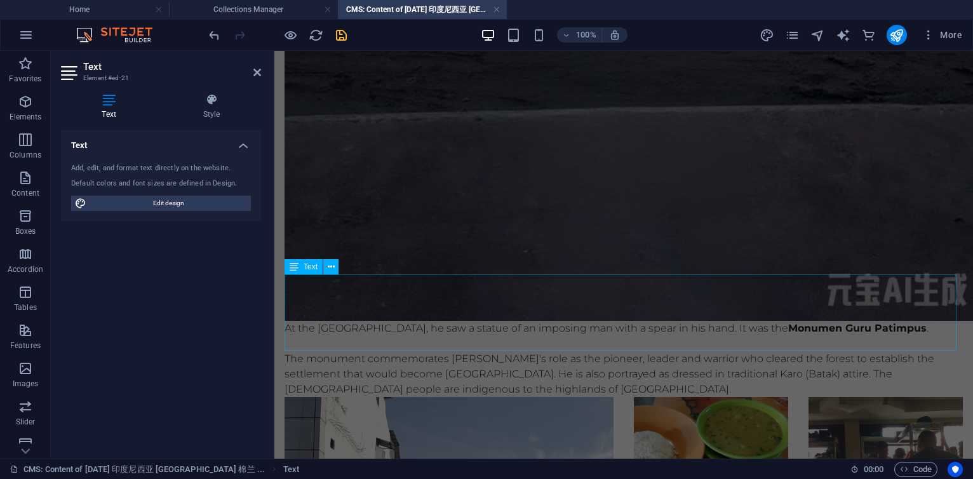
click at [502, 323] on div "At the [GEOGRAPHIC_DATA], he saw a statue of an imposing man with a spear in hi…" at bounding box center [624, 359] width 679 height 76
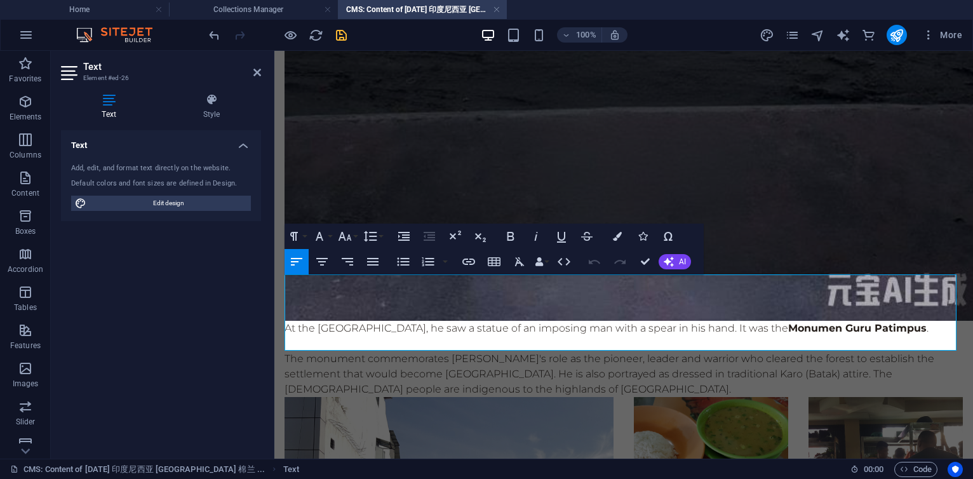
click at [493, 351] on p "The monument commemorates [PERSON_NAME]'s role as the pioneer, leader and warri…" at bounding box center [624, 374] width 679 height 46
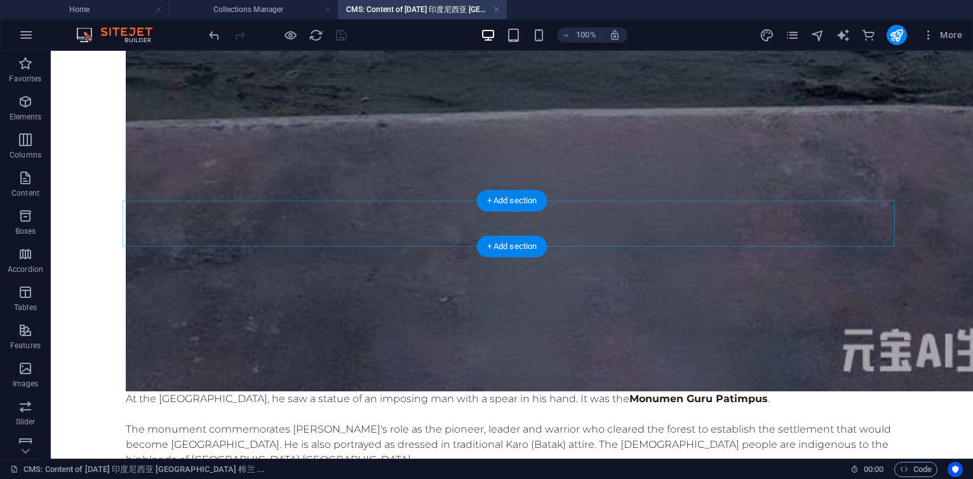
scroll to position [2360, 0]
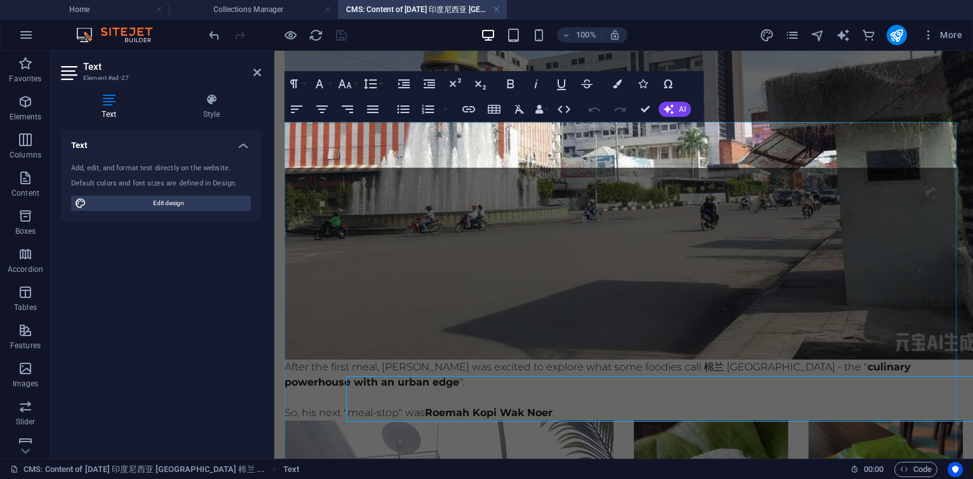
scroll to position [2155, 0]
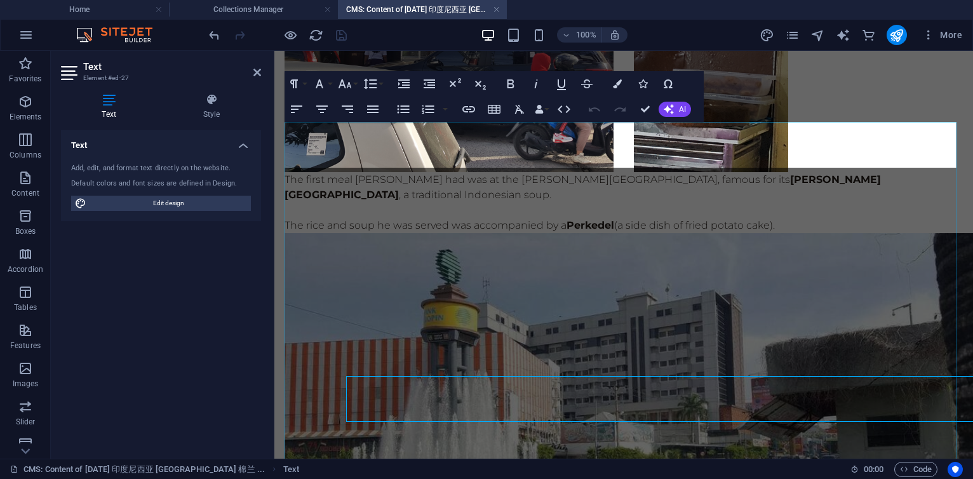
click at [405, 218] on p "The rice and soup he was served was accompanied by a Perkedel (a side dish of f…" at bounding box center [624, 225] width 679 height 15
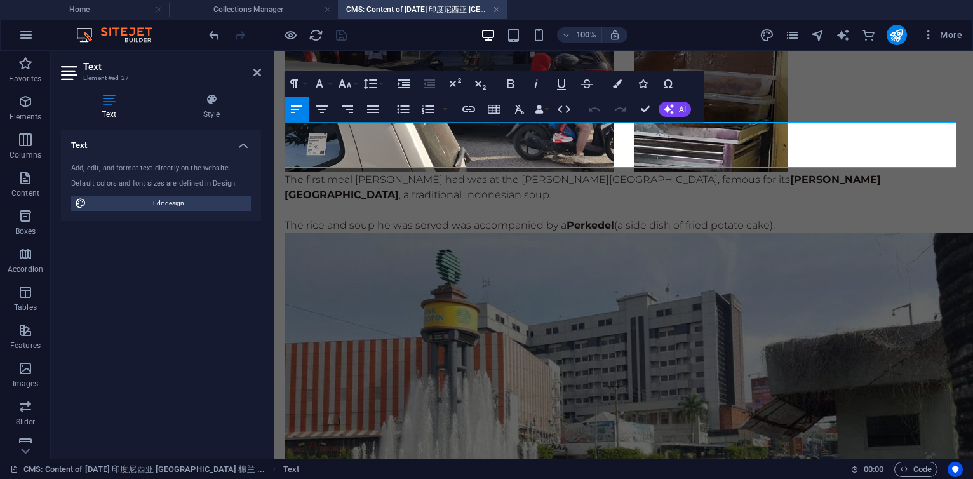
click at [446, 218] on p "The rice and soup he was served was accompanied by a Perkedel (a side dish of f…" at bounding box center [624, 225] width 679 height 15
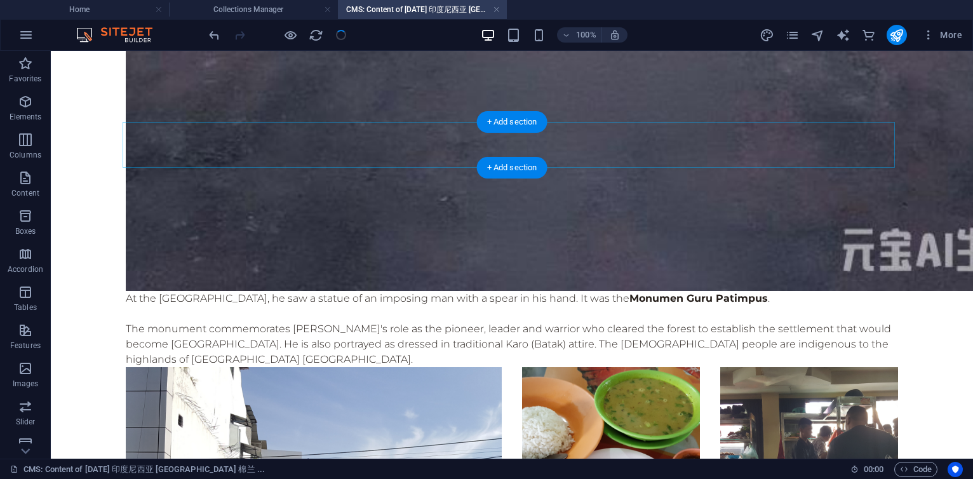
scroll to position [2409, 0]
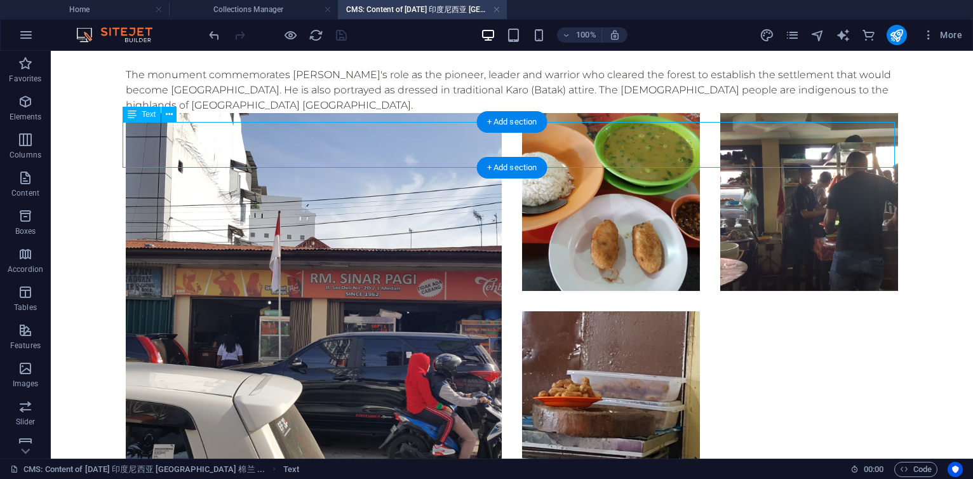
drag, startPoint x: 616, startPoint y: 161, endPoint x: 402, endPoint y: 158, distance: 214.8
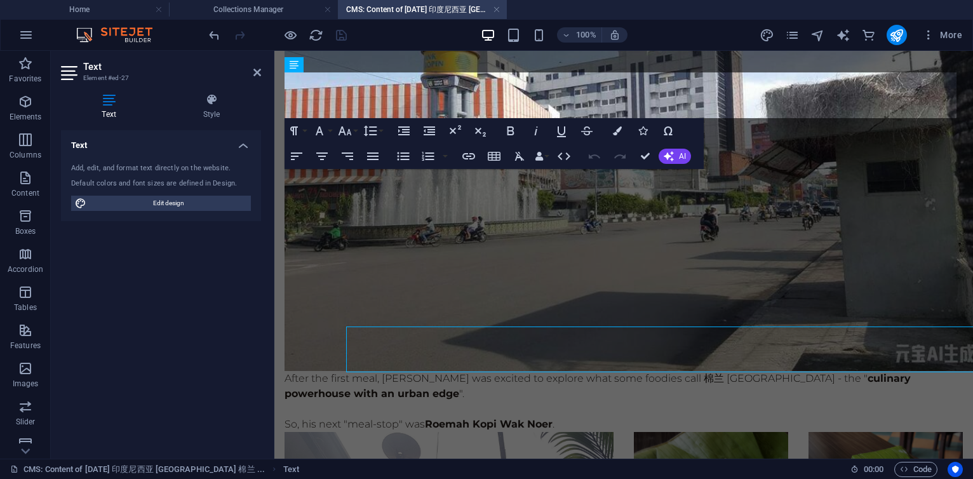
scroll to position [2205, 0]
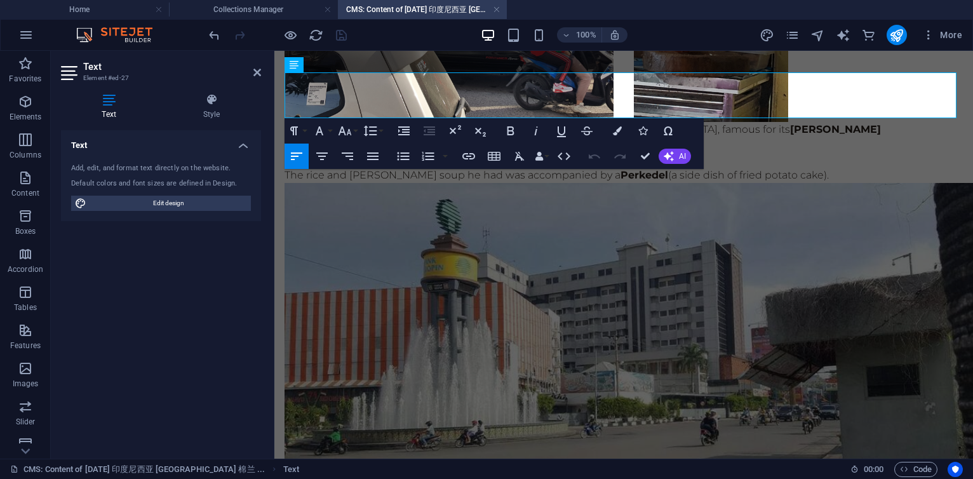
drag, startPoint x: 773, startPoint y: 112, endPoint x: 271, endPoint y: 107, distance: 502.6
copy p "The rice and [PERSON_NAME] soup he had was accompanied by a Perkedel (a side di…"
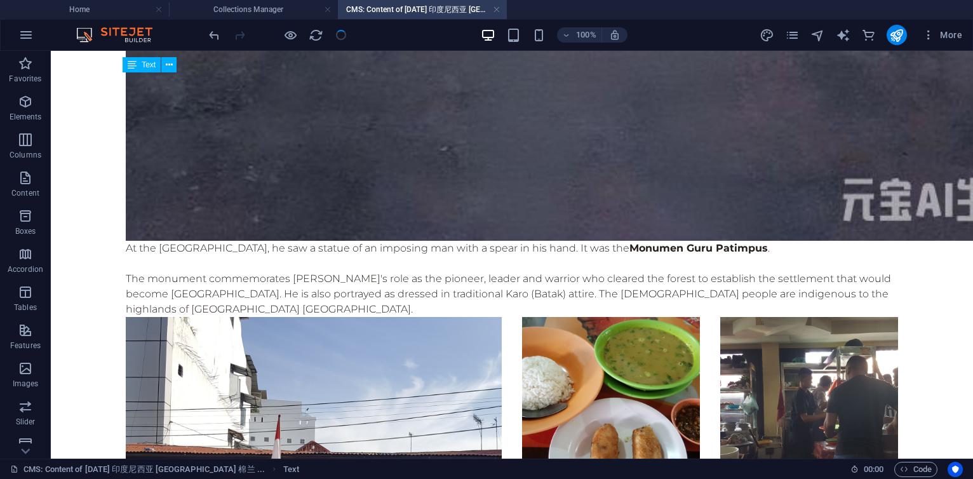
scroll to position [2459, 0]
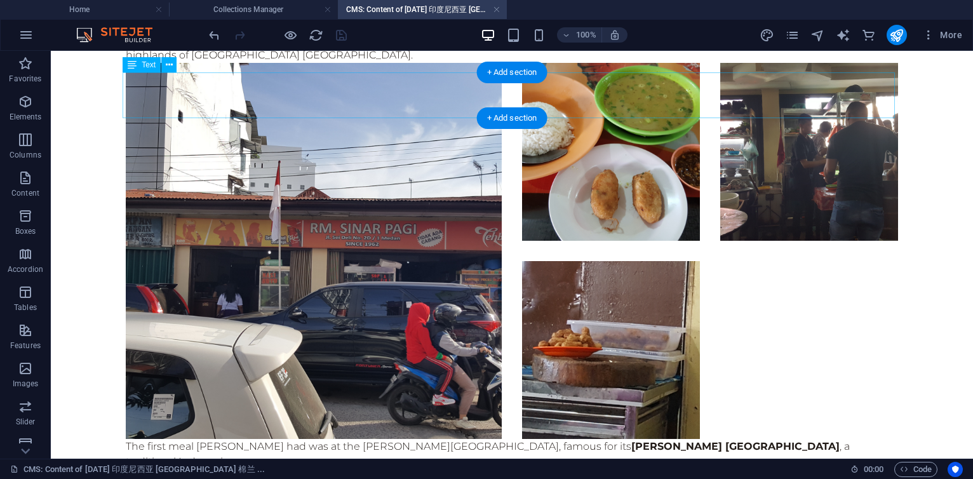
click at [643, 439] on div "The first meal [PERSON_NAME] had was at the [PERSON_NAME] Pagi, famous for its …" at bounding box center [512, 469] width 773 height 61
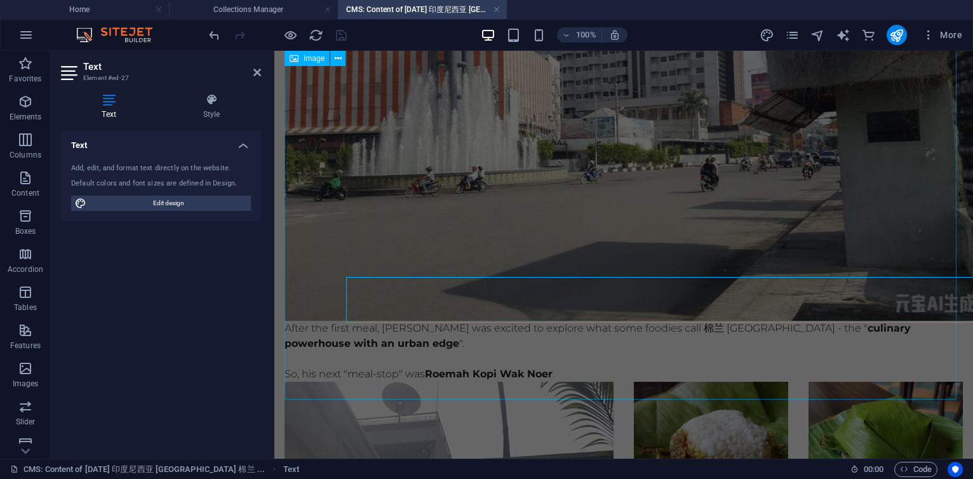
scroll to position [2030, 0]
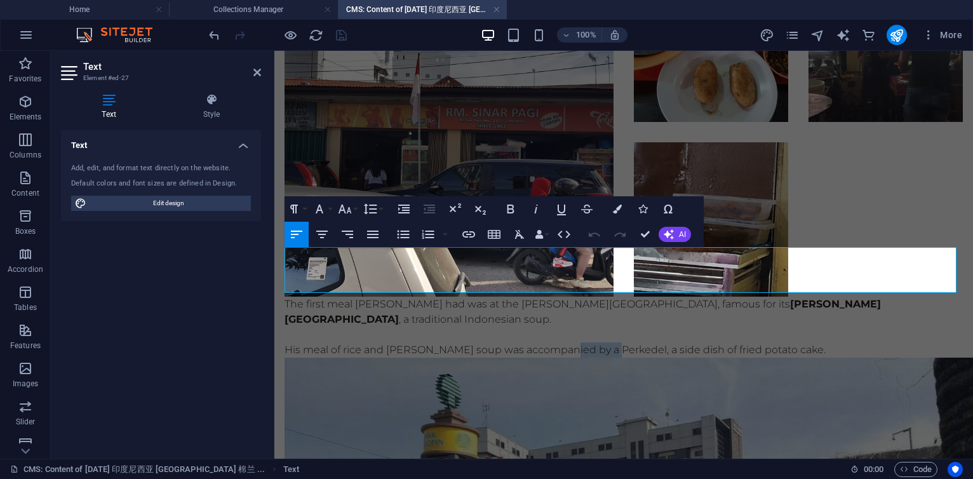
drag, startPoint x: 557, startPoint y: 287, endPoint x: 602, endPoint y: 288, distance: 44.5
click at [602, 342] on p "His meal of rice and [PERSON_NAME] soup was accompanied by a Perkedel, a side d…" at bounding box center [624, 349] width 679 height 15
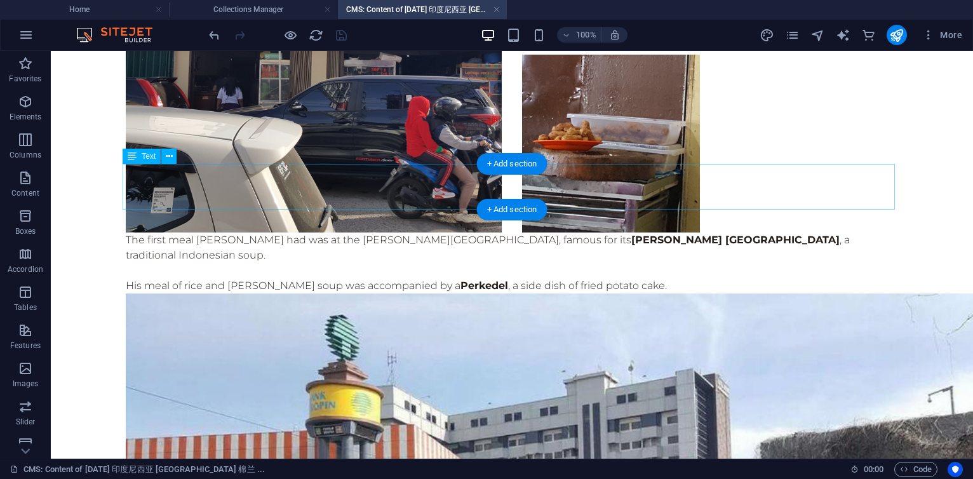
scroll to position [2894, 0]
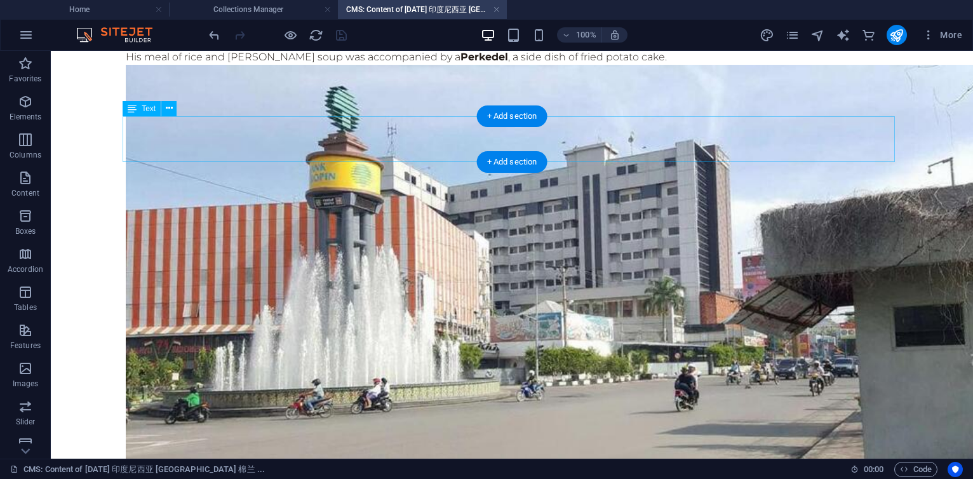
drag, startPoint x: 640, startPoint y: 138, endPoint x: 417, endPoint y: 138, distance: 223.0
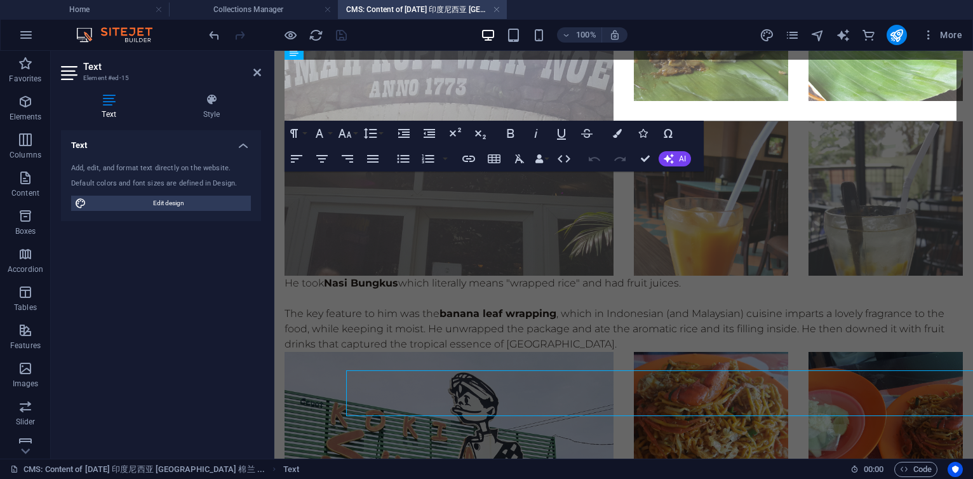
scroll to position [2640, 0]
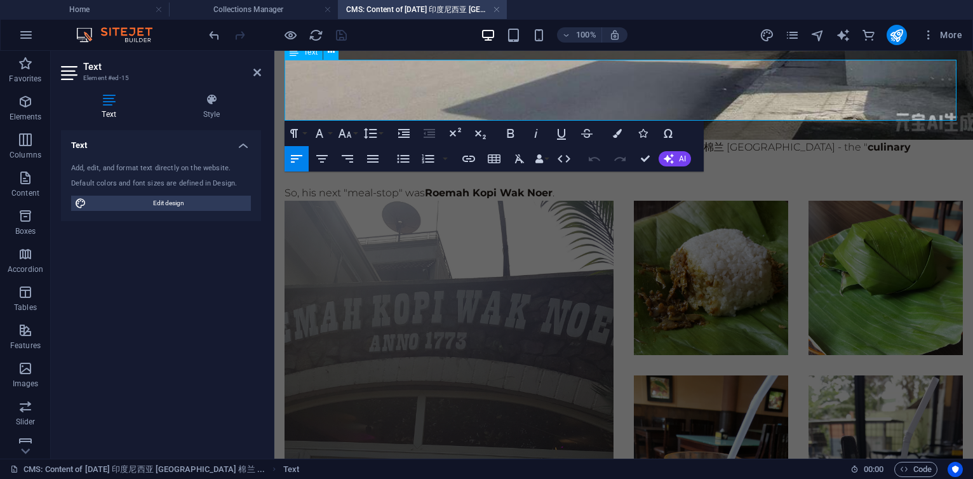
click at [686, 140] on p "After the first meal, [PERSON_NAME] was excited to explore what some foodies ca…" at bounding box center [624, 155] width 679 height 30
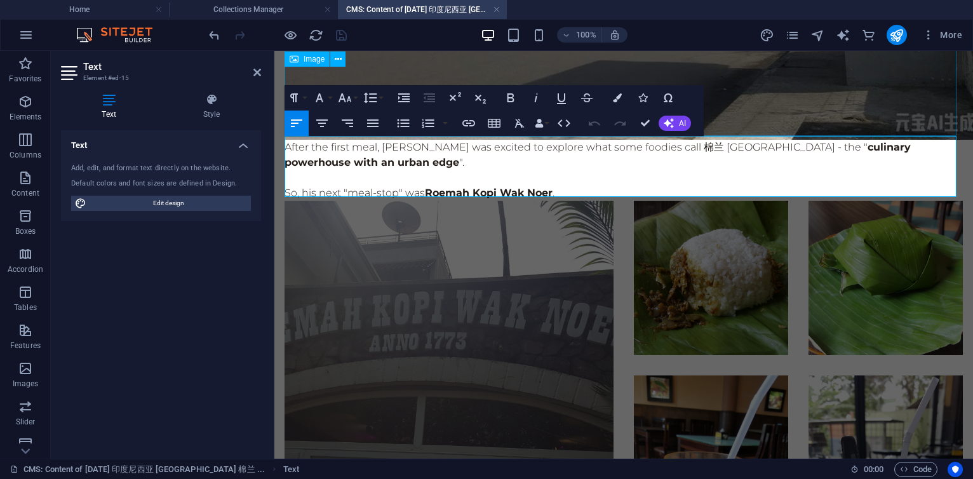
scroll to position [2564, 0]
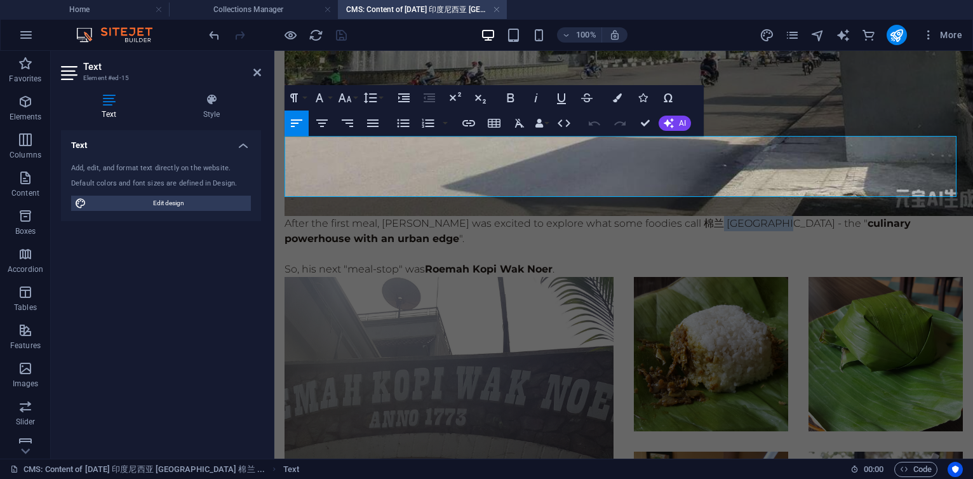
drag, startPoint x: 713, startPoint y: 142, endPoint x: 780, endPoint y: 142, distance: 66.7
click at [780, 216] on p "After the first meal, [PERSON_NAME] was excited to explore what some foodies ca…" at bounding box center [624, 231] width 679 height 30
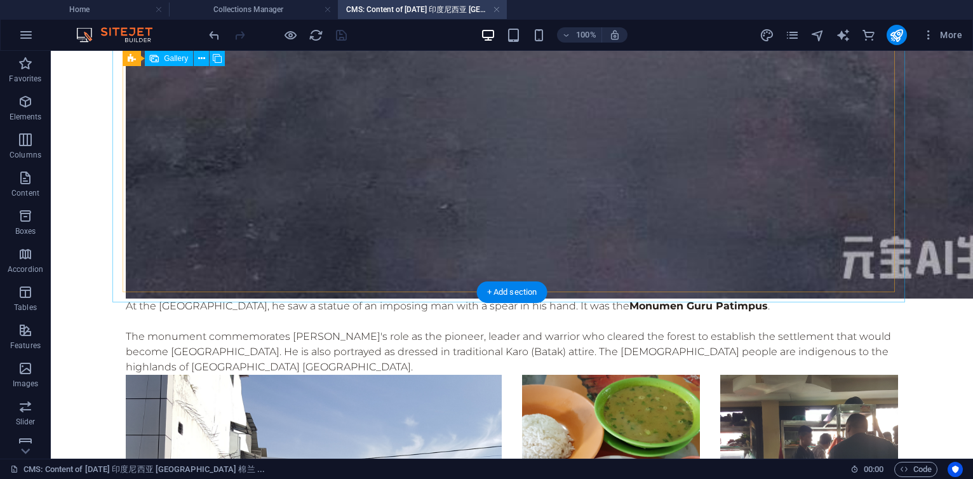
scroll to position [2300, 0]
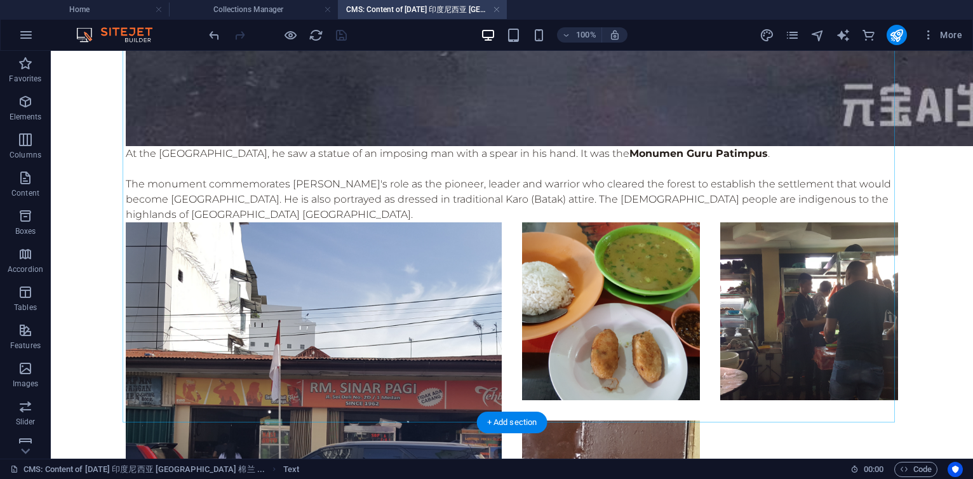
scroll to position [2681, 0]
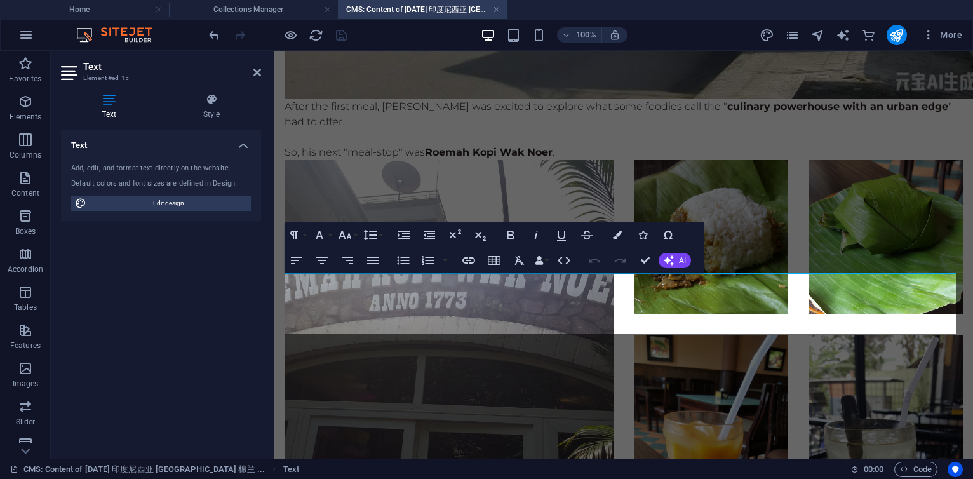
scroll to position [2427, 0]
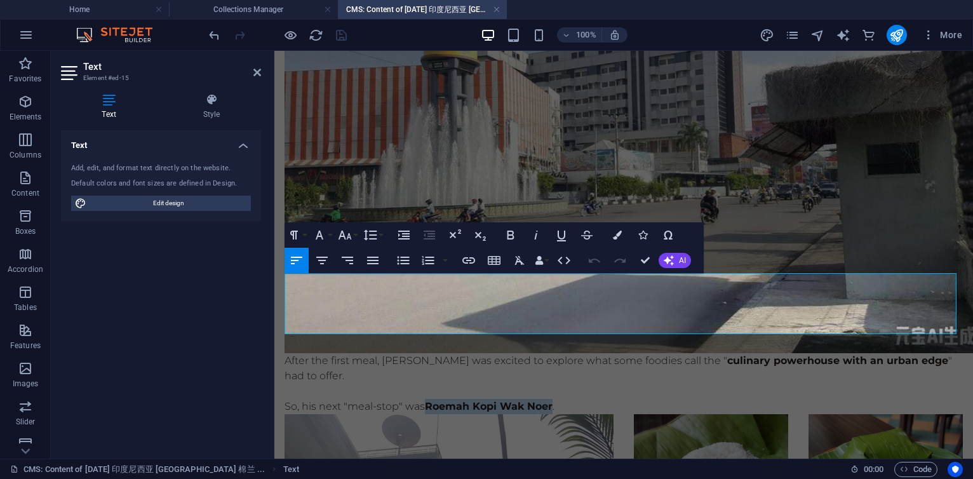
drag, startPoint x: 427, startPoint y: 325, endPoint x: 553, endPoint y: 325, distance: 126.4
click at [553, 399] on p "So, his next "meal-stop" was [PERSON_NAME] ." at bounding box center [624, 406] width 679 height 15
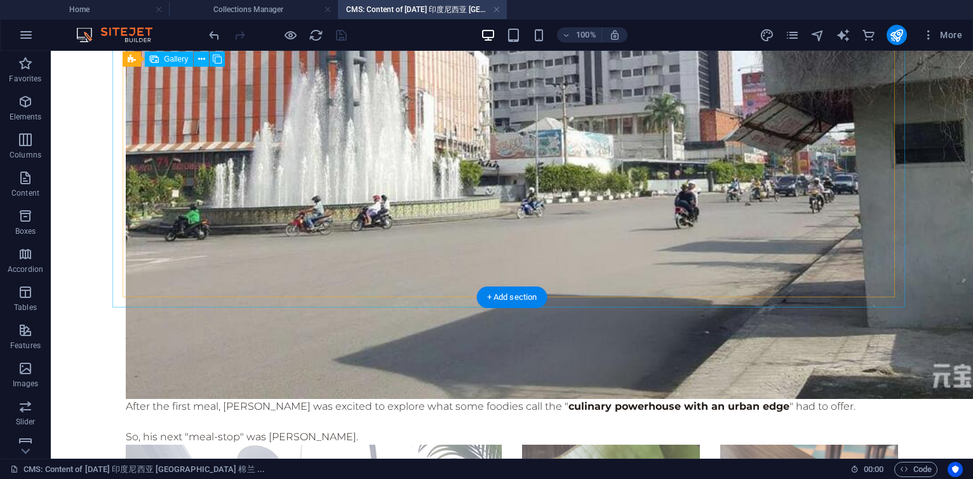
scroll to position [3154, 0]
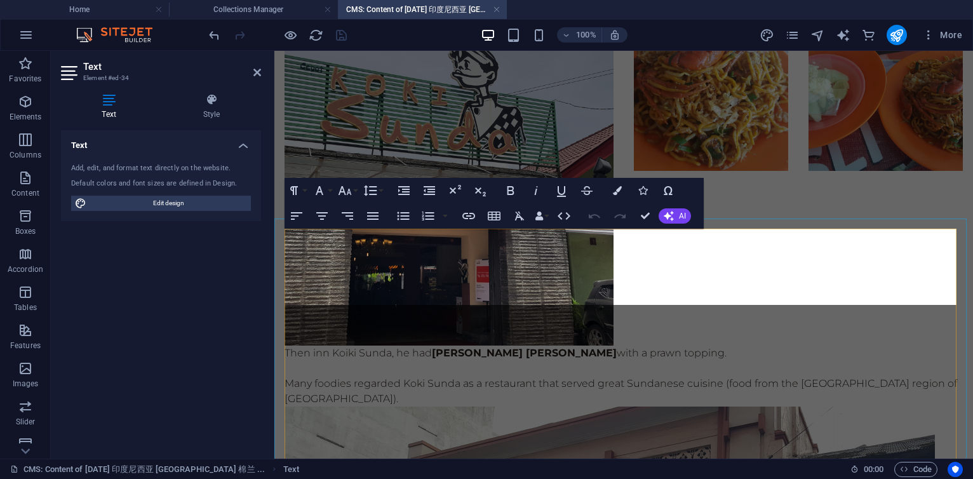
scroll to position [2858, 0]
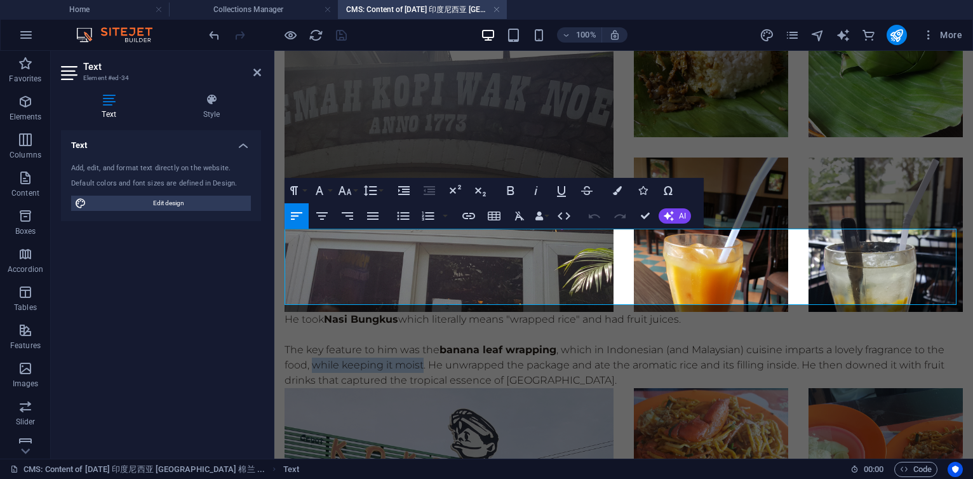
drag, startPoint x: 311, startPoint y: 285, endPoint x: 424, endPoint y: 281, distance: 112.5
click at [424, 342] on p "The key feature to him was the banana leaf wrapping , which in Indonesian (and …" at bounding box center [624, 365] width 679 height 46
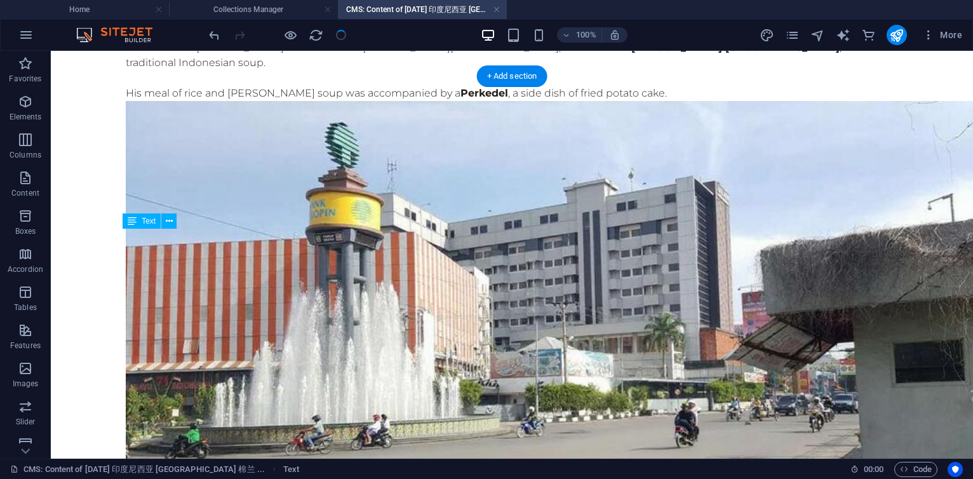
scroll to position [3203, 0]
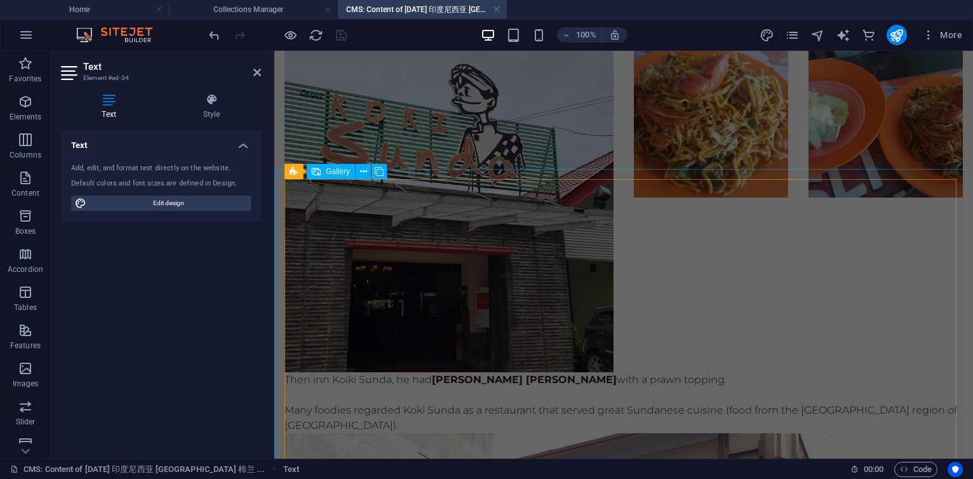
scroll to position [2908, 0]
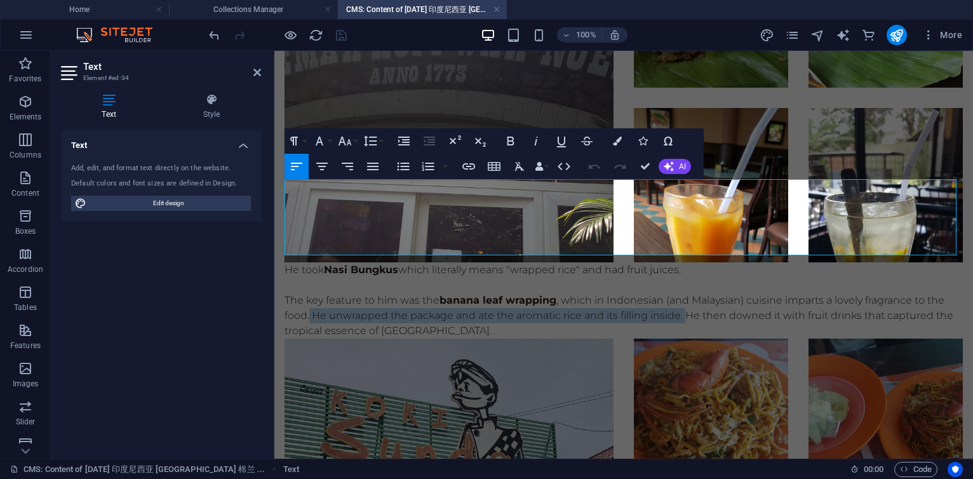
drag, startPoint x: 310, startPoint y: 233, endPoint x: 687, endPoint y: 236, distance: 376.8
click at [687, 293] on p "The key feature to him was the banana leaf wrapping , which in Indonesian (and …" at bounding box center [624, 316] width 679 height 46
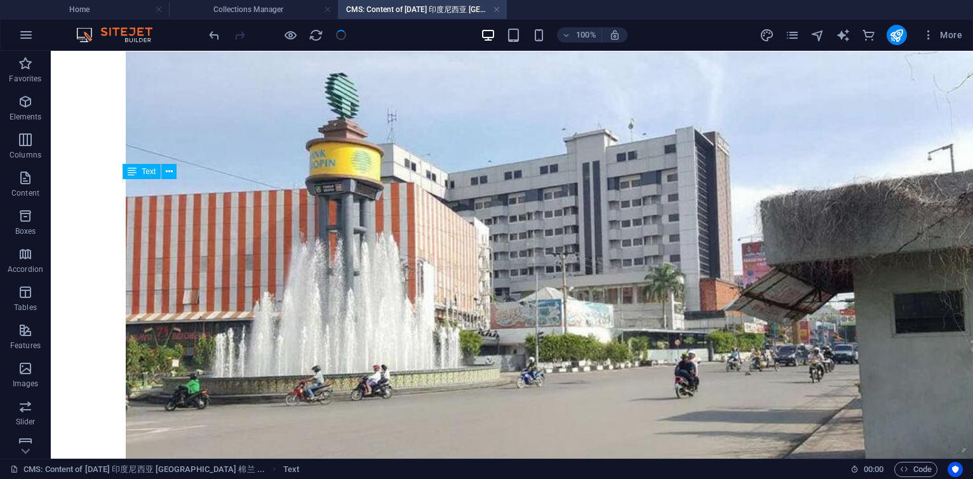
scroll to position [3253, 0]
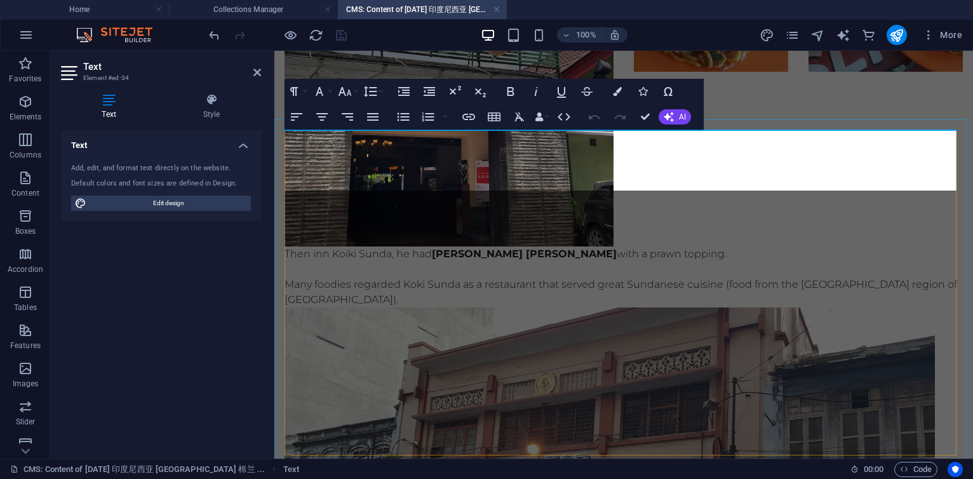
scroll to position [2958, 0]
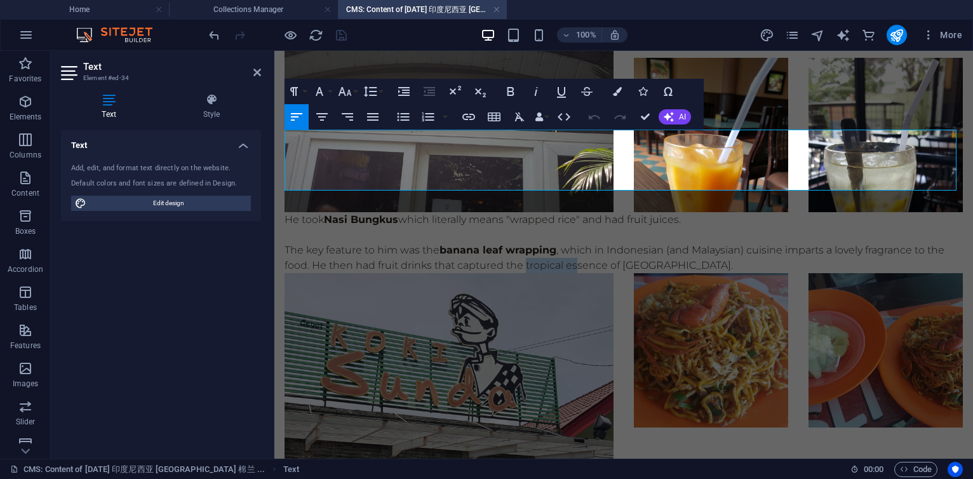
drag, startPoint x: 527, startPoint y: 184, endPoint x: 577, endPoint y: 183, distance: 49.6
click at [577, 243] on p "The key feature to him was the banana leaf wrapping , which in Indonesian (and …" at bounding box center [624, 258] width 679 height 30
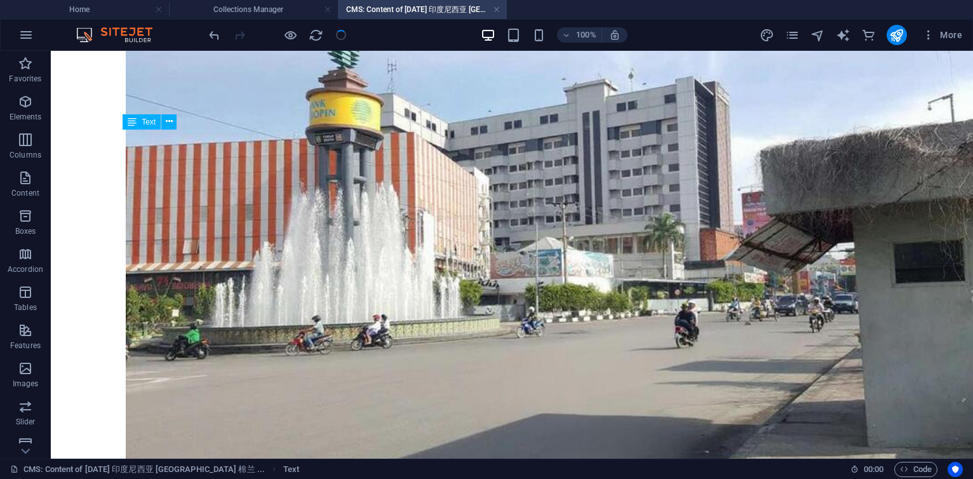
scroll to position [3303, 0]
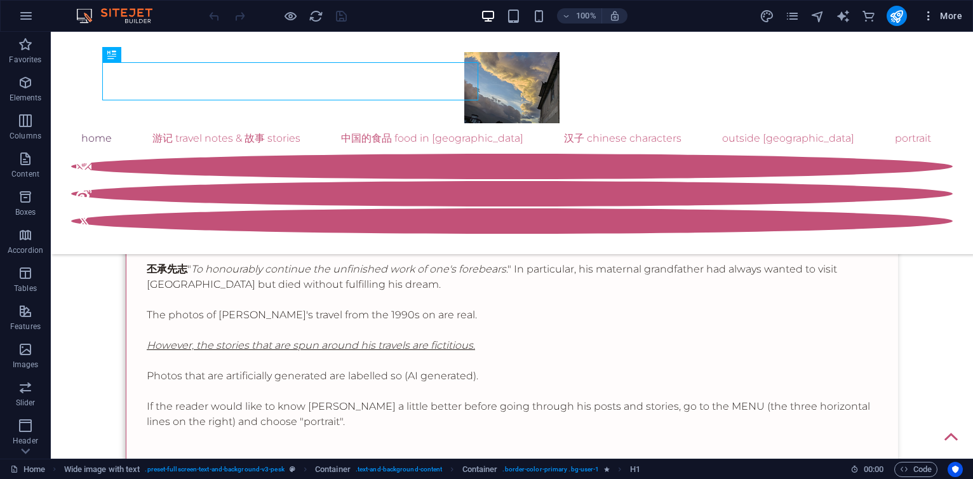
click at [967, 18] on button "More" at bounding box center [942, 16] width 50 height 20
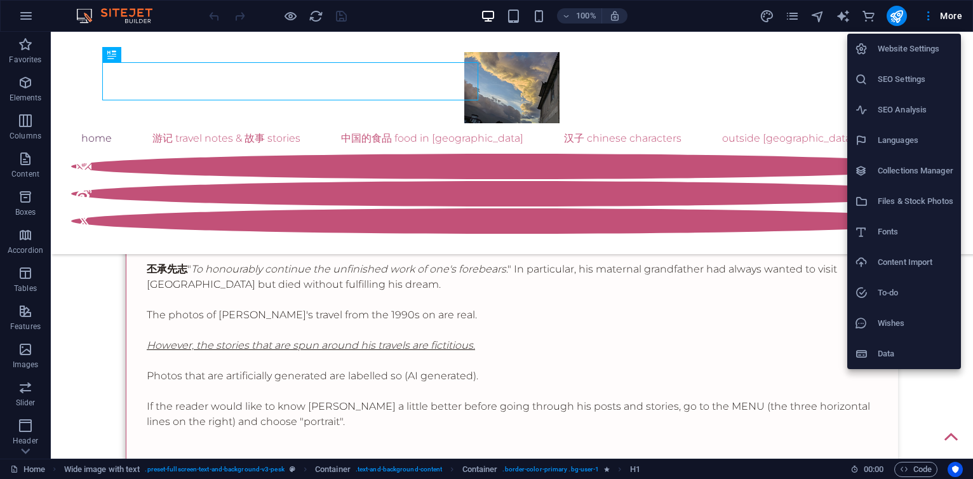
click at [901, 172] on h6 "Collections Manager" at bounding box center [916, 170] width 76 height 15
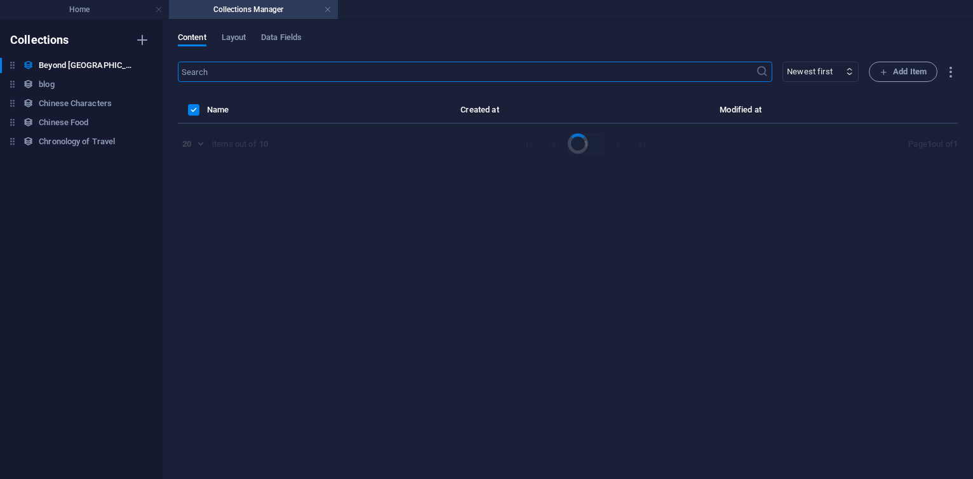
select select "columns.publishing_date_DESC"
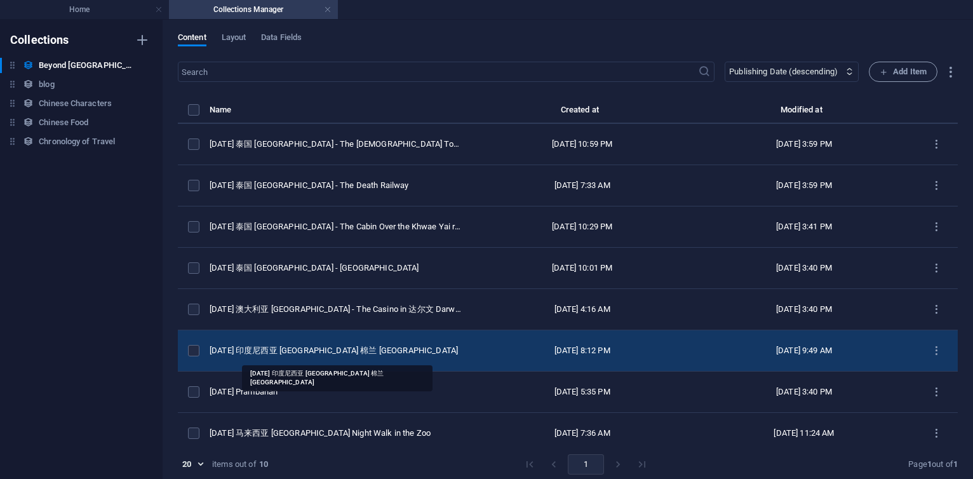
click at [335, 346] on div "[DATE] 印度尼西亚 [GEOGRAPHIC_DATA] 棉兰 [GEOGRAPHIC_DATA]" at bounding box center [336, 350] width 252 height 11
select select "original photos"
select select "[GEOGRAPHIC_DATA]"
select select "2016"
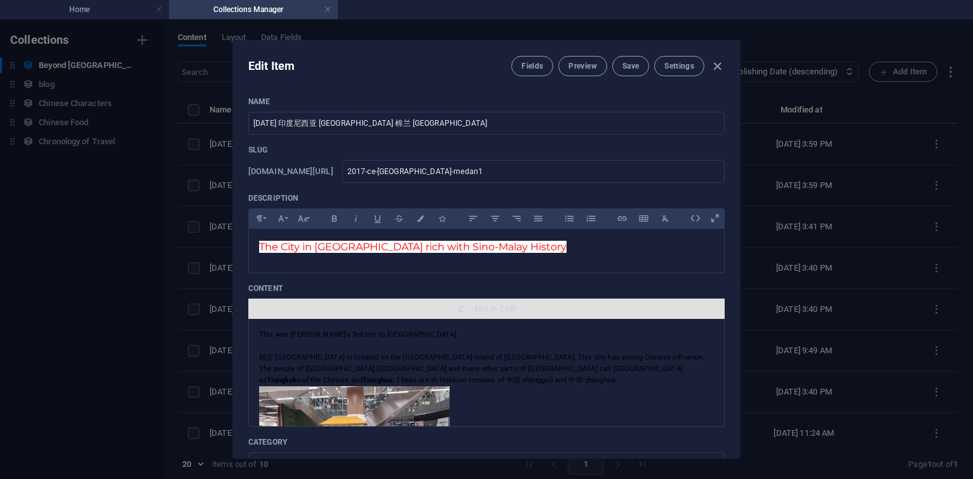
click at [475, 313] on span "Edit in CMS" at bounding box center [496, 309] width 42 height 10
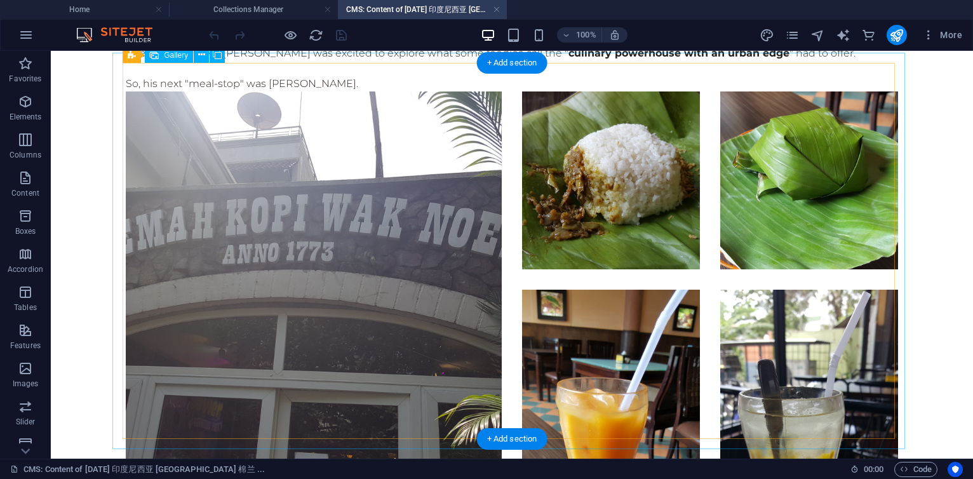
scroll to position [3659, 0]
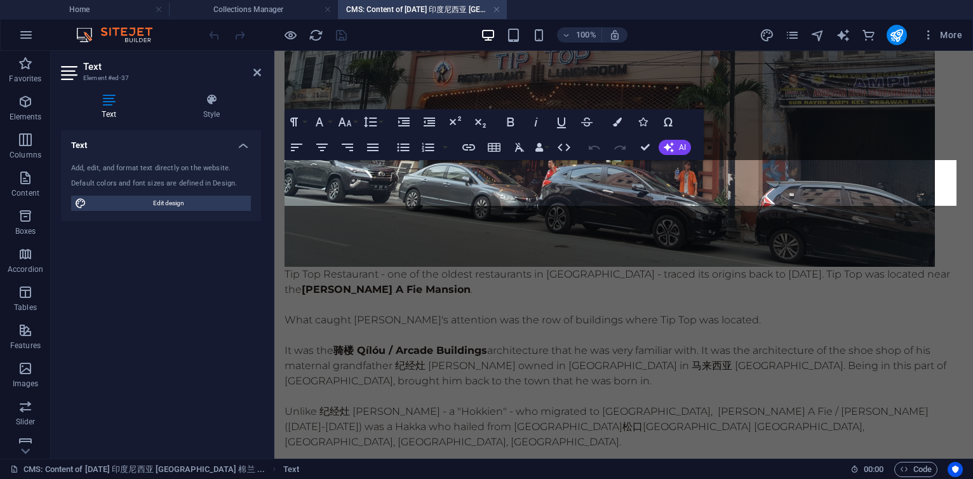
scroll to position [3314, 0]
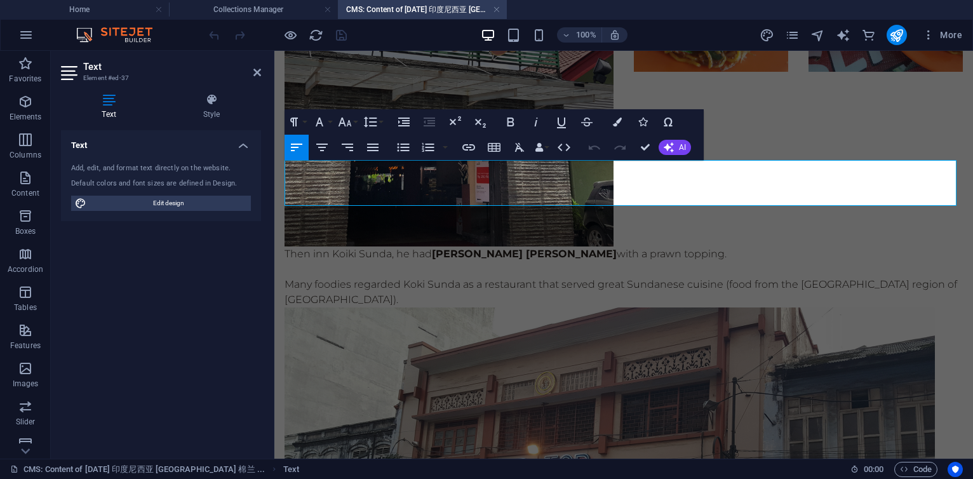
click at [330, 247] on p "Then inn Koiki Sunda, he had Mie Goreng Kang Cepot with a prawn topping." at bounding box center [624, 254] width 679 height 15
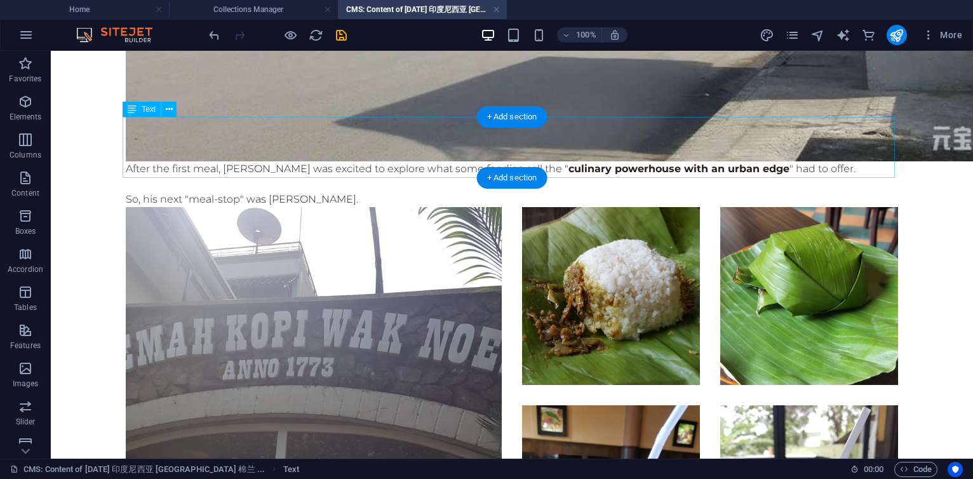
scroll to position [3252, 0]
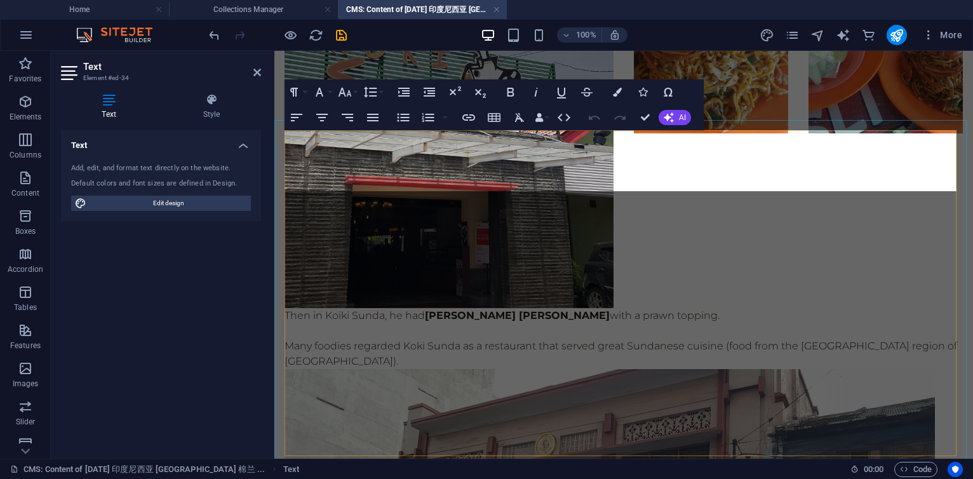
scroll to position [2957, 0]
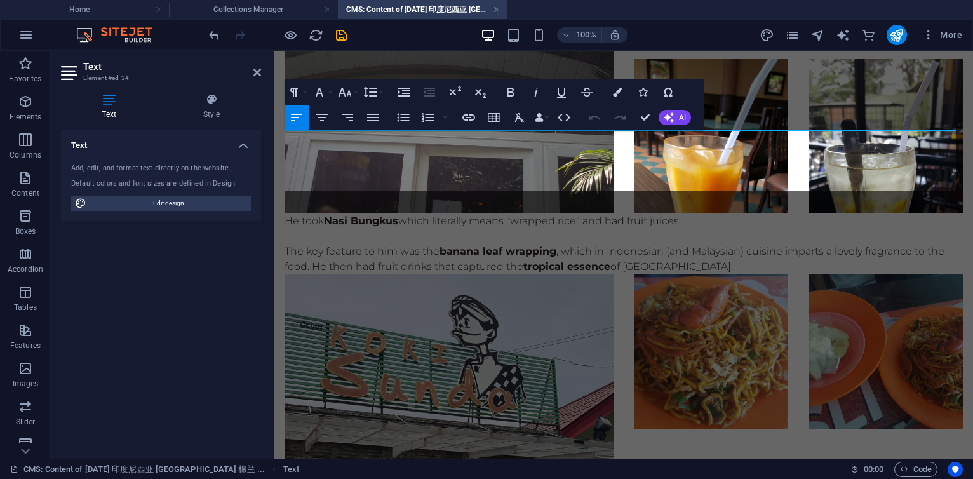
click at [327, 215] on strong "Nasi Bungkus" at bounding box center [361, 221] width 74 height 12
drag, startPoint x: 580, startPoint y: 140, endPoint x: 675, endPoint y: 139, distance: 95.3
click at [675, 213] on p "He ate Nasi Bungkus which literally means "wrapped rice" and had fruit juices." at bounding box center [624, 220] width 679 height 15
click at [497, 229] on p at bounding box center [624, 236] width 679 height 15
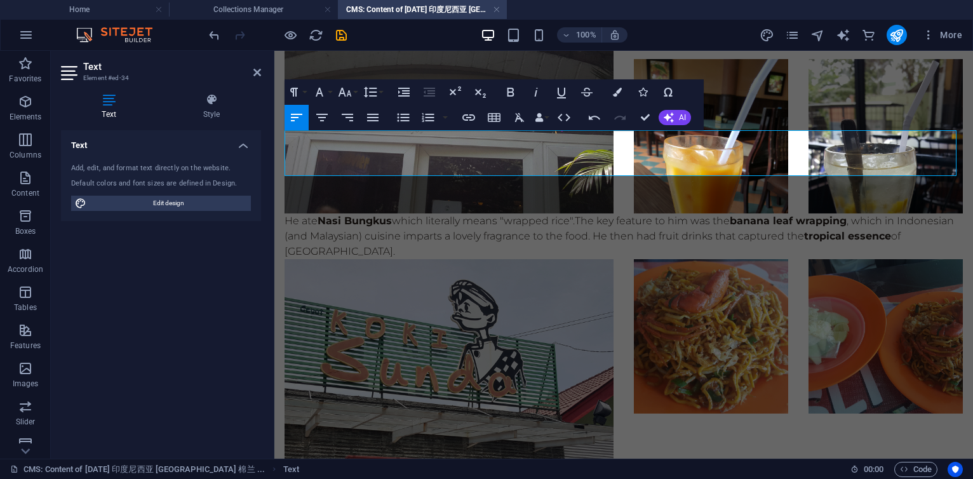
click at [654, 213] on p "He ate Nasi Bungkus which literally means "wrapped rice". The key feature to hi…" at bounding box center [624, 236] width 679 height 46
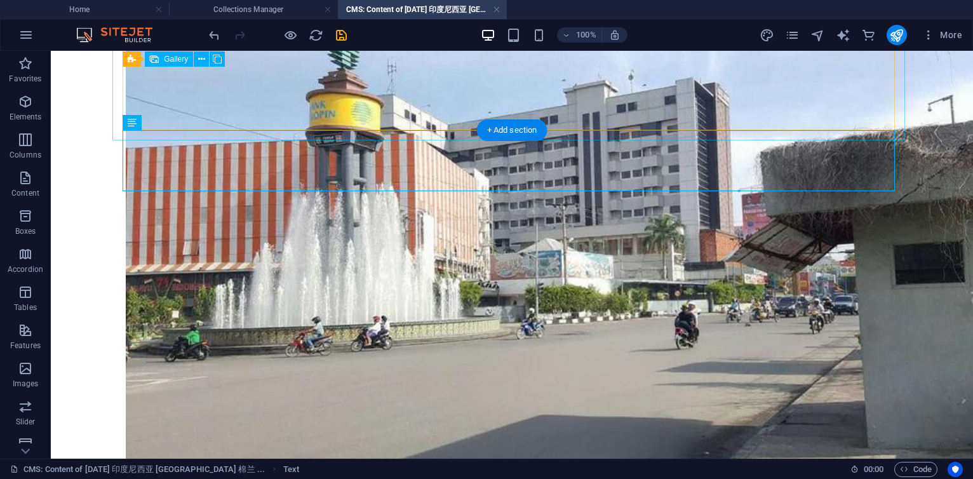
scroll to position [3302, 0]
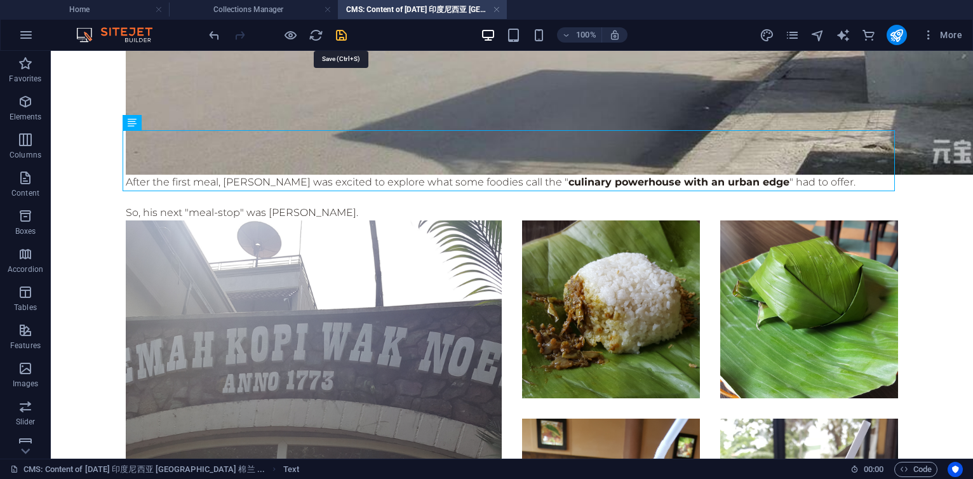
click at [347, 33] on icon "save" at bounding box center [341, 35] width 15 height 15
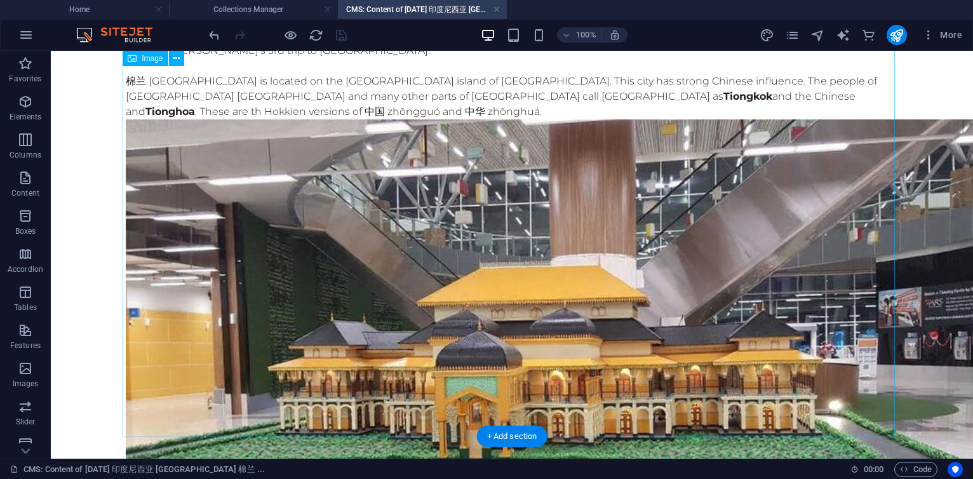
scroll to position [0, 0]
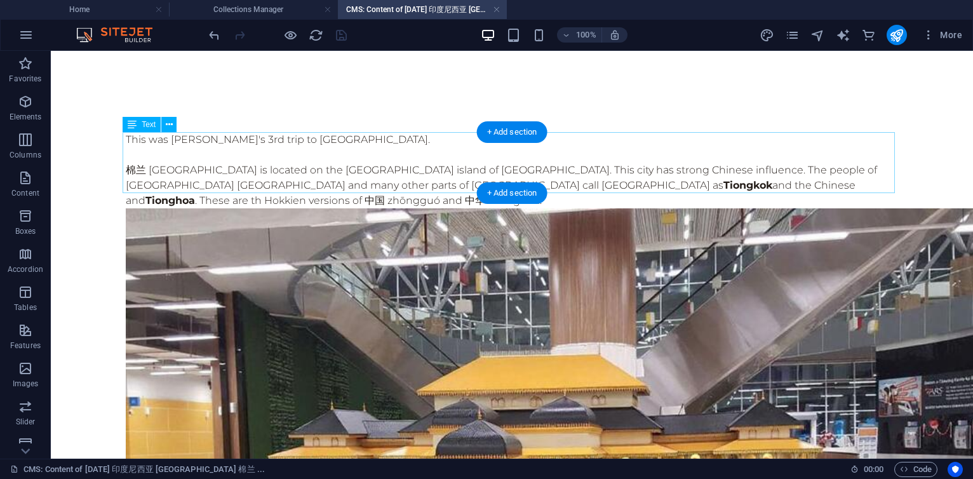
click at [579, 176] on div "This was [PERSON_NAME]'s 3rd trip to [GEOGRAPHIC_DATA]. [GEOGRAPHIC_DATA] is lo…" at bounding box center [512, 170] width 773 height 76
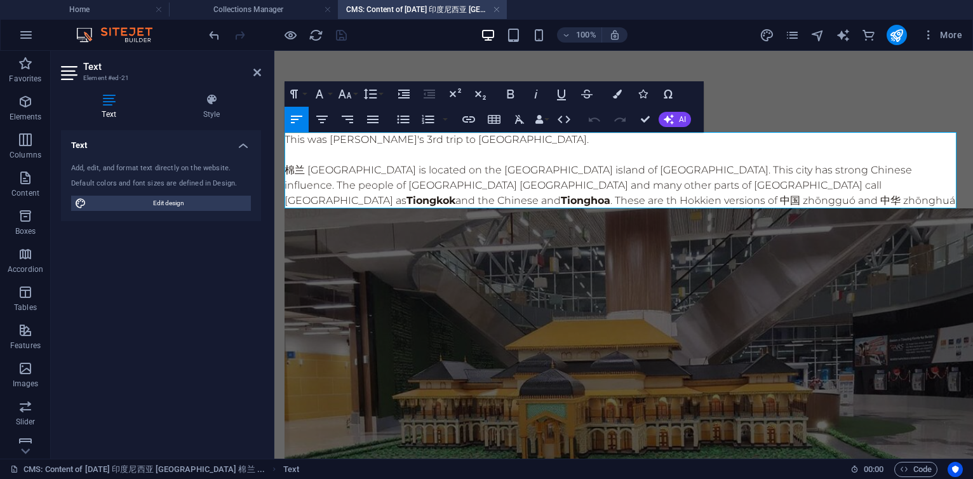
click at [800, 186] on p "棉兰 [GEOGRAPHIC_DATA] is located on the [GEOGRAPHIC_DATA] island of [GEOGRAPHIC_…" at bounding box center [624, 186] width 679 height 46
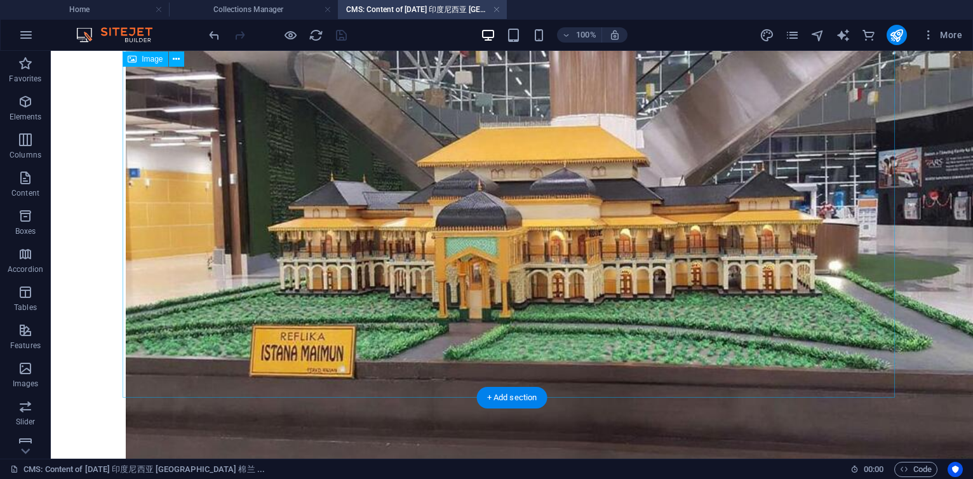
scroll to position [381, 0]
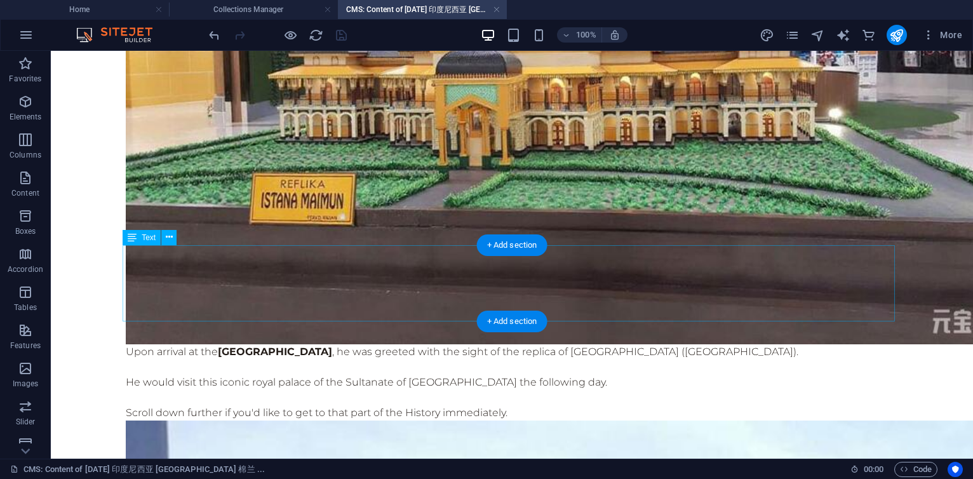
click at [219, 344] on div "Upon arrival at the Kualanamu International Airport , he was greeted with the s…" at bounding box center [512, 382] width 773 height 76
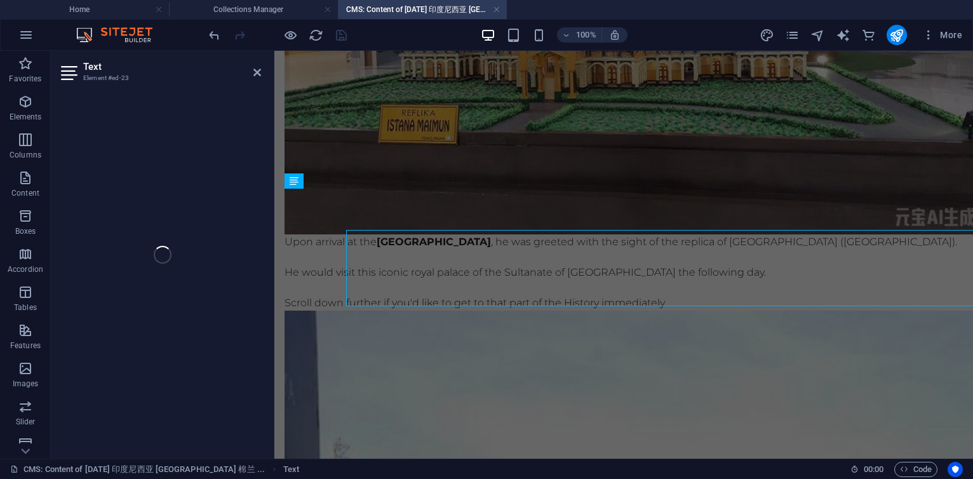
scroll to position [396, 0]
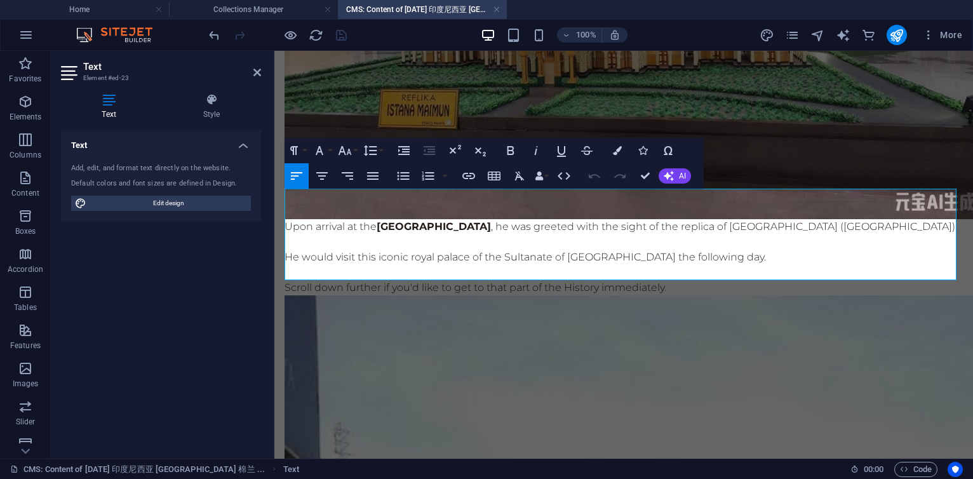
drag, startPoint x: 381, startPoint y: 196, endPoint x: 553, endPoint y: 201, distance: 172.2
click at [491, 220] on strong "[GEOGRAPHIC_DATA]" at bounding box center [434, 226] width 114 height 12
copy strong "[GEOGRAPHIC_DATA]"
click at [374, 219] on p "Upon arrival at the Kualanamu International Airport , he was greeted with the s…" at bounding box center [624, 226] width 679 height 15
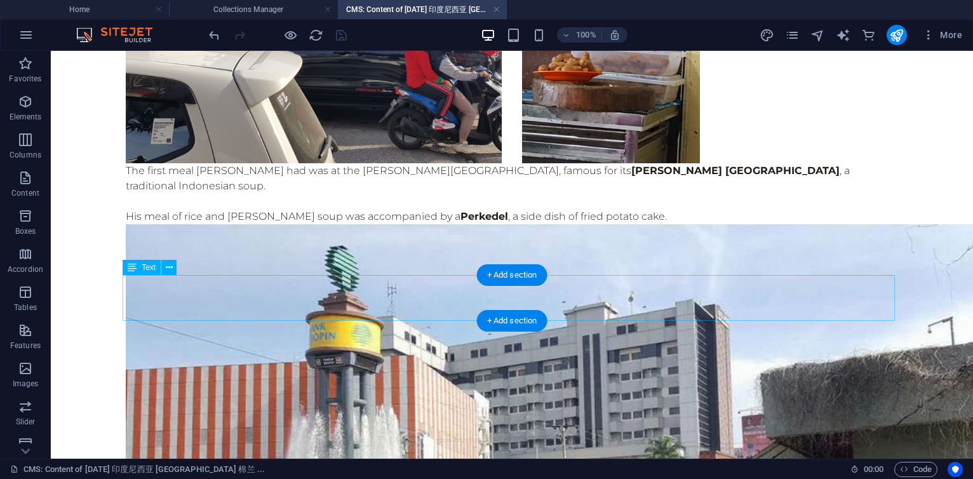
scroll to position [2759, 0]
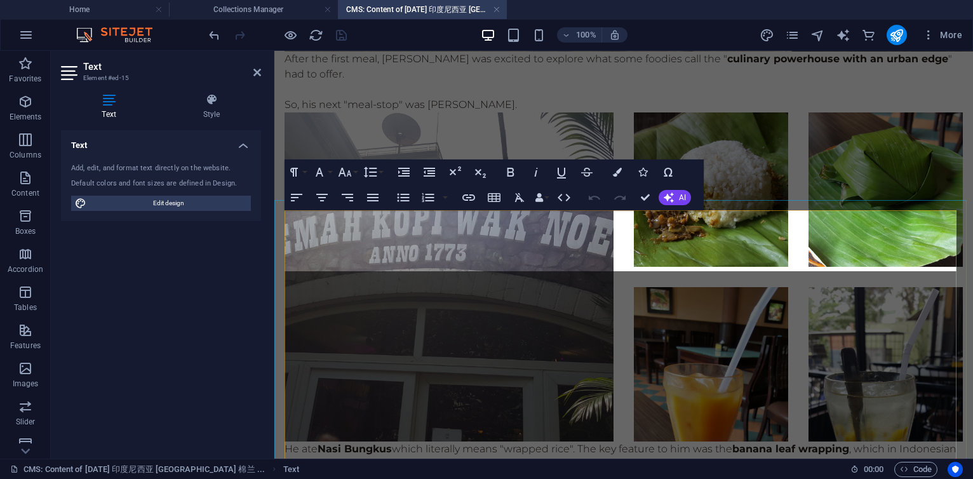
scroll to position [2490, 0]
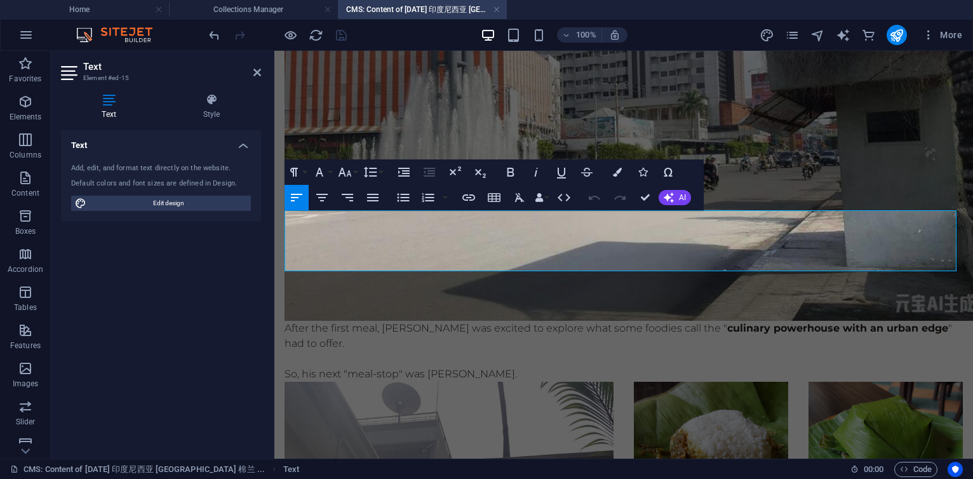
click at [607, 321] on p "After the first meal, 杨丕源 Yang Piyuan was excited to explore what some foodies …" at bounding box center [624, 336] width 679 height 30
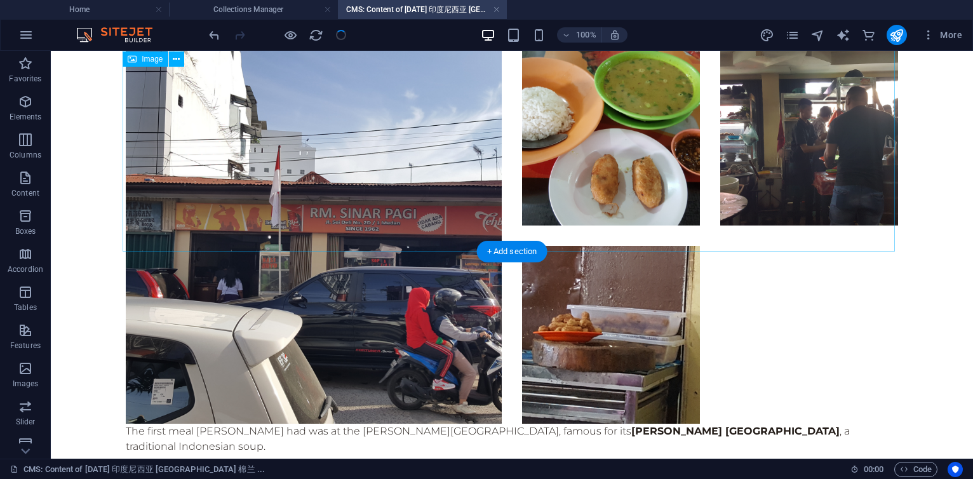
scroll to position [2774, 0]
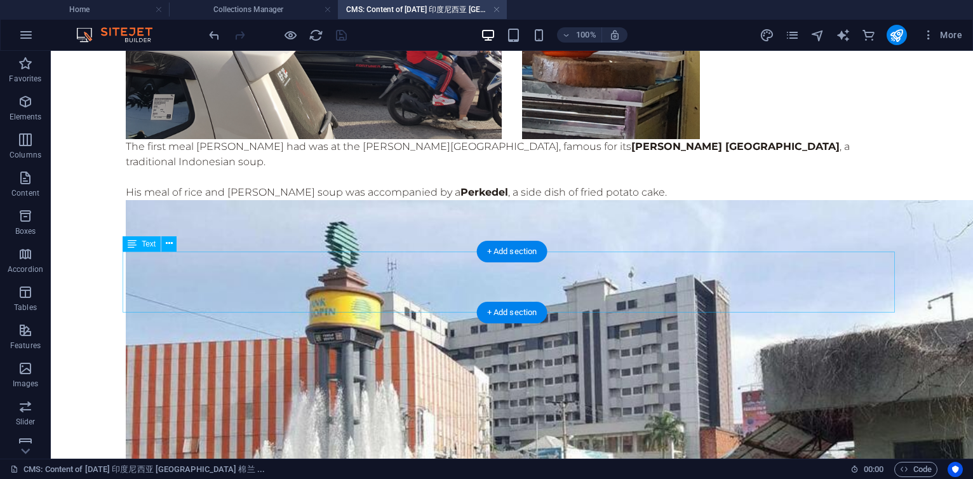
drag, startPoint x: 152, startPoint y: 278, endPoint x: 121, endPoint y: 262, distance: 35.8
click at [121, 262] on div "This was 杨丕源 Yang Piyuan's 3rd trip to 印度尼西亚 Indonesia. 棉兰 Medan is located on …" at bounding box center [512, 470] width 793 height 6389
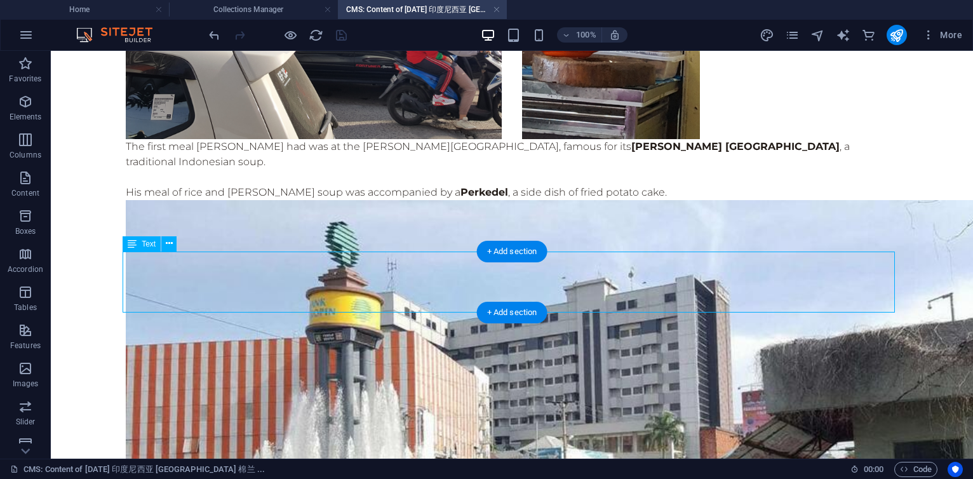
scroll to position [2505, 0]
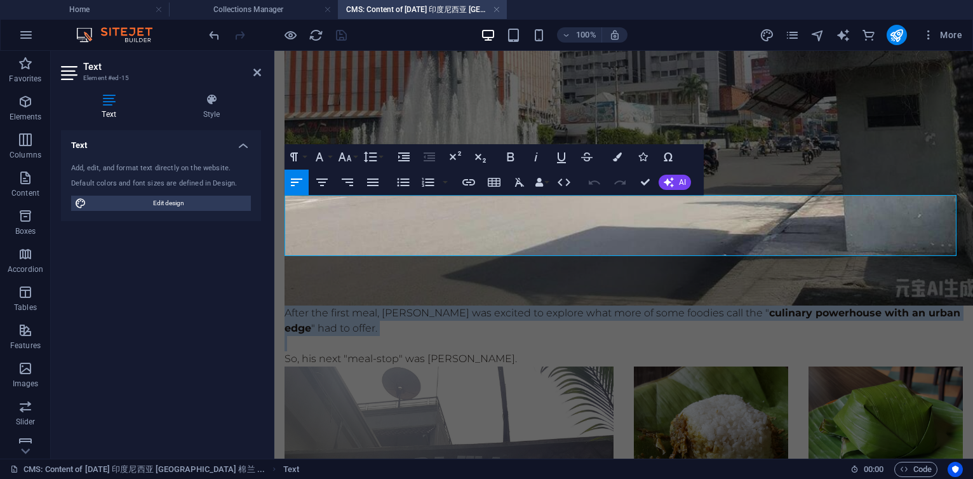
drag, startPoint x: 428, startPoint y: 228, endPoint x: 281, endPoint y: 193, distance: 151.0
click at [281, 193] on div "This was 杨丕源 Yang Piyuan's 3rd trip to 印度尼西亚 Indonesia. 棉兰 Medan is located on …" at bounding box center [623, 360] width 699 height 5628
copy p "After the first meal, 杨丕源 Yang Piyuan was excited to explore what more of some …"
click at [449, 336] on p at bounding box center [624, 343] width 679 height 15
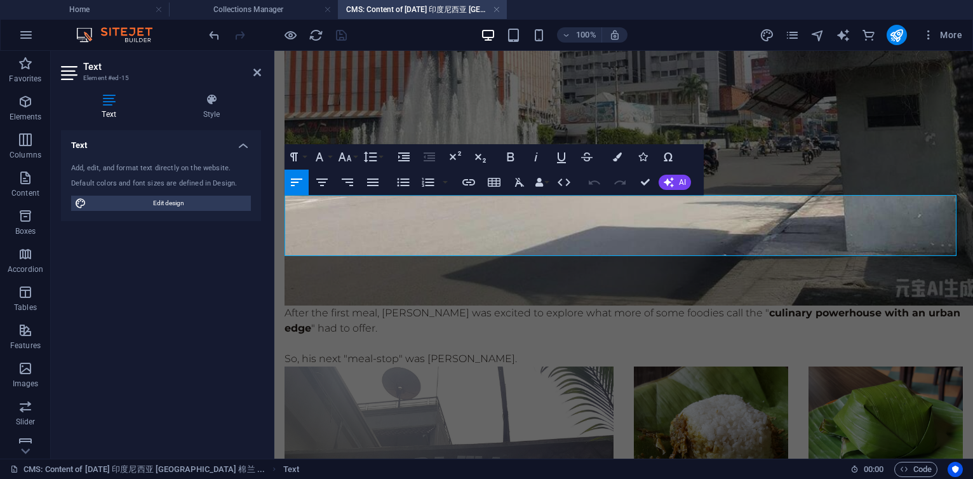
click at [449, 336] on p at bounding box center [624, 343] width 679 height 15
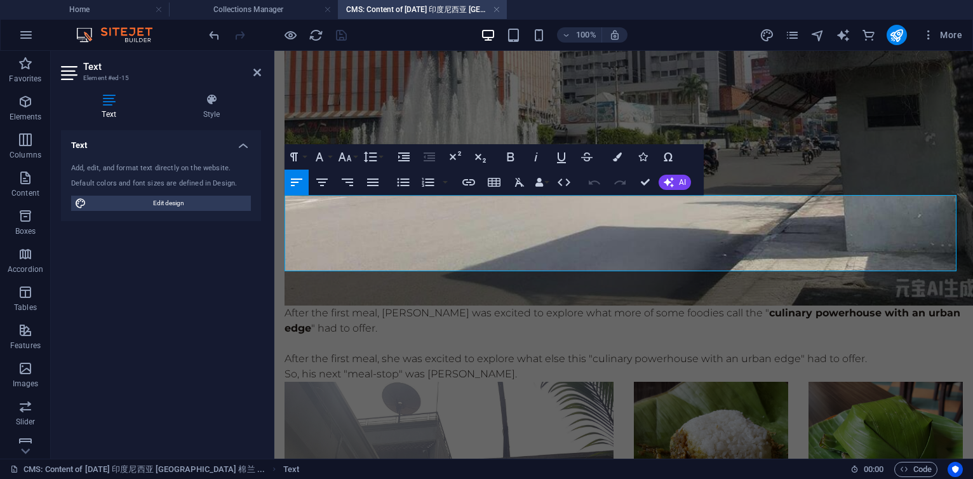
scroll to position [985, 1]
drag, startPoint x: 382, startPoint y: 202, endPoint x: 480, endPoint y: 202, distance: 97.8
click at [480, 306] on p "After the first meal, 杨丕源 Yang Piyuan was excited to explore what more of some …" at bounding box center [624, 321] width 679 height 30
copy p "杨丕源 Yang Piyuan"
click at [401, 351] on p "After the first meal, she was excited to explore what else this "culinary power…" at bounding box center [624, 358] width 679 height 15
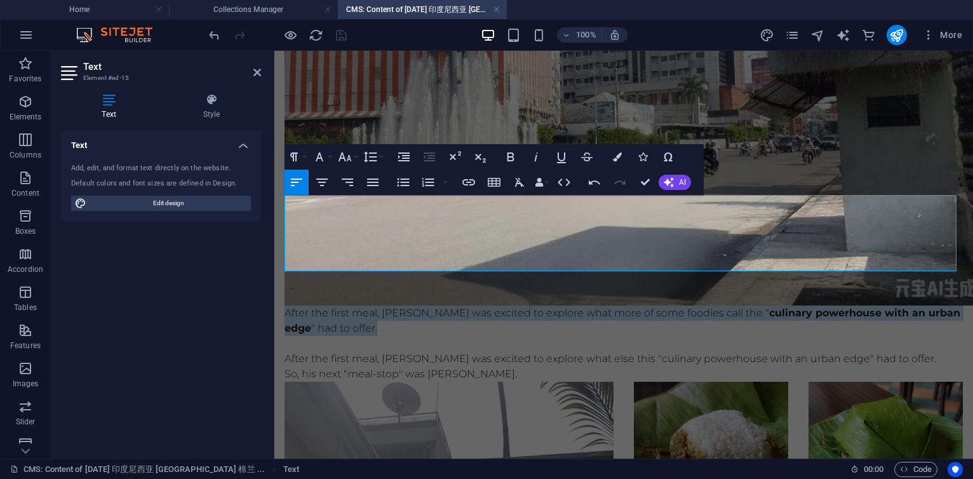
drag, startPoint x: 420, startPoint y: 221, endPoint x: 278, endPoint y: 200, distance: 143.2
click at [278, 200] on div "This was 杨丕源 Yang Piyuan's 3rd trip to 印度尼西亚 Indonesia. 棉兰 Medan is located on …" at bounding box center [623, 367] width 699 height 5643
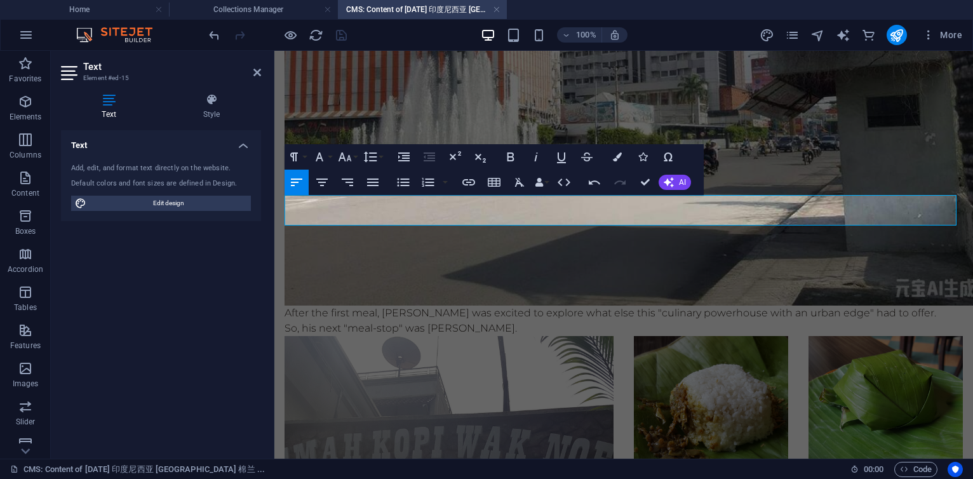
click at [949, 306] on p "After the first meal, 杨丕源 Yang Piyuan was excited to explore what else this "cu…" at bounding box center [624, 313] width 679 height 15
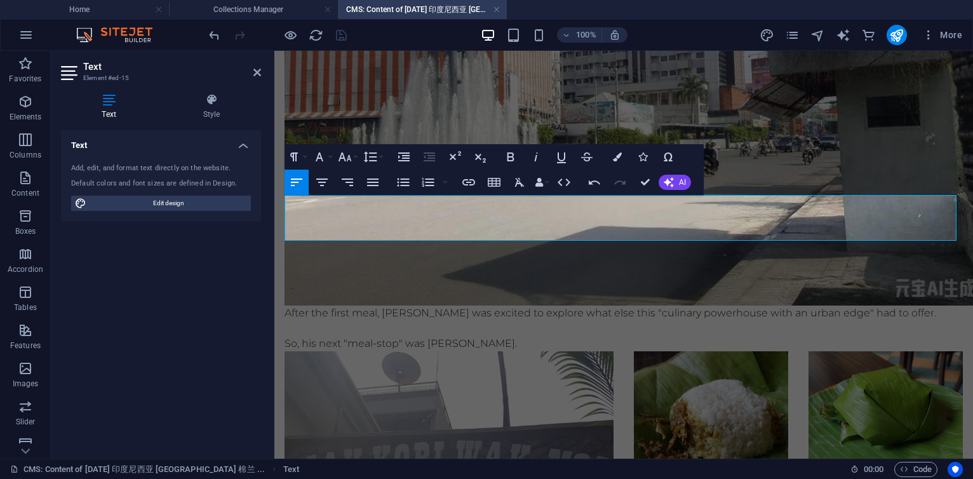
click at [671, 306] on p "After the first meal, 杨丕源 Yang Piyuan was excited to explore what else this "cu…" at bounding box center [624, 313] width 679 height 15
click at [875, 306] on p "After the first meal, 杨丕源 Yang Piyuan was excited to explore what else this "cu…" at bounding box center [624, 313] width 679 height 15
click at [797, 307] on em "culinary powerhouse with an urban edge" at bounding box center [766, 313] width 208 height 12
click at [882, 306] on p "After the first meal, 杨丕源 Yang Piyuan was excited to explore what else this " c…" at bounding box center [624, 313] width 679 height 15
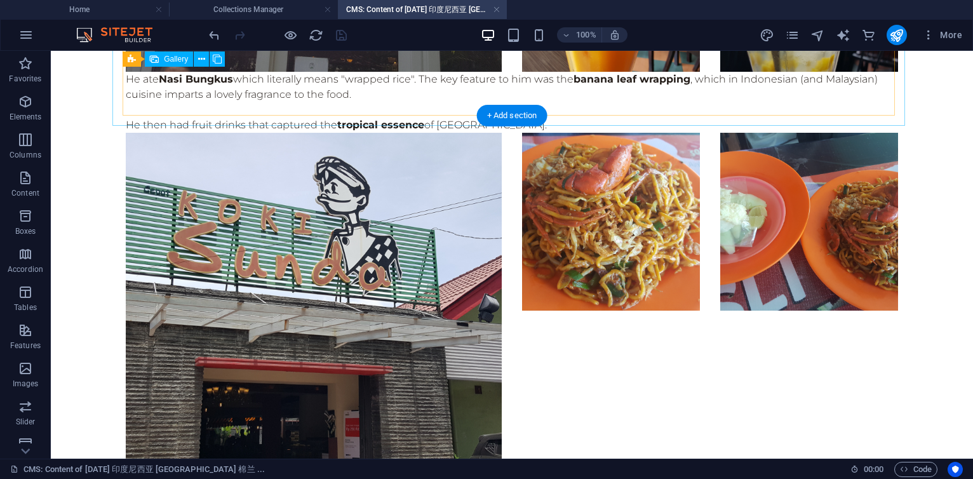
scroll to position [3705, 0]
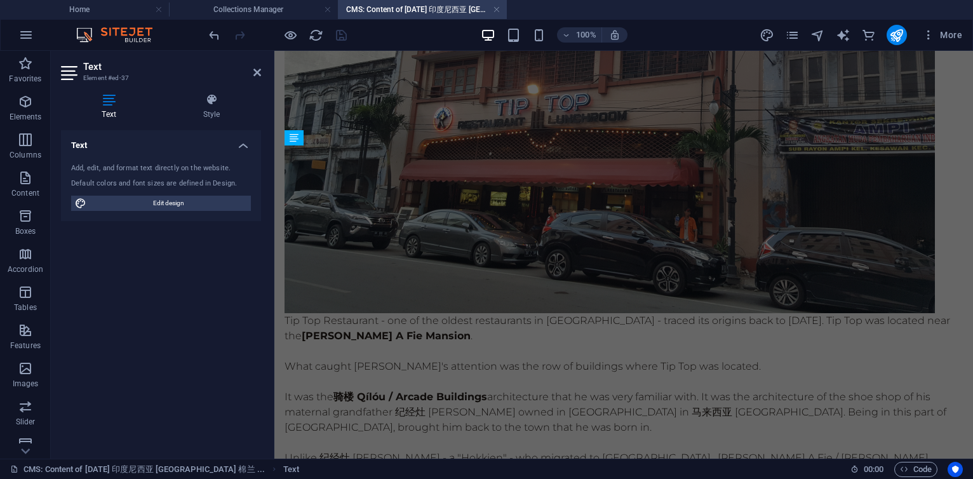
scroll to position [3329, 0]
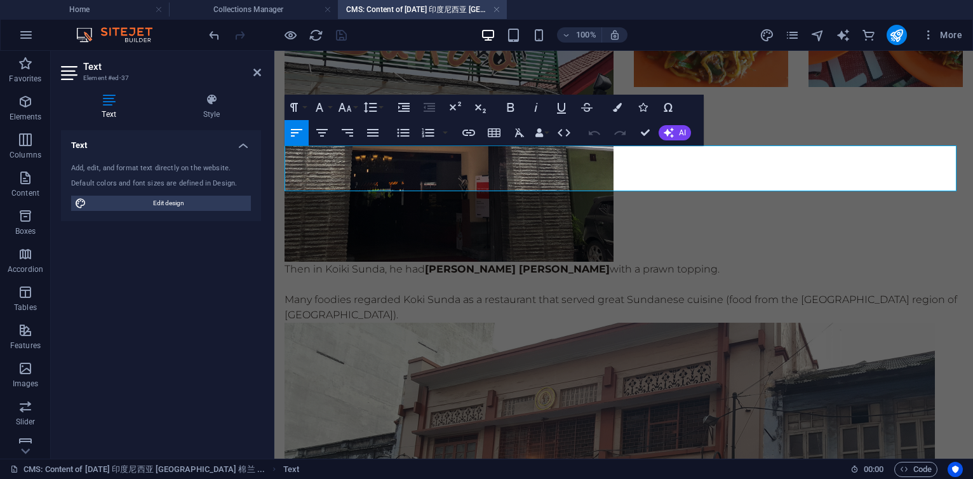
click at [423, 262] on p "Then in Koiki Sunda, he had Mie Goreng Kang Cepot with a prawn topping." at bounding box center [624, 269] width 679 height 15
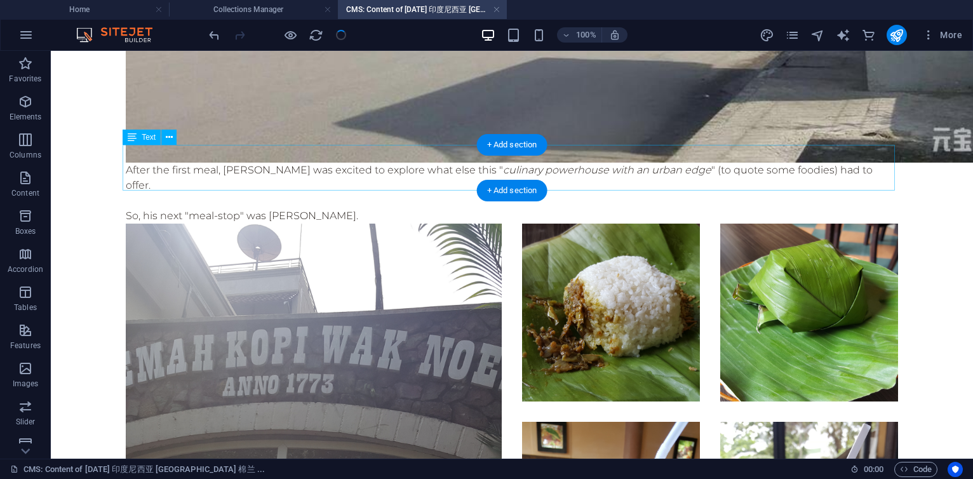
scroll to position [3755, 0]
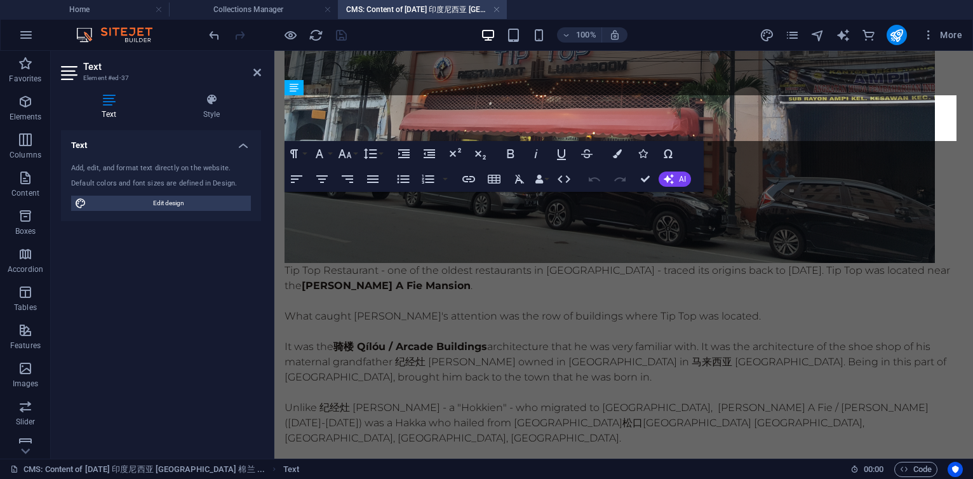
scroll to position [3379, 0]
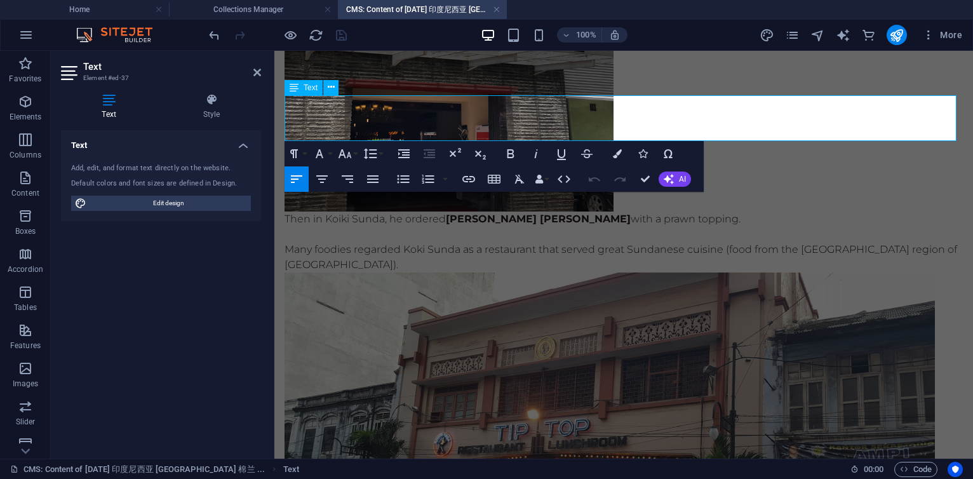
click at [339, 212] on p "Then in Koiki Sunda, he ordered Mie Goreng Kang Cepot with a prawn topping." at bounding box center [624, 219] width 679 height 15
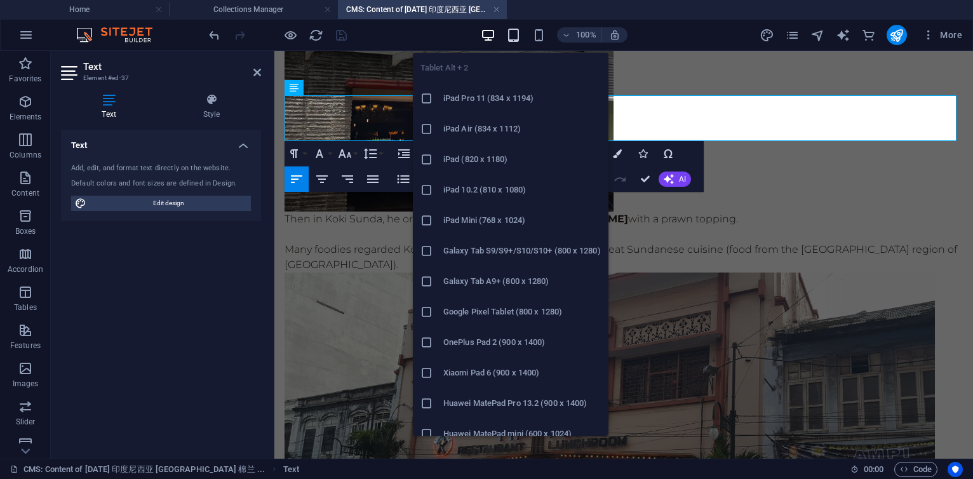
scroll to position [3805, 0]
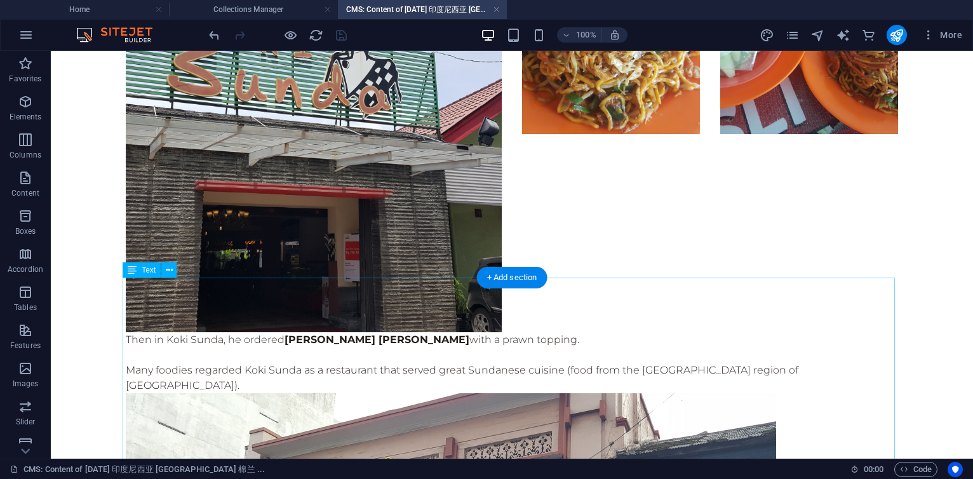
scroll to position [3729, 0]
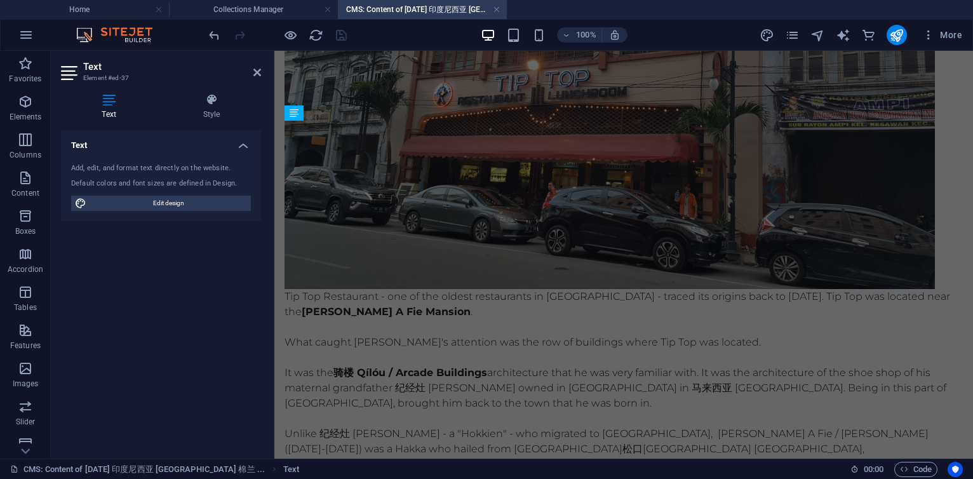
scroll to position [3353, 0]
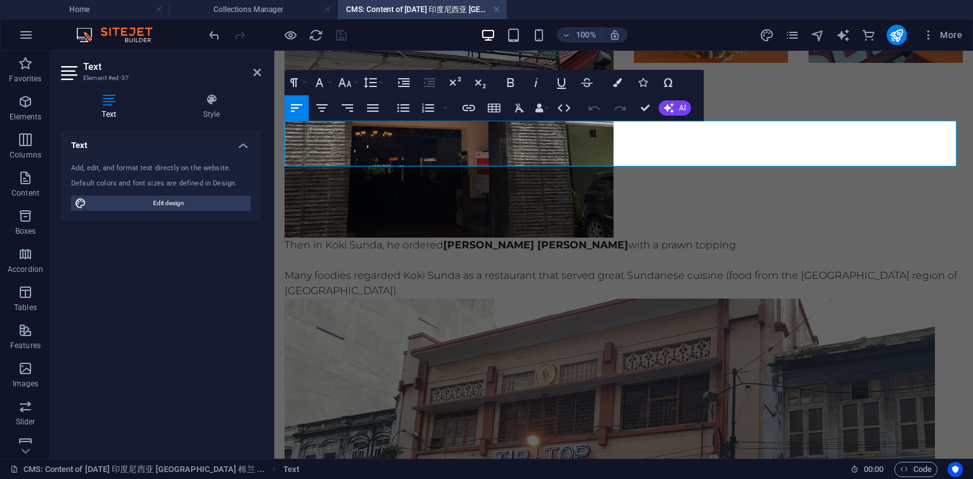
click at [398, 268] on p "Many foodies regarded Koki Sunda as a restaurant that served great Sundanese cu…" at bounding box center [624, 283] width 679 height 30
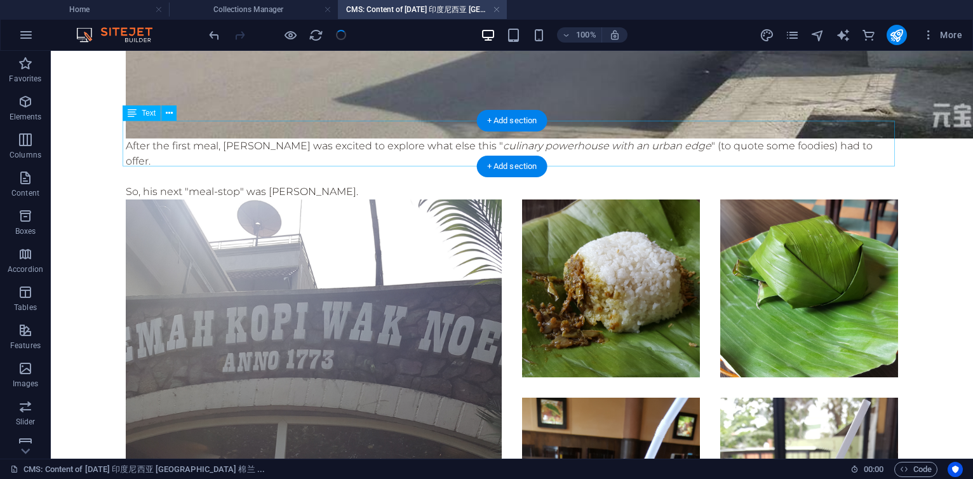
scroll to position [3779, 0]
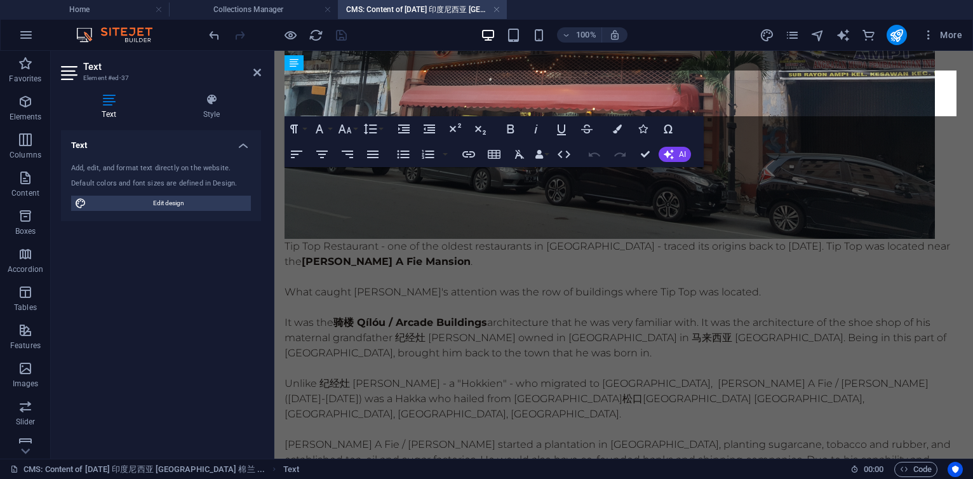
scroll to position [3403, 0]
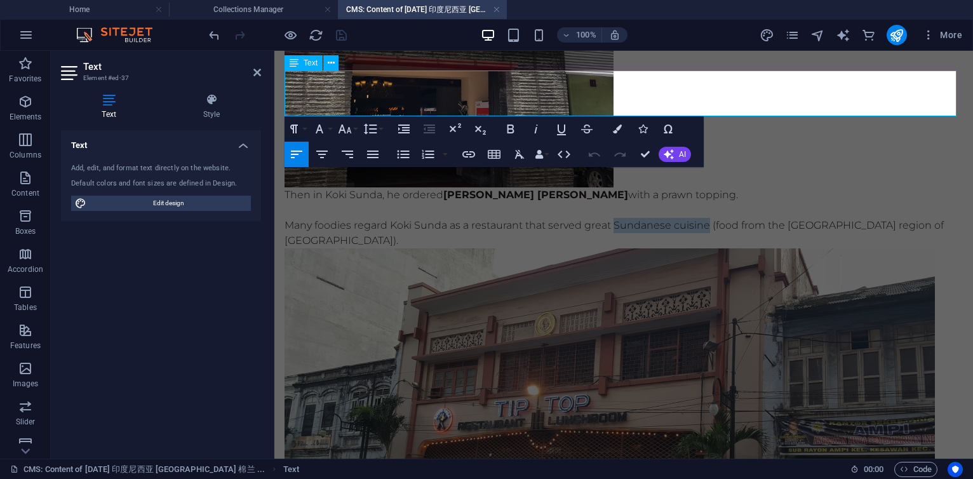
drag, startPoint x: 614, startPoint y: 105, endPoint x: 707, endPoint y: 114, distance: 93.8
click at [707, 218] on p "Many foodies regard Koki Sunda as a restaurant that served great Sundanese cuis…" at bounding box center [624, 233] width 679 height 30
click at [614, 219] on strong "Sundanese cuisine" at bounding box center [661, 225] width 100 height 12
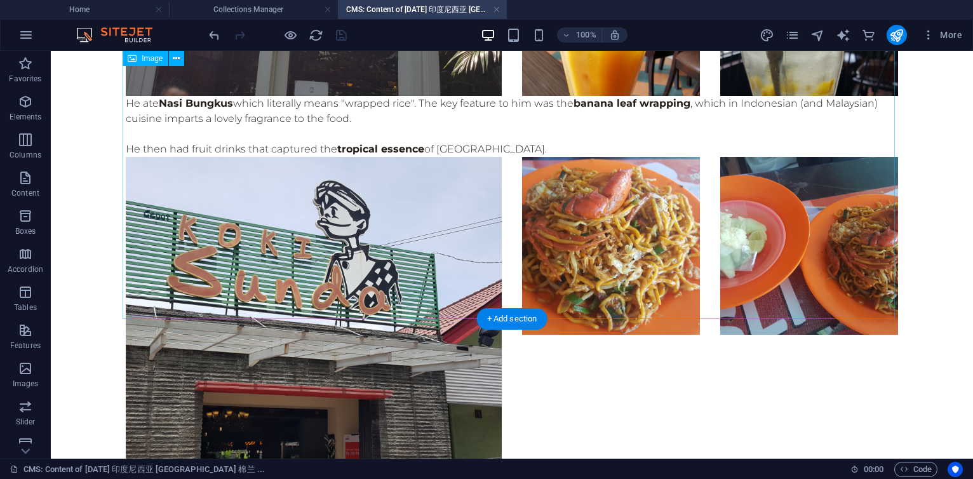
scroll to position [4135, 0]
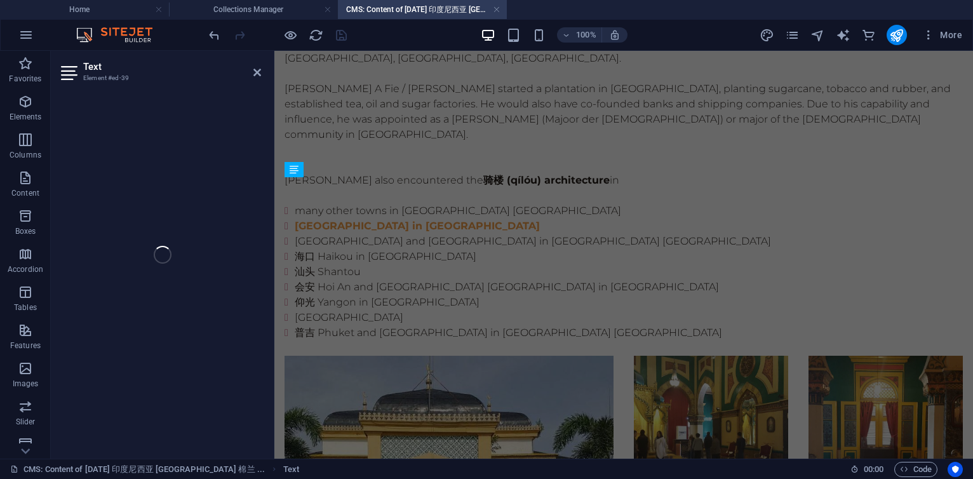
scroll to position [3708, 0]
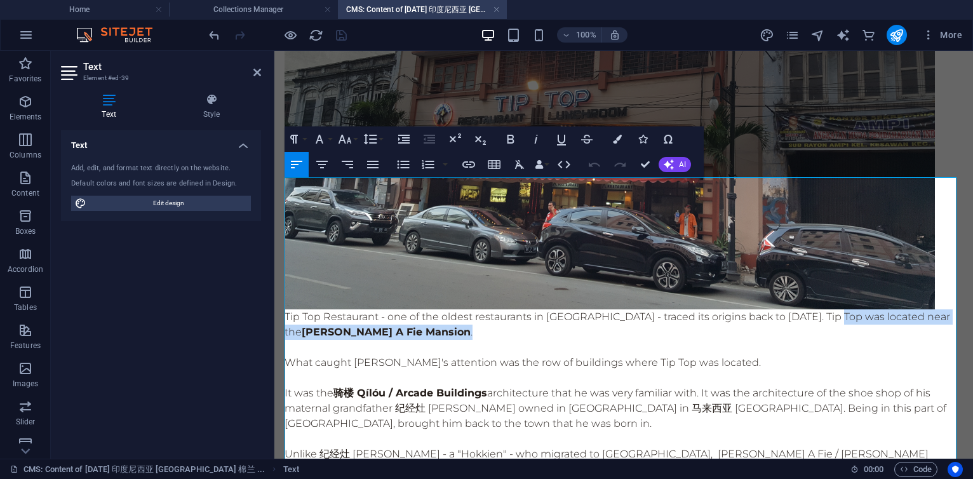
drag, startPoint x: 842, startPoint y: 185, endPoint x: 858, endPoint y: 198, distance: 19.8
click at [858, 309] on p "Tip Top Restaurant - one of the oldest restaurants in 棉兰 Medan - traced its ori…" at bounding box center [624, 324] width 679 height 30
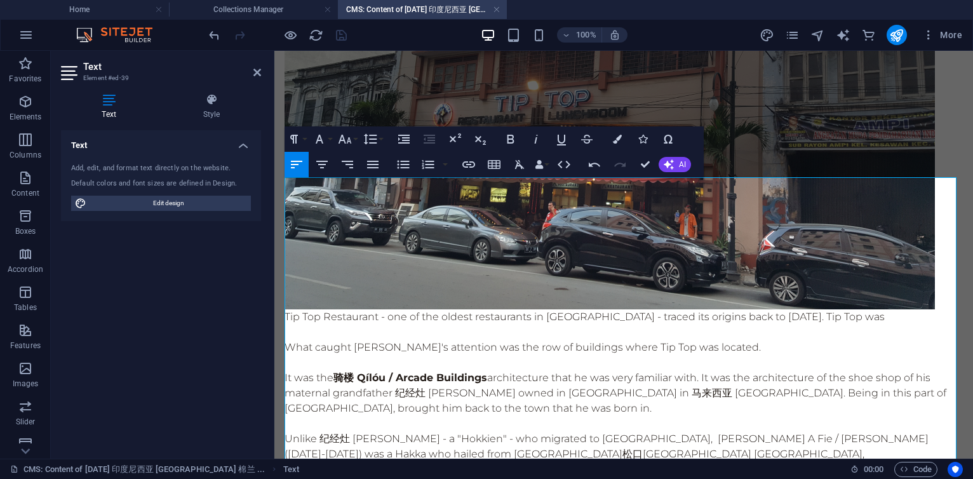
click at [294, 309] on p "Tip Top Restaurant - one of the oldest restaurants in 棉兰 Medan - traced its ori…" at bounding box center [624, 316] width 679 height 15
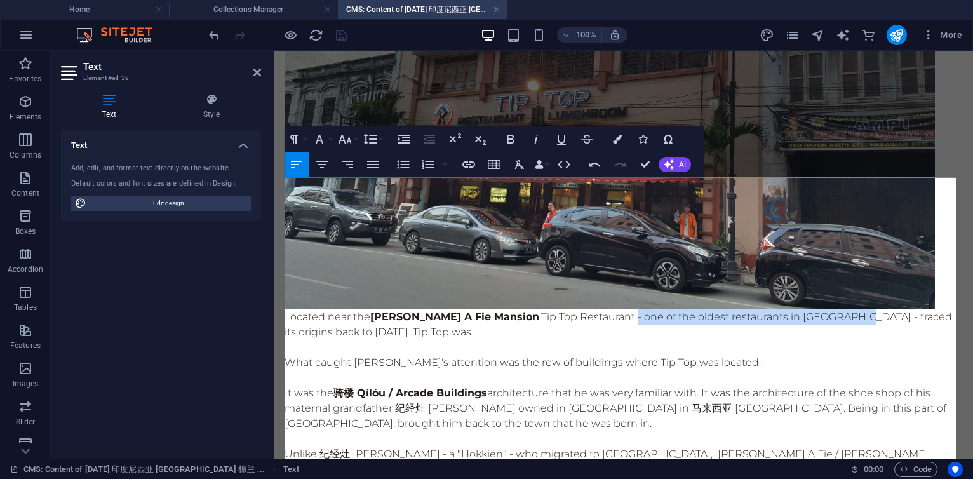
drag, startPoint x: 614, startPoint y: 186, endPoint x: 845, endPoint y: 187, distance: 231.3
click at [845, 309] on p "Located near the 张耀轩 Tjong A Fie Mansion ,Tip Top Restaurant - one of the oldes…" at bounding box center [624, 324] width 679 height 30
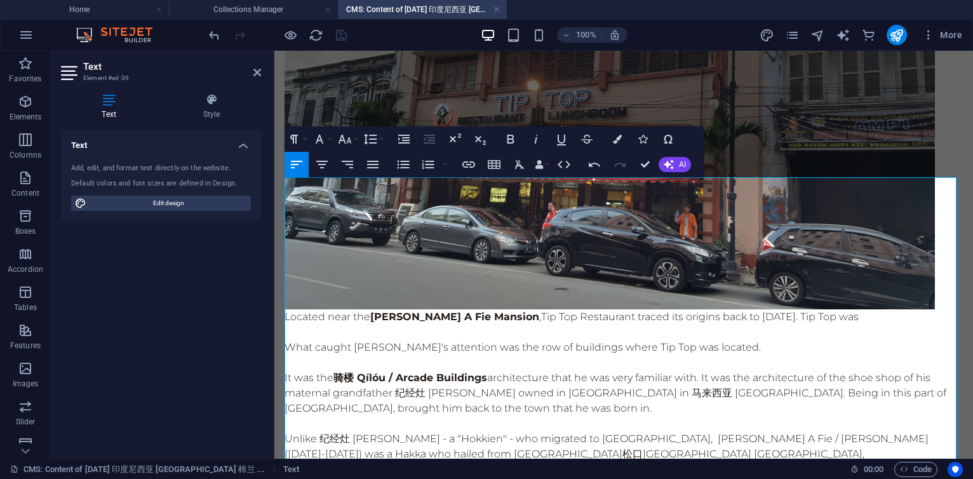
click at [851, 309] on p "Located near the 张耀轩 Tjong A Fie Mansion ,Tip Top Restaurant traced its origins…" at bounding box center [624, 316] width 679 height 15
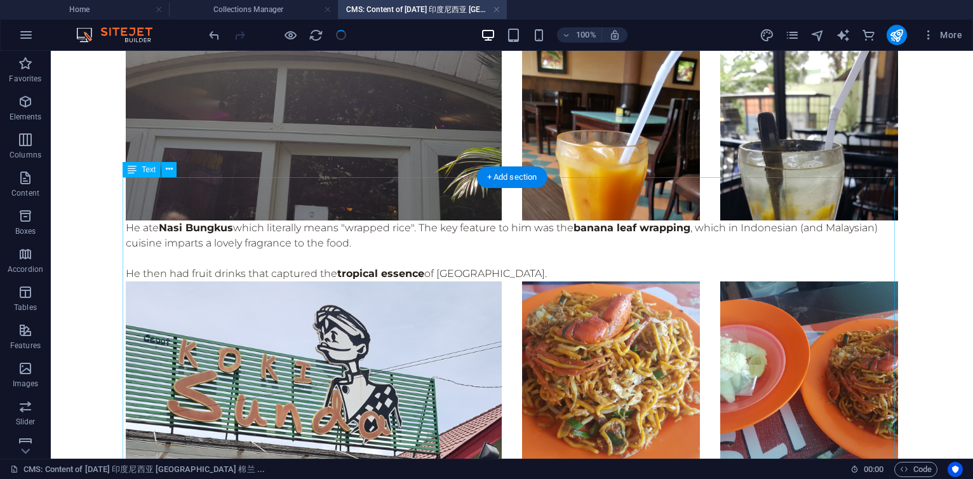
scroll to position [4135, 0]
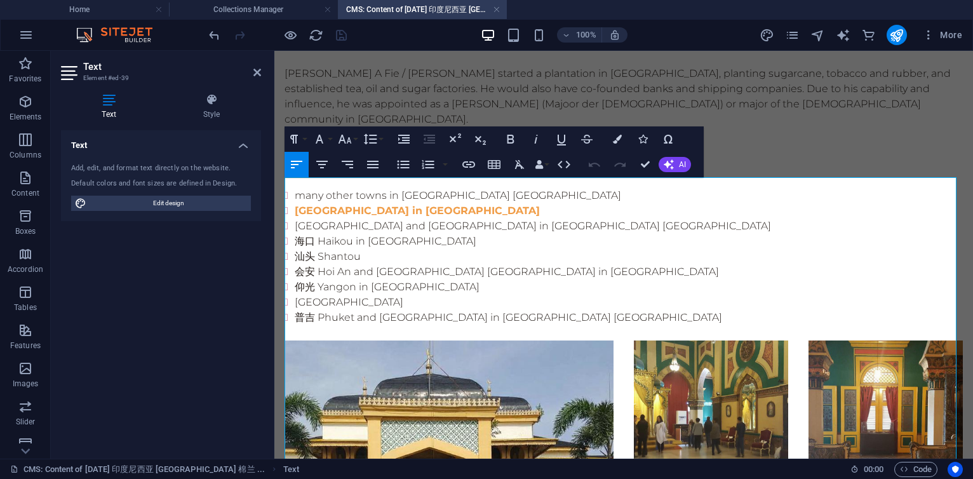
scroll to position [3708, 0]
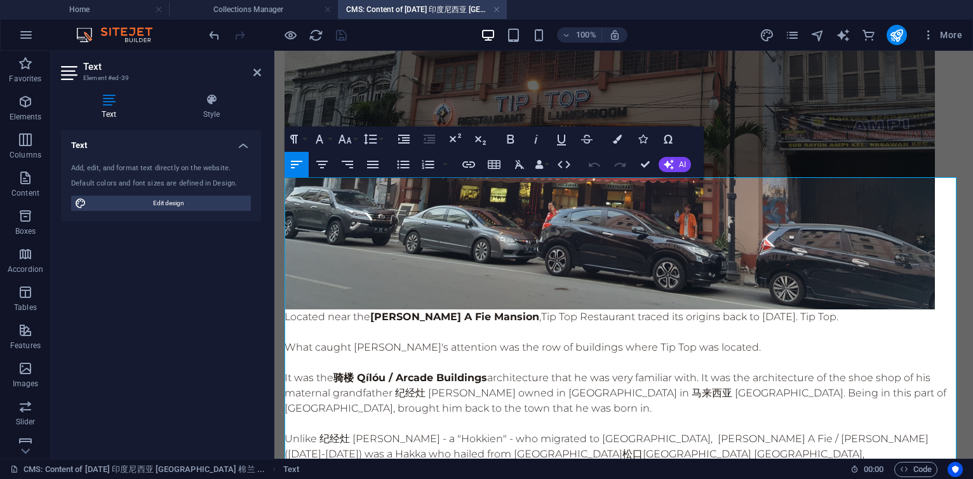
drag, startPoint x: 780, startPoint y: 188, endPoint x: 872, endPoint y: 190, distance: 92.1
click at [872, 309] on p "Located near the 张耀轩 Tjong A Fie Mansion ,Tip Top Restaurant traced its origins…" at bounding box center [624, 316] width 679 height 15
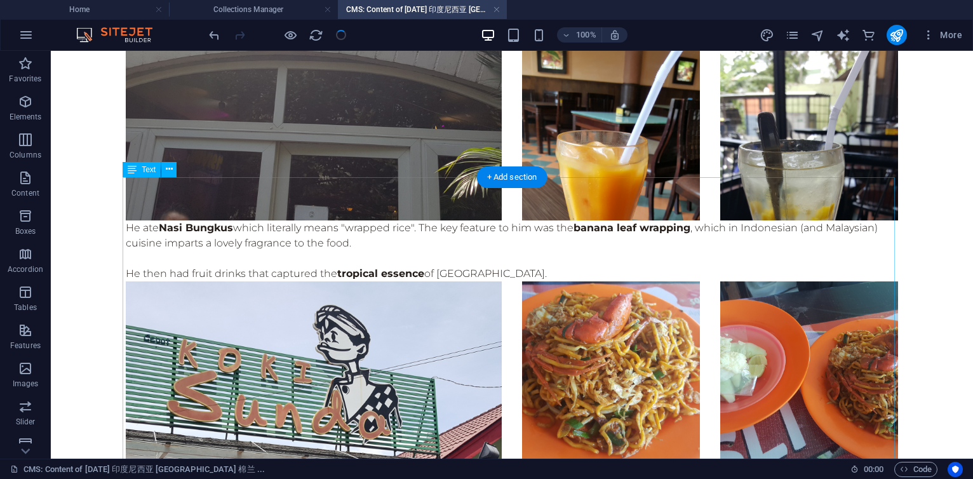
scroll to position [4135, 0]
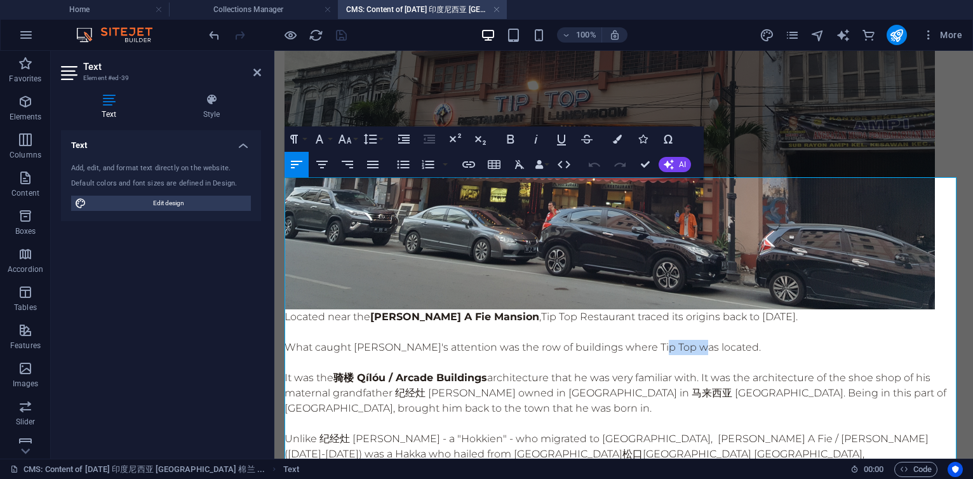
drag, startPoint x: 668, startPoint y: 219, endPoint x: 704, endPoint y: 214, distance: 36.5
click at [704, 340] on p "What caught [PERSON_NAME]'s attention was the row of buildings where Tip Top wa…" at bounding box center [624, 347] width 679 height 15
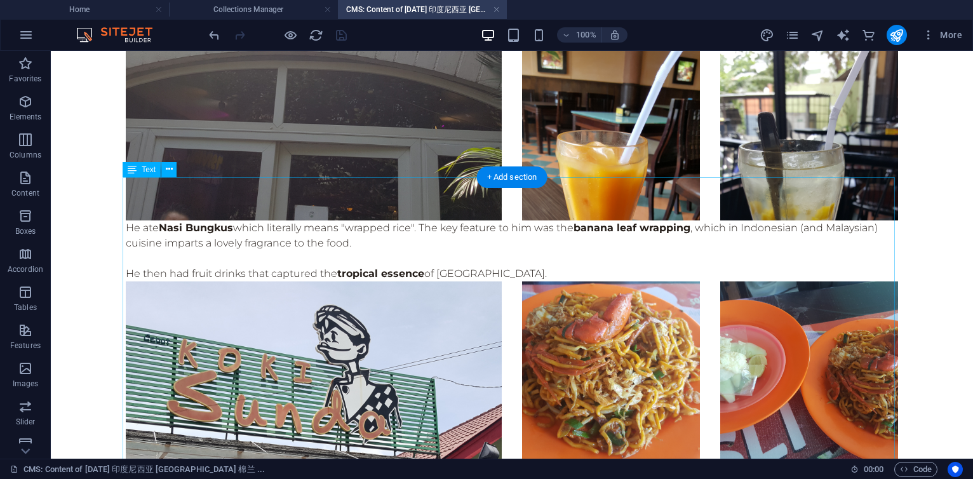
scroll to position [4135, 0]
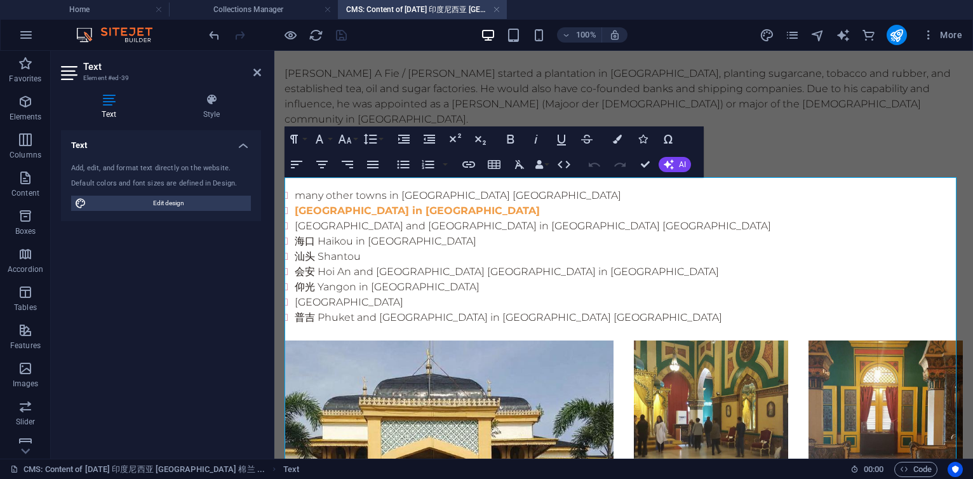
scroll to position [3708, 0]
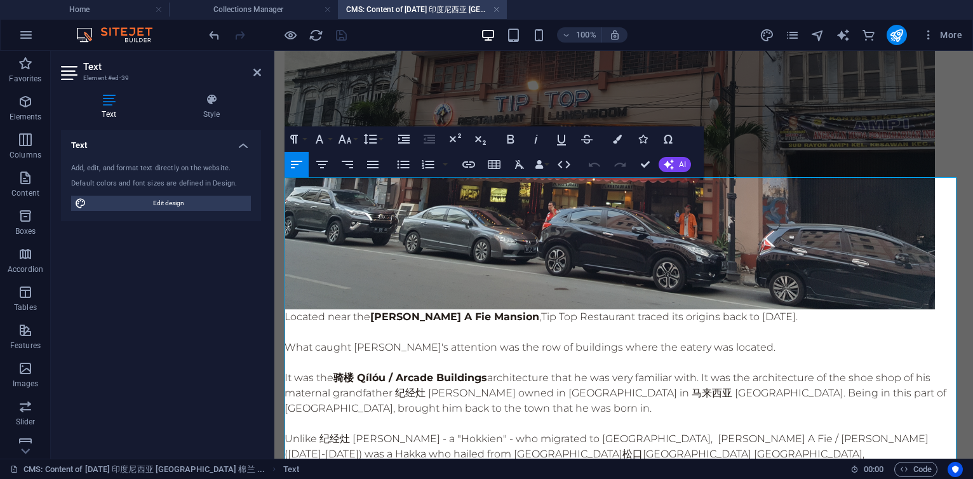
click at [773, 370] on p "It was the 骑楼 Qílóu / Arcade Buildings architecture that he was very familiar w…" at bounding box center [624, 393] width 679 height 46
click at [496, 370] on p "It was the 骑楼 Qílóu / Arcade Buildings architecture that he was very familiar w…" at bounding box center [624, 393] width 679 height 46
click at [717, 370] on p "It was the 骑楼 Qílóu / Arcade Buildings architecture that he was very familiar w…" at bounding box center [624, 393] width 679 height 46
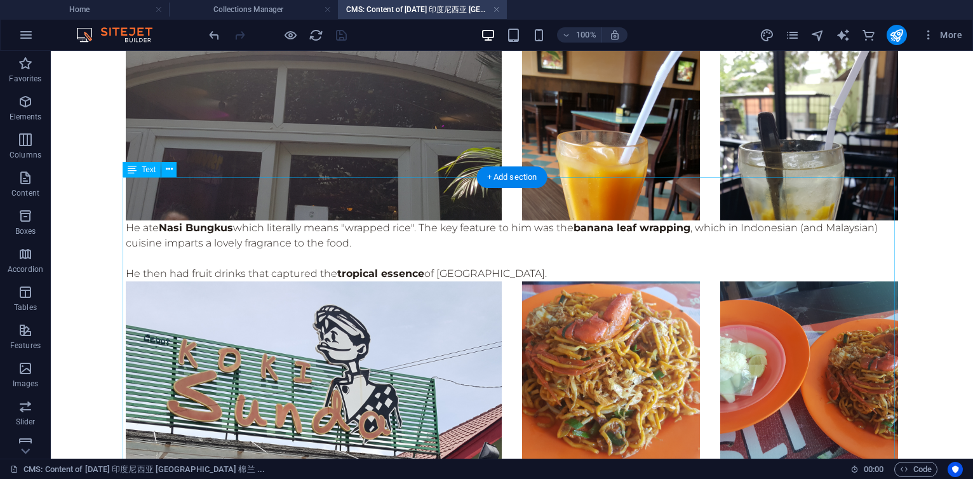
scroll to position [4135, 0]
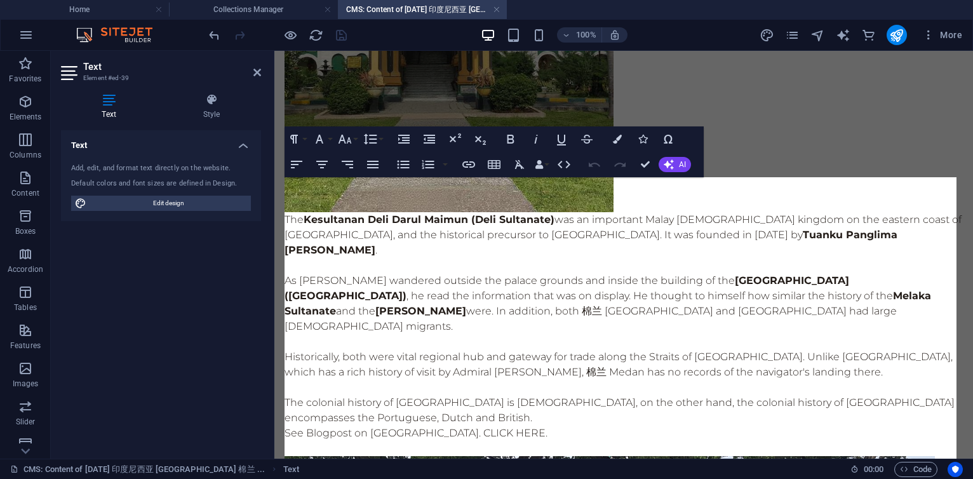
scroll to position [3708, 0]
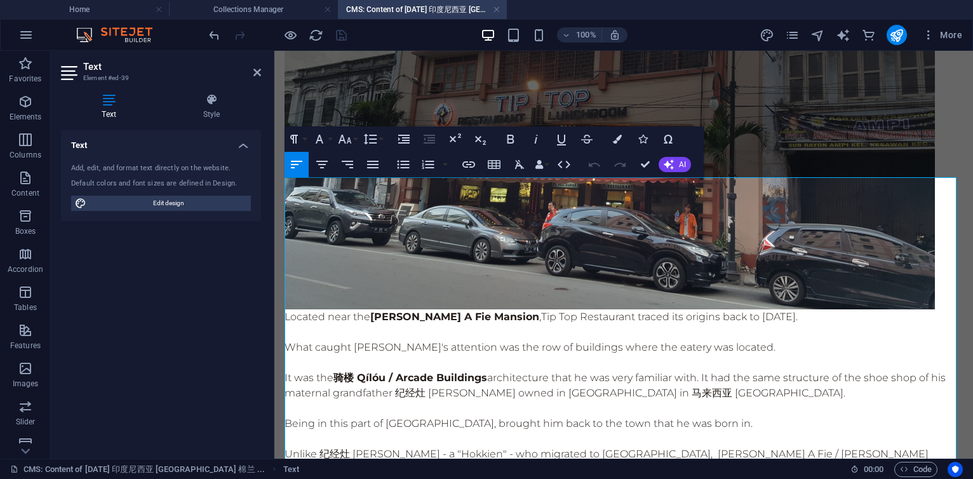
click at [414, 447] on p "Unlike 纪经灶 [PERSON_NAME] - a "Hokkien" - who migrated to [GEOGRAPHIC_DATA], [PE…" at bounding box center [624, 470] width 679 height 46
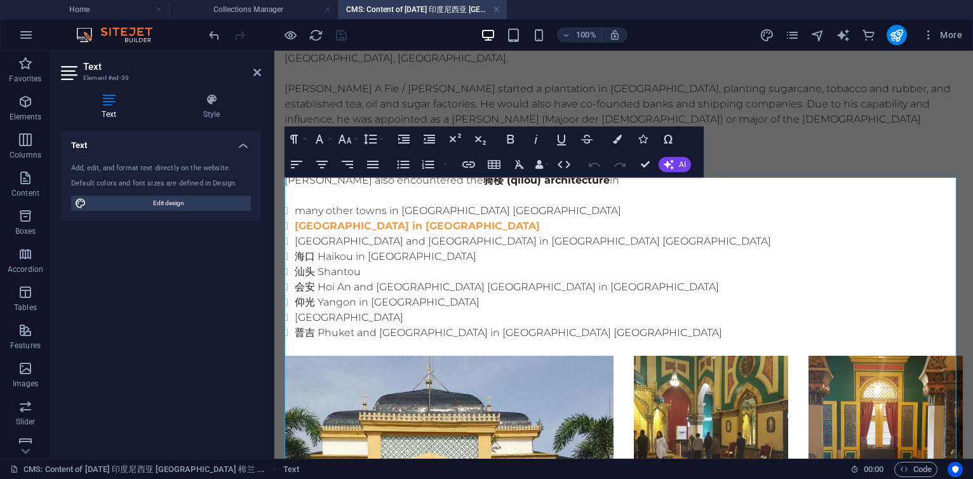
scroll to position [3708, 0]
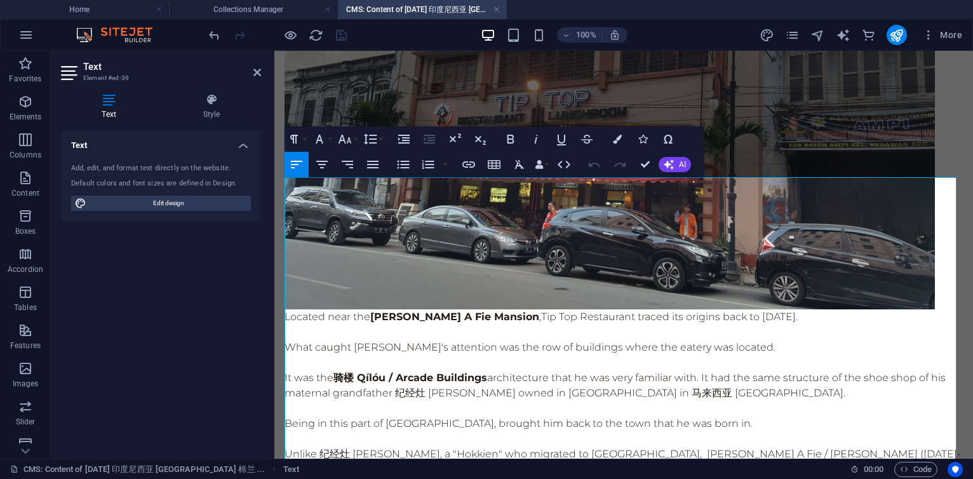
click at [449, 416] on p "Being in this part of 棉兰 Medan, brought him back to the town that he was born i…" at bounding box center [624, 423] width 679 height 15
drag, startPoint x: 287, startPoint y: 291, endPoint x: 779, endPoint y: 288, distance: 491.7
click at [779, 416] on p "Being in this part of 棉兰 Medan brought him back to the town that he was born in." at bounding box center [624, 423] width 679 height 15
copy p "Being in this part of 棉兰 Medan brought him back to the town that he was born in."
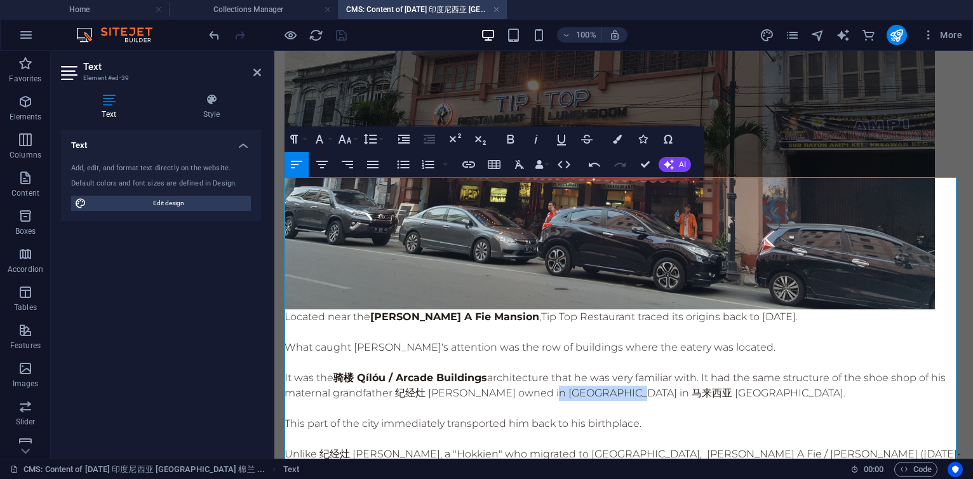
drag, startPoint x: 534, startPoint y: 260, endPoint x: 610, endPoint y: 262, distance: 76.3
click at [610, 370] on p "It was the 骑楼 Qílóu / Arcade Buildings architecture that he was very familiar w…" at bounding box center [624, 385] width 679 height 30
copy p "安顺 [GEOGRAPHIC_DATA]"
click at [642, 416] on p "This part of the city immediately transported him back to his birthplace." at bounding box center [624, 423] width 679 height 15
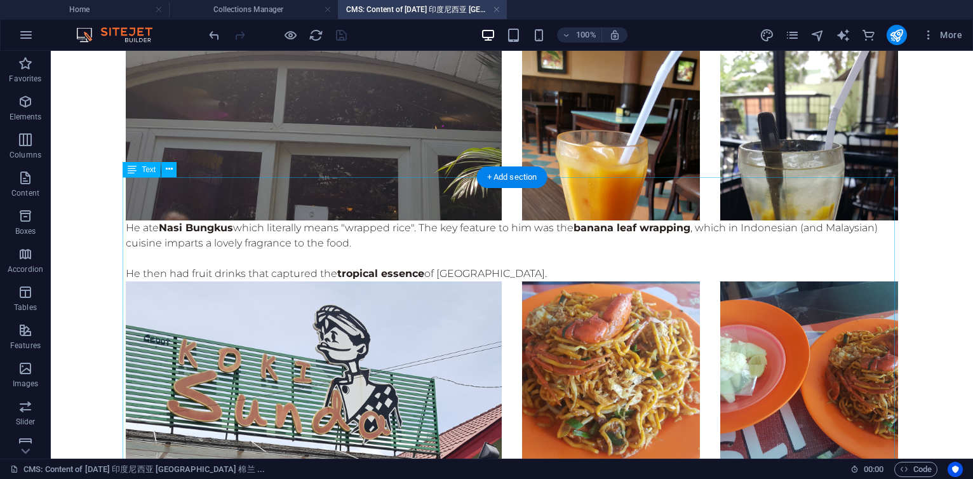
scroll to position [4135, 0]
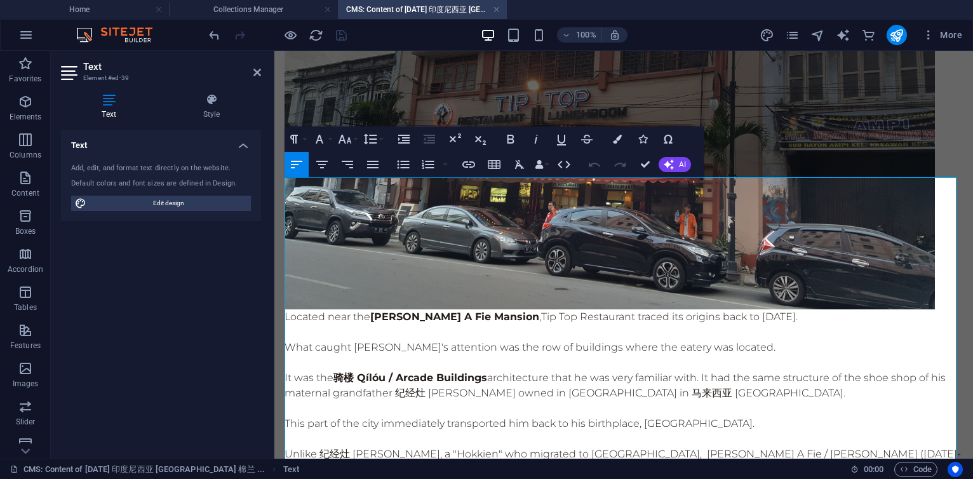
click at [755, 416] on p "This part of the city immediately transported him back to his birthplace, 安顺 Te…" at bounding box center [624, 423] width 679 height 15
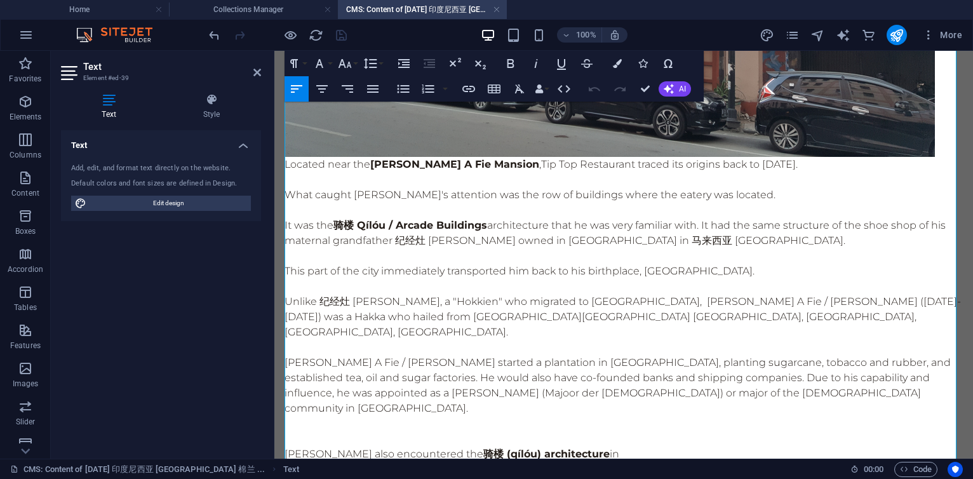
scroll to position [3632, 0]
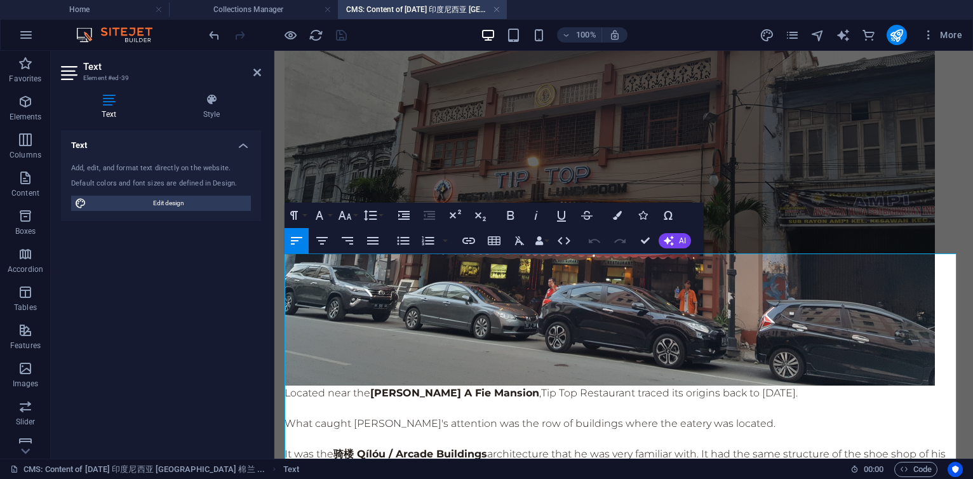
click at [604, 401] on p at bounding box center [624, 408] width 679 height 15
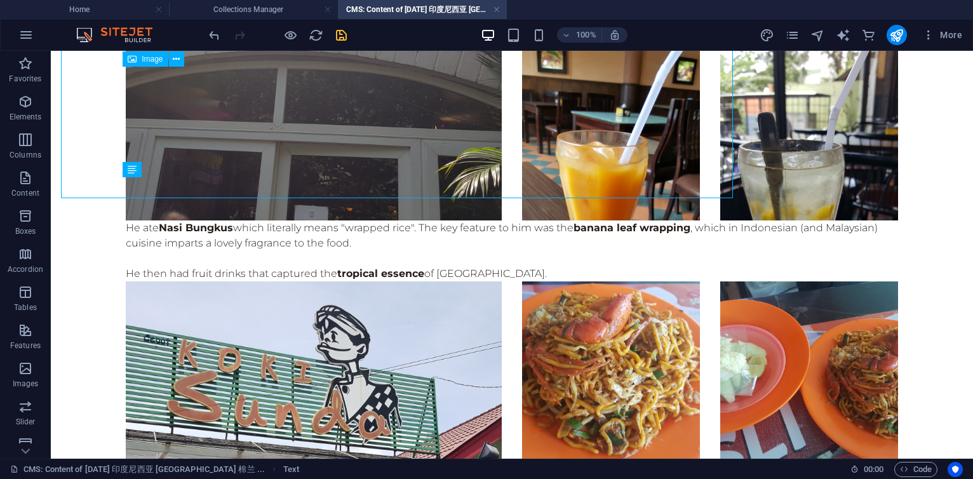
scroll to position [4135, 0]
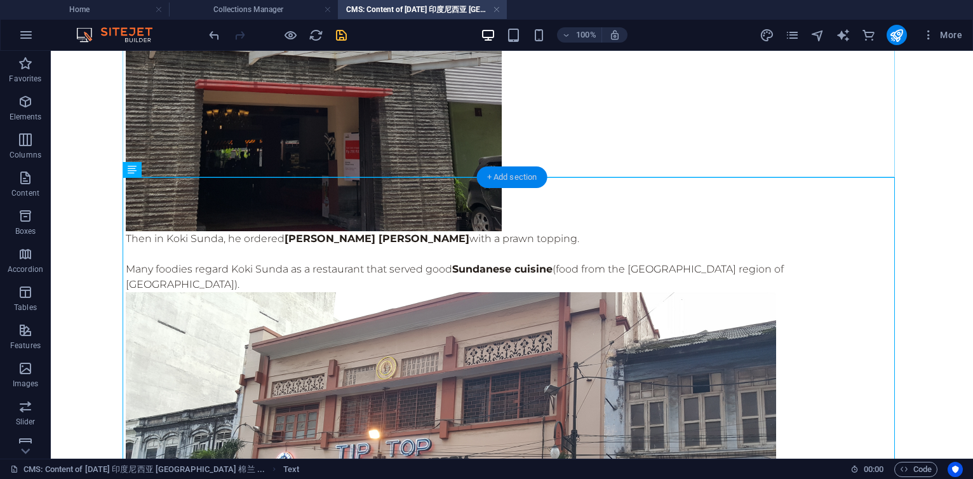
click at [510, 175] on div "+ Add section" at bounding box center [512, 177] width 71 height 22
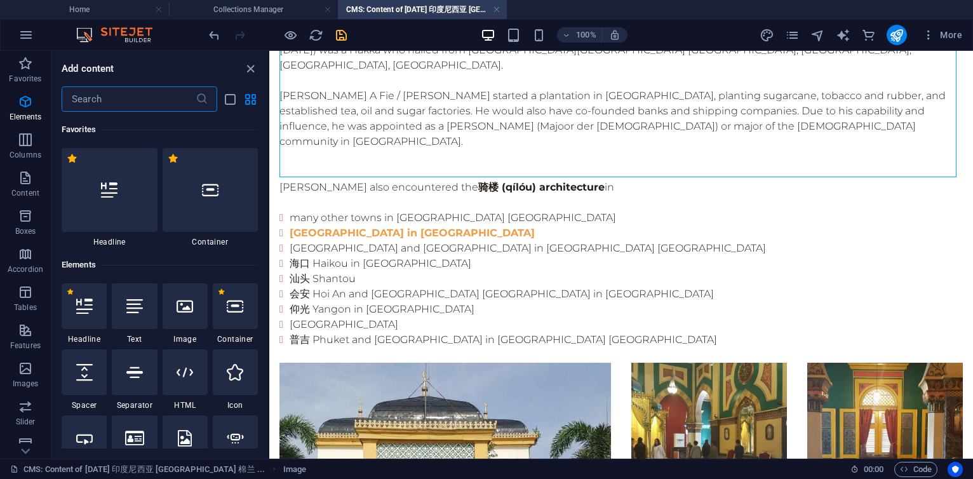
click at [147, 100] on input "text" at bounding box center [129, 98] width 134 height 25
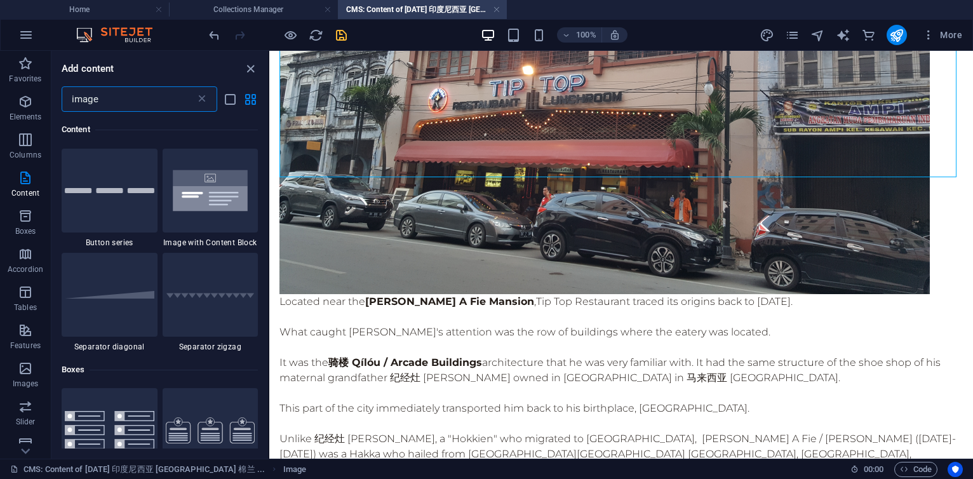
scroll to position [0, 0]
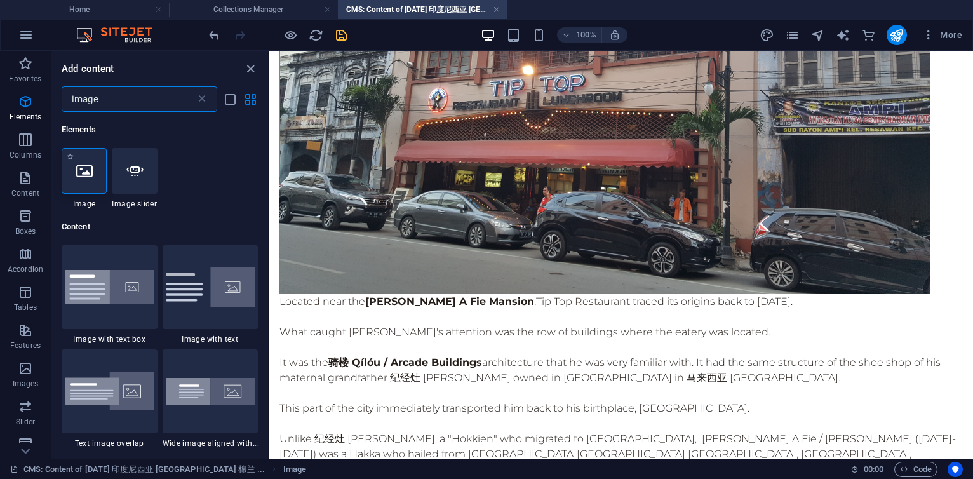
type input "image"
click at [91, 168] on icon at bounding box center [84, 171] width 17 height 17
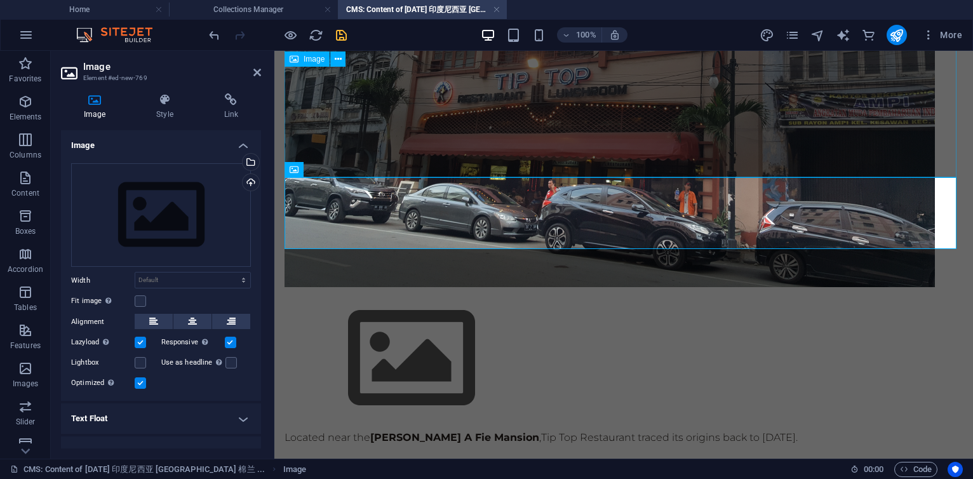
scroll to position [3708, 0]
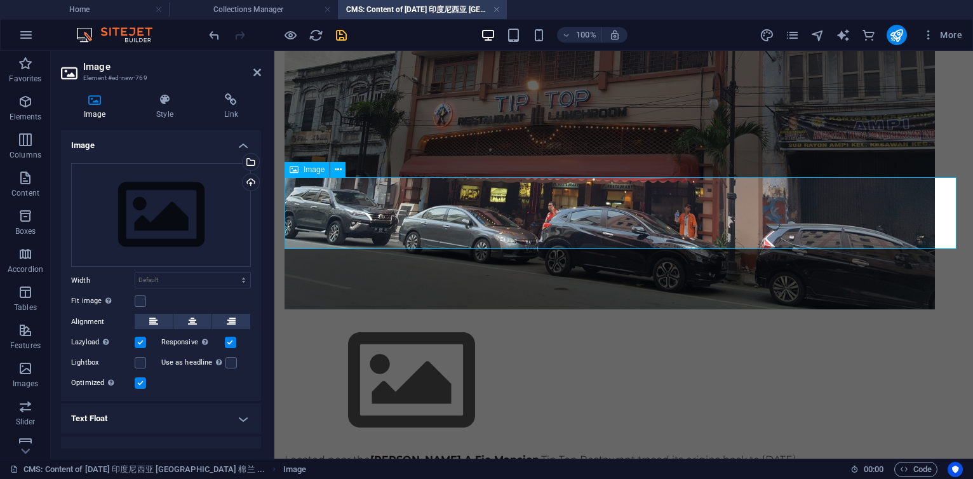
click at [334, 309] on figure at bounding box center [624, 380] width 679 height 143
click at [253, 181] on div "Upload" at bounding box center [249, 183] width 19 height 19
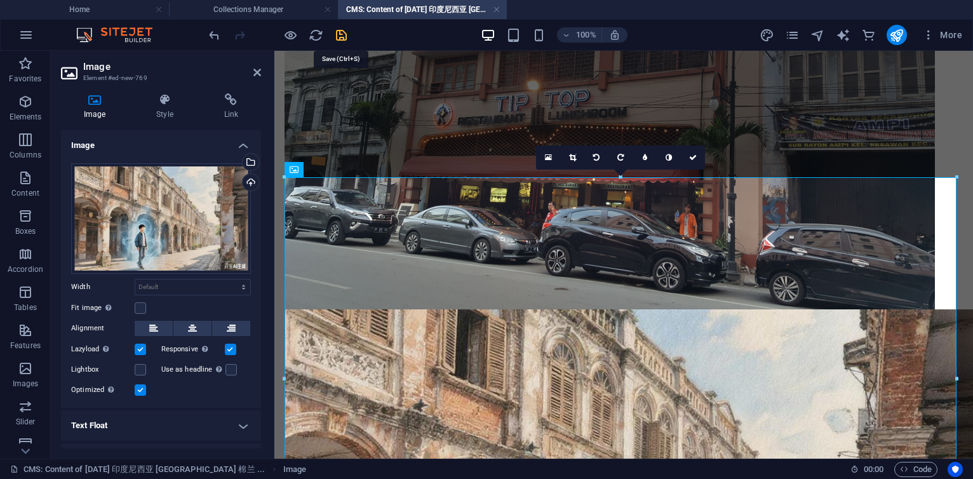
click at [342, 32] on icon "save" at bounding box center [341, 35] width 15 height 15
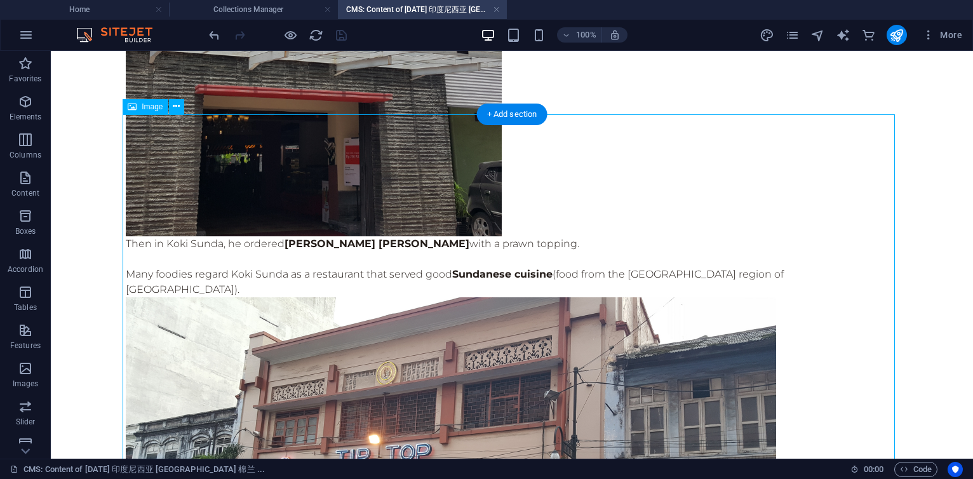
scroll to position [4058, 0]
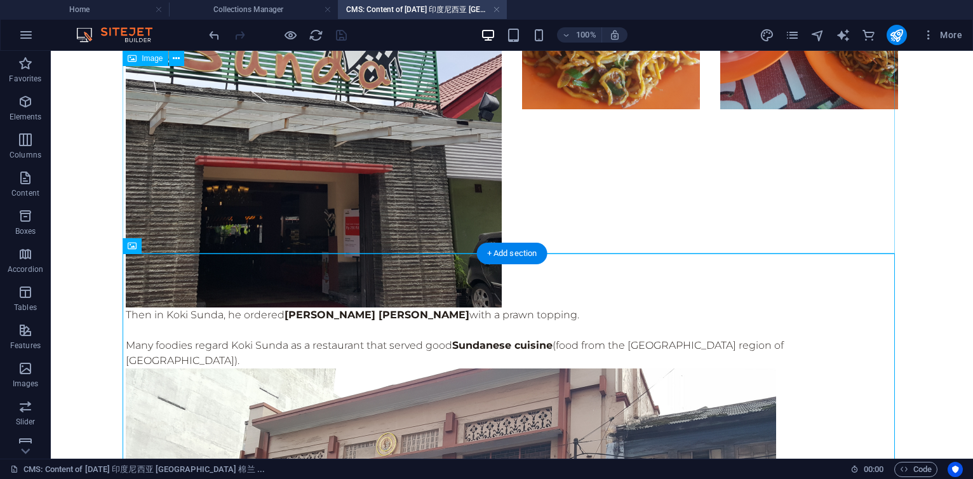
click at [517, 253] on div "+ Add section" at bounding box center [512, 254] width 71 height 22
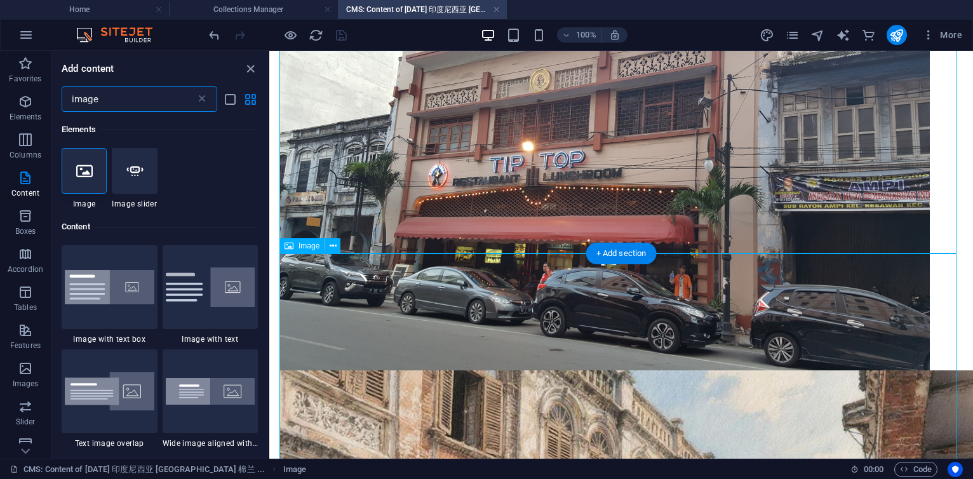
scroll to position [97, 0]
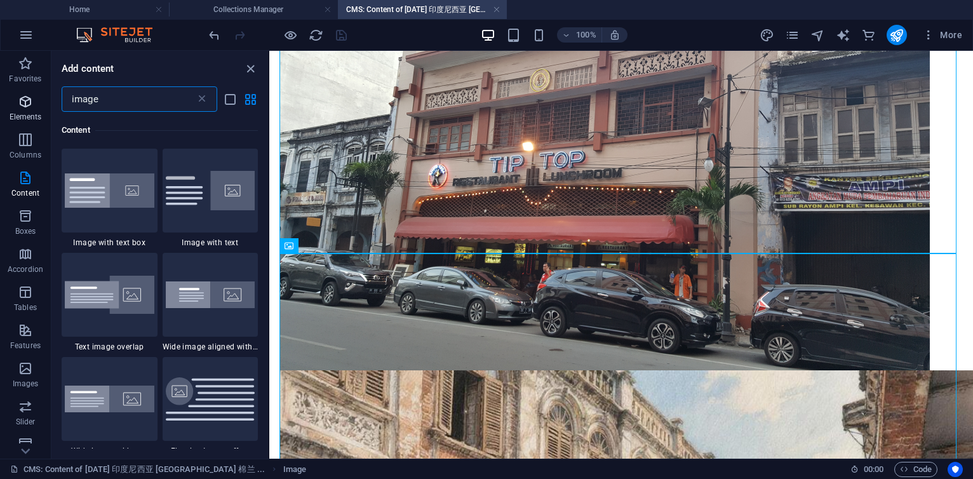
drag, startPoint x: 118, startPoint y: 97, endPoint x: 43, endPoint y: 94, distance: 75.0
click at [43, 94] on div "Favorites Elements Columns Content Boxes Accordion Tables Features Images Slide…" at bounding box center [134, 255] width 269 height 408
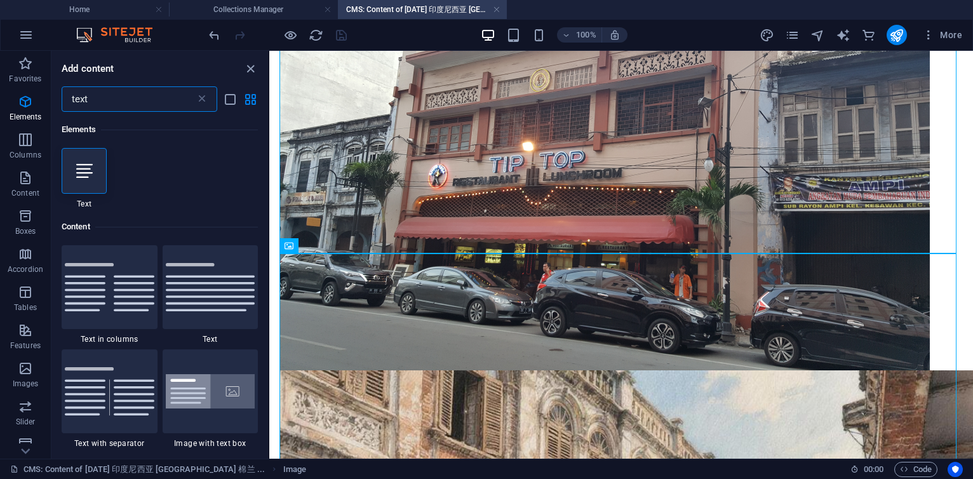
scroll to position [0, 0]
type input "text"
click at [85, 160] on div at bounding box center [84, 171] width 45 height 46
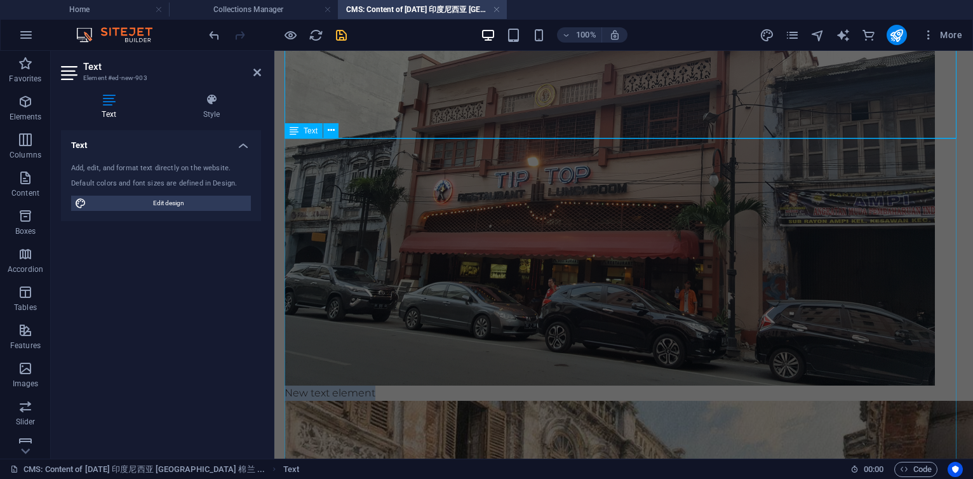
scroll to position [4166, 0]
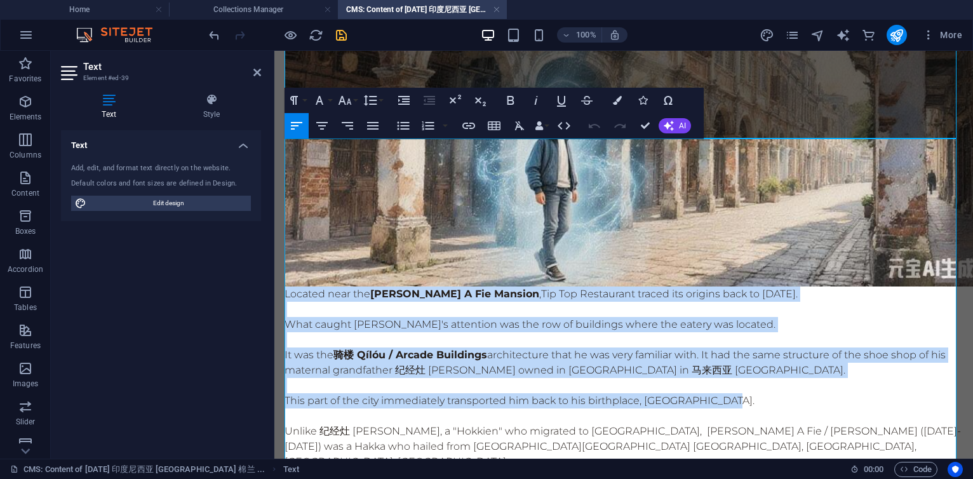
drag, startPoint x: 285, startPoint y: 146, endPoint x: 741, endPoint y: 258, distance: 469.7
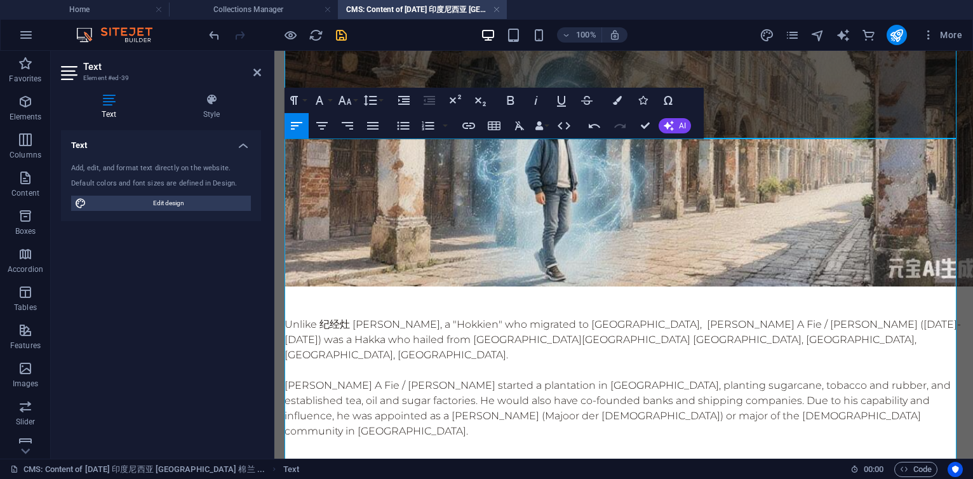
click at [361, 302] on p at bounding box center [624, 309] width 679 height 15
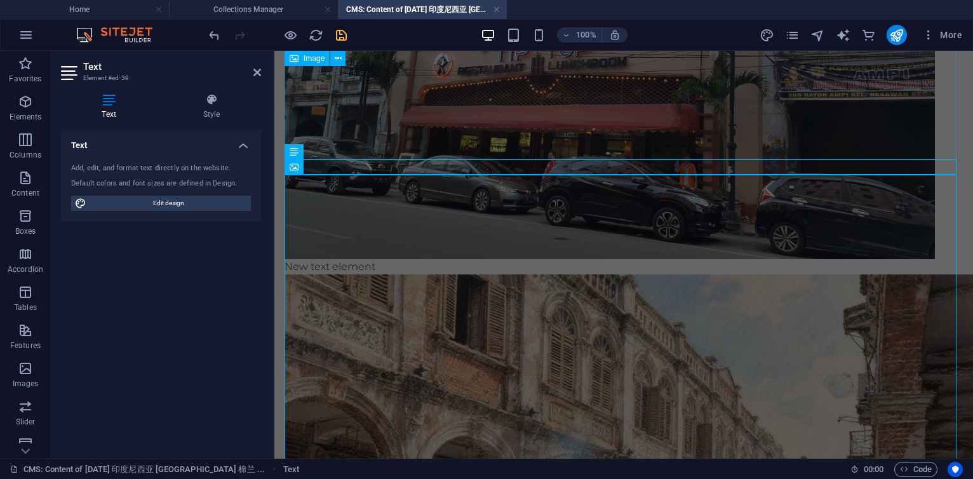
scroll to position [3708, 0]
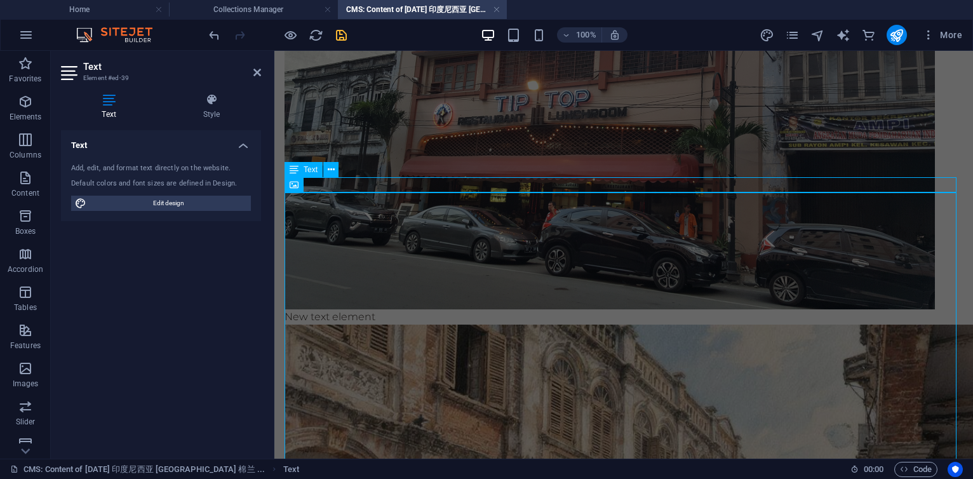
click at [365, 309] on div "New text element" at bounding box center [624, 316] width 679 height 15
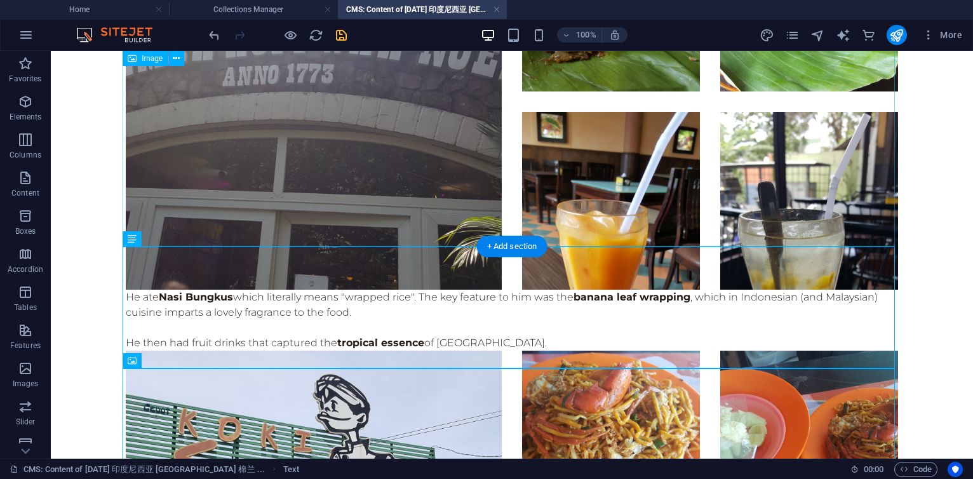
scroll to position [4065, 0]
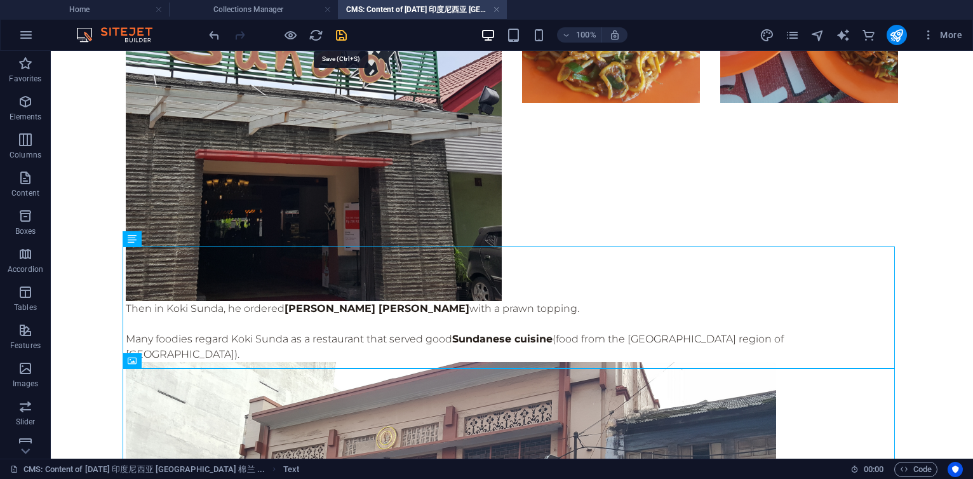
click at [343, 38] on icon "save" at bounding box center [341, 35] width 15 height 15
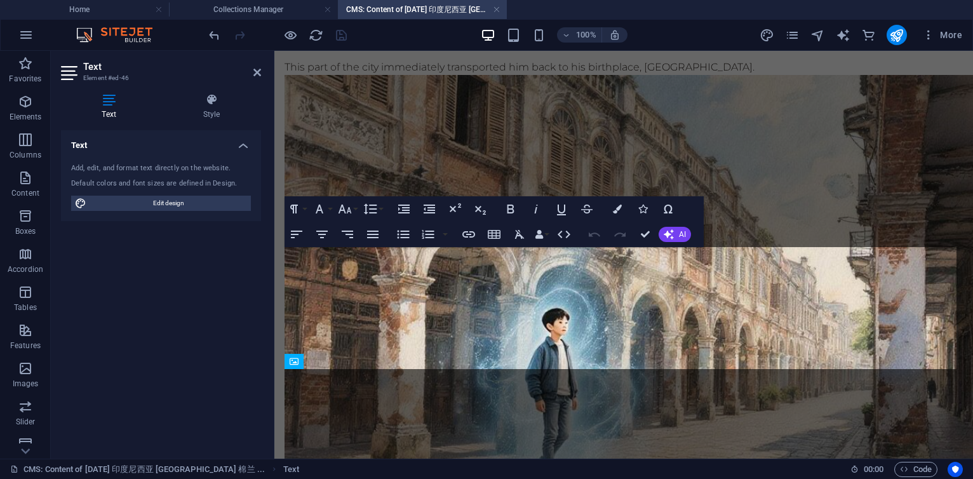
scroll to position [3639, 0]
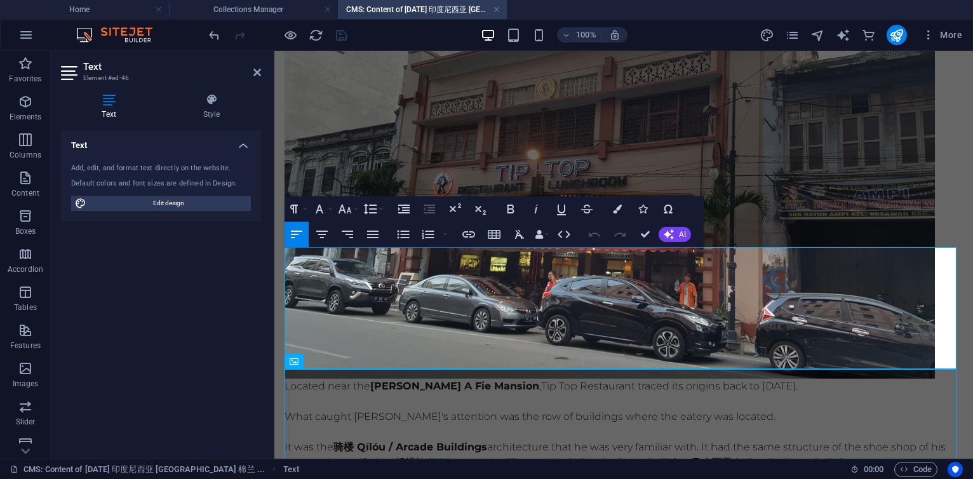
drag, startPoint x: 851, startPoint y: 316, endPoint x: 868, endPoint y: 307, distance: 18.8
click at [851, 440] on p "It was the 骑楼 Qílóu / Arcade Buildings architecture that he was very familiar w…" at bounding box center [624, 455] width 679 height 30
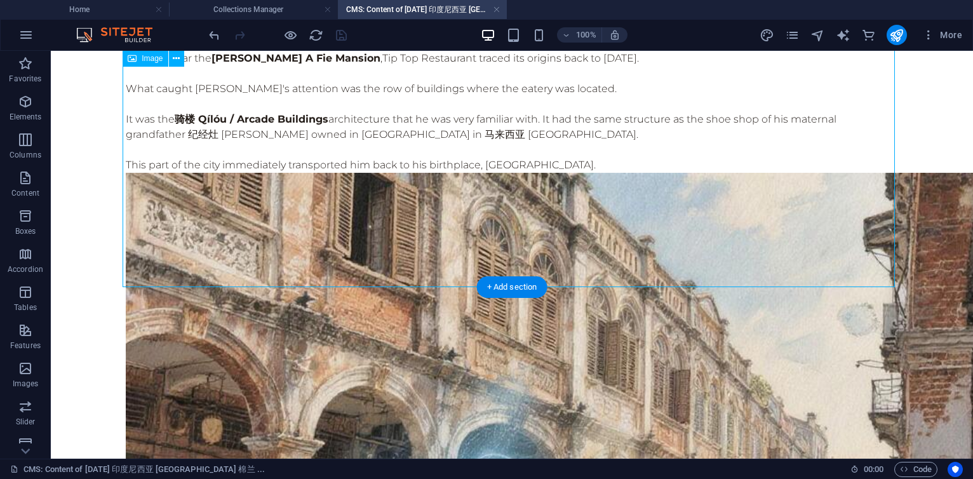
scroll to position [4598, 0]
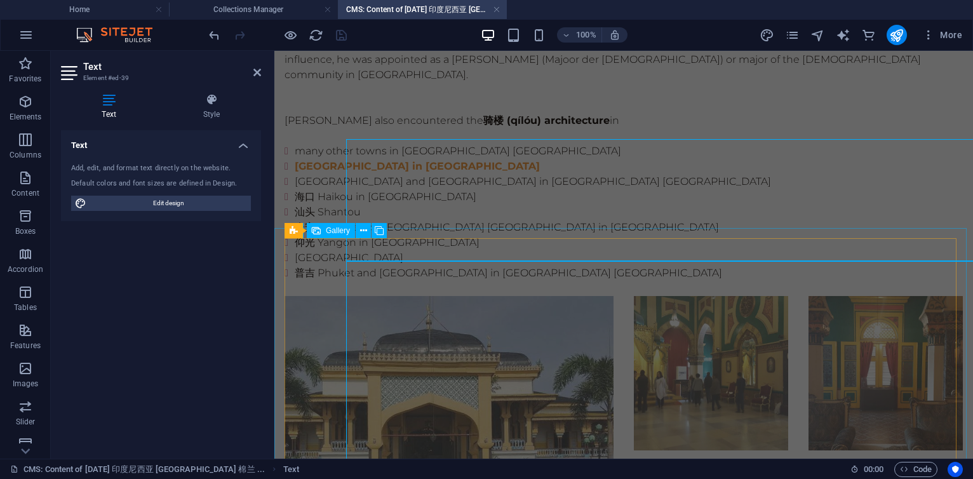
scroll to position [4173, 0]
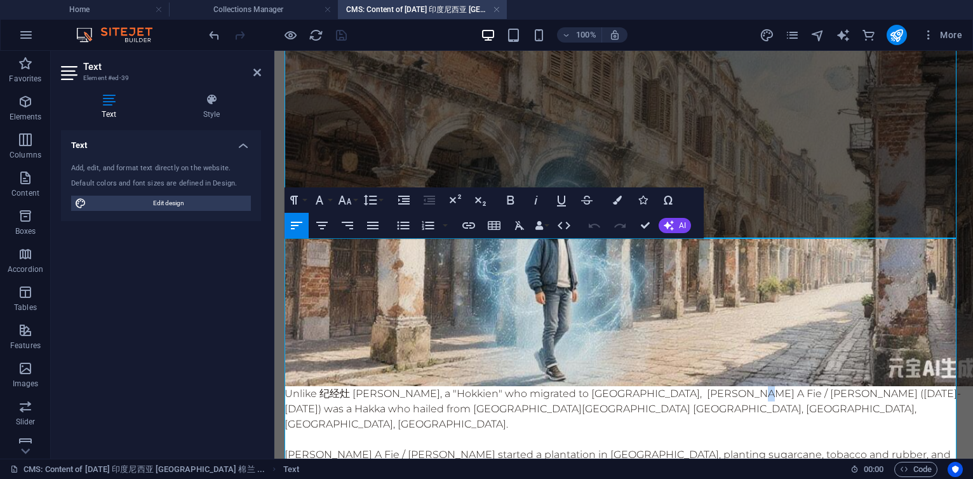
click at [727, 386] on p "Unlike 纪经灶 Ji Jingzao, a "Hokkien" who migrated to 安顺 Teluk Intan, 张耀轩 Tjong A …" at bounding box center [624, 409] width 679 height 46
click at [720, 386] on p "Unlike 纪经灶 Ji Jingzao, a "Hokkien" who migrated to 安顺 Teluk Intan, 张耀轩 Tjong A …" at bounding box center [624, 409] width 679 height 46
click at [855, 386] on p "Unlike 纪经灶 Ji Jingzao, a "Hokkien" who migrated to 安顺 Teluk Intan, 张耀轩 Tjong A …" at bounding box center [624, 409] width 679 height 46
click at [637, 386] on p "Unlike 纪经灶 Ji Jingzao, a "Hokkien" who migrated to 安顺 Teluk Intan, 张耀轩 Tjong A …" at bounding box center [624, 409] width 679 height 46
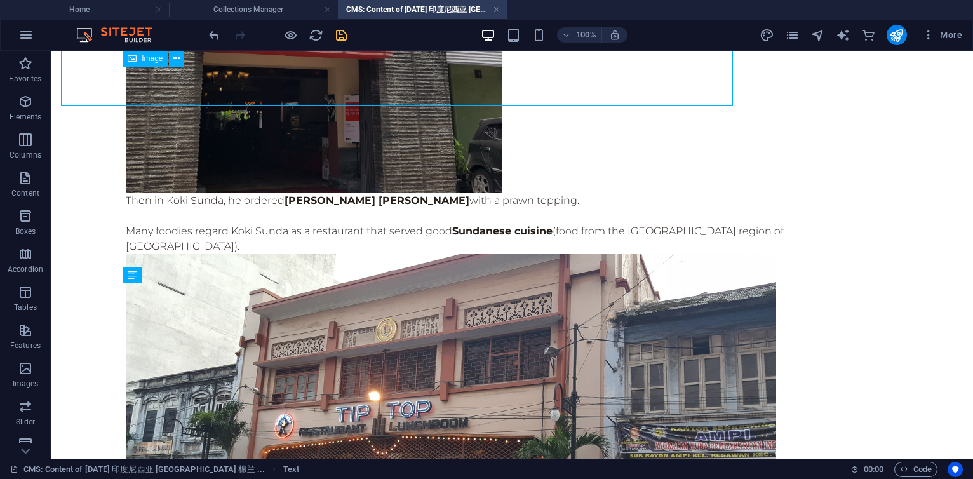
scroll to position [4614, 0]
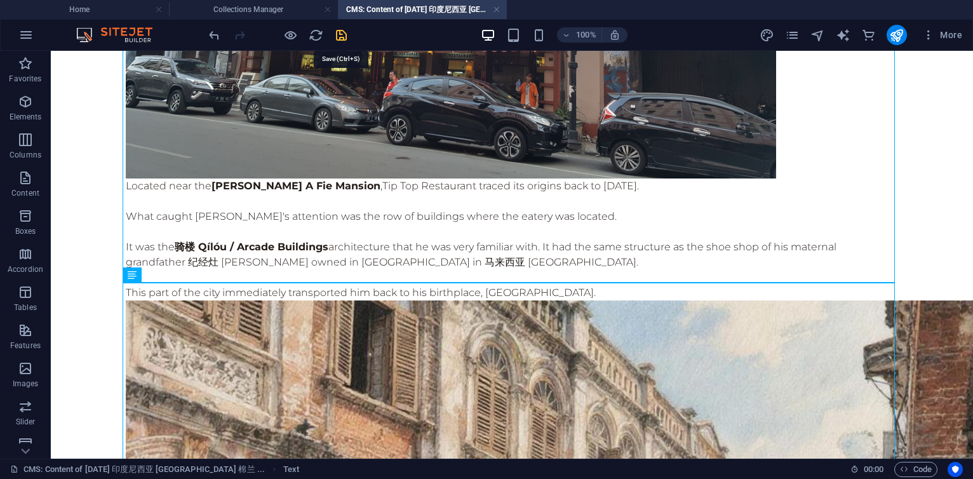
click at [344, 34] on icon "save" at bounding box center [341, 35] width 15 height 15
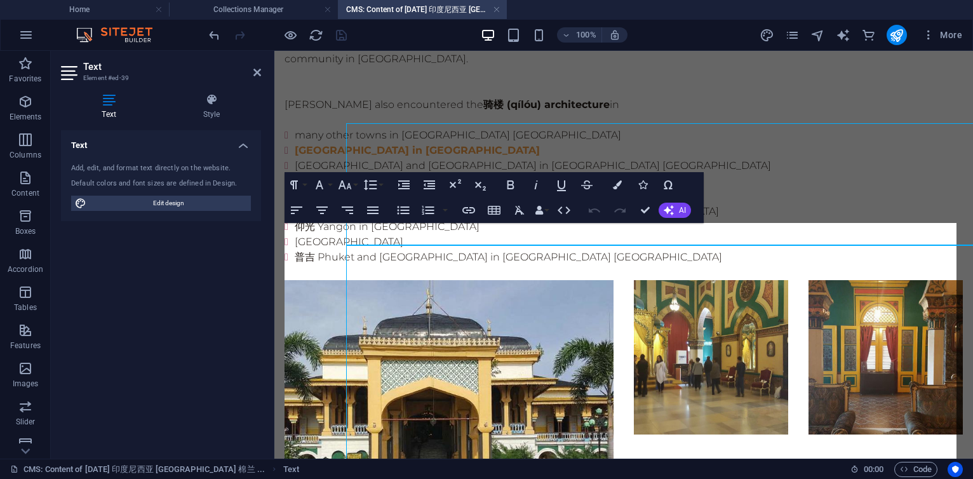
scroll to position [4188, 0]
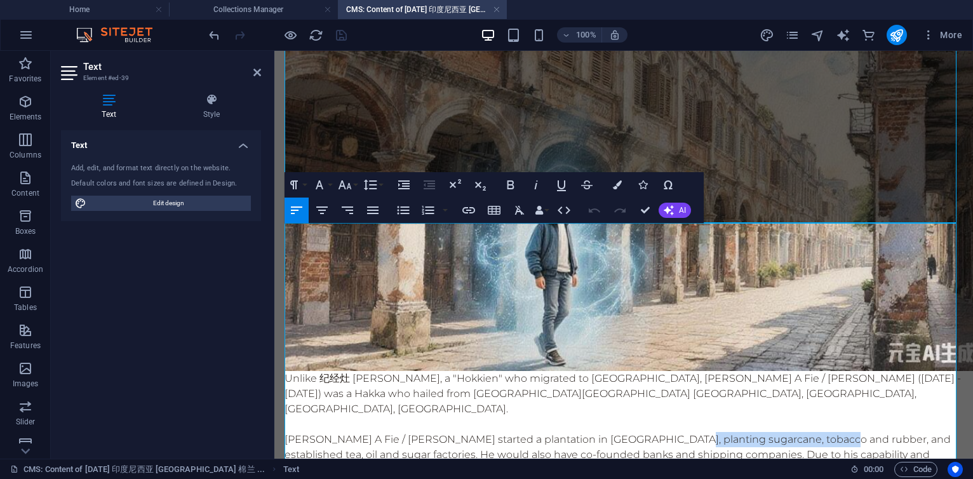
drag, startPoint x: 689, startPoint y: 278, endPoint x: 842, endPoint y: 277, distance: 153.1
click at [842, 432] on p "[PERSON_NAME] A Fie / [PERSON_NAME] started a plantation in [GEOGRAPHIC_DATA], …" at bounding box center [624, 462] width 679 height 61
click at [511, 432] on p "张耀轩 Tjong A Fie / Zhang Yaoxuan started a plantation in 棉兰 Medan, planting , an…" at bounding box center [624, 455] width 679 height 46
drag, startPoint x: 797, startPoint y: 277, endPoint x: 868, endPoint y: 273, distance: 70.6
click at [868, 432] on p "张耀轩 Tjong A Fie / Zhang Yaoxuan started sugarcane, tobacco and rubber plantatio…" at bounding box center [624, 462] width 679 height 61
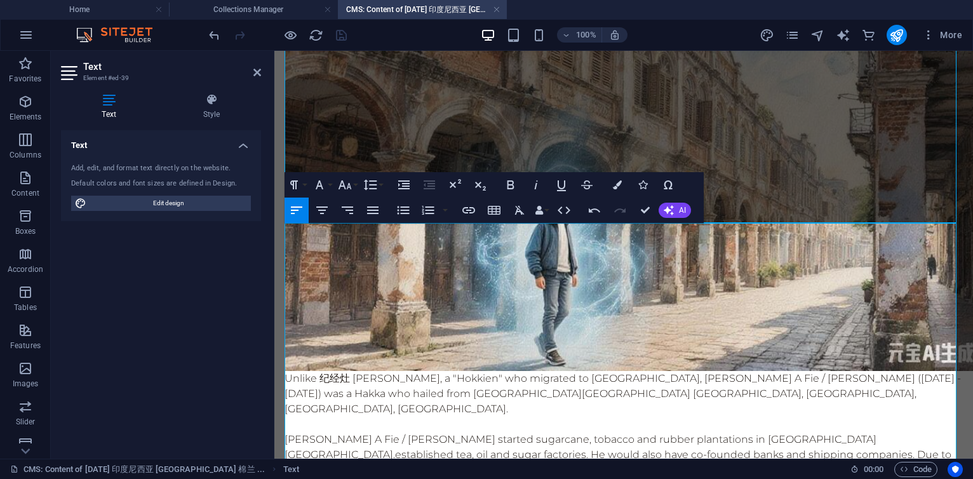
click at [497, 432] on p "张耀轩 Tjong A Fie / Zhang Yaoxuan started sugarcane, tobacco and rubber plantatio…" at bounding box center [624, 462] width 679 height 61
drag, startPoint x: 823, startPoint y: 277, endPoint x: 879, endPoint y: 274, distance: 55.3
click at [879, 432] on p "张耀轩 Tjong A Fie / Zhang Yaoxuan established sugarcane, tobacco and rubber plant…" at bounding box center [624, 462] width 679 height 61
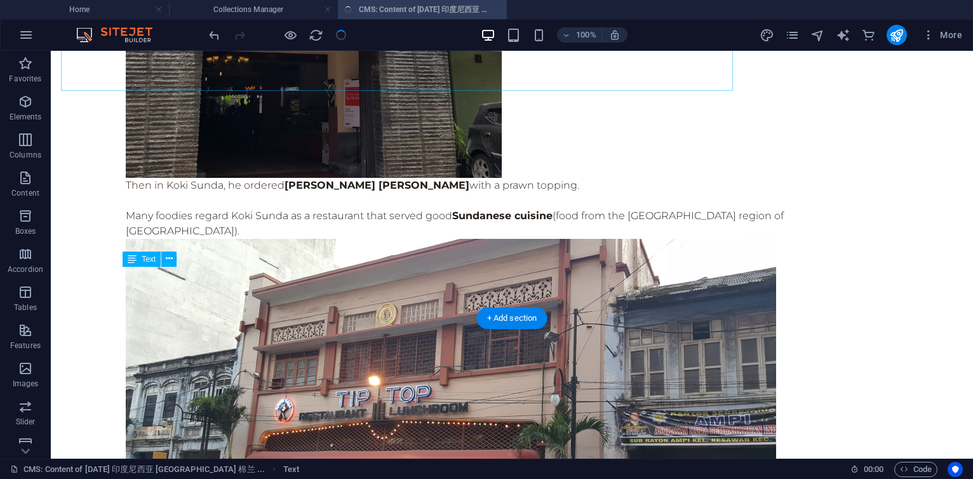
scroll to position [4630, 0]
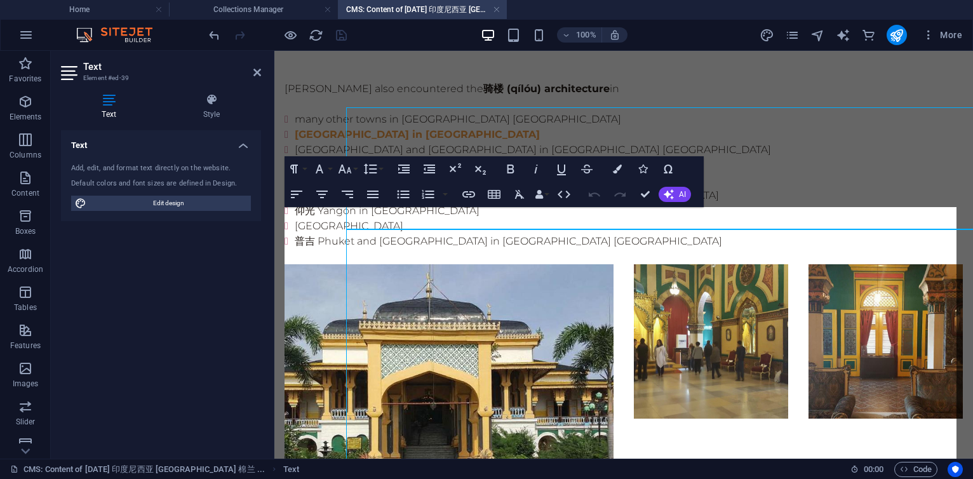
scroll to position [4204, 0]
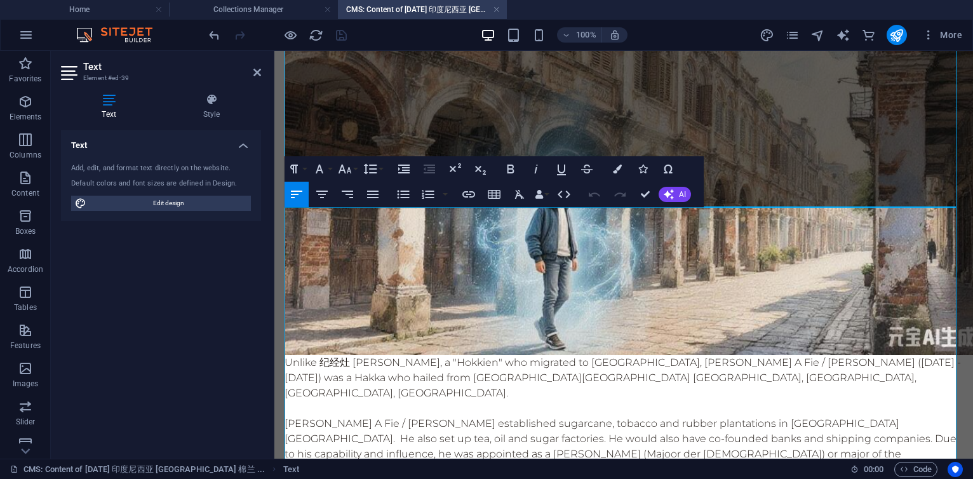
click at [841, 355] on p "Unlike 纪经灶 Ji Jingzao, a "Hokkien" who migrated to 安顺 Teluk Intan, 张耀轩 Tjong A …" at bounding box center [624, 378] width 679 height 46
drag, startPoint x: 886, startPoint y: 215, endPoint x: 917, endPoint y: 210, distance: 31.5
click at [887, 355] on p "Unlike 纪经灶 Ji Jingzao, a "Hokkien" who migrated to 安顺 Teluk Intan, 张耀轩 Tjong A …" at bounding box center [624, 378] width 679 height 46
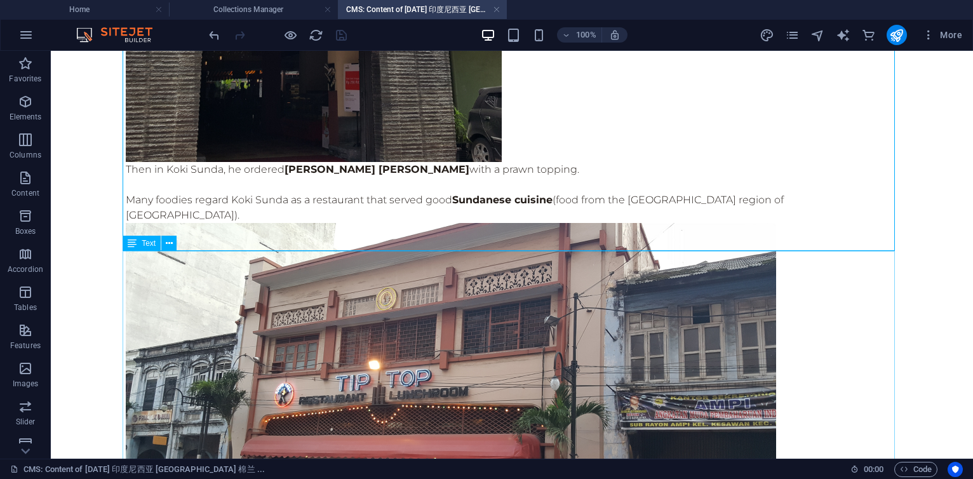
scroll to position [4645, 0]
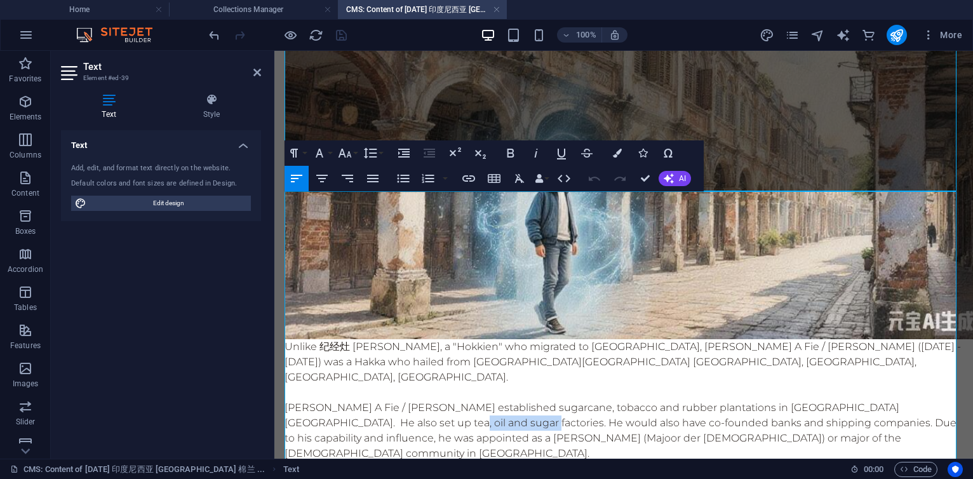
drag, startPoint x: 380, startPoint y: 261, endPoint x: 461, endPoint y: 260, distance: 81.3
click at [461, 400] on p "张耀轩 Tjong A Fie / Zhang Yaoxuan established sugarcane, tobacco and rubber plant…" at bounding box center [624, 430] width 679 height 61
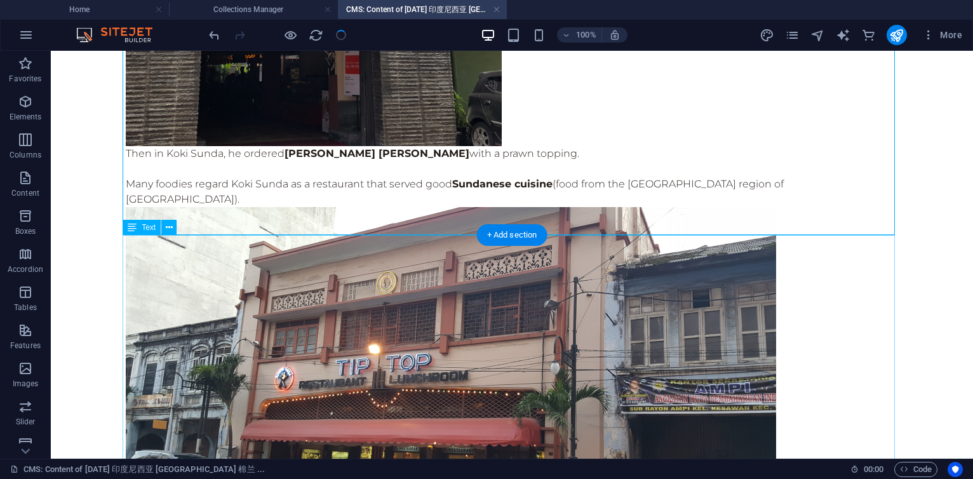
scroll to position [4661, 0]
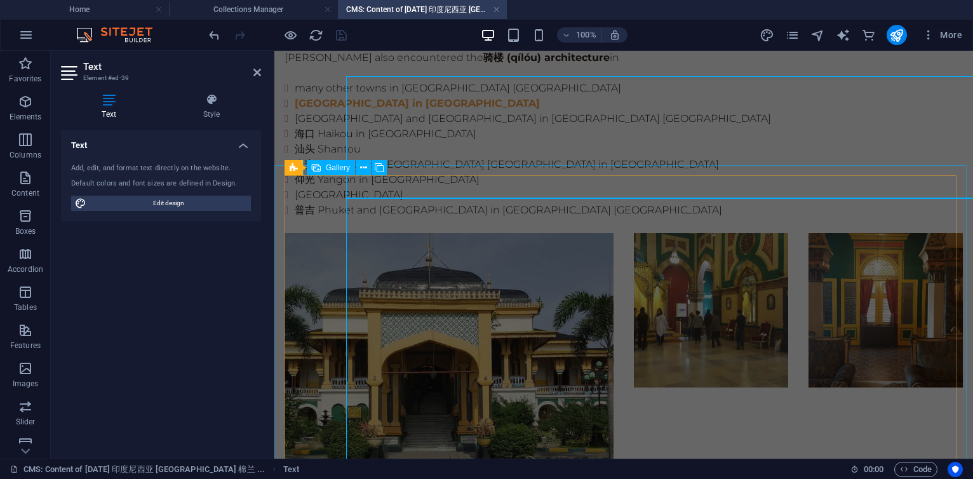
scroll to position [4236, 0]
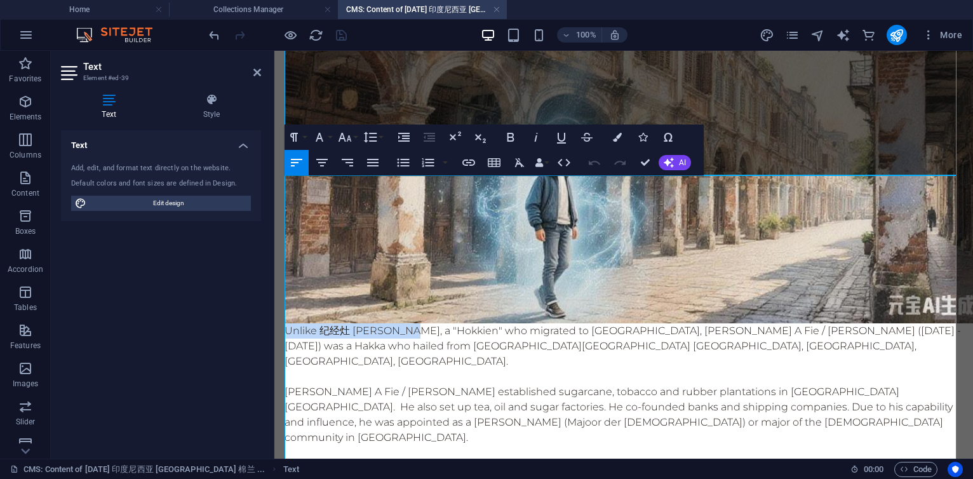
drag, startPoint x: 285, startPoint y: 183, endPoint x: 401, endPoint y: 184, distance: 115.6
click at [401, 323] on p "Unlike 纪经灶 Ji Jingzao, a "Hokkien" who migrated to 安顺 Teluk Intan, 张耀轩 Tjong A …" at bounding box center [624, 346] width 679 height 46
copy p "Unlike 纪经灶 [PERSON_NAME]"
click at [288, 384] on p "张耀轩 Tjong A Fie / Zhang Yaoxuan established sugarcane, tobacco and rubber plant…" at bounding box center [624, 414] width 679 height 61
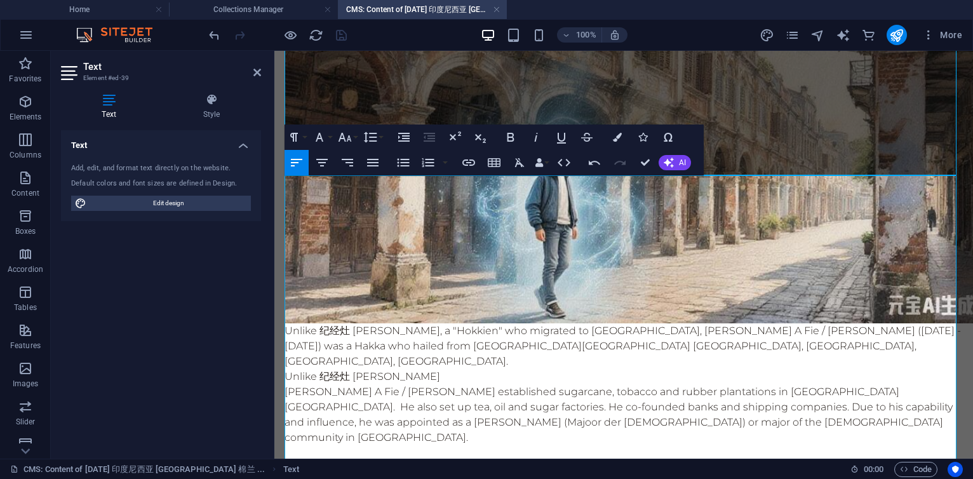
click at [298, 369] on p "Unlike 纪经灶 [PERSON_NAME]" at bounding box center [624, 376] width 679 height 15
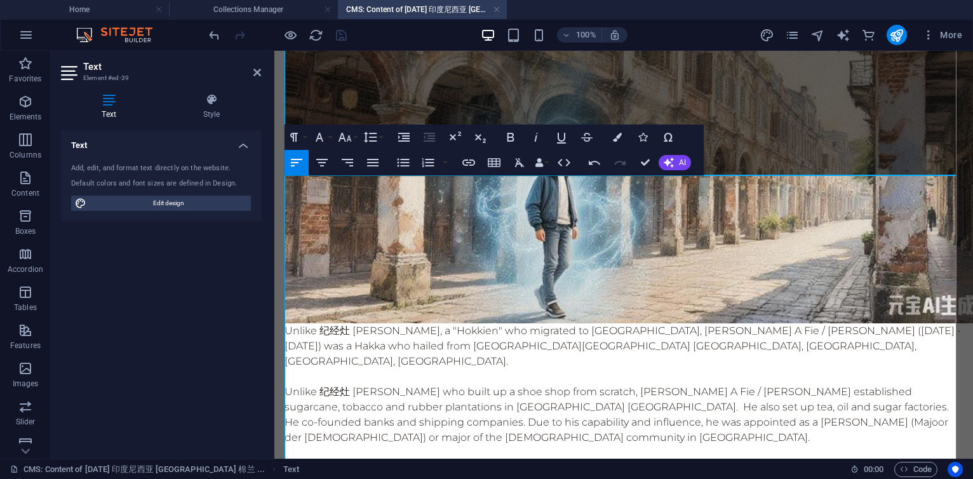
click at [394, 445] on p at bounding box center [624, 452] width 679 height 15
click at [381, 384] on p "Unlike 纪经灶 Ji Jingzao who built up a shoe shop from scratch , 张耀轩 Tjong A Fie /…" at bounding box center [624, 414] width 679 height 61
drag, startPoint x: 529, startPoint y: 304, endPoint x: 548, endPoint y: 295, distance: 20.2
click at [530, 461] on p "The contrast between the two men illustrates the role 华侨 Overseas Chinese" at bounding box center [624, 468] width 679 height 15
click at [713, 461] on p "The contrast between the two men illustrates the major role 华侨 Overseas Chinese" at bounding box center [624, 468] width 679 height 15
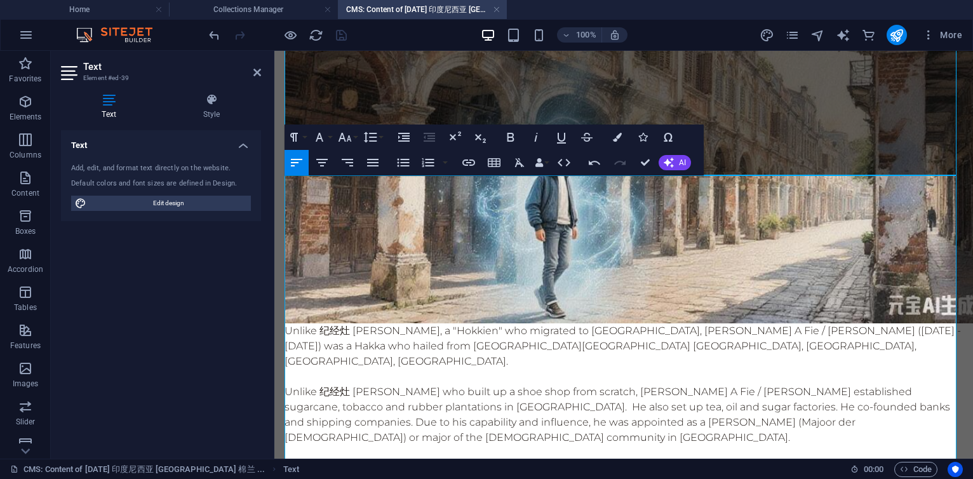
drag, startPoint x: 591, startPoint y: 302, endPoint x: 698, endPoint y: 302, distance: 106.7
click at [698, 461] on p "The contrast between the two men illustrates the major role 华侨 Overseas Chinese…" at bounding box center [624, 476] width 679 height 30
copy p "华侨 Overseas Chinese"
click at [650, 461] on p "The contrast between the two men illustrates the major role 华侨 Overseas Chinese…" at bounding box center [624, 476] width 679 height 30
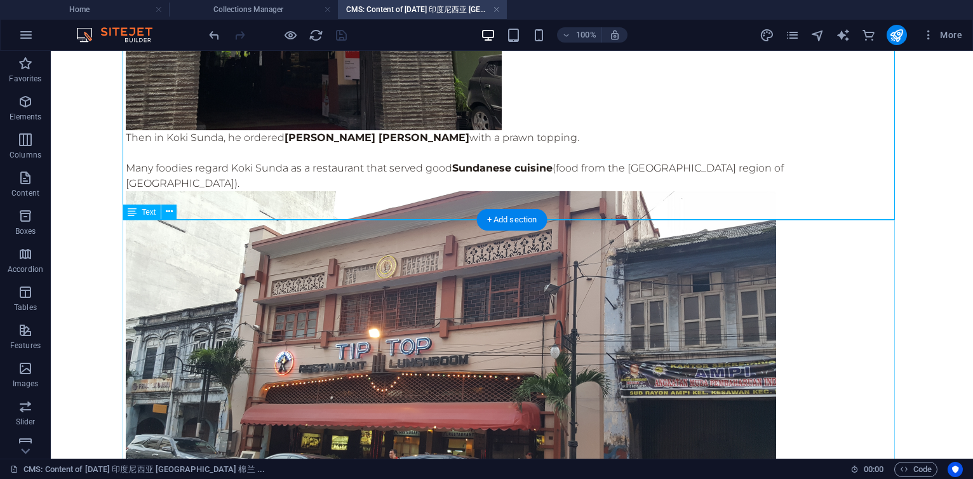
scroll to position [4677, 0]
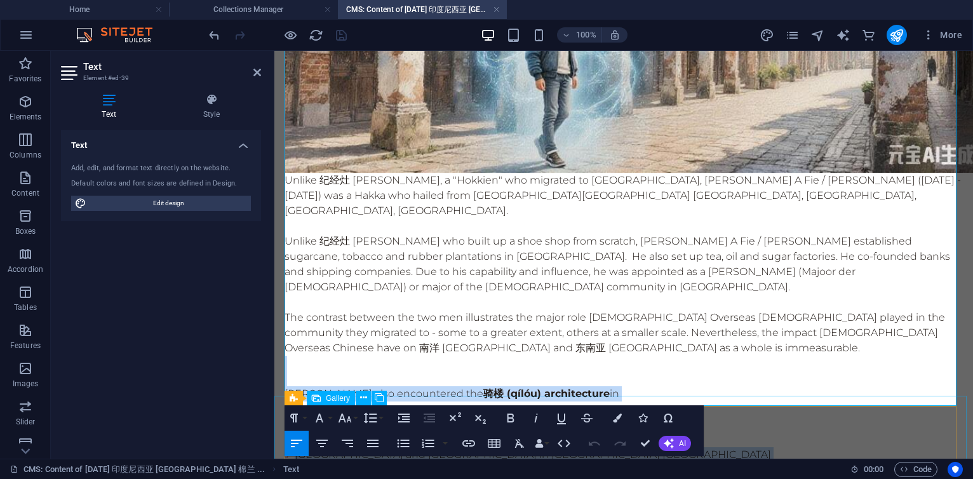
scroll to position [4391, 0]
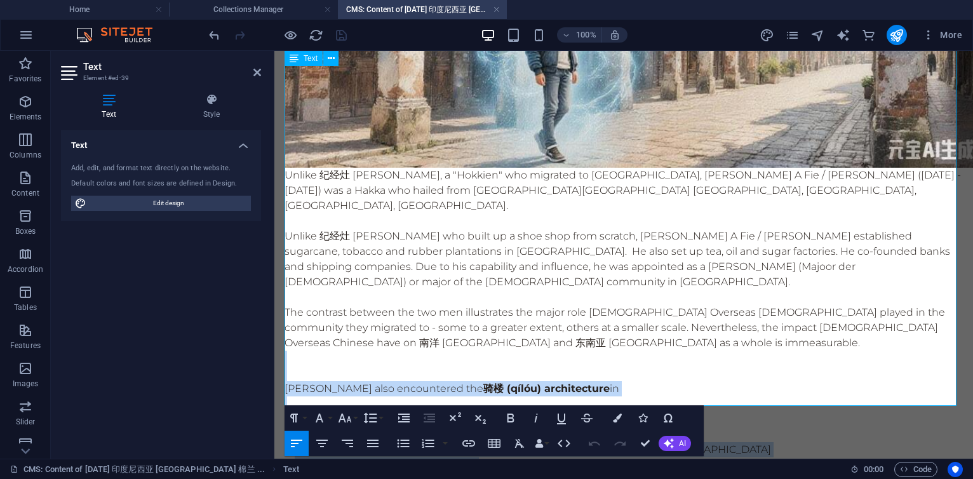
drag, startPoint x: 289, startPoint y: 264, endPoint x: 558, endPoint y: 375, distance: 290.6
click at [558, 375] on div "Unlike 纪经灶 Ji Jingzao, a "Hokkien" who migrated to 安顺 Teluk Intan, 张耀轩 Tjong A …" at bounding box center [624, 366] width 679 height 396
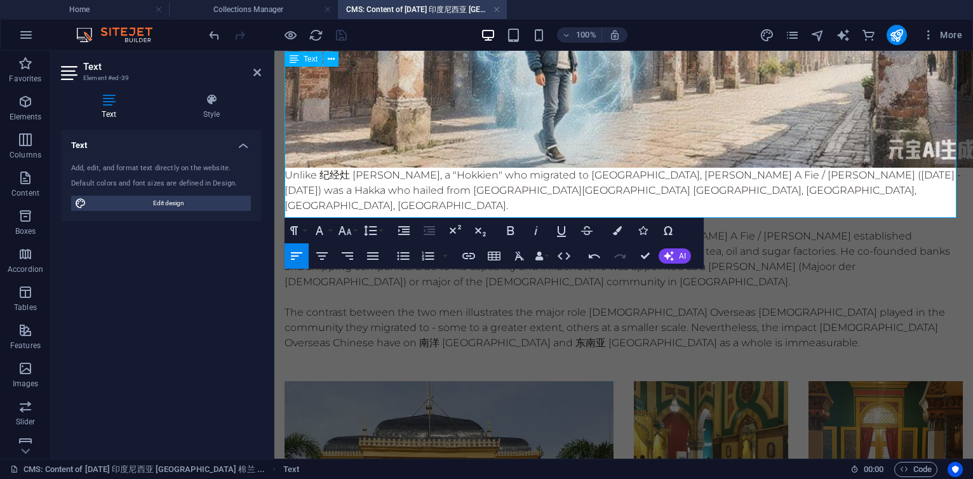
click at [527, 351] on p at bounding box center [624, 358] width 679 height 15
click at [523, 351] on p at bounding box center [624, 358] width 679 height 15
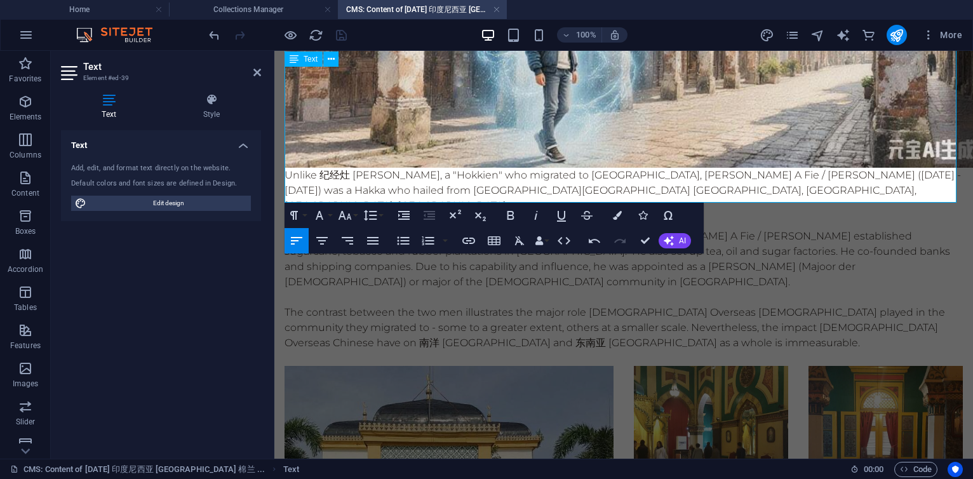
click at [604, 305] on p "The contrast between the two men illustrates the major role 华侨 Overseas Chinese…" at bounding box center [624, 328] width 679 height 46
click at [566, 305] on p "The contrast between the two men illustrates the major role 华侨 Overseas Chinese…" at bounding box center [624, 328] width 679 height 46
click at [316, 305] on p "The contrast between the two men illustrates the role 华侨 Overseas Chinese playe…" at bounding box center [624, 328] width 679 height 46
click at [544, 305] on p "The contrast between the two men illustrates the role 华侨 Overseas Chinese playe…" at bounding box center [624, 328] width 679 height 46
click at [520, 351] on p at bounding box center [624, 358] width 679 height 15
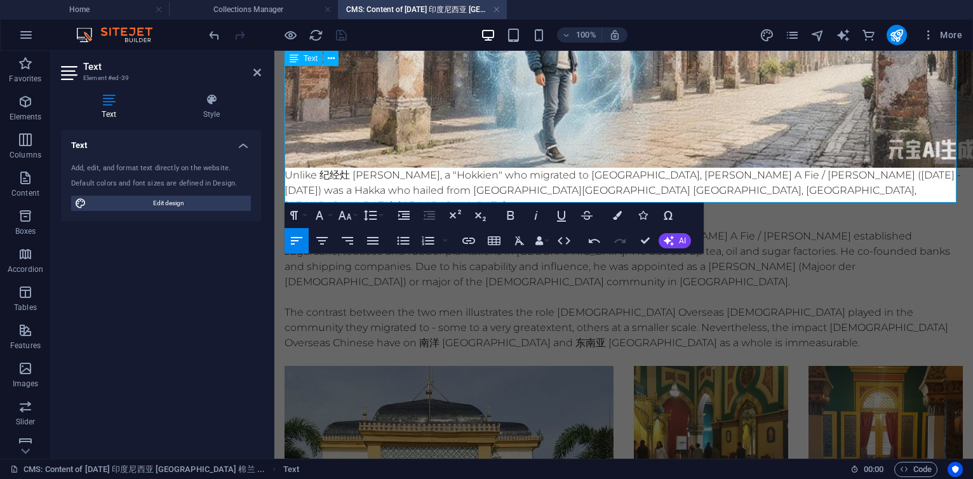
click at [737, 305] on p "The contrast between the two men illustrates the role 华侨 Overseas Chinese playe…" at bounding box center [624, 328] width 679 height 46
click at [535, 351] on p at bounding box center [624, 358] width 679 height 15
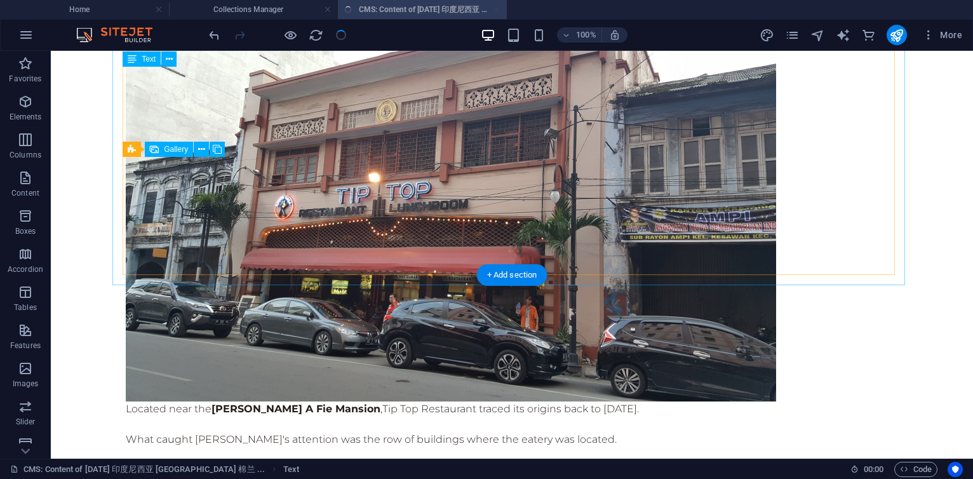
scroll to position [4877, 0]
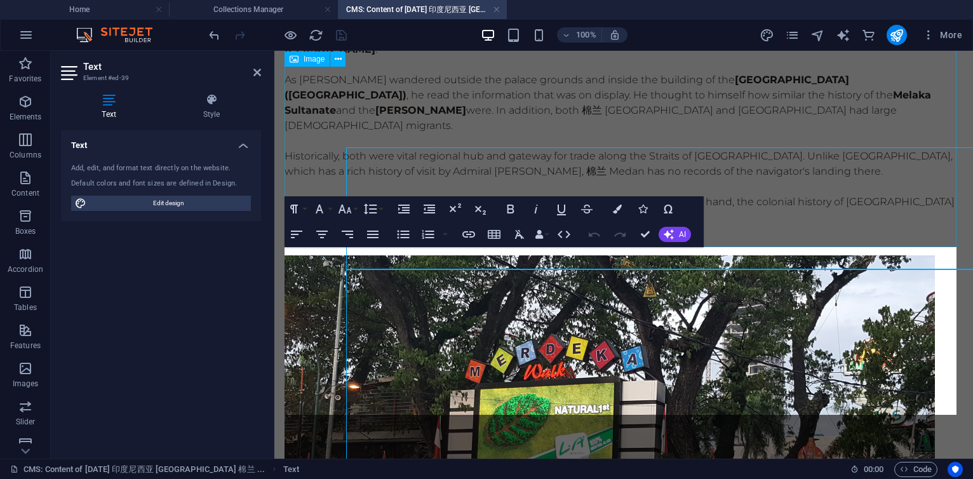
scroll to position [4164, 0]
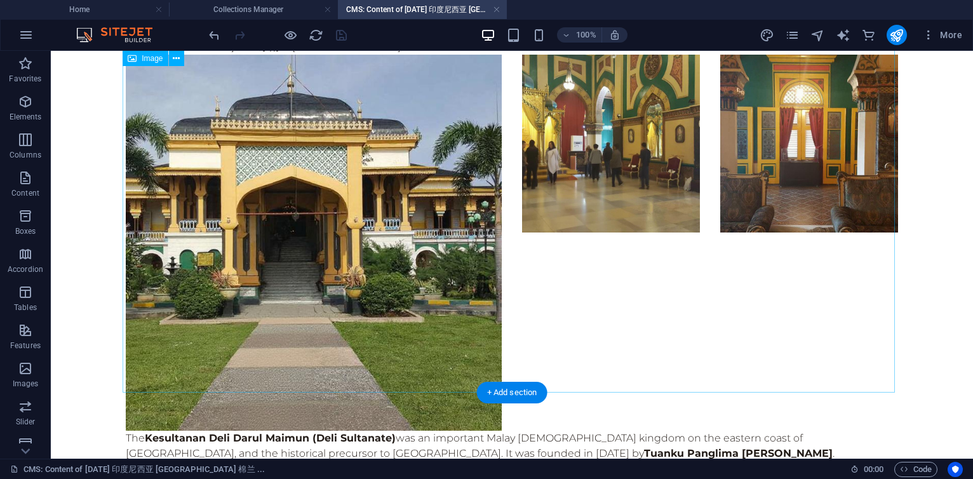
scroll to position [5749, 0]
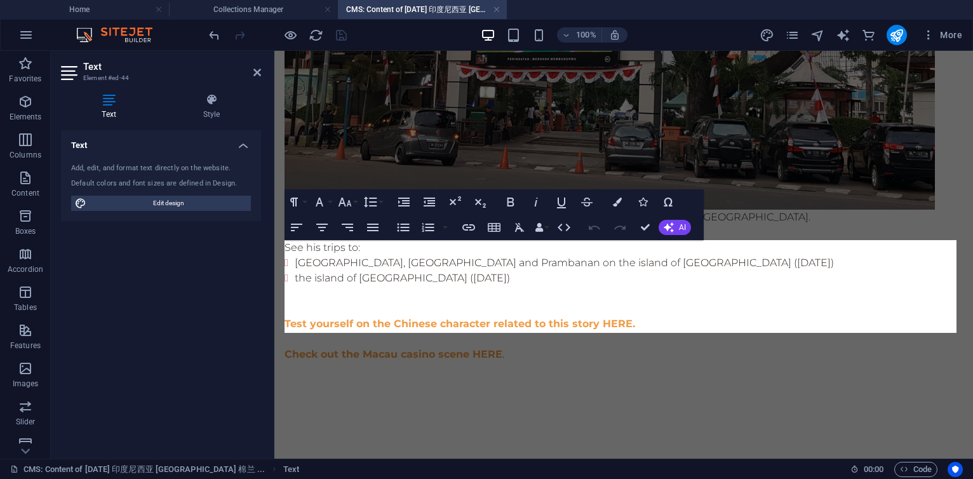
scroll to position [5244, 0]
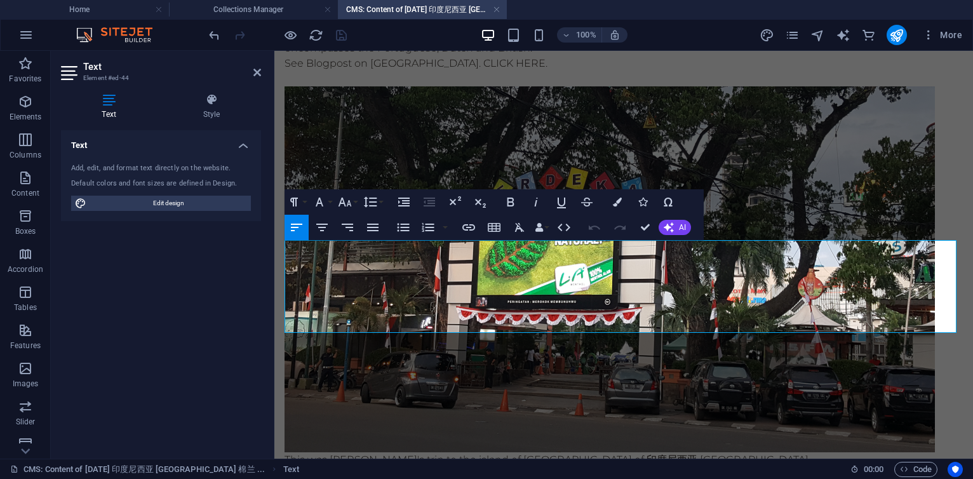
click at [393, 452] on p "This was [PERSON_NAME]'s trip to the island of [GEOGRAPHIC_DATA] of 印度尼西亚 [GEOG…" at bounding box center [624, 459] width 679 height 15
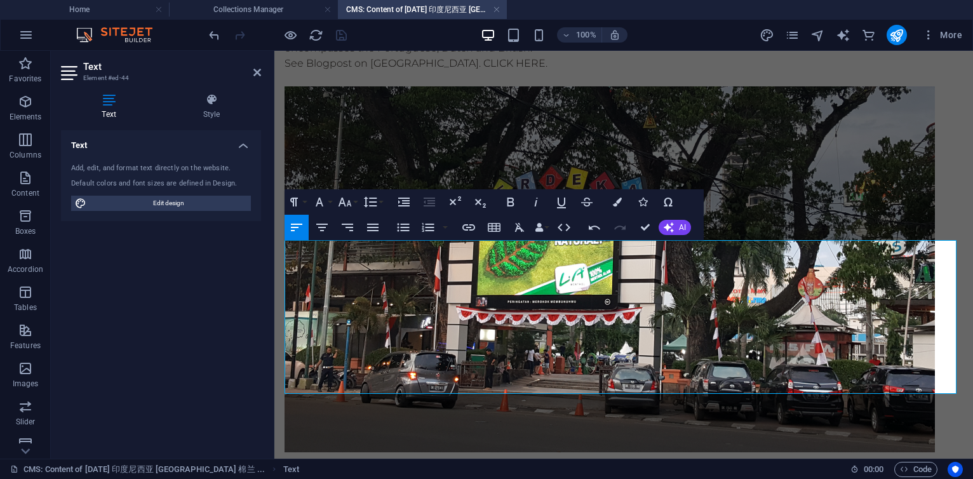
scroll to position [2508, 1]
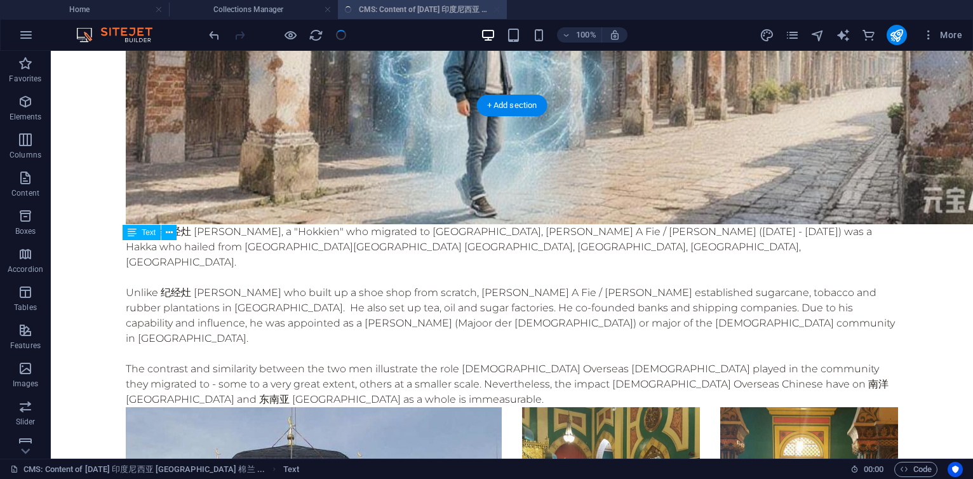
scroll to position [5749, 0]
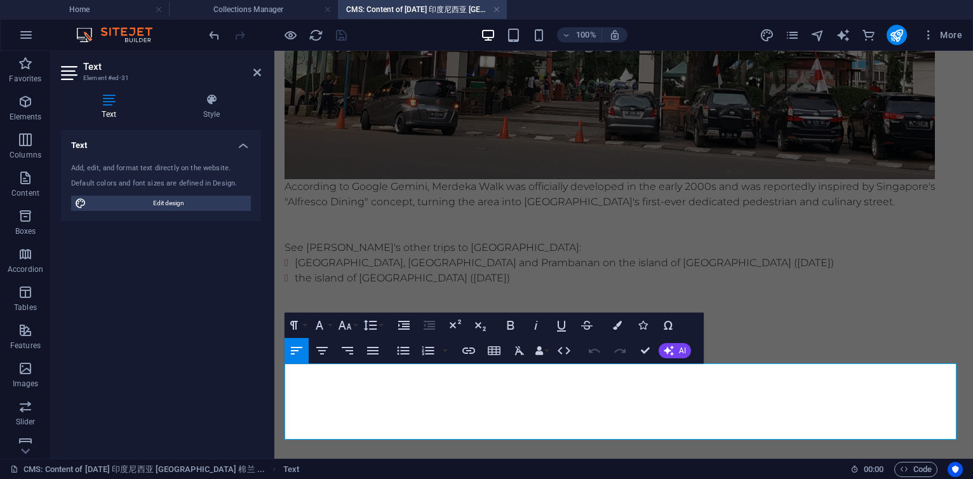
scroll to position [5244, 0]
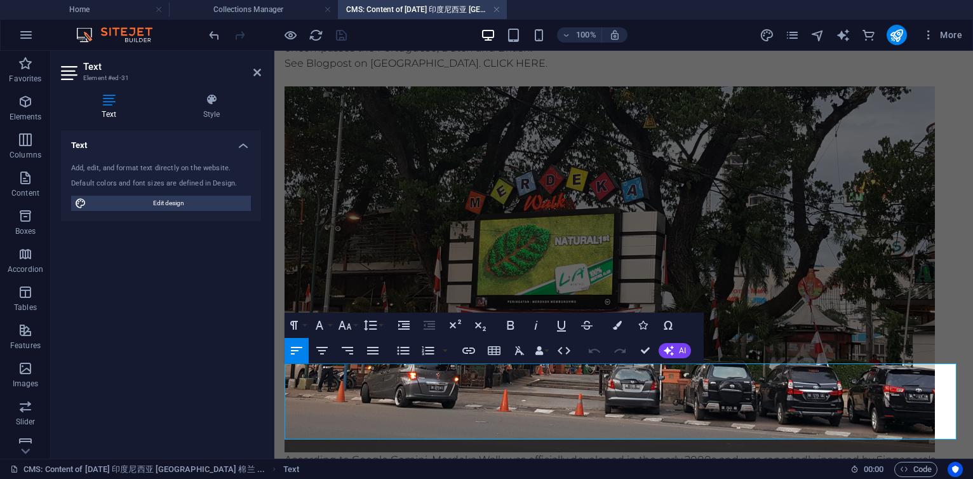
drag, startPoint x: 534, startPoint y: 417, endPoint x: 267, endPoint y: 407, distance: 266.4
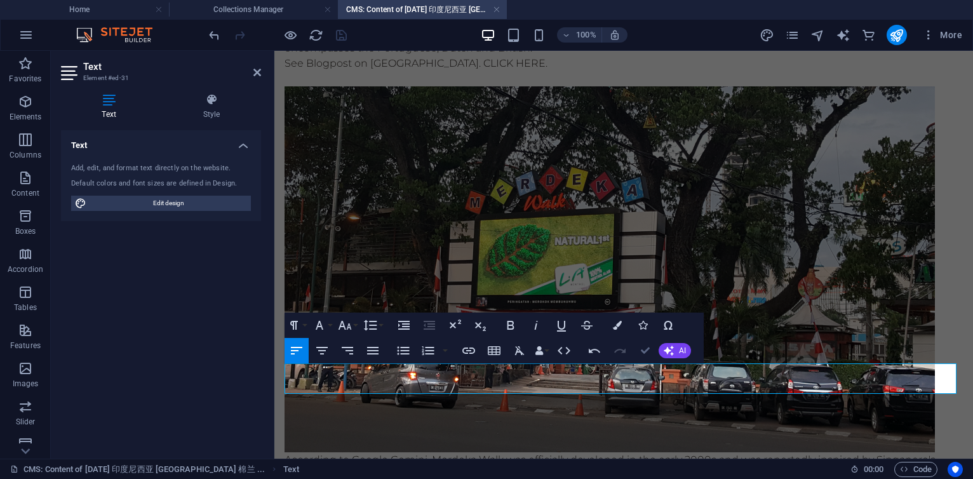
drag, startPoint x: 645, startPoint y: 346, endPoint x: 595, endPoint y: 295, distance: 71.9
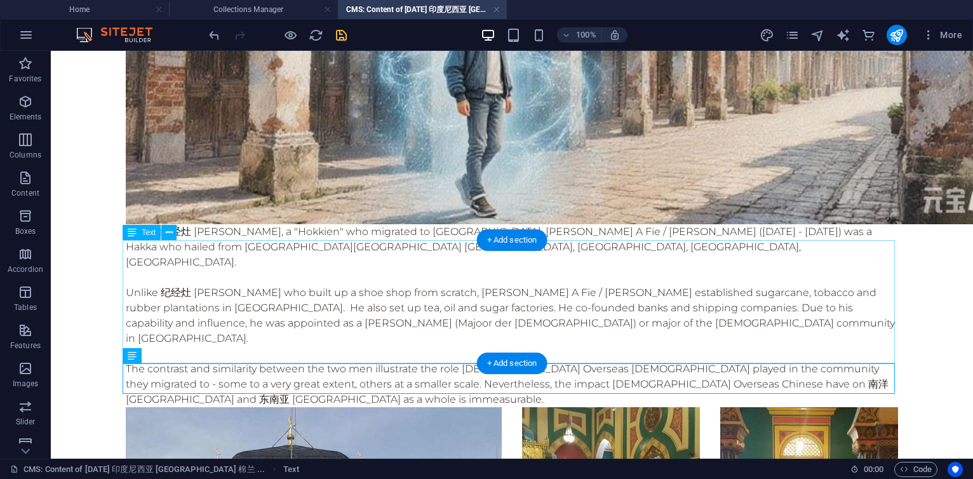
scroll to position [5749, 0]
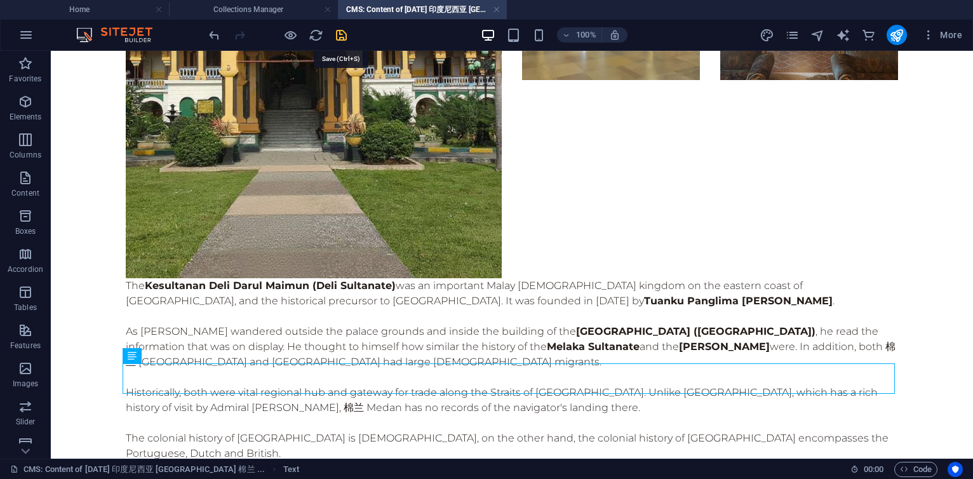
click at [337, 39] on icon "save" at bounding box center [341, 35] width 15 height 15
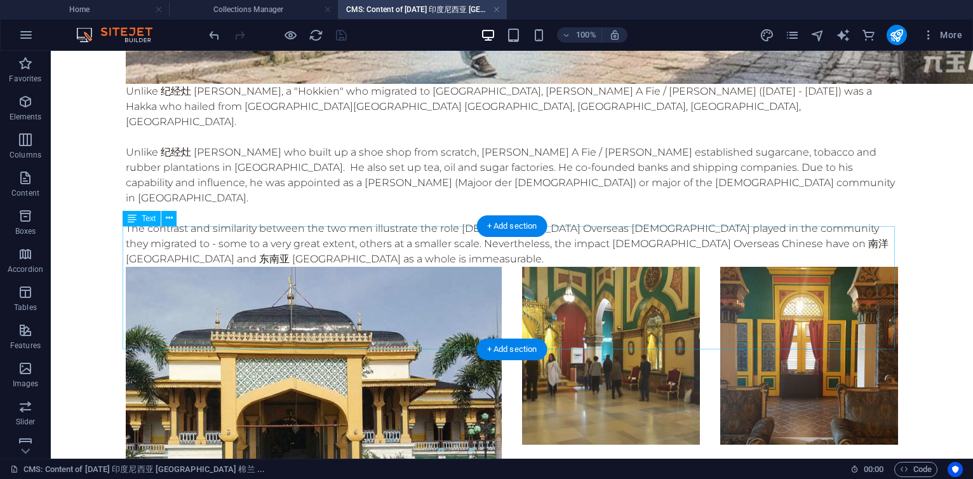
scroll to position [5765, 0]
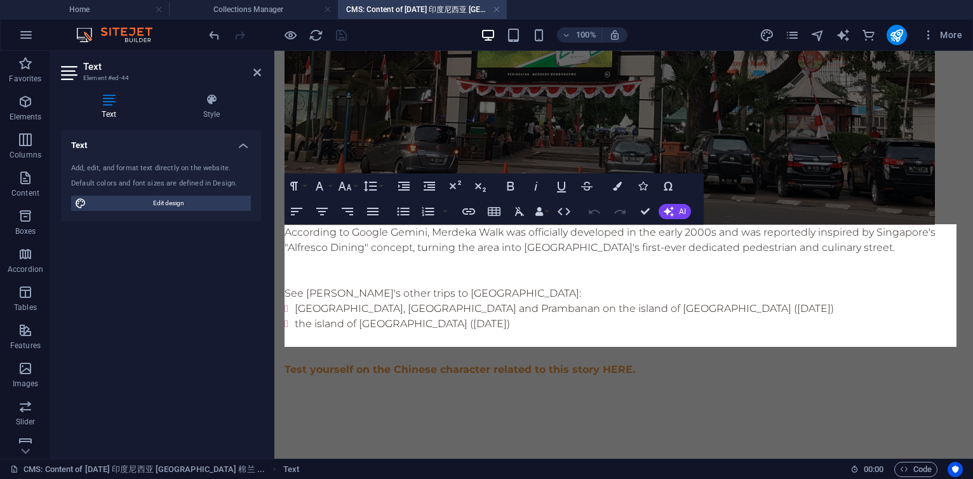
scroll to position [5260, 0]
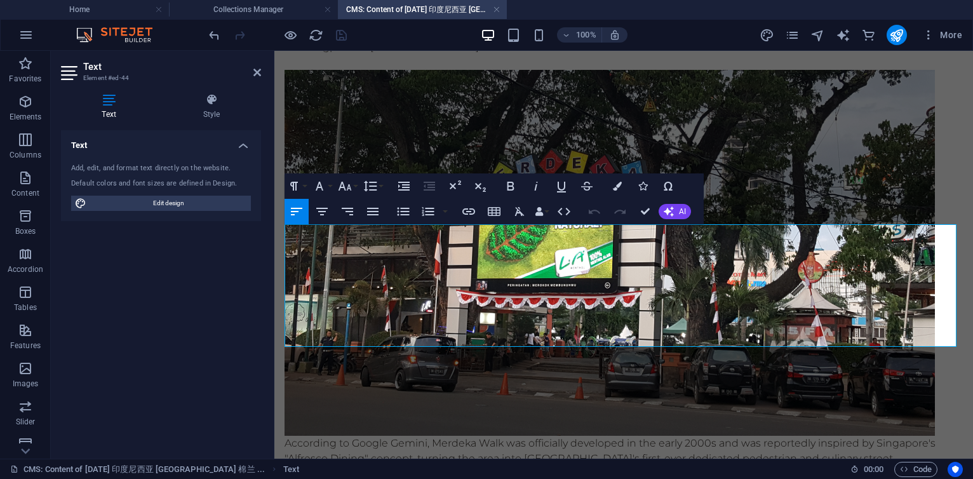
click at [565, 466] on p at bounding box center [624, 473] width 679 height 15
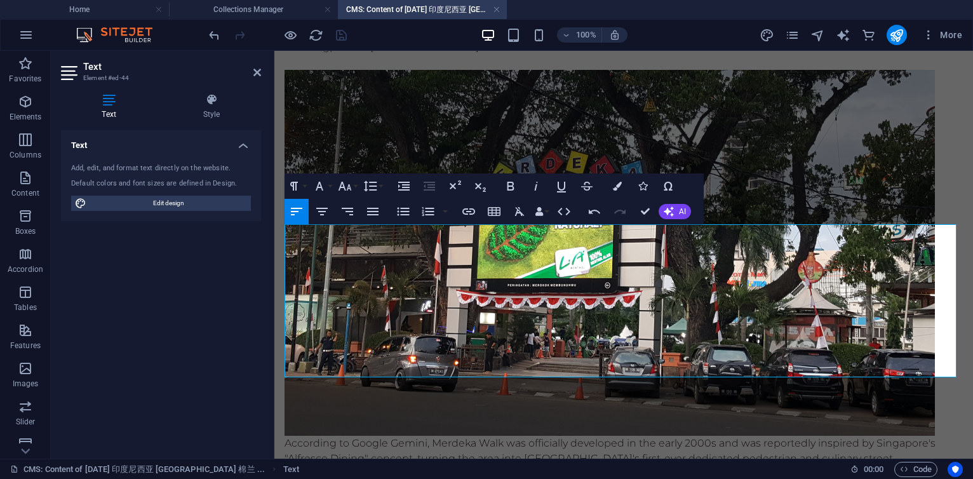
scroll to position [2508, 1]
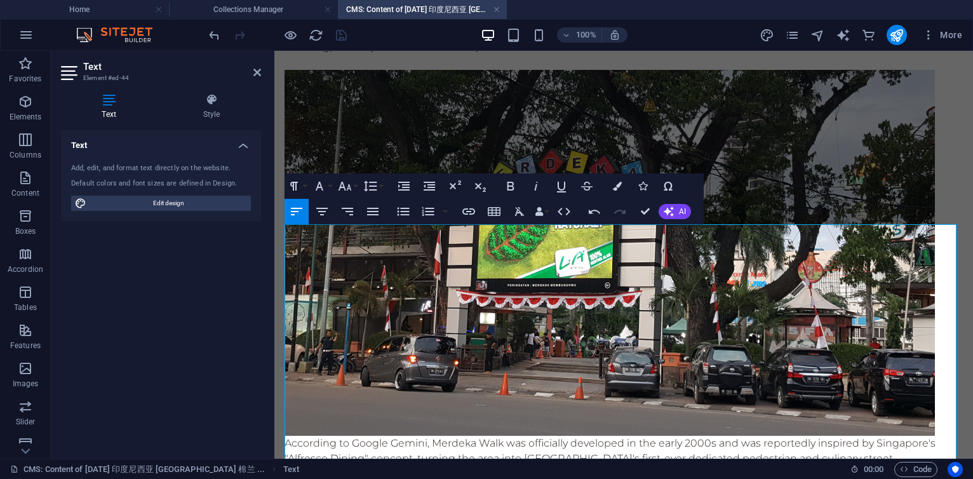
click at [405, 215] on icon "button" at bounding box center [404, 211] width 12 height 8
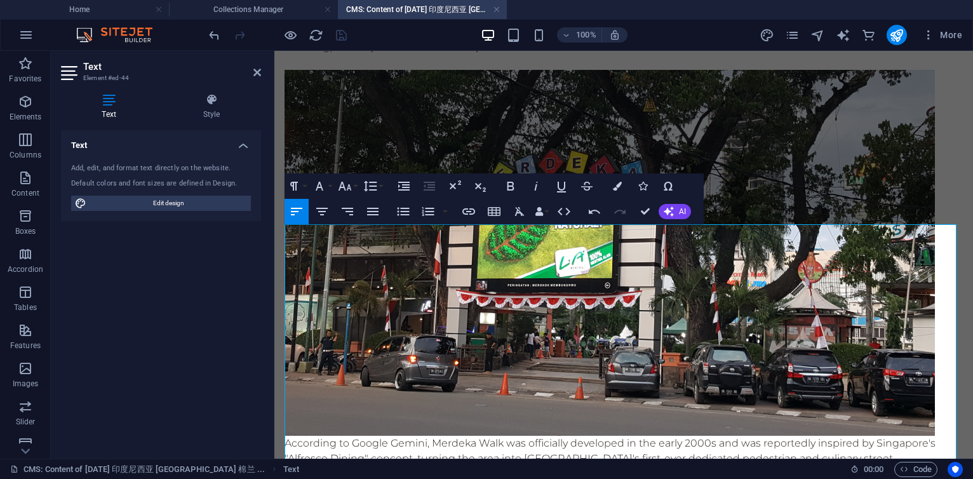
click at [405, 212] on icon "button" at bounding box center [403, 211] width 15 height 15
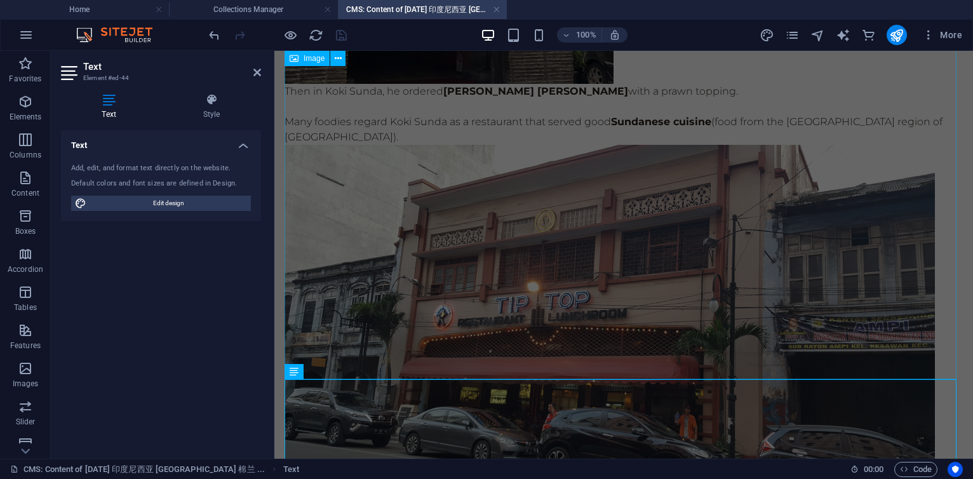
scroll to position [3583, 0]
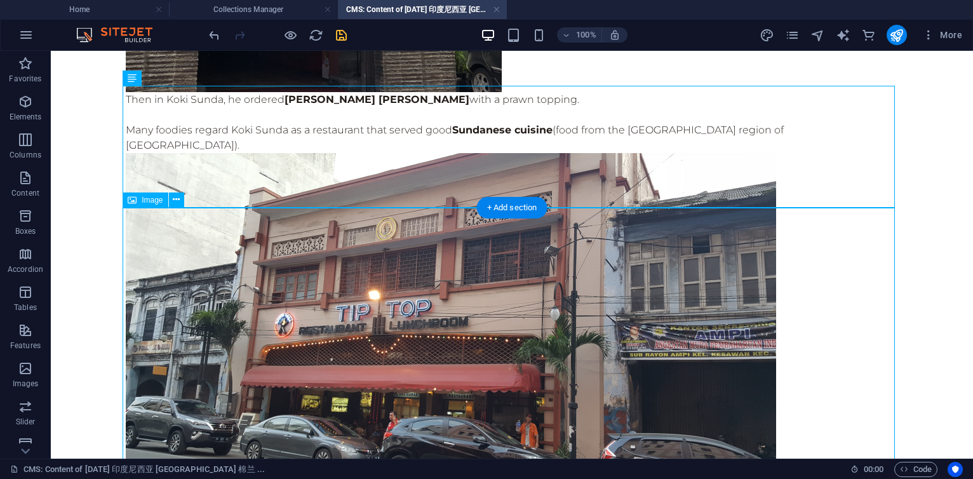
scroll to position [4198, 0]
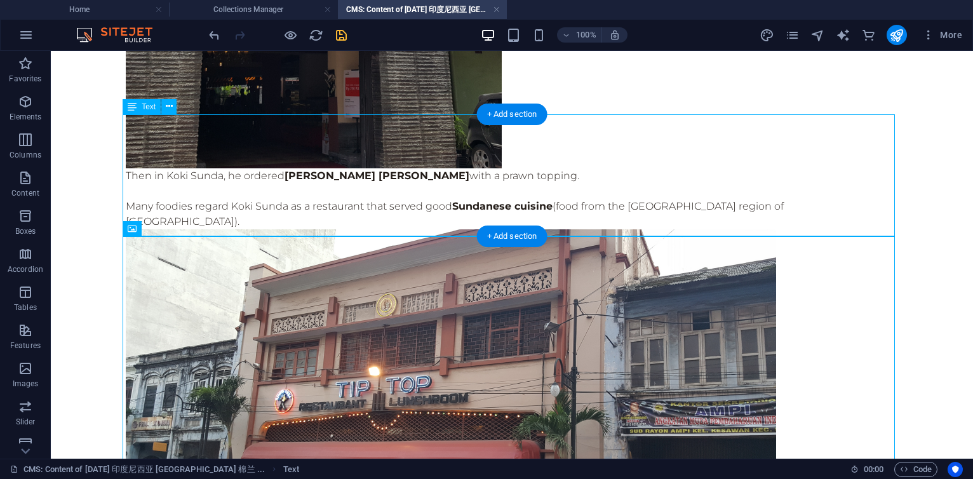
drag, startPoint x: 177, startPoint y: 180, endPoint x: 226, endPoint y: 182, distance: 49.0
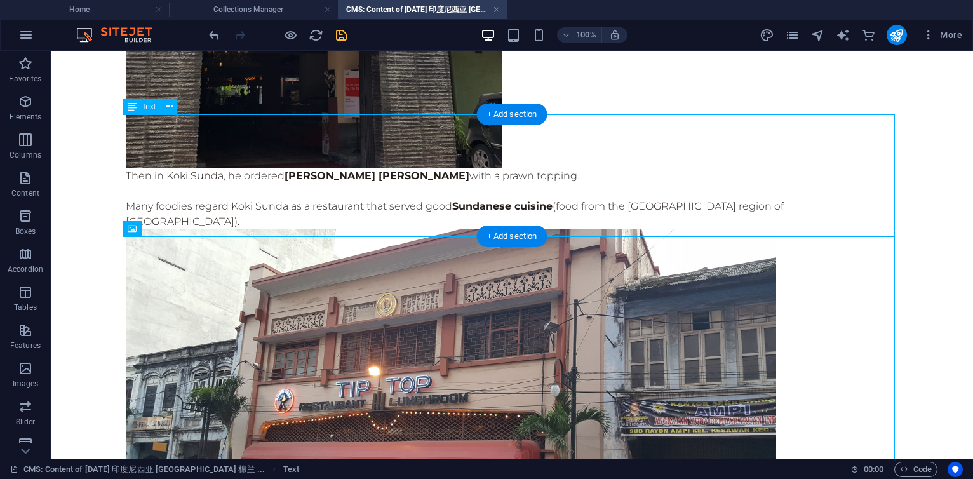
scroll to position [3771, 0]
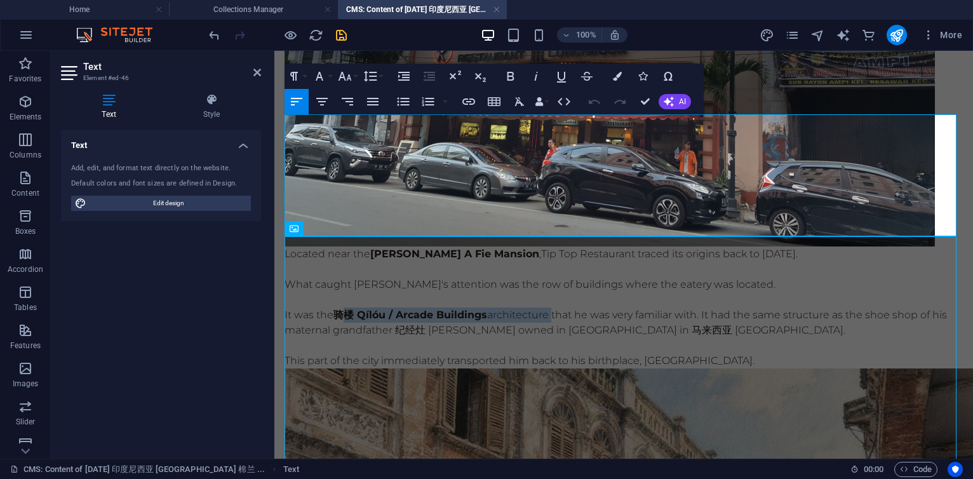
drag, startPoint x: 339, startPoint y: 182, endPoint x: 555, endPoint y: 180, distance: 216.0
click at [555, 307] on p "It was the 骑楼 Qílóu / Arcade Buildings architecture that he was very familiar w…" at bounding box center [624, 322] width 679 height 30
copy p "骑楼 Qílóu / Arcade Buildings architecture"
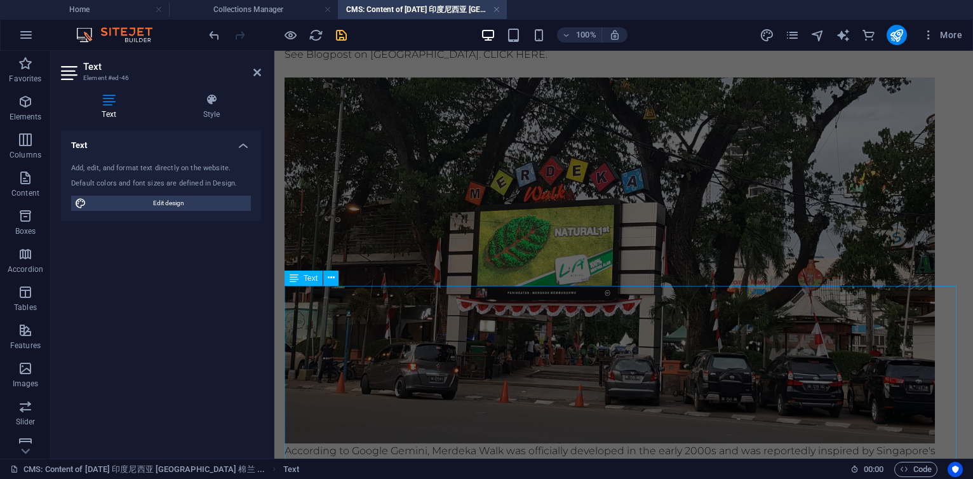
scroll to position [5189, 0]
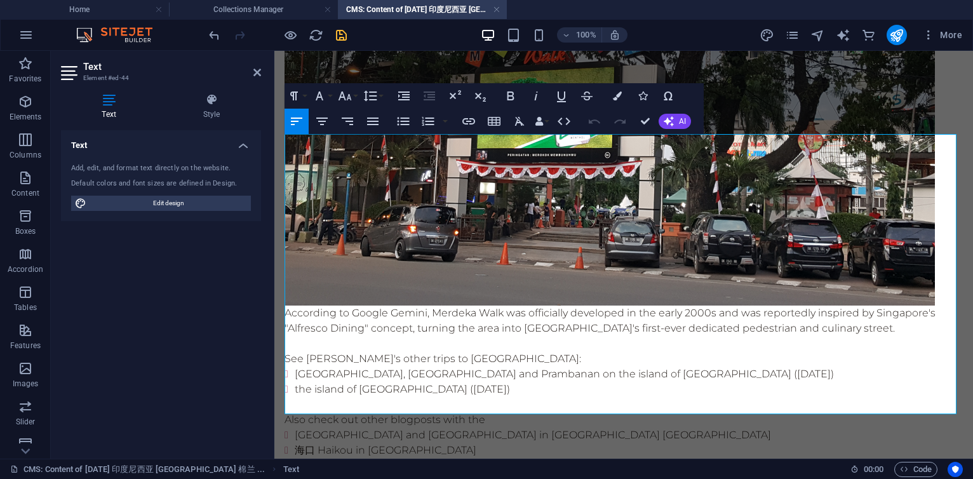
scroll to position [5341, 0]
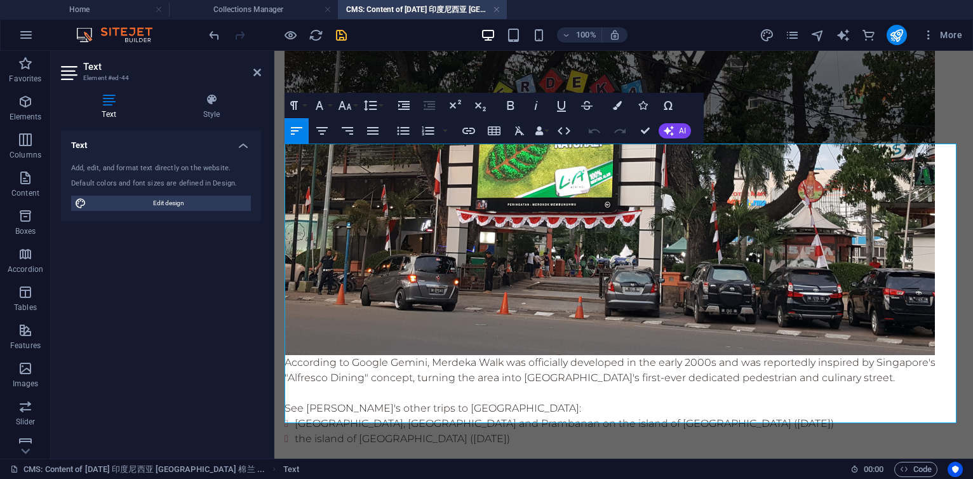
click at [503, 462] on p "Also check out other blogposts with the" at bounding box center [624, 469] width 679 height 15
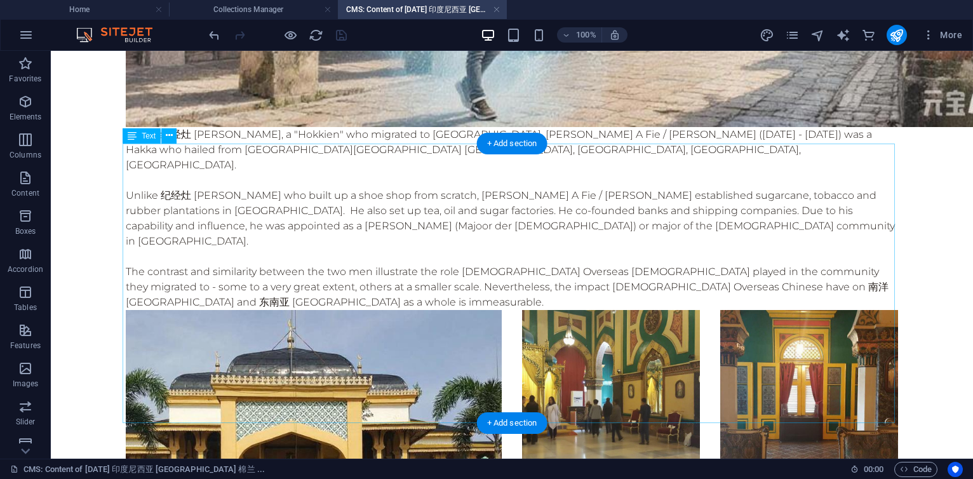
scroll to position [5846, 0]
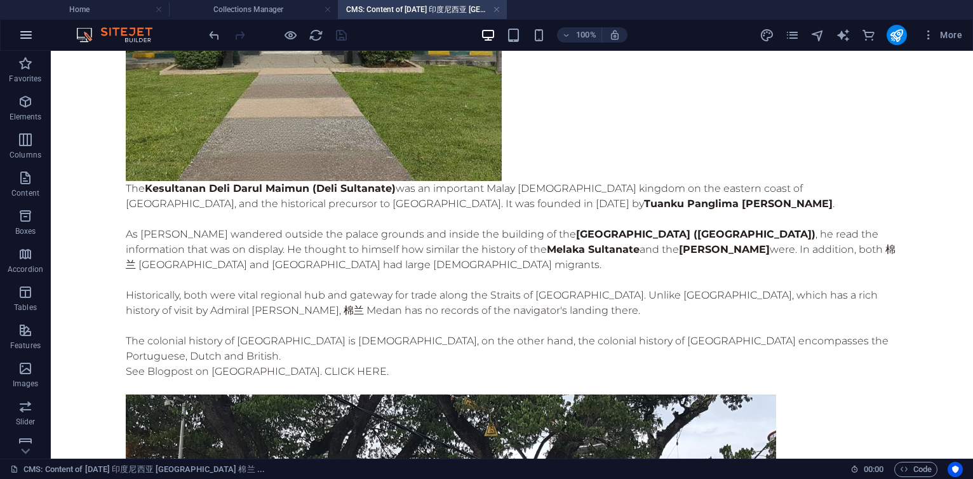
click at [28, 39] on icon "button" at bounding box center [25, 34] width 15 height 15
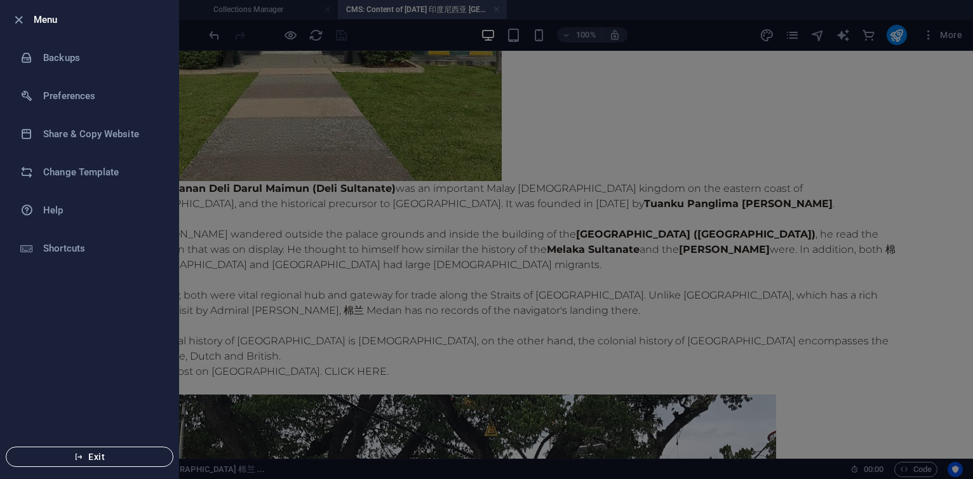
click at [83, 459] on icon "button" at bounding box center [78, 456] width 9 height 9
